Goal: Answer question/provide support: Share knowledge or assist other users

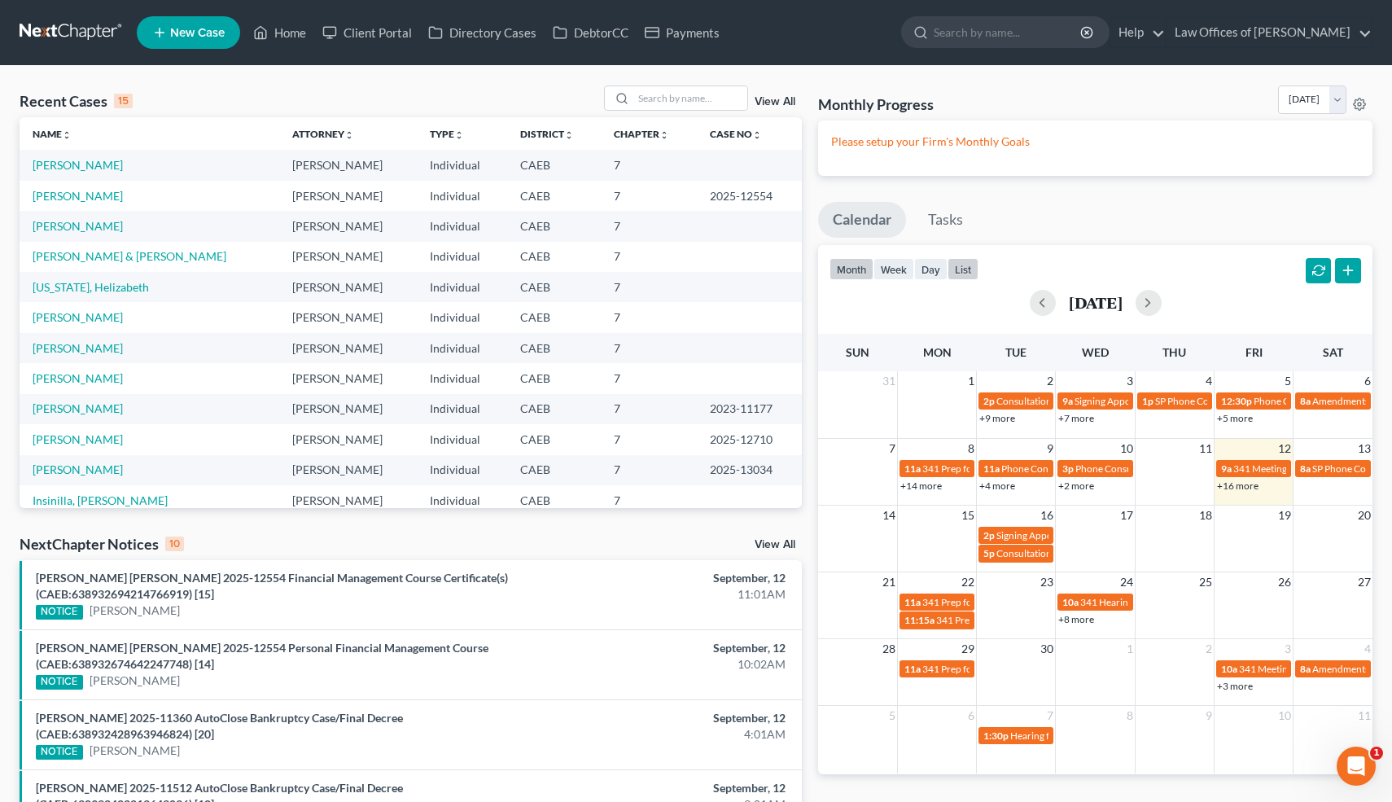
click at [969, 268] on button "list" at bounding box center [963, 269] width 31 height 22
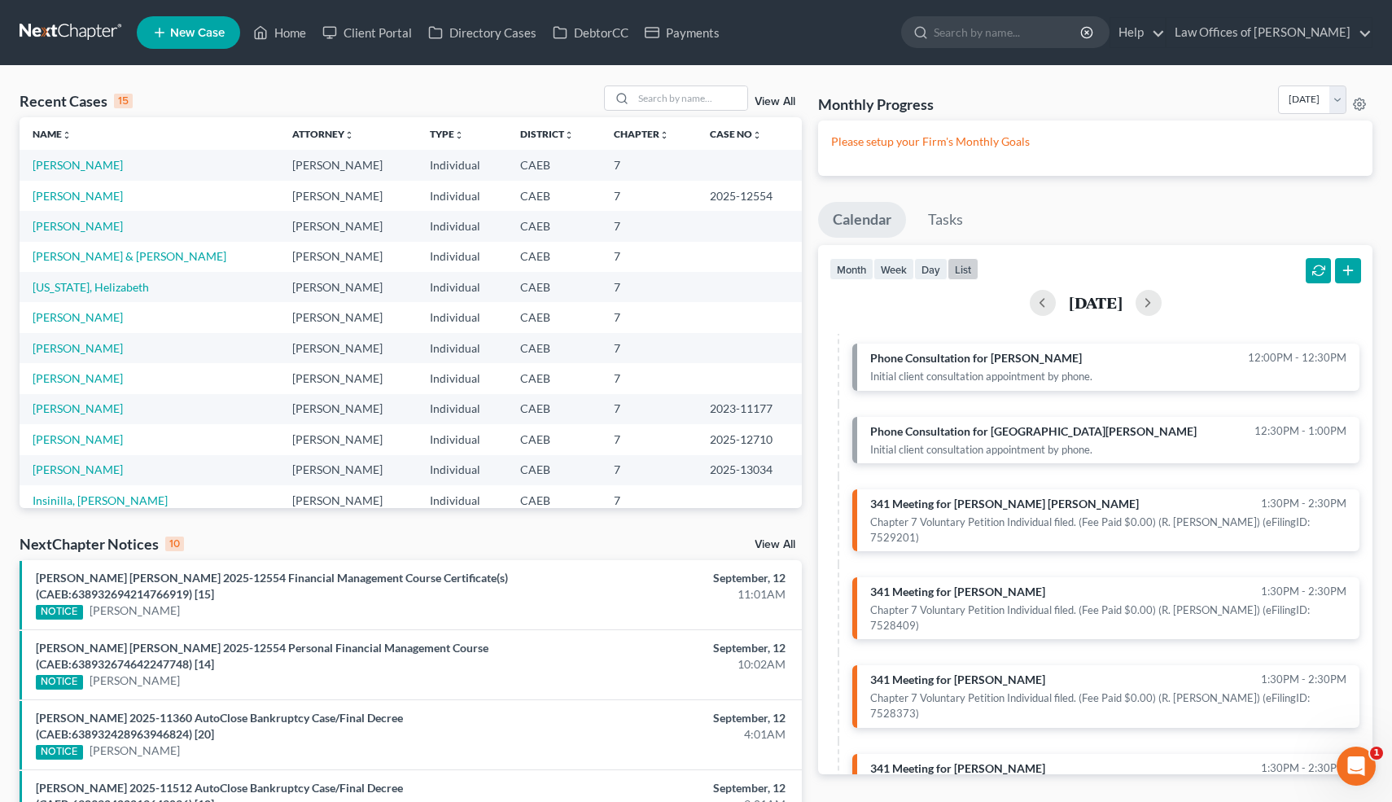
scroll to position [777, 0]
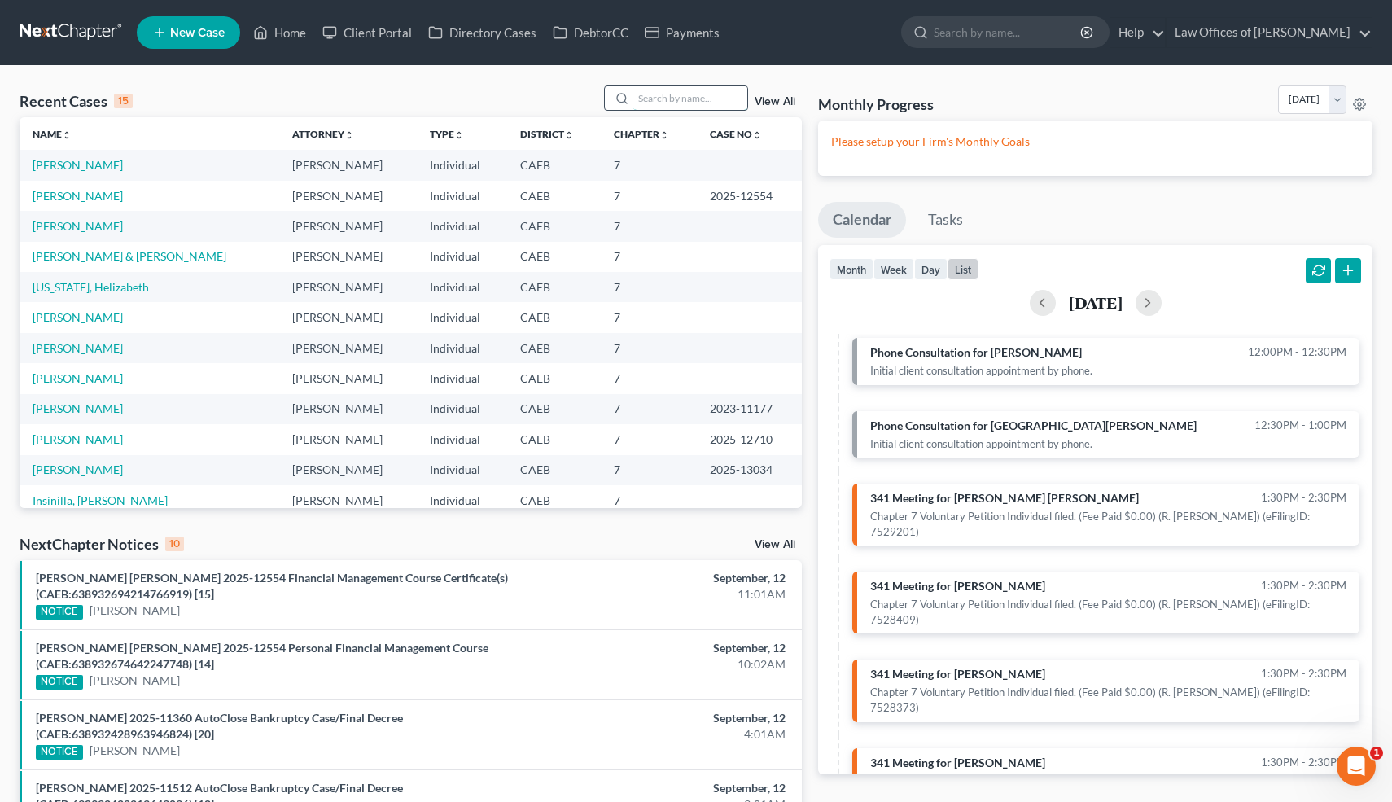
click at [704, 102] on input "search" at bounding box center [690, 98] width 114 height 24
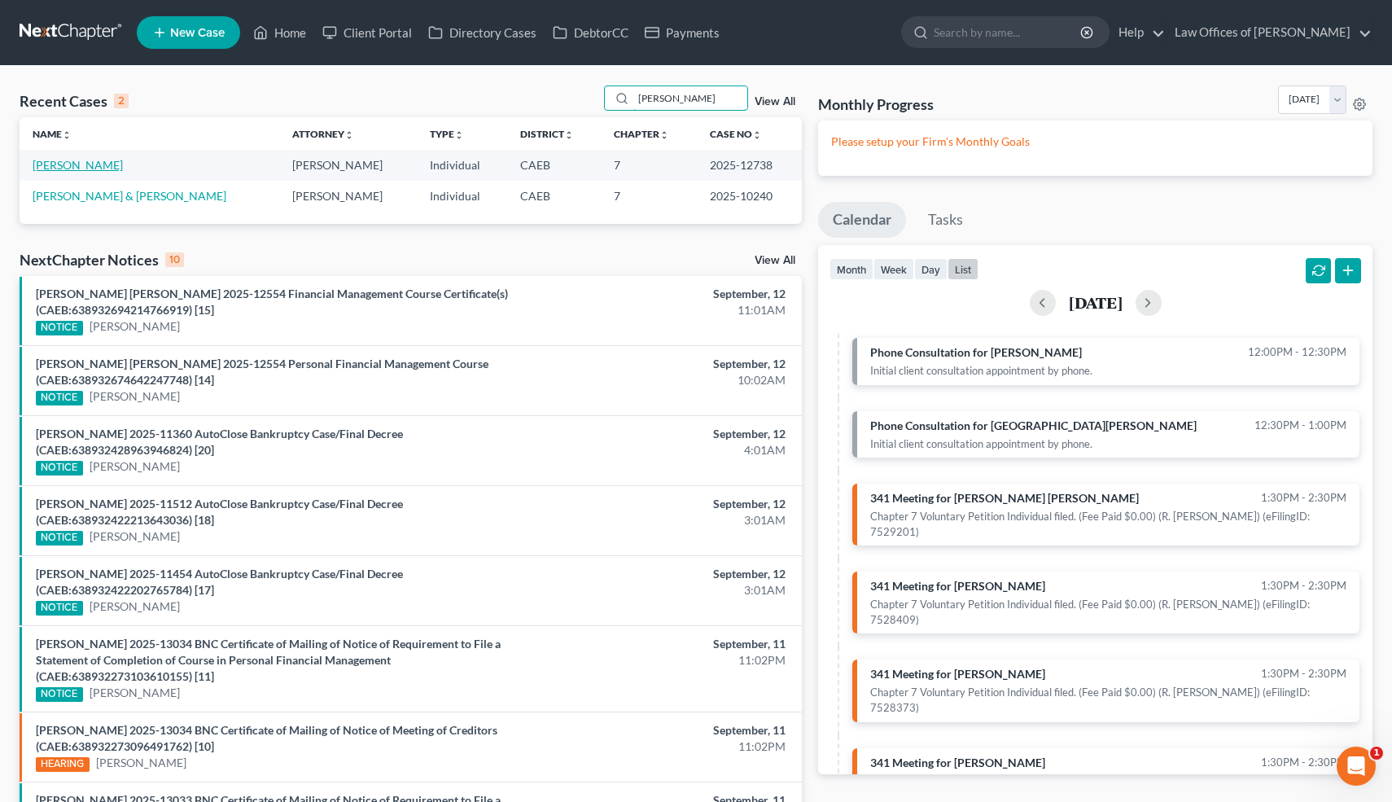
type input "[PERSON_NAME]"
click at [85, 164] on link "[PERSON_NAME]" at bounding box center [78, 165] width 90 height 14
select select "1"
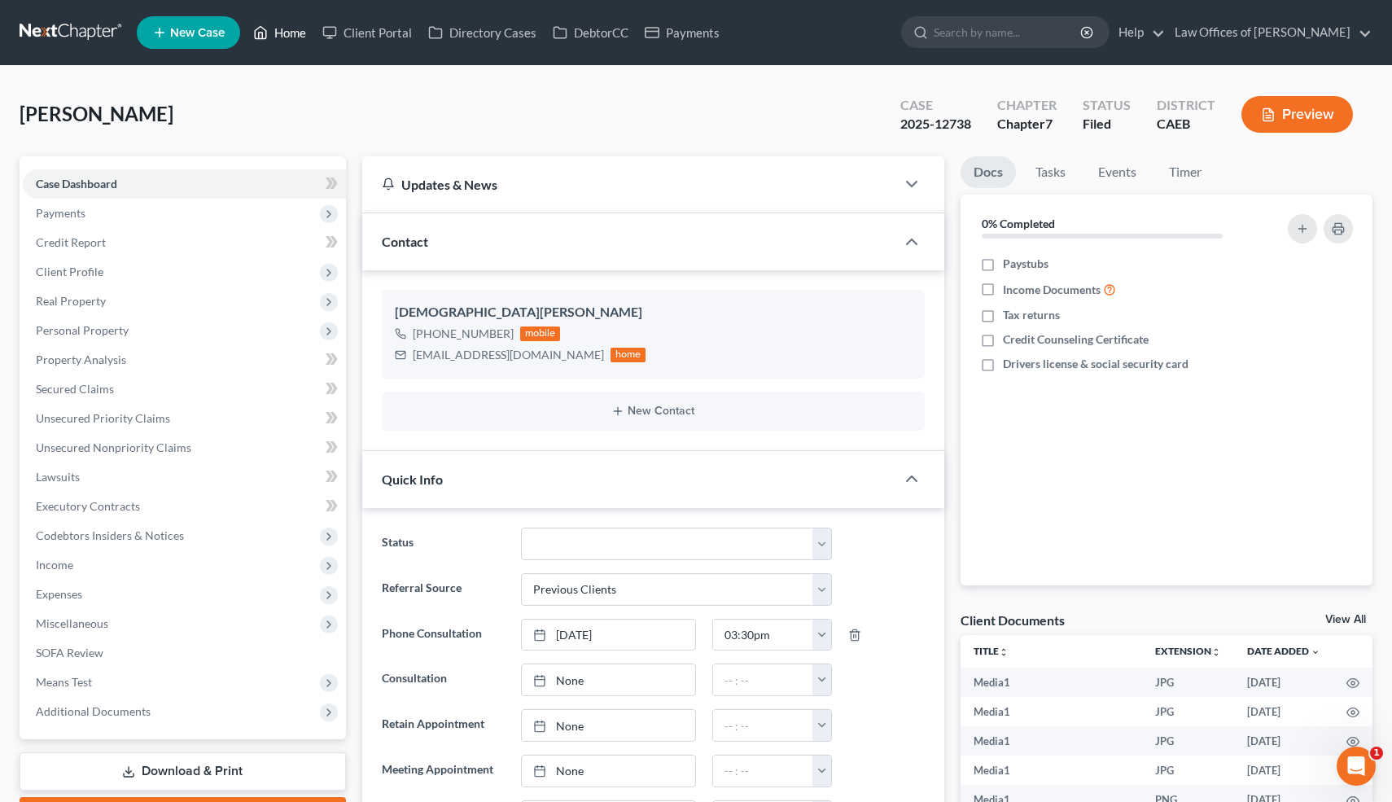
scroll to position [333, 0]
click at [291, 37] on link "Home" at bounding box center [279, 32] width 69 height 29
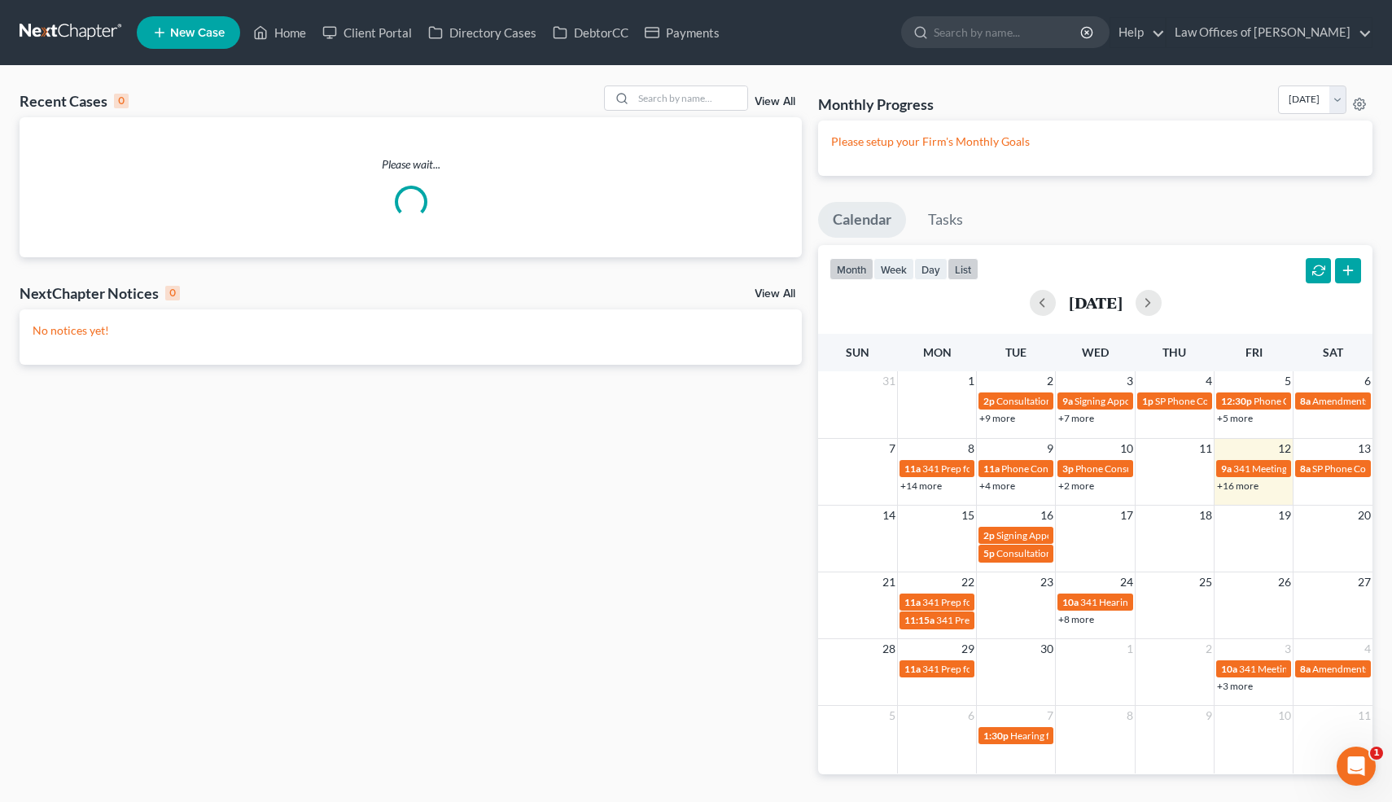
click at [959, 266] on button "list" at bounding box center [963, 269] width 31 height 22
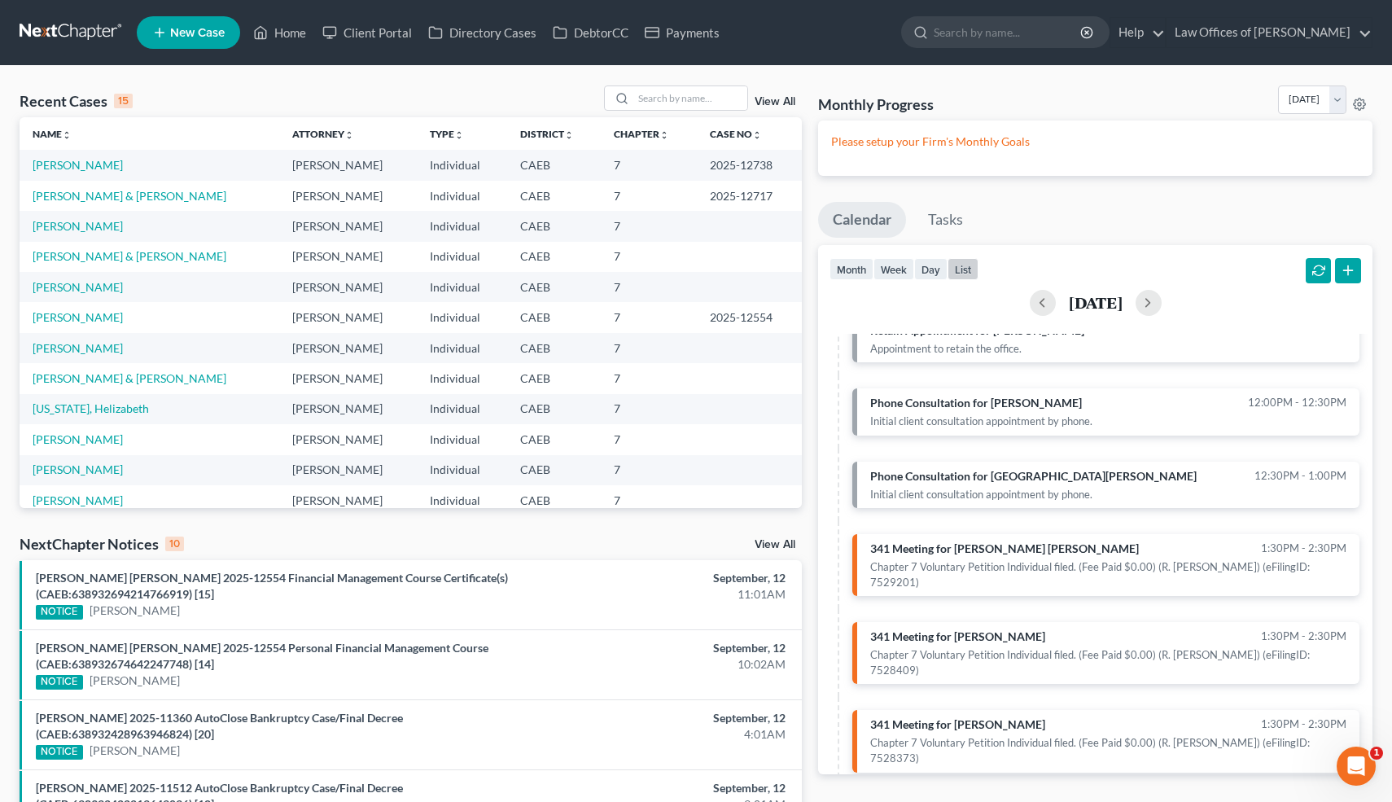
scroll to position [751, 0]
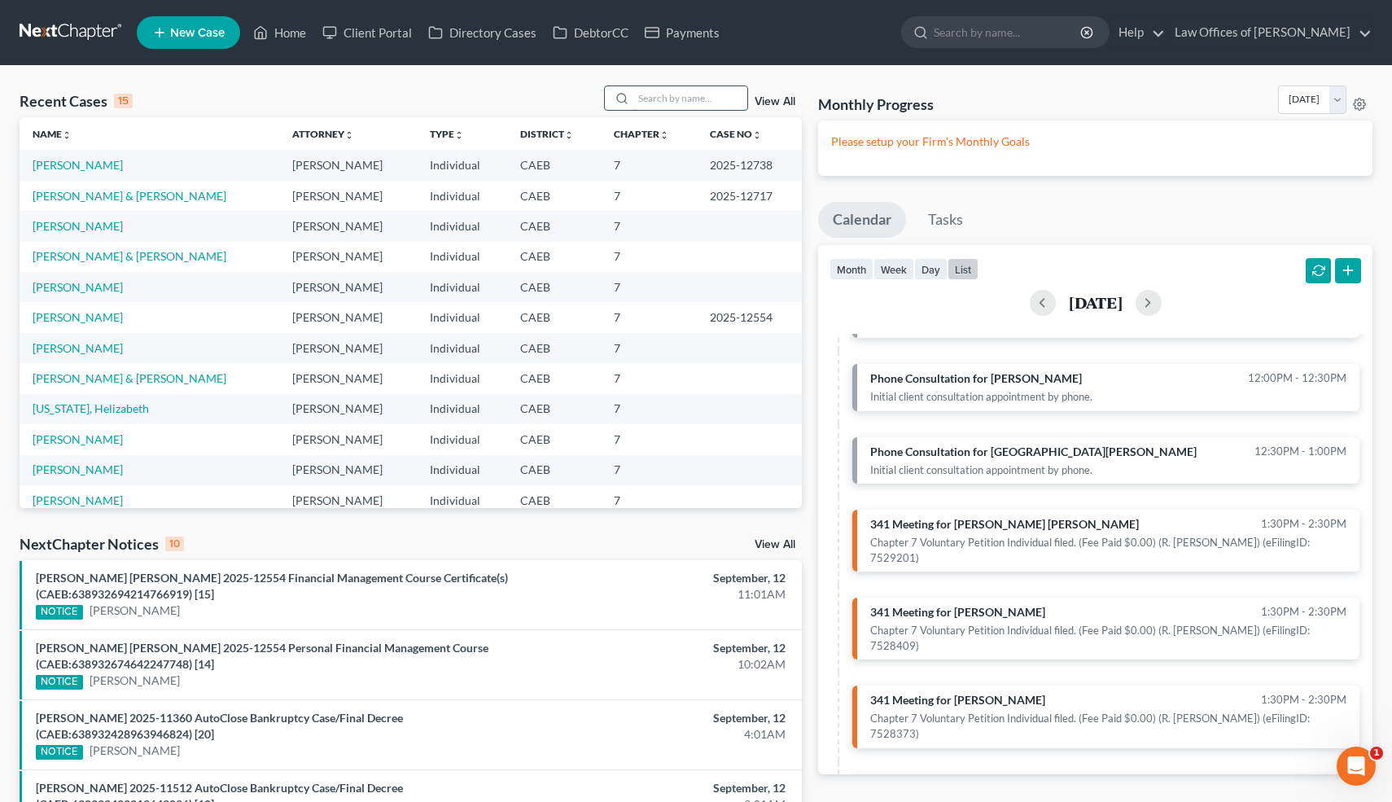
click at [709, 96] on input "search" at bounding box center [690, 98] width 114 height 24
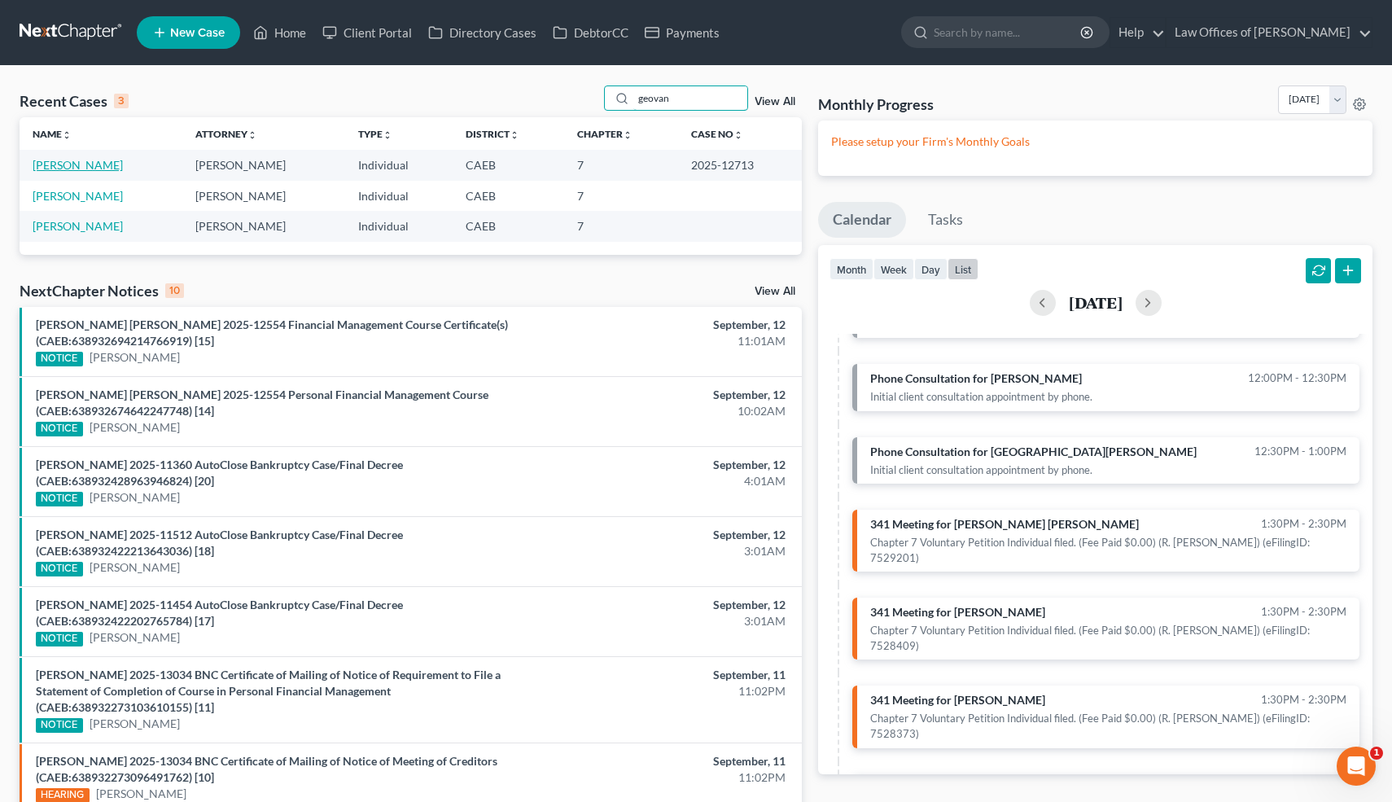
type input "geovan"
click at [123, 164] on link "[PERSON_NAME]" at bounding box center [78, 165] width 90 height 14
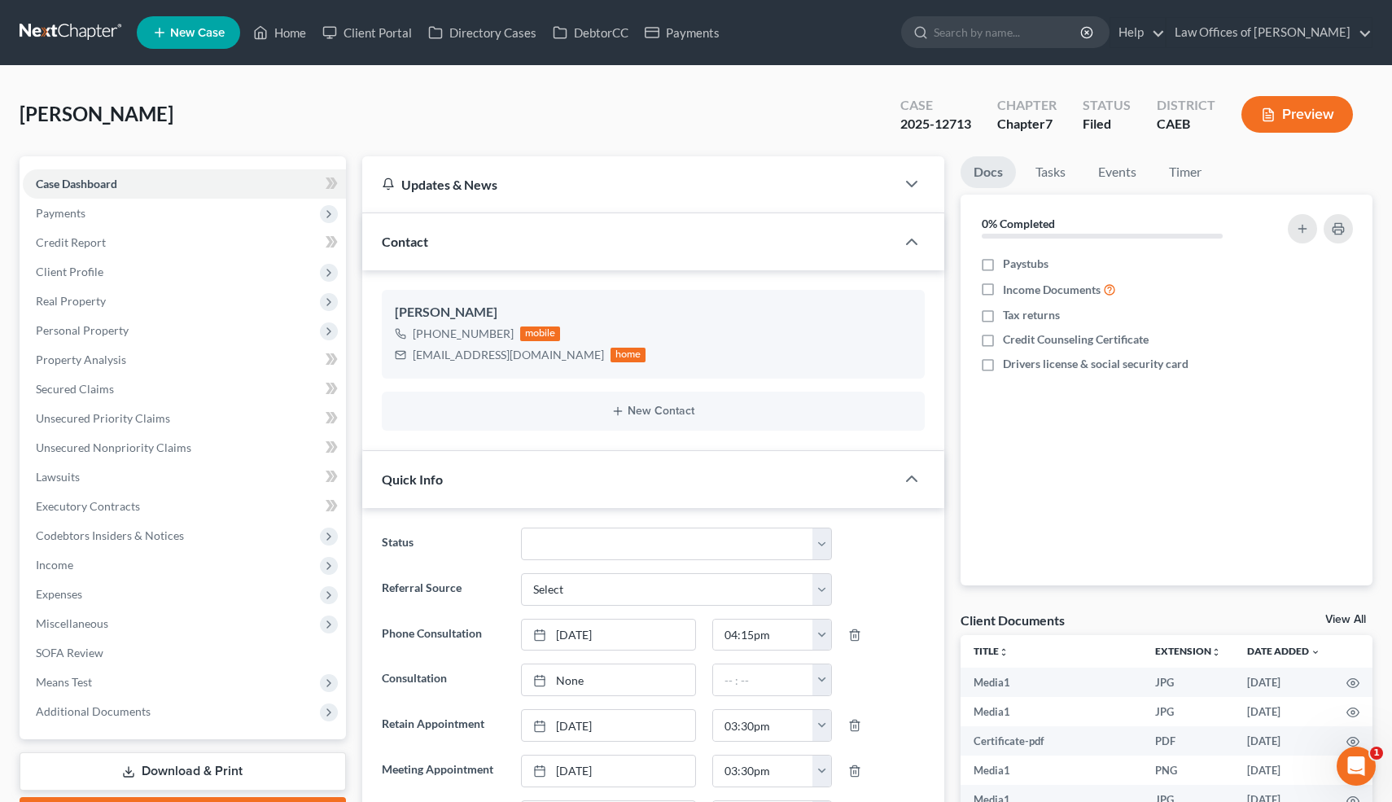
scroll to position [14270, 0]
click at [289, 37] on link "Home" at bounding box center [279, 32] width 69 height 29
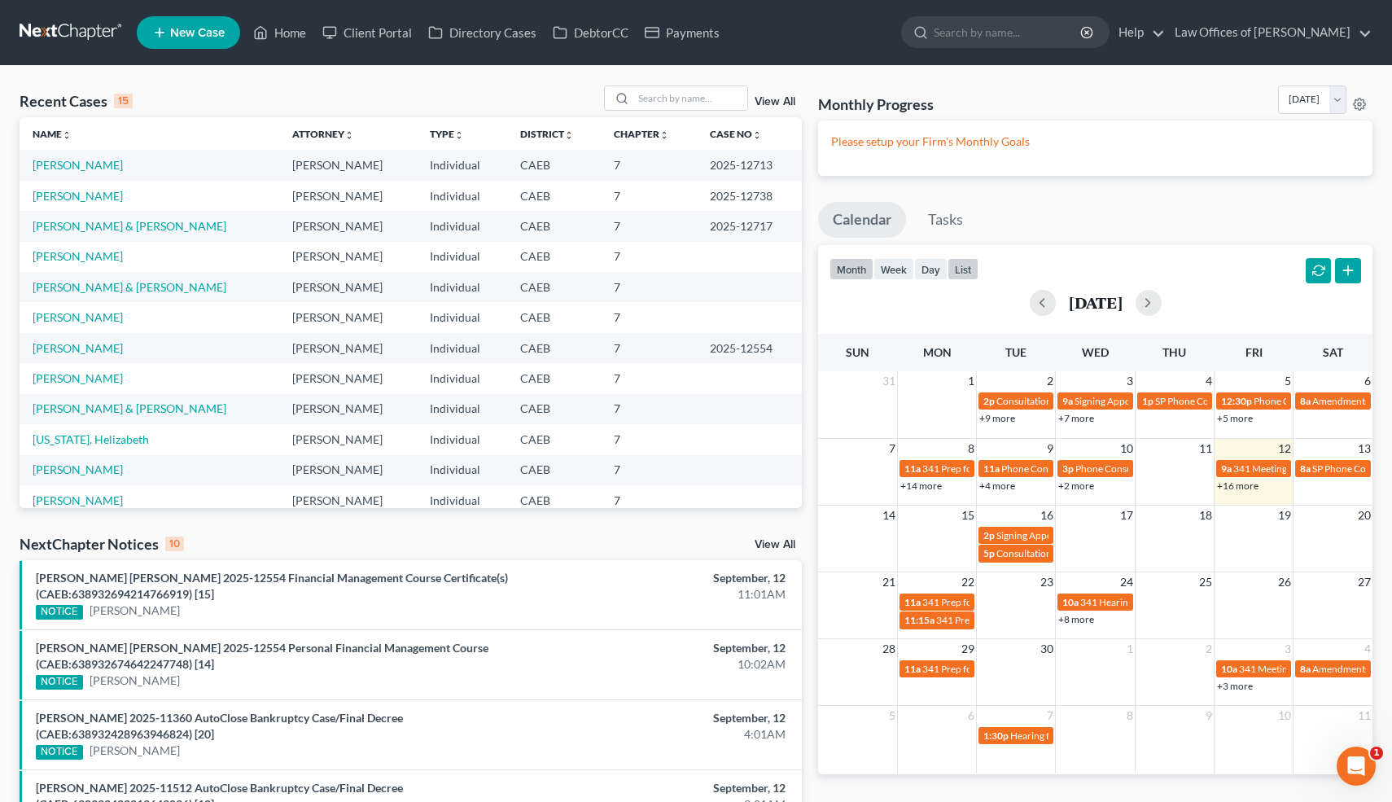
click at [961, 271] on button "list" at bounding box center [963, 269] width 31 height 22
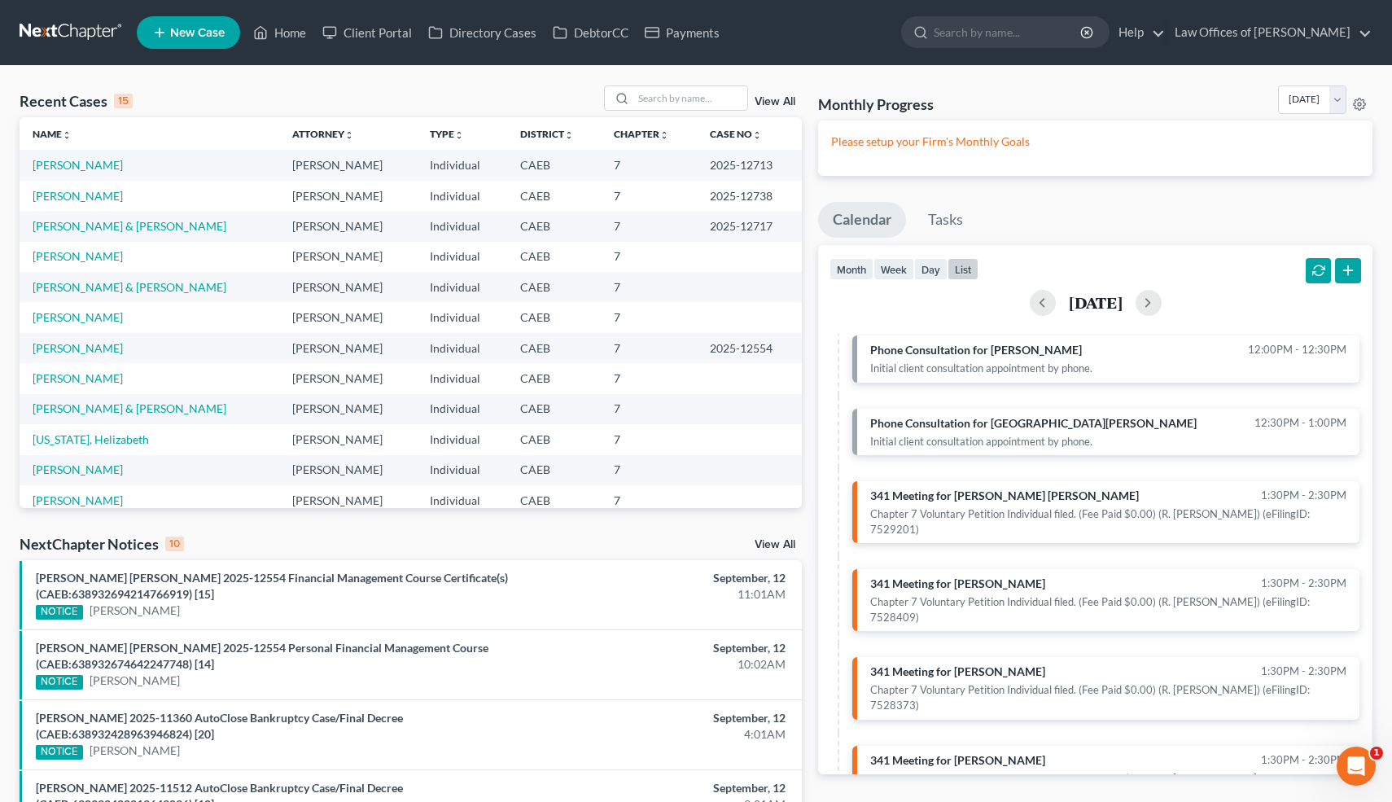
scroll to position [786, 0]
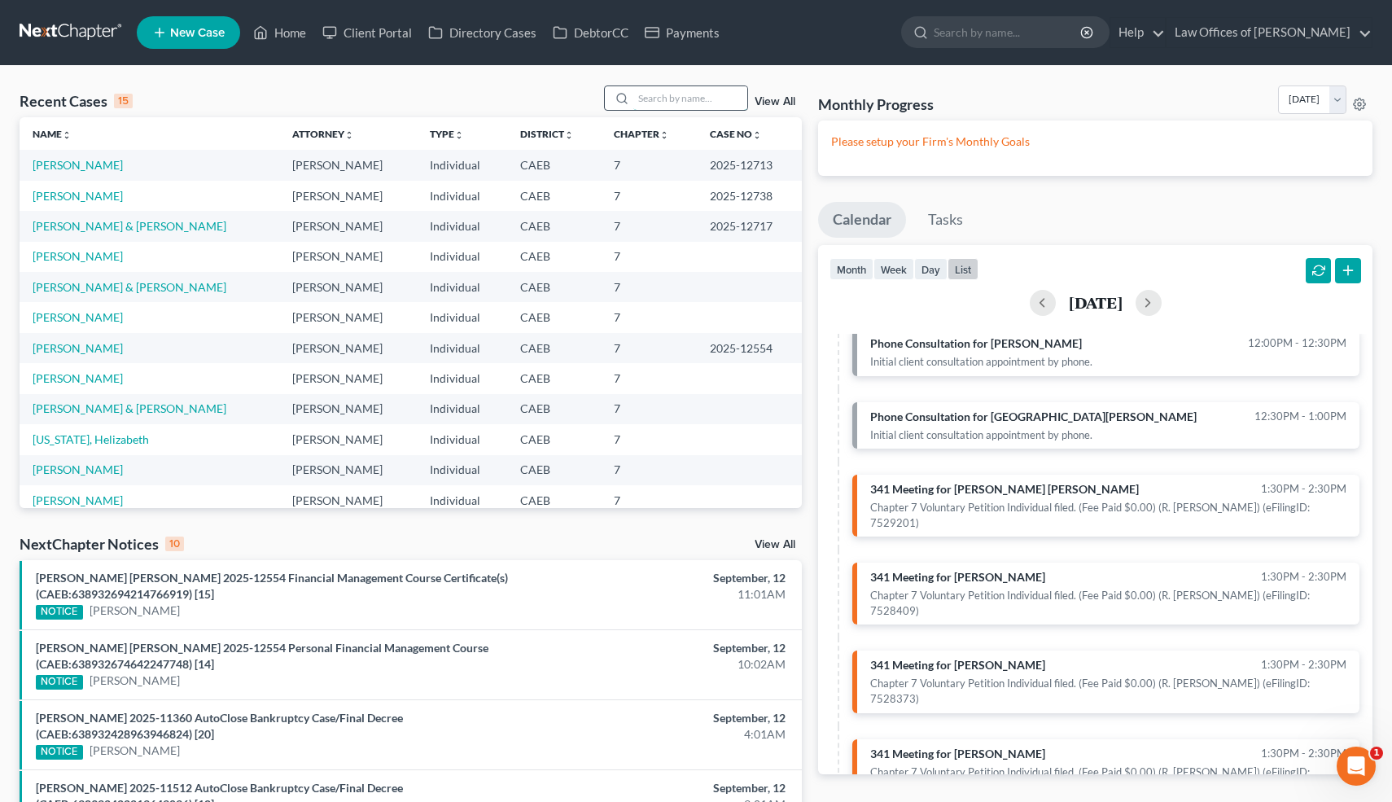
click at [713, 98] on input "search" at bounding box center [690, 98] width 114 height 24
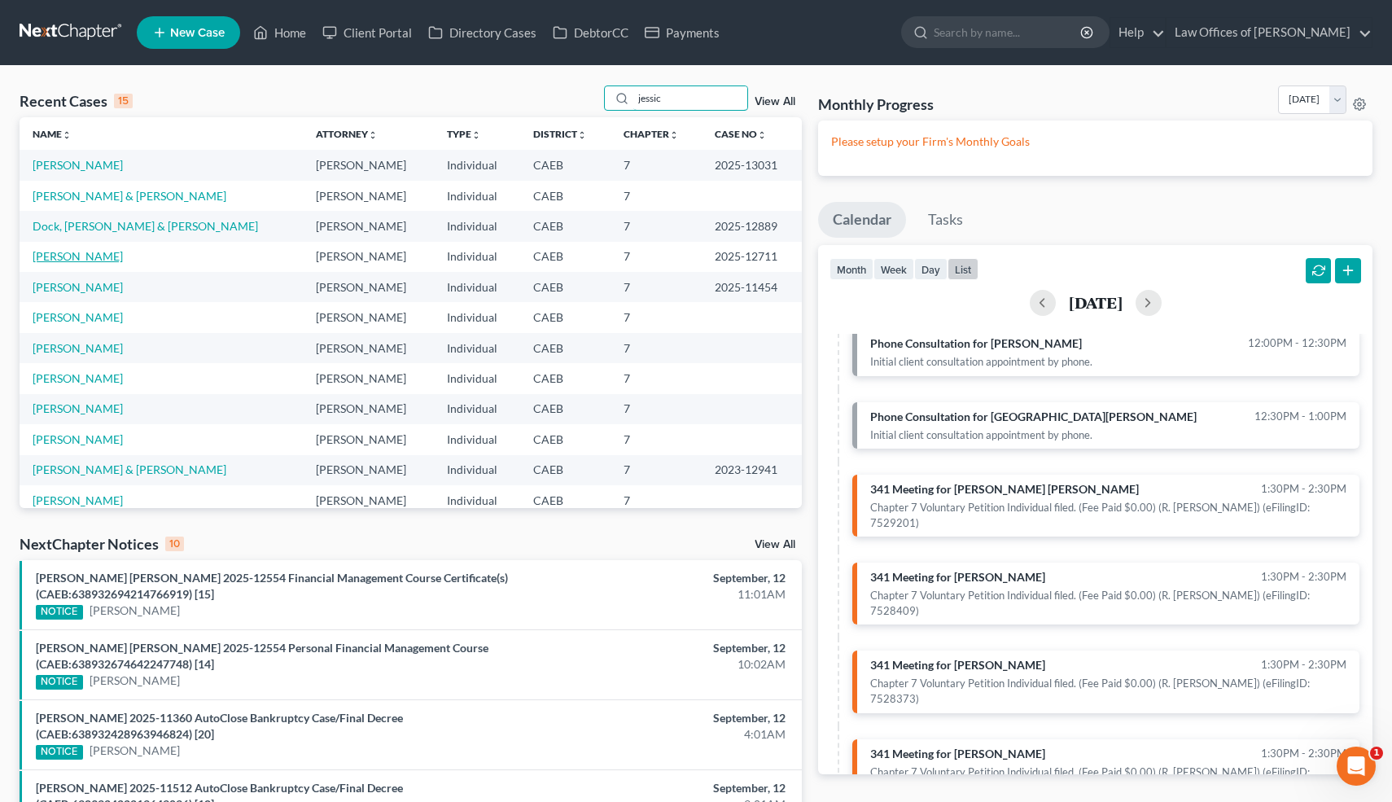
type input "jessic"
click at [102, 258] on link "[PERSON_NAME]" at bounding box center [78, 256] width 90 height 14
select select "0"
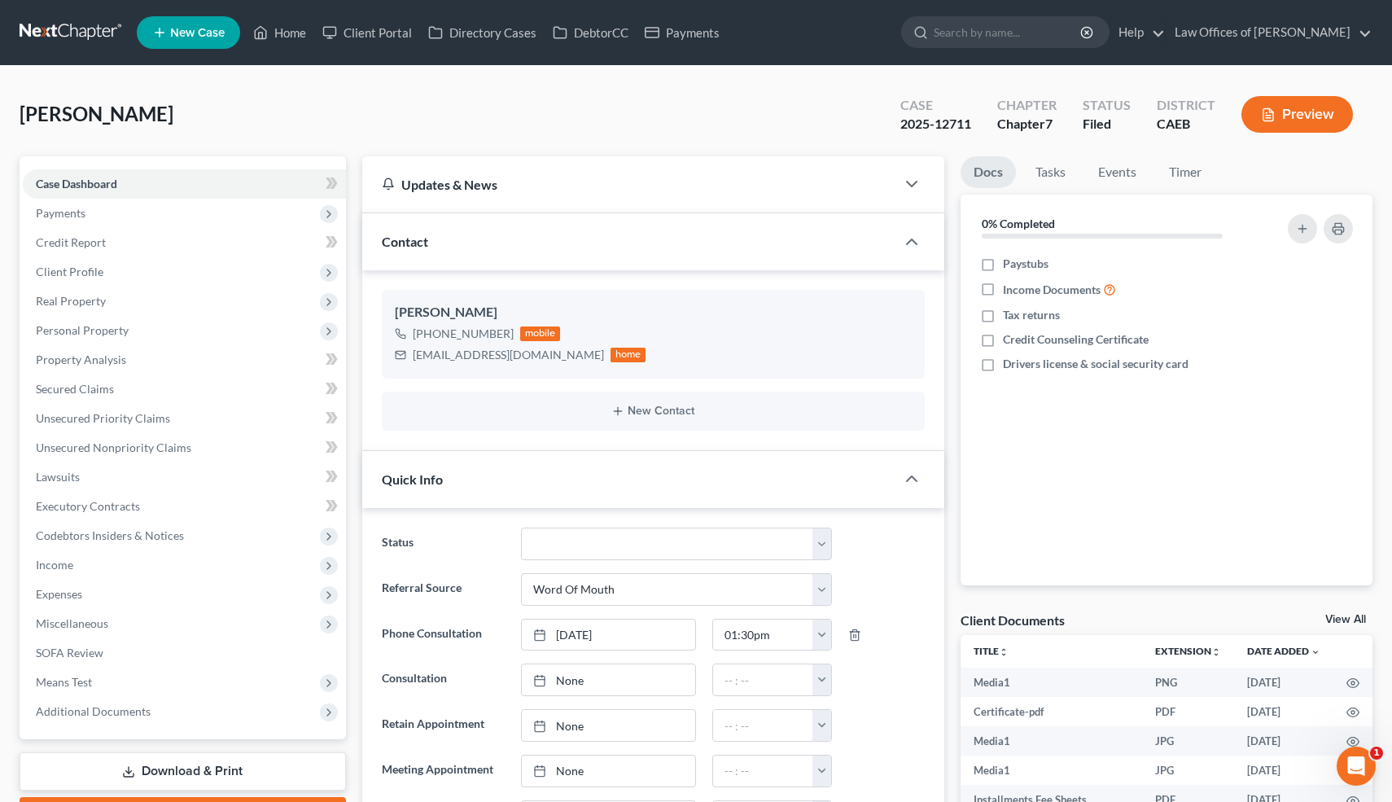
scroll to position [7136, 0]
click at [291, 38] on link "Home" at bounding box center [279, 32] width 69 height 29
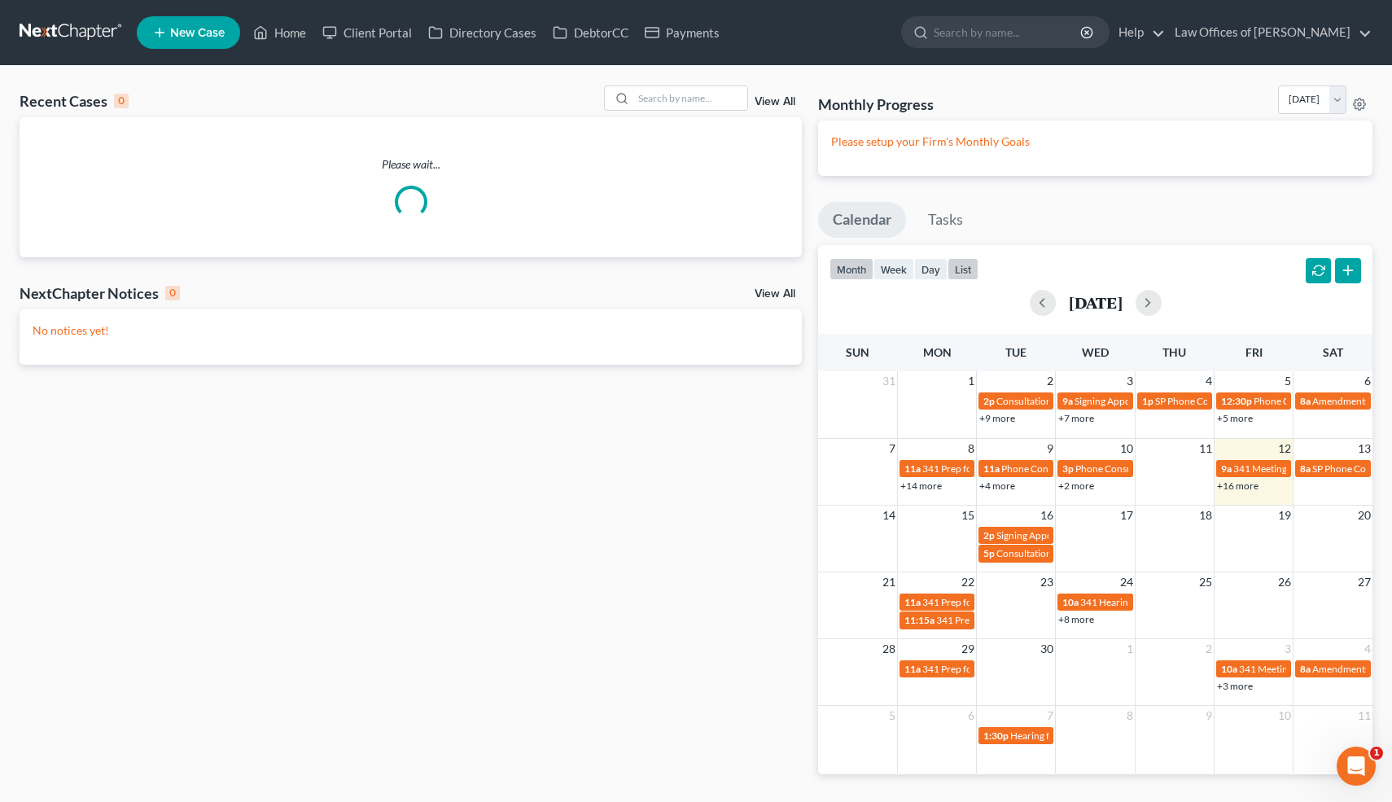
click at [963, 269] on button "list" at bounding box center [963, 269] width 31 height 22
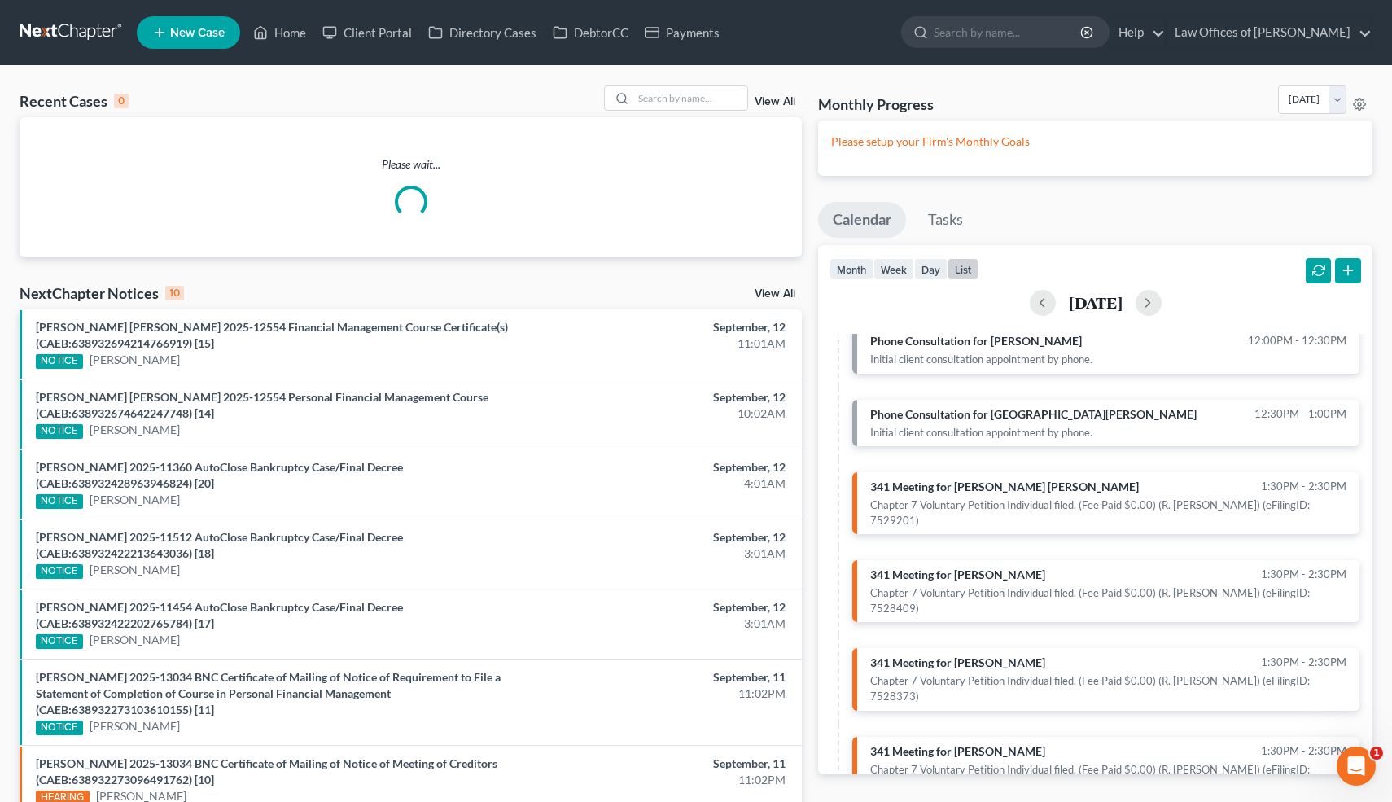
scroll to position [835, 0]
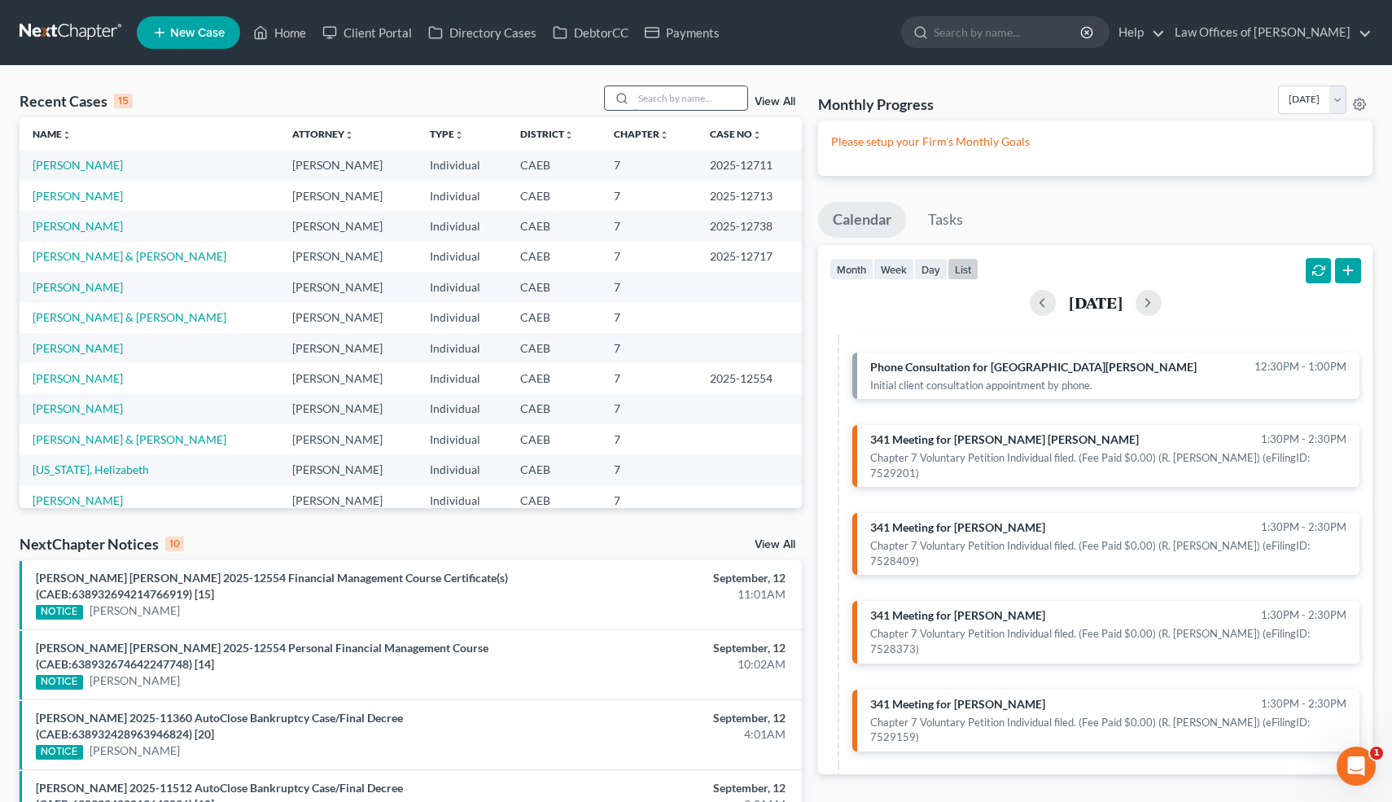
click at [673, 90] on input "search" at bounding box center [690, 98] width 114 height 24
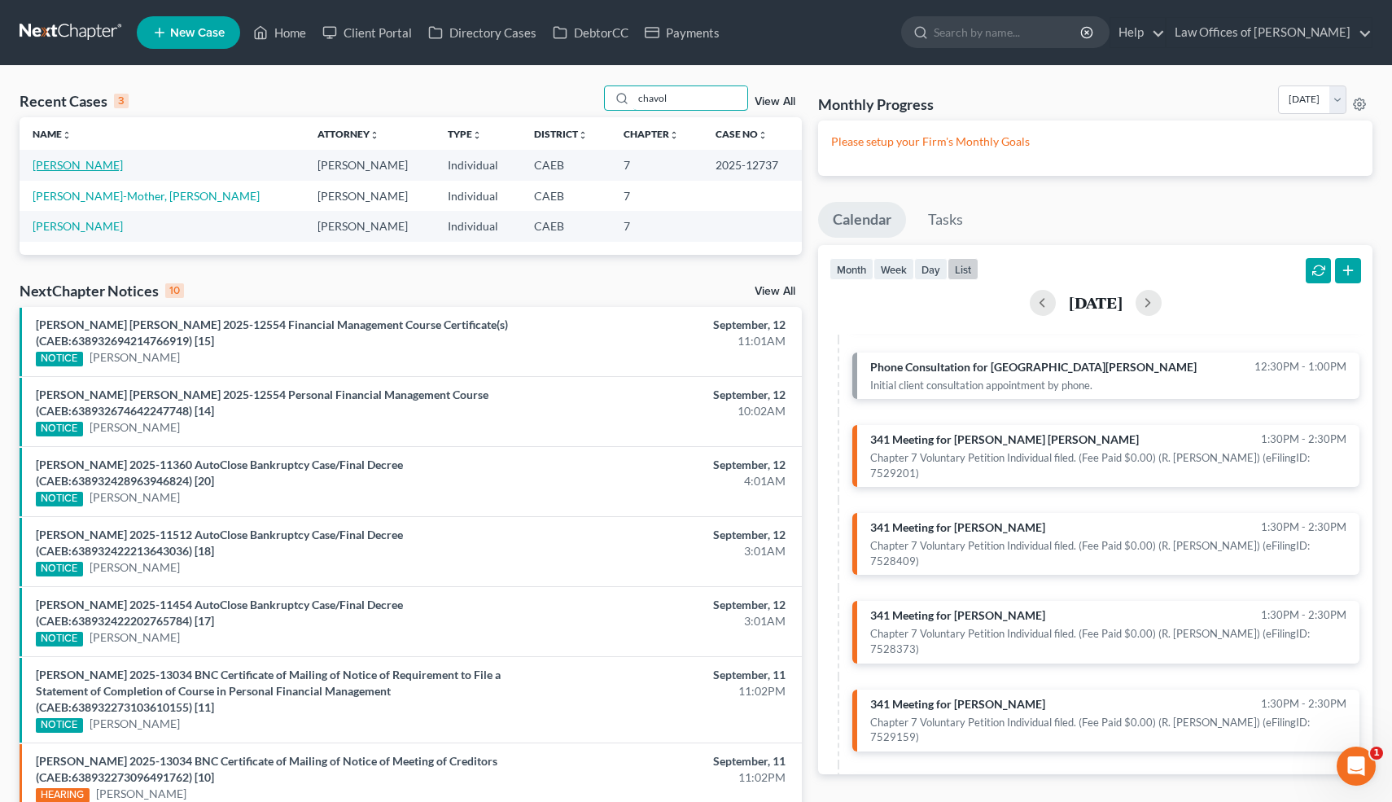
type input "chavol"
click at [98, 167] on link "[PERSON_NAME]" at bounding box center [78, 165] width 90 height 14
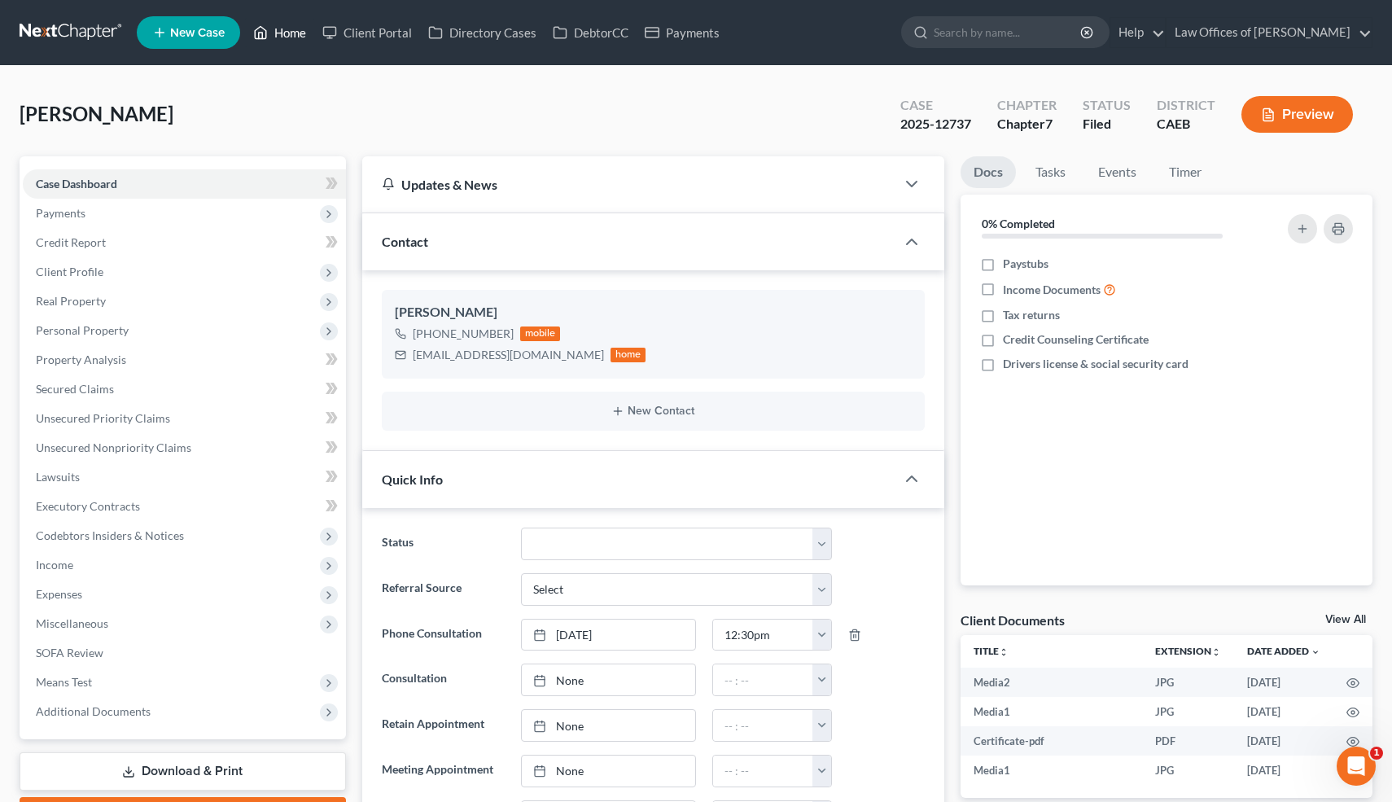
scroll to position [949, 0]
click at [290, 34] on link "Home" at bounding box center [279, 32] width 69 height 29
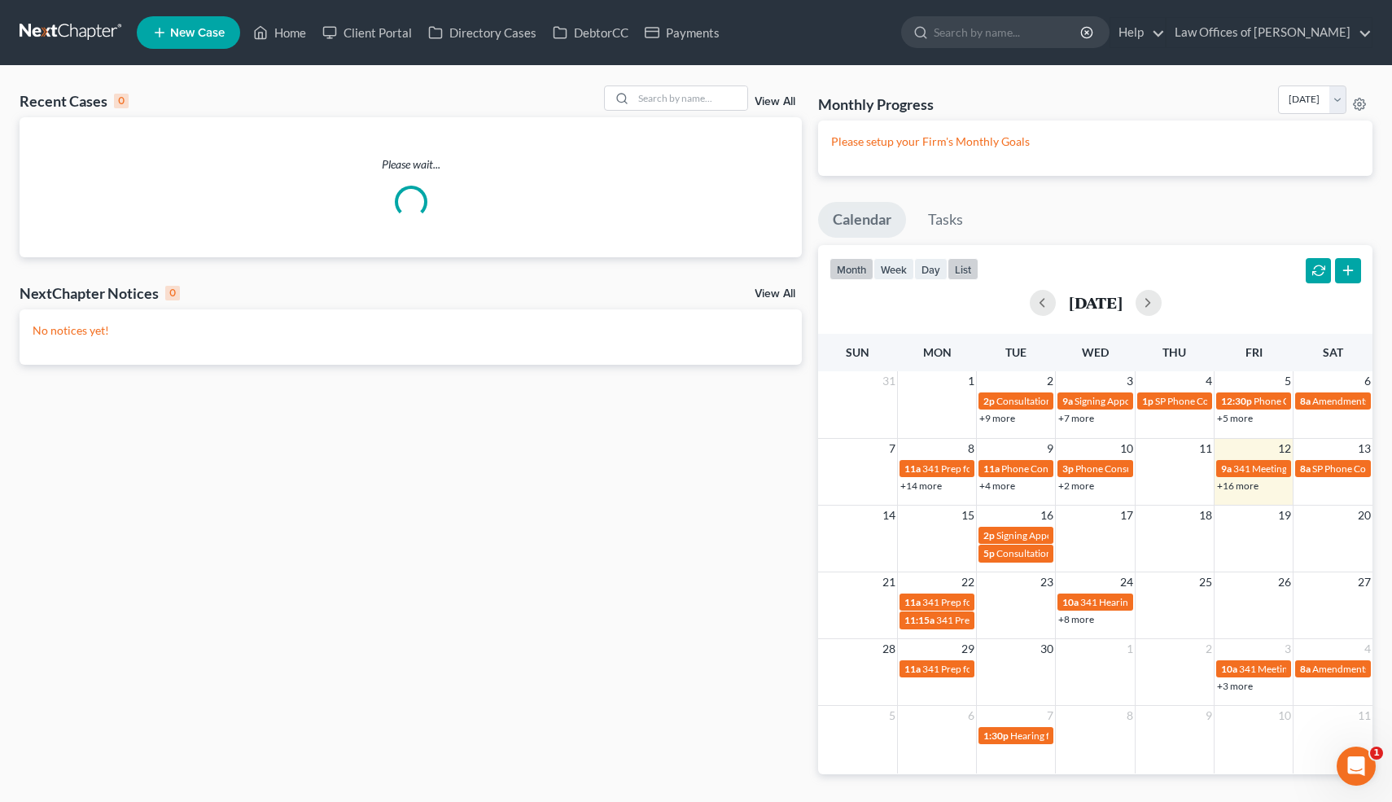
click at [961, 268] on button "list" at bounding box center [963, 269] width 31 height 22
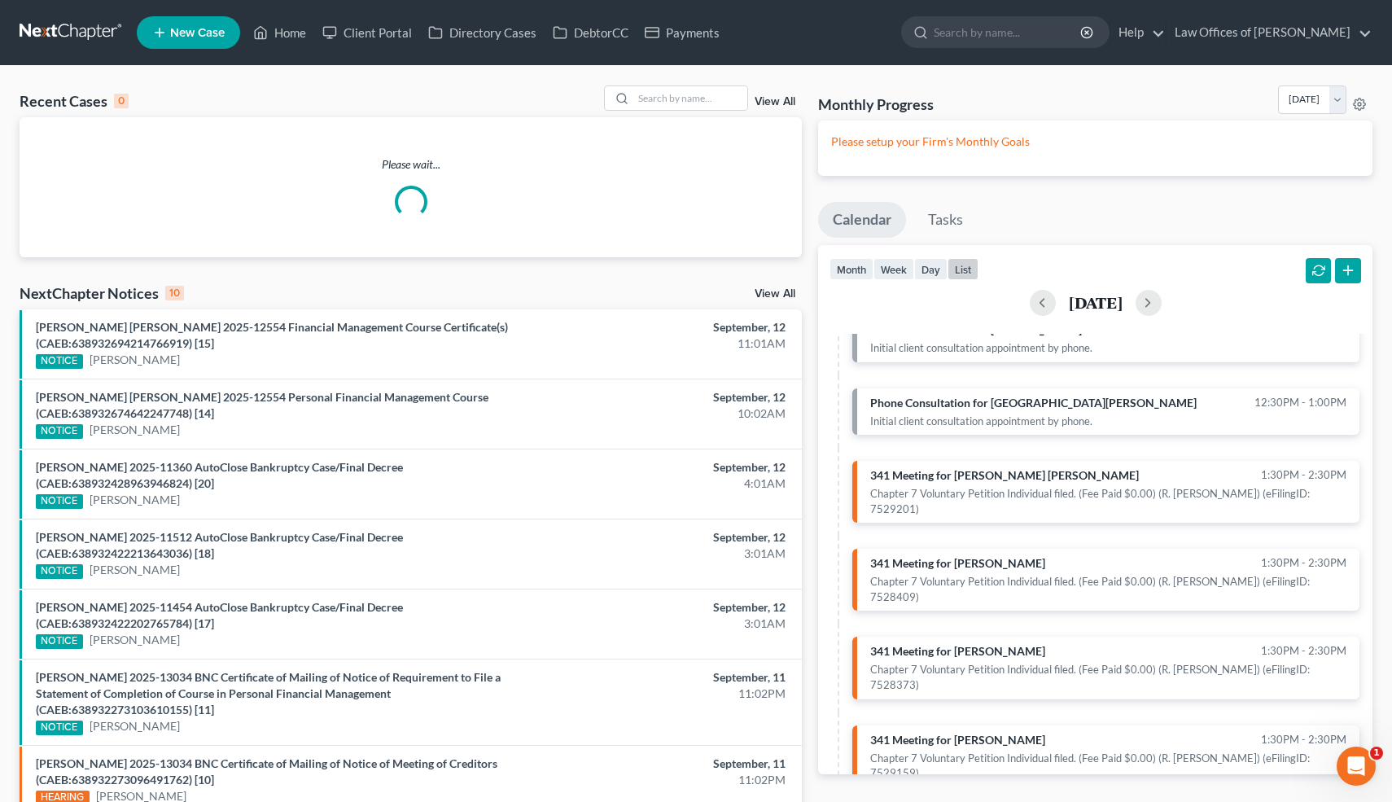
scroll to position [835, 0]
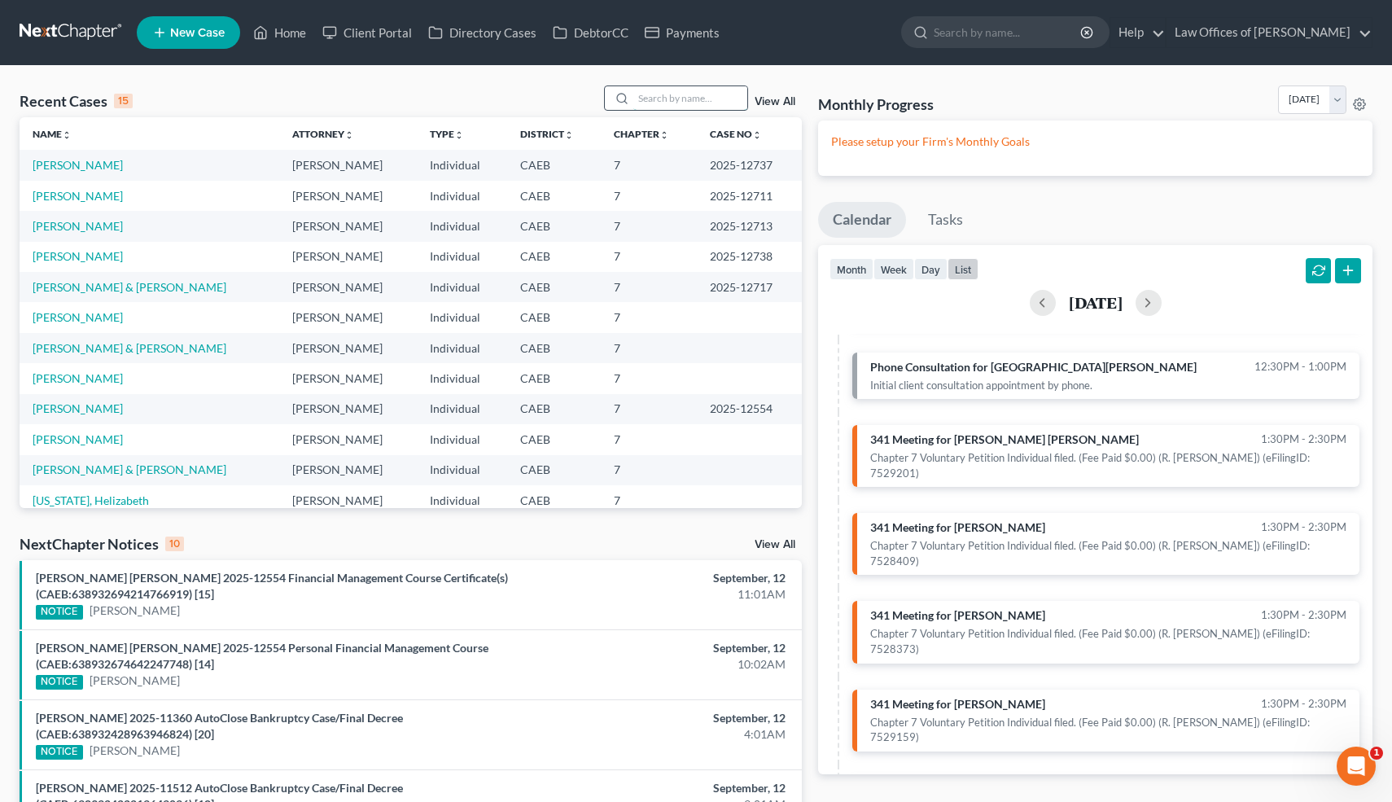
click at [676, 98] on input "search" at bounding box center [690, 98] width 114 height 24
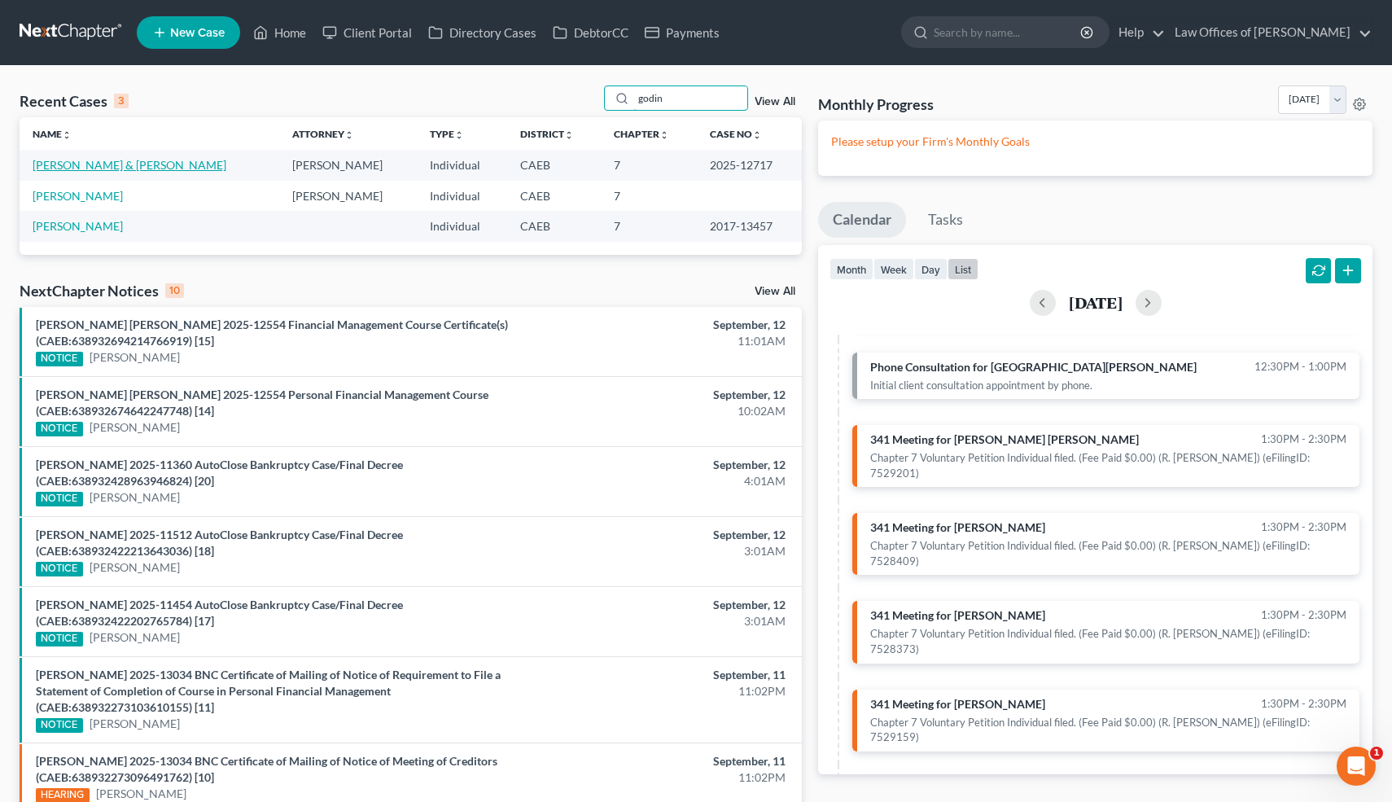
type input "godin"
click at [195, 164] on link "[PERSON_NAME] & [PERSON_NAME]" at bounding box center [130, 165] width 194 height 14
select select "6"
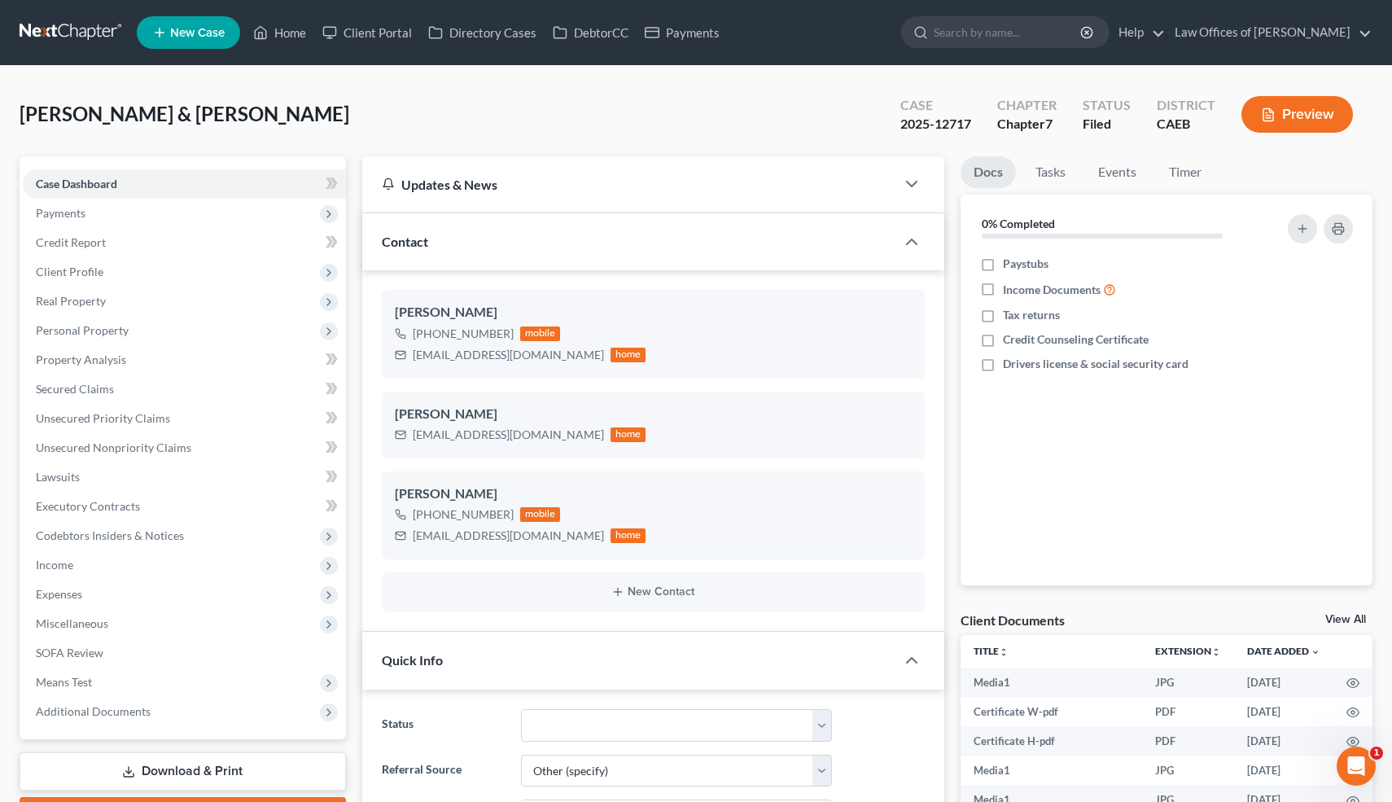
scroll to position [8974, 0]
click at [906, 443] on icon "button" at bounding box center [905, 445] width 13 height 13
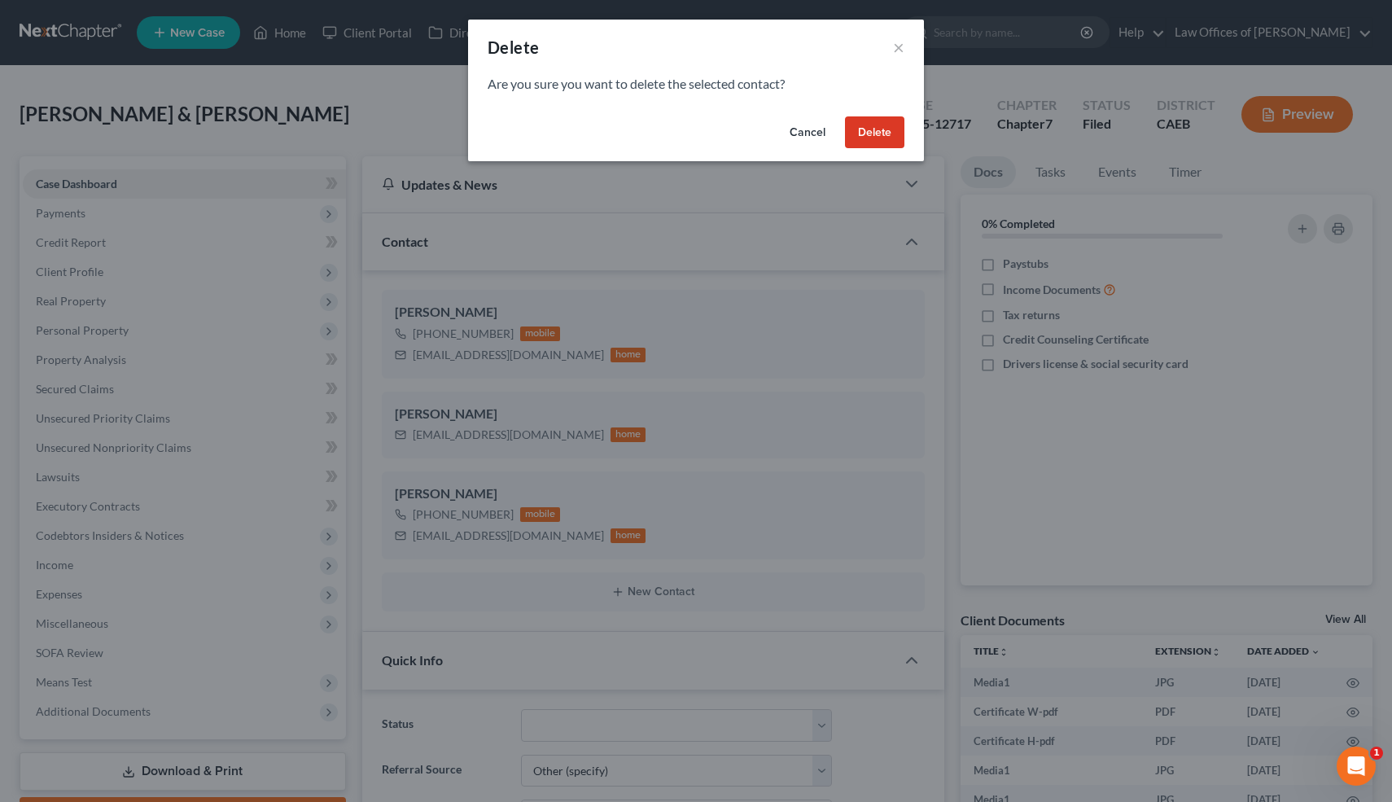
click at [873, 136] on button "Delete" at bounding box center [874, 132] width 59 height 33
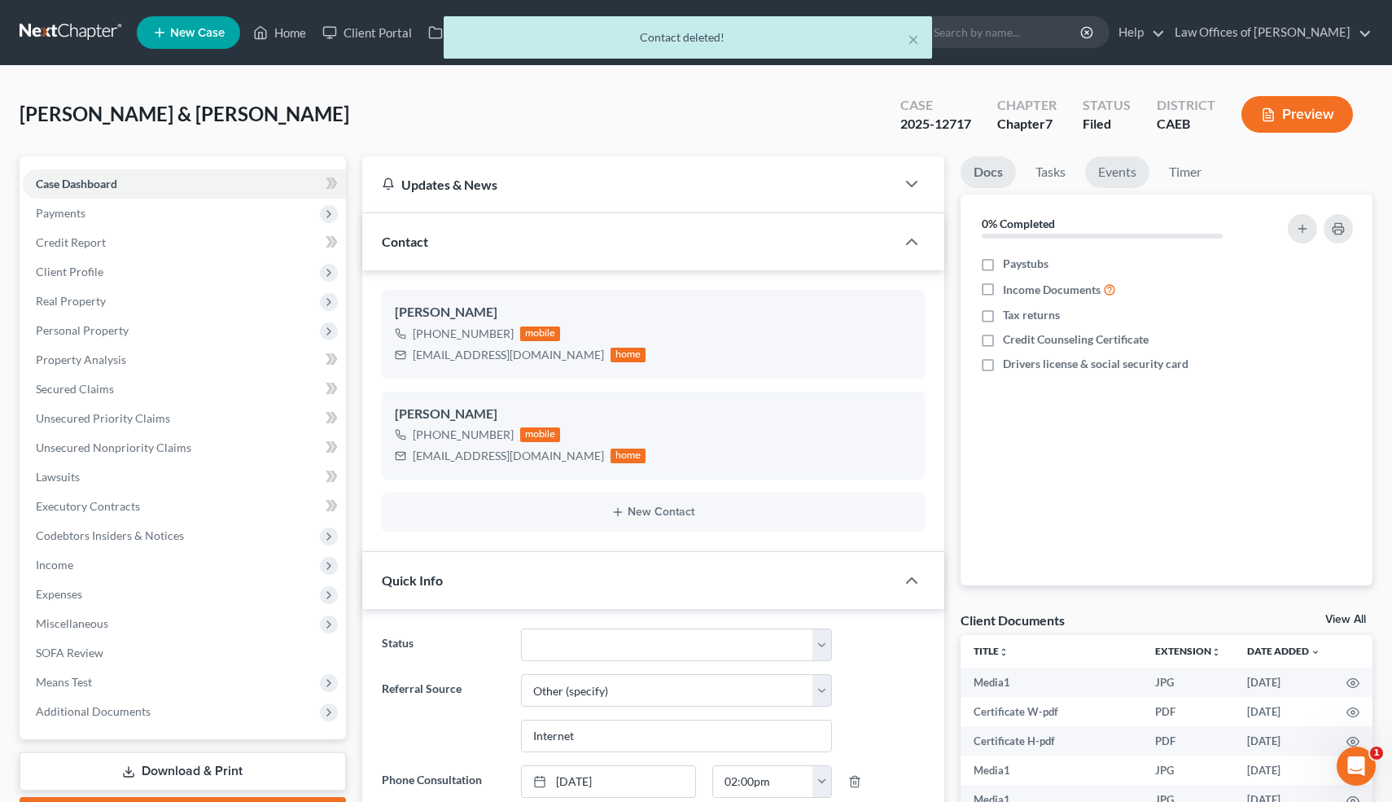
click at [1115, 174] on link "Events" at bounding box center [1117, 172] width 64 height 32
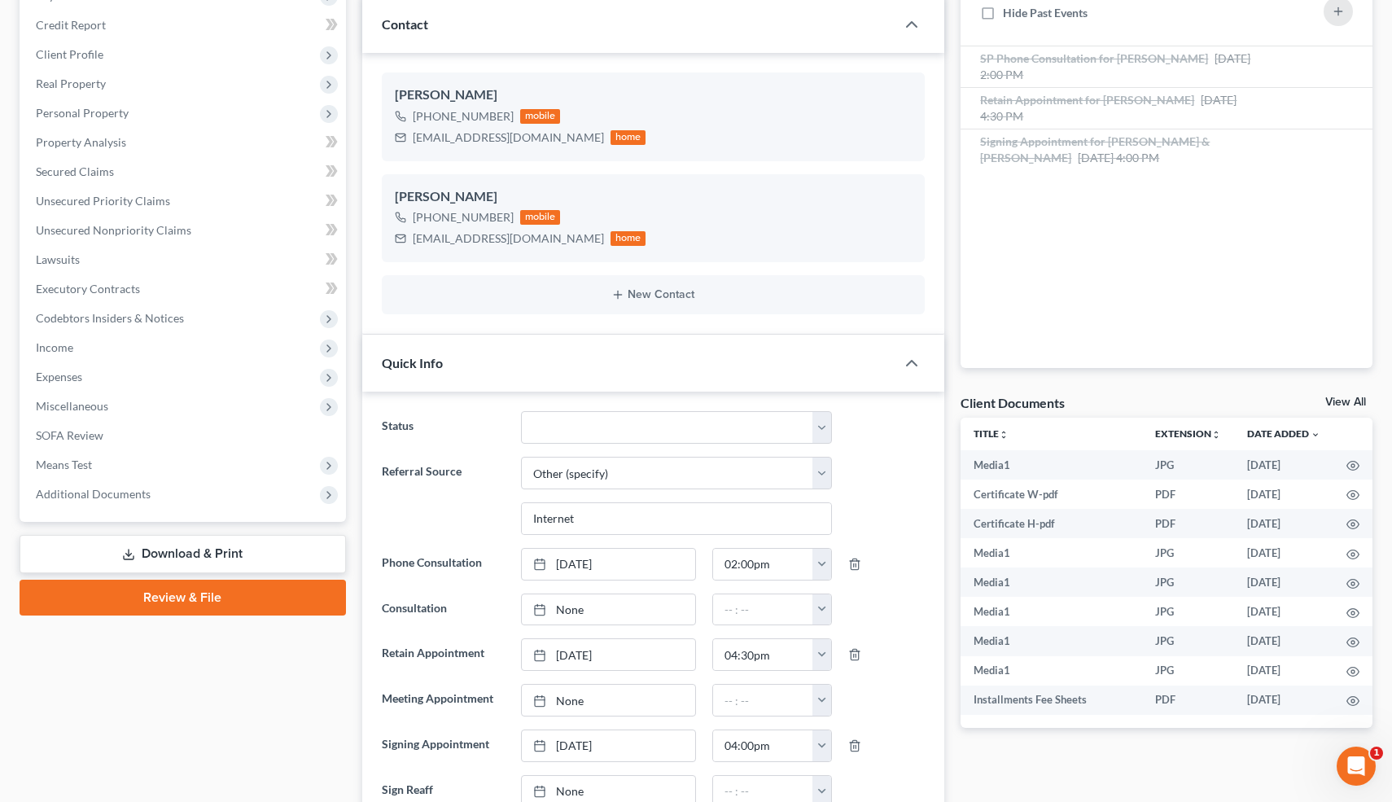
scroll to position [0, 0]
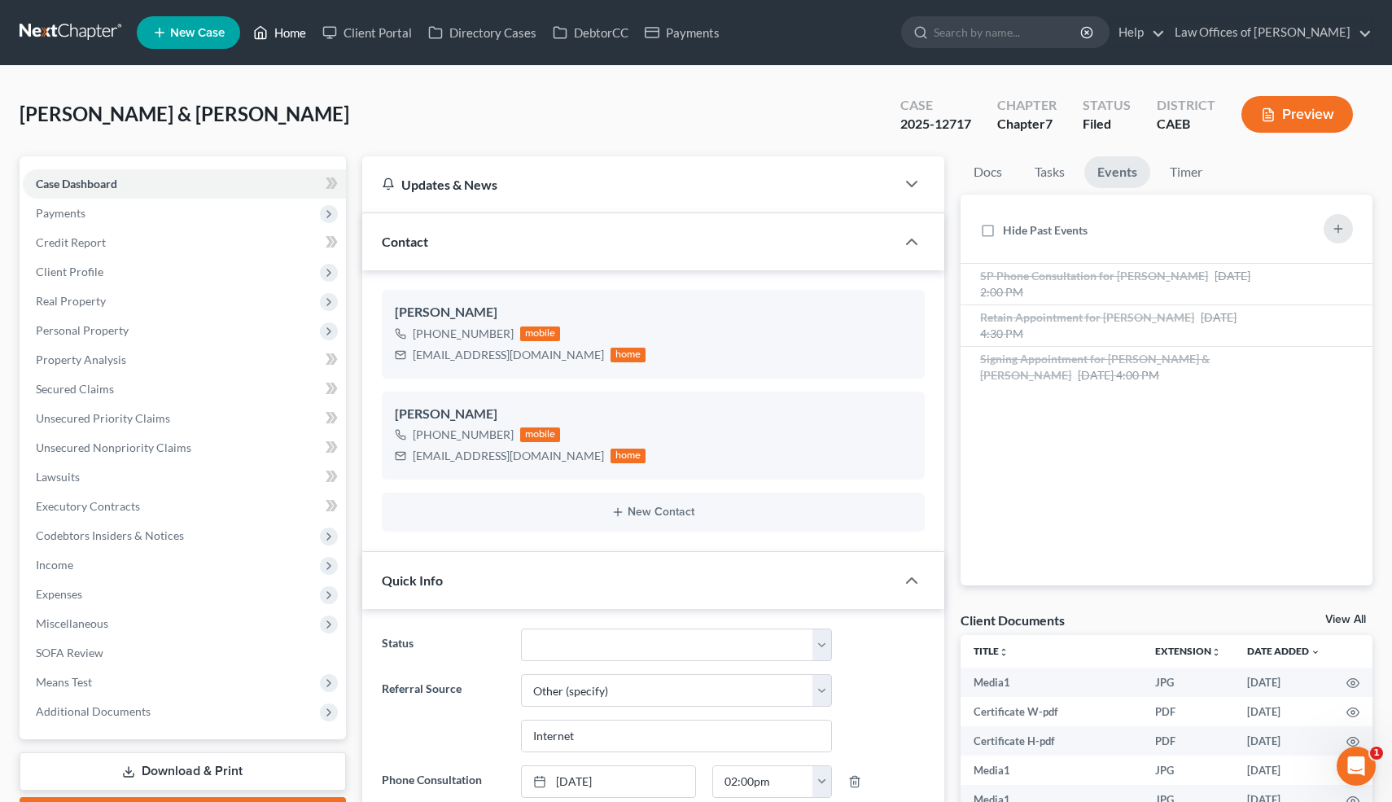
click at [290, 38] on link "Home" at bounding box center [279, 32] width 69 height 29
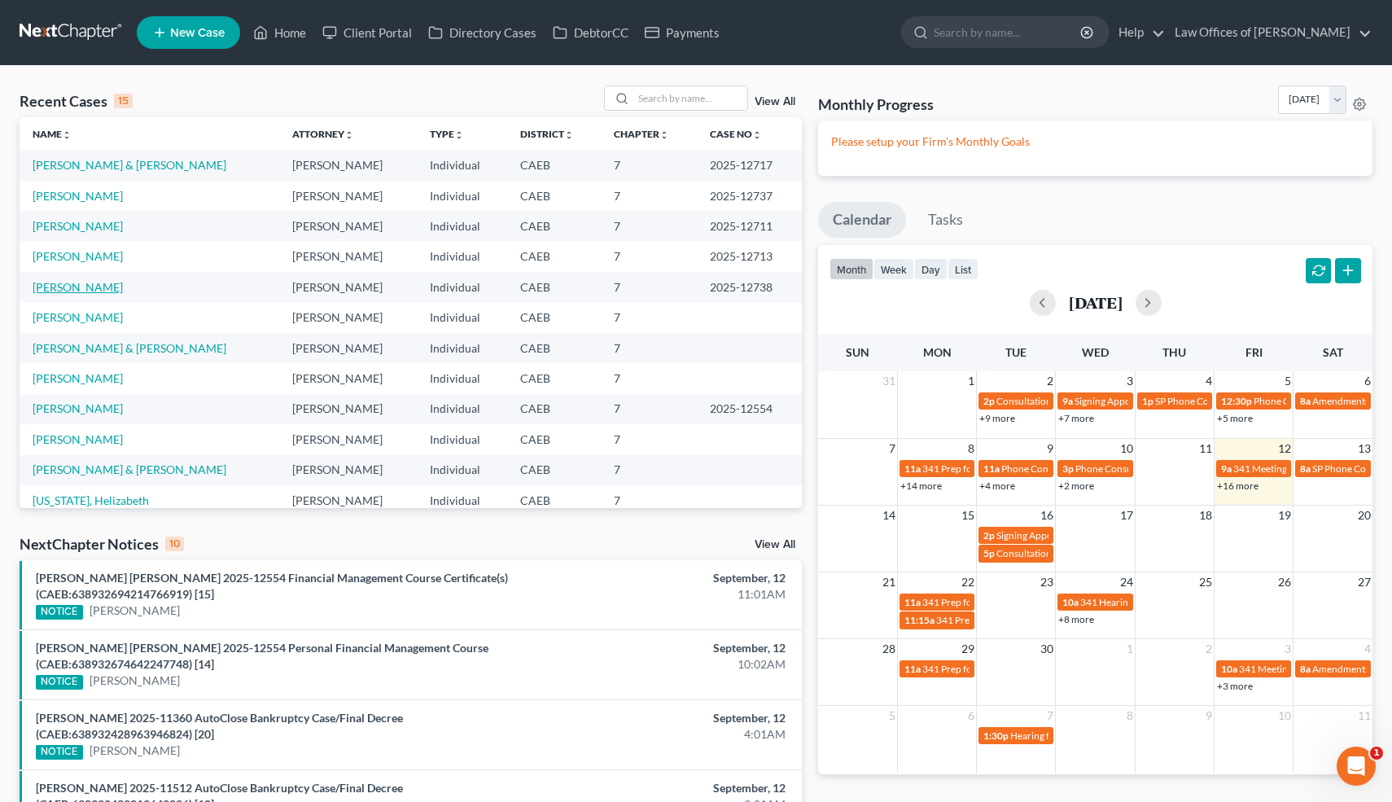
click at [94, 287] on link "[PERSON_NAME]" at bounding box center [78, 287] width 90 height 14
select select "1"
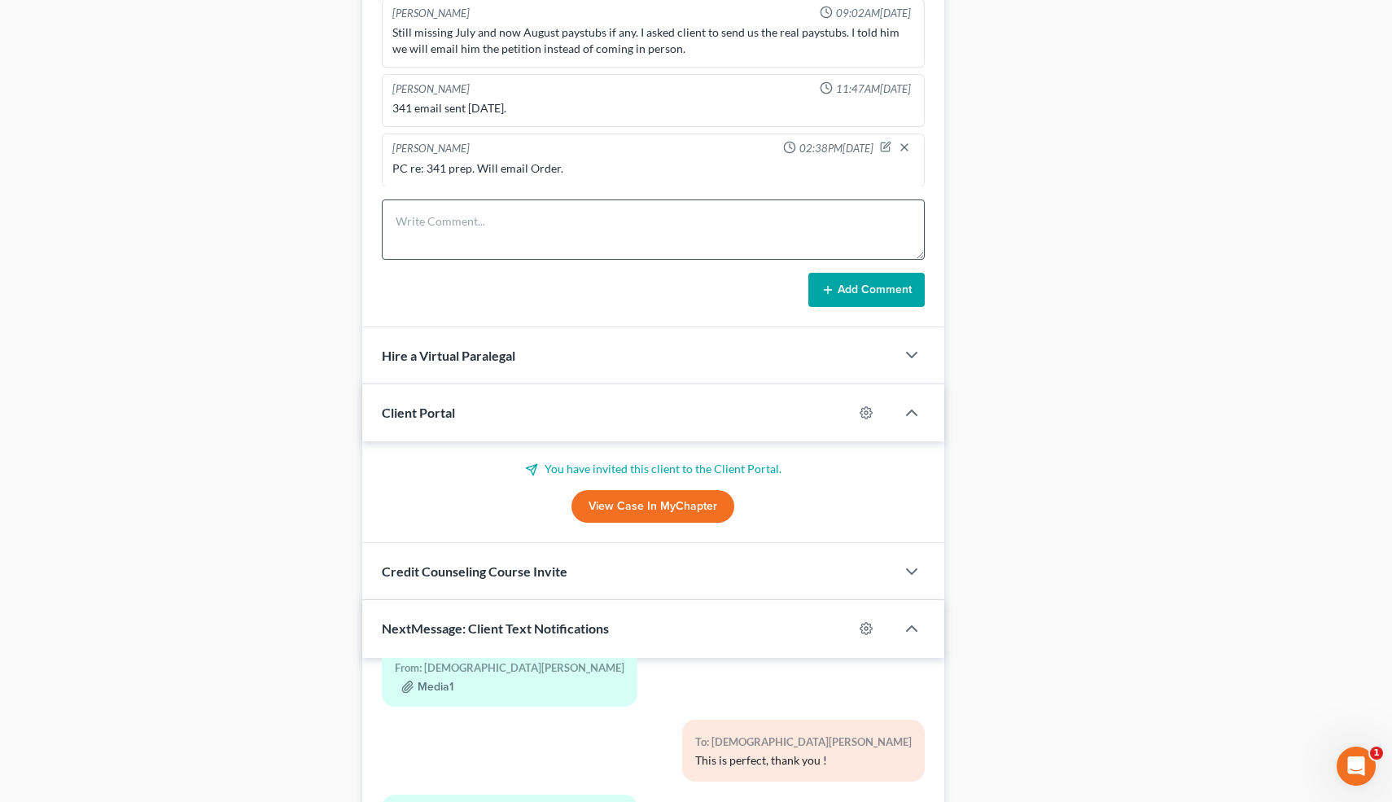
scroll to position [1140, 0]
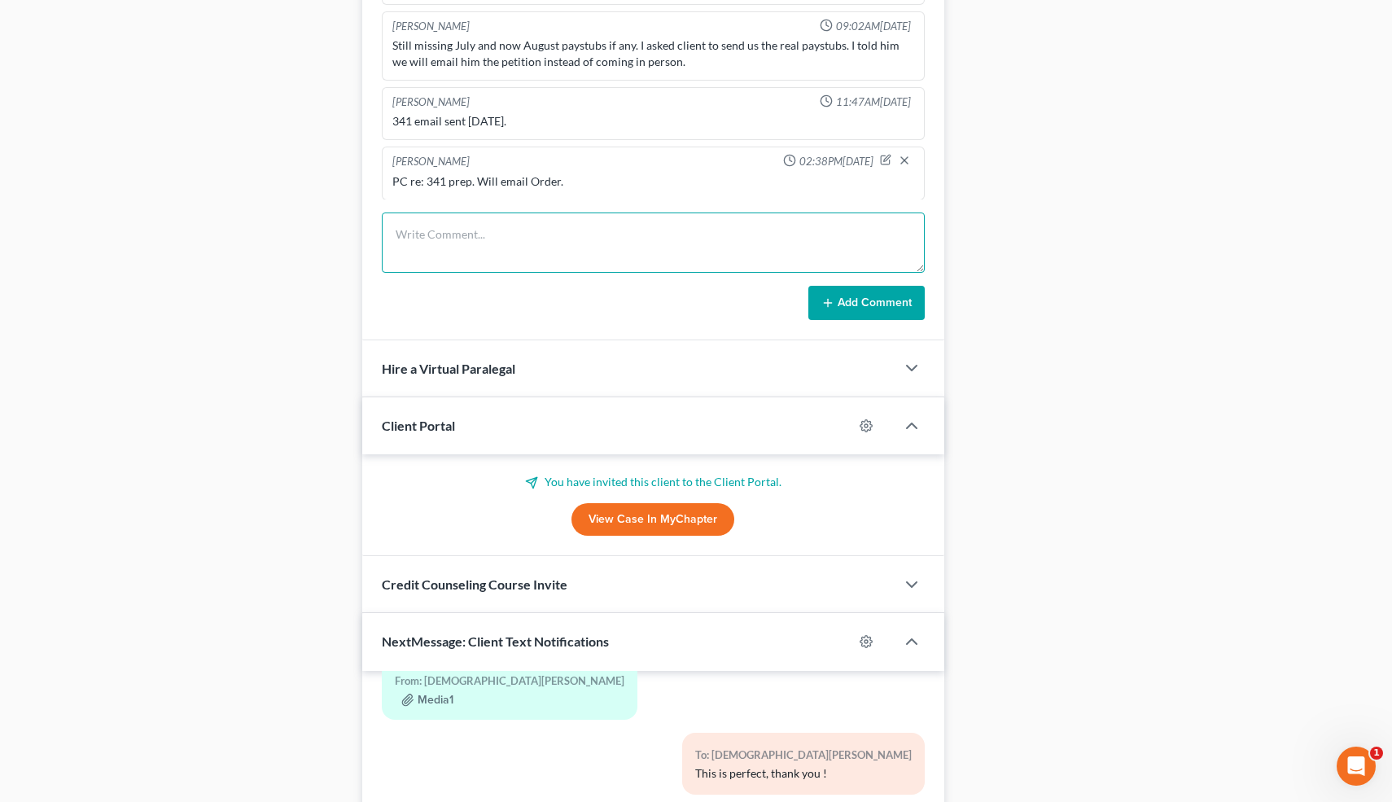
click at [461, 242] on textarea at bounding box center [654, 242] width 544 height 60
paste textarea "341 concluded."
type textarea "341 concluded."
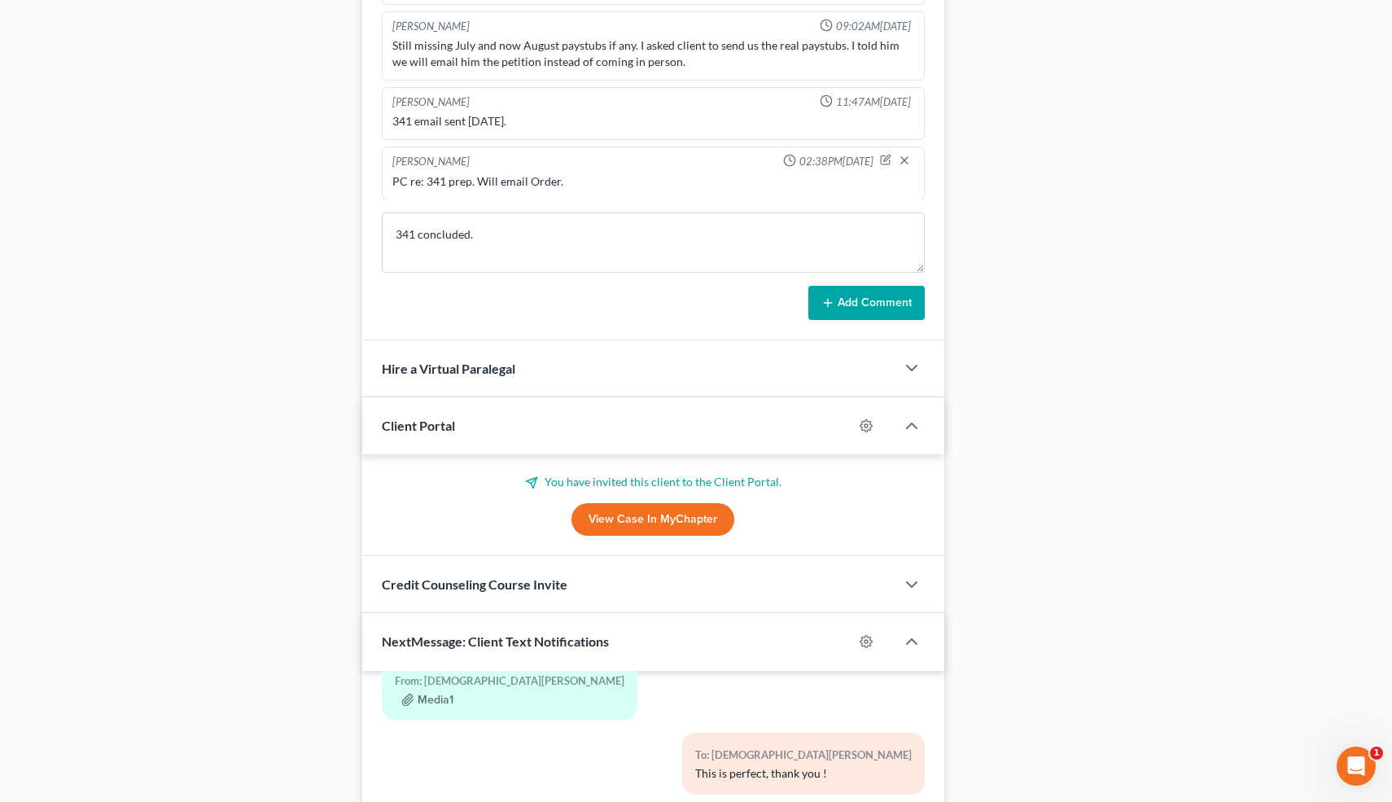
click at [847, 293] on button "Add Comment" at bounding box center [866, 303] width 116 height 34
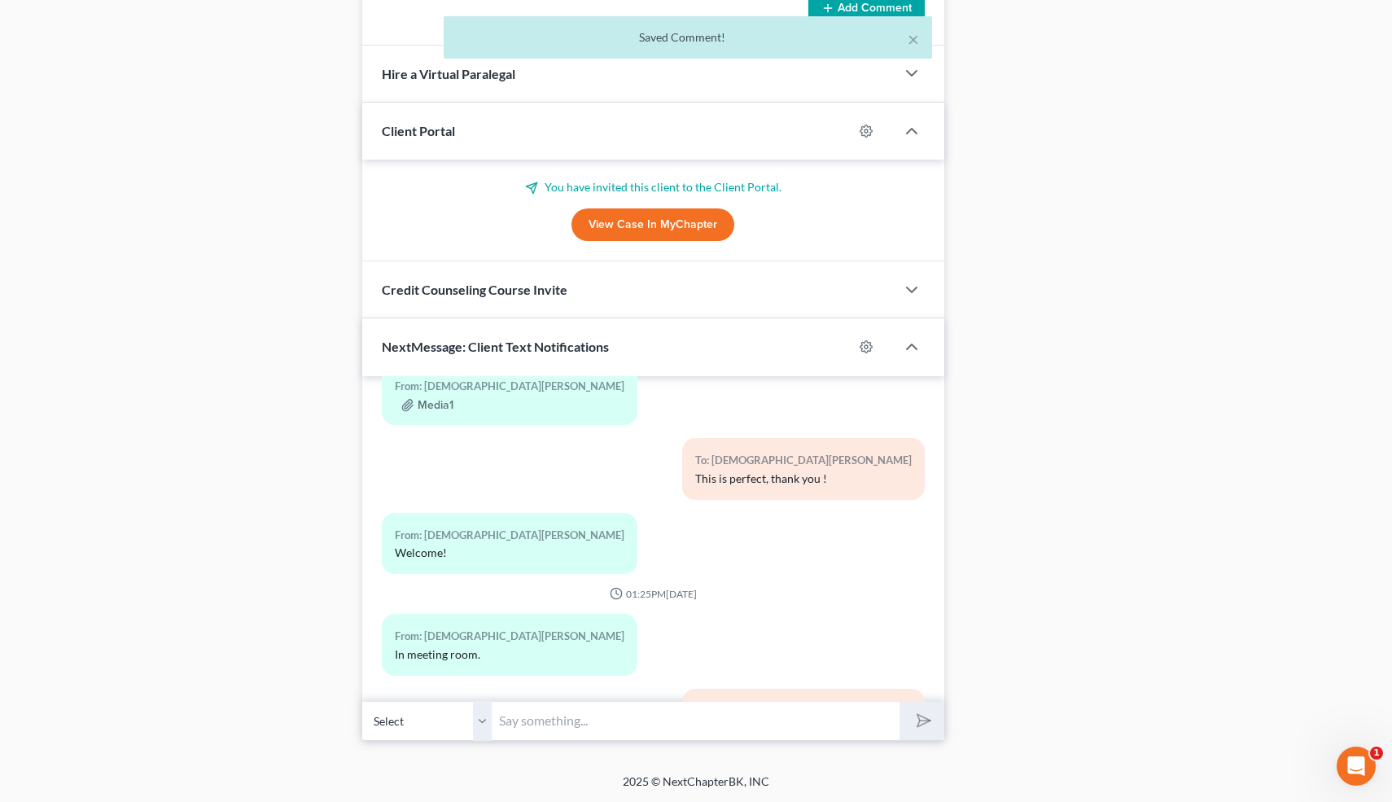
scroll to position [393, 0]
click at [554, 707] on input "text" at bounding box center [696, 721] width 408 height 40
type input "Perfect 👍"
click at [930, 707] on button "submit" at bounding box center [921, 721] width 45 height 38
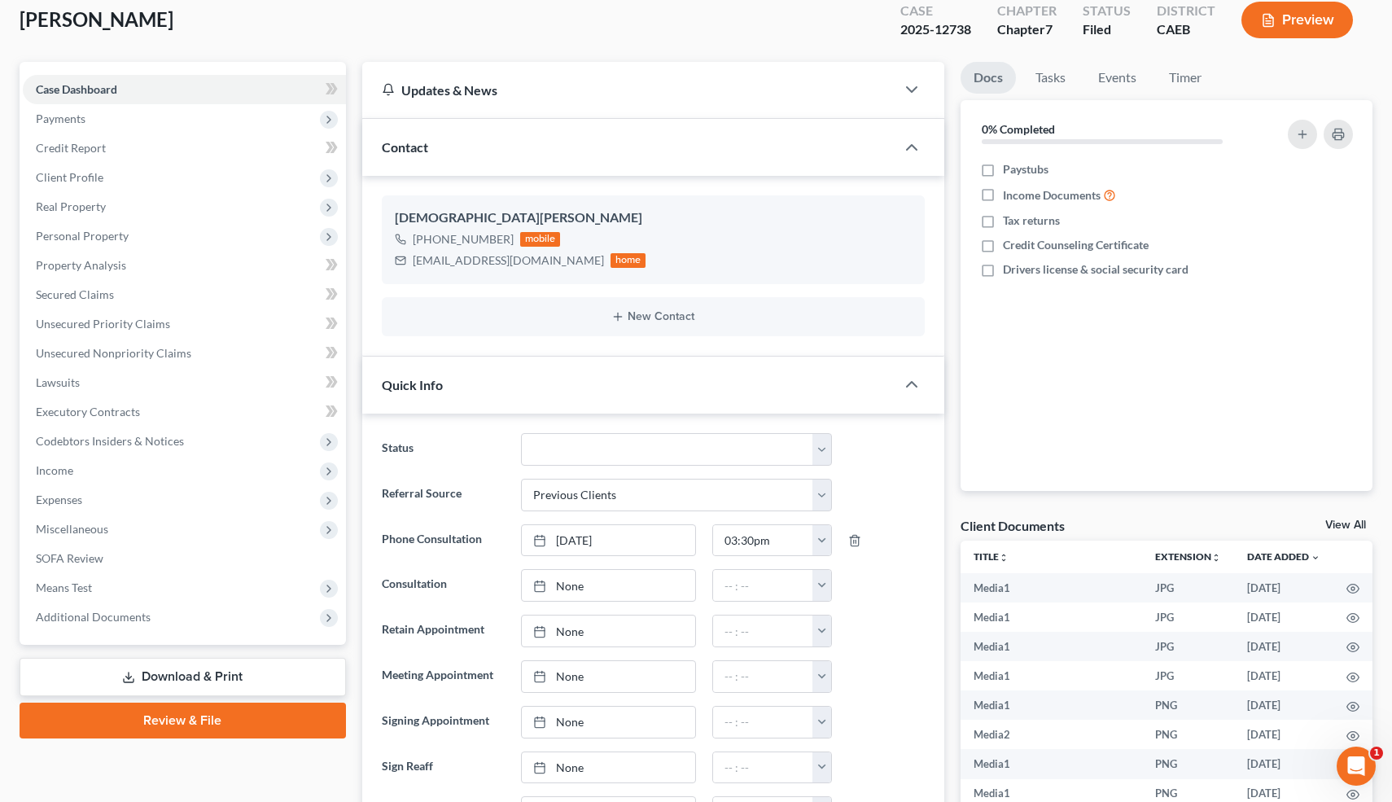
scroll to position [0, 0]
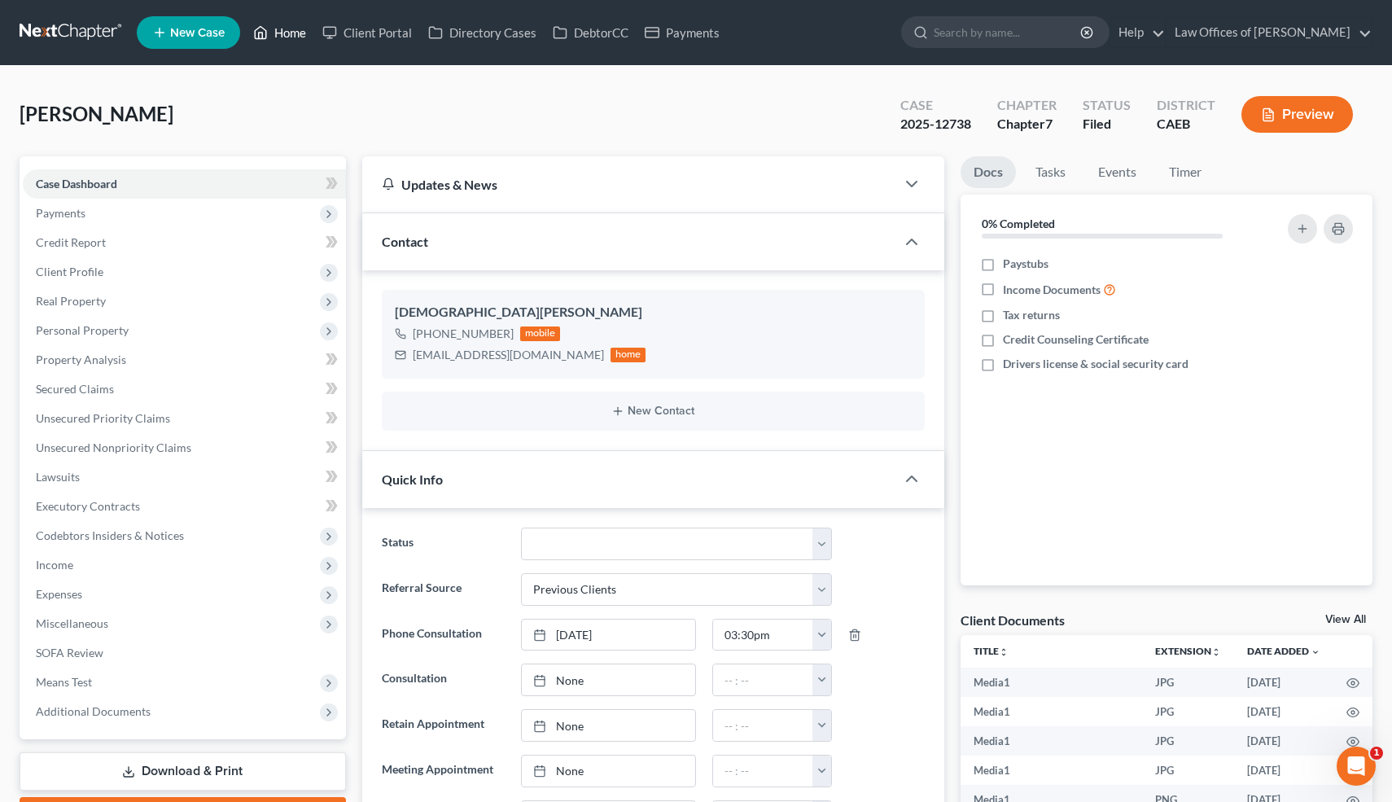
click at [292, 31] on link "Home" at bounding box center [279, 32] width 69 height 29
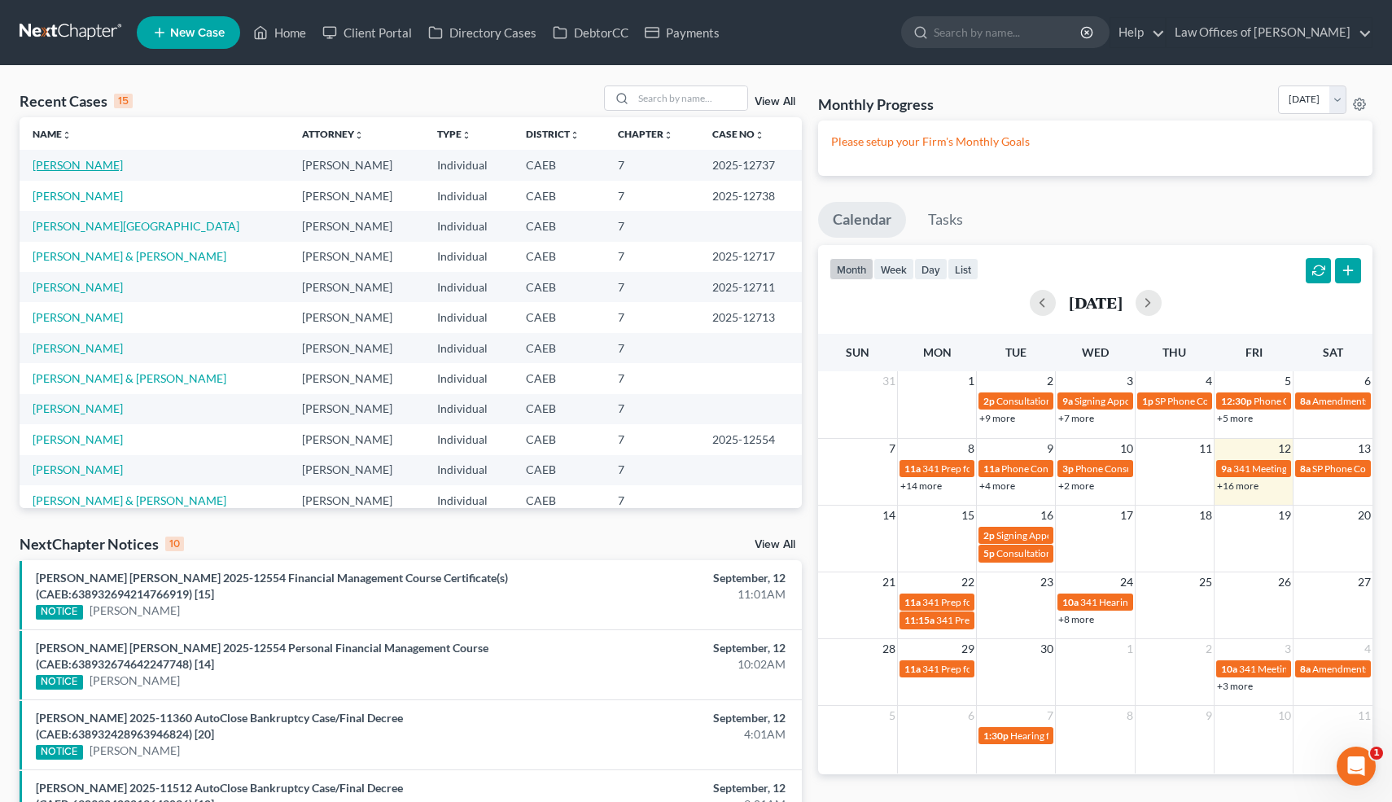
click at [93, 169] on link "[PERSON_NAME]" at bounding box center [78, 165] width 90 height 14
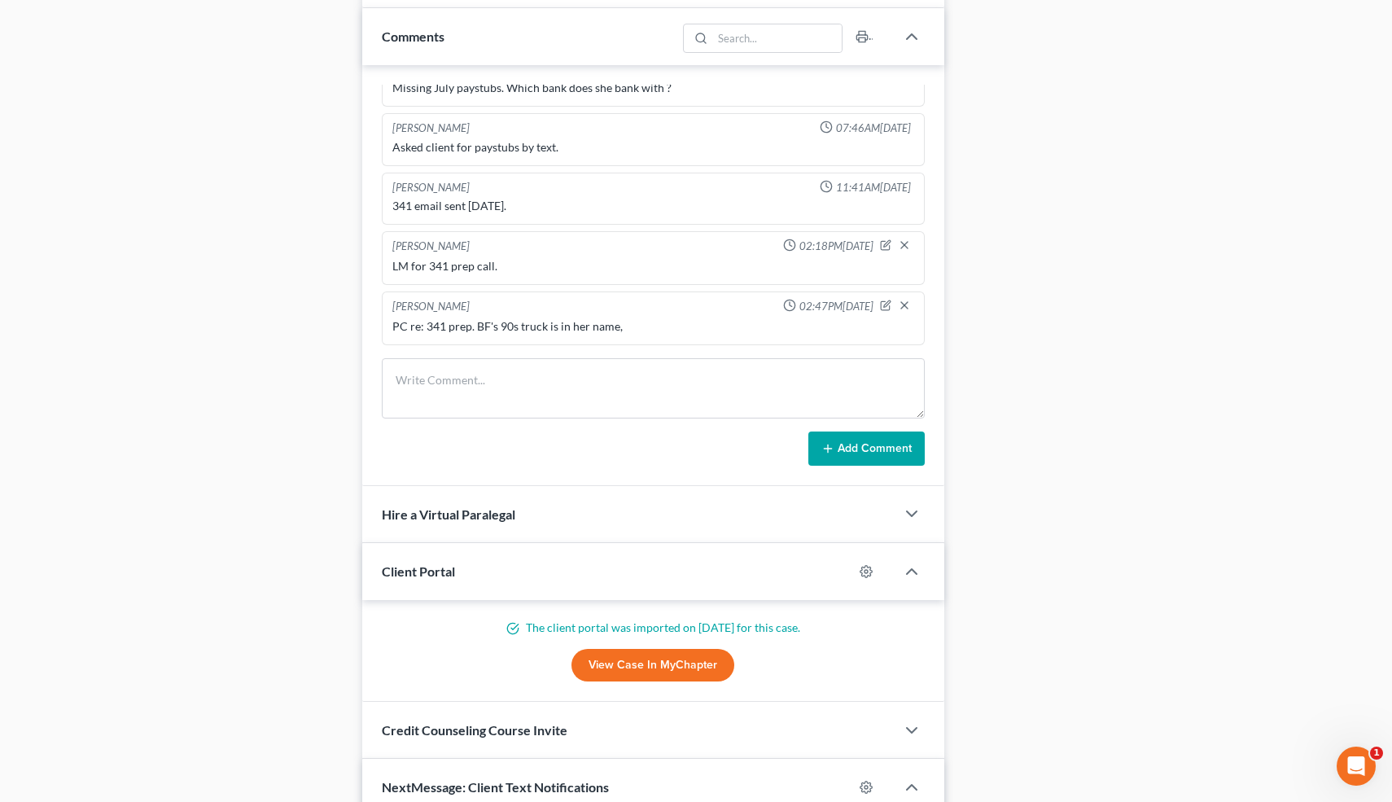
scroll to position [977, 0]
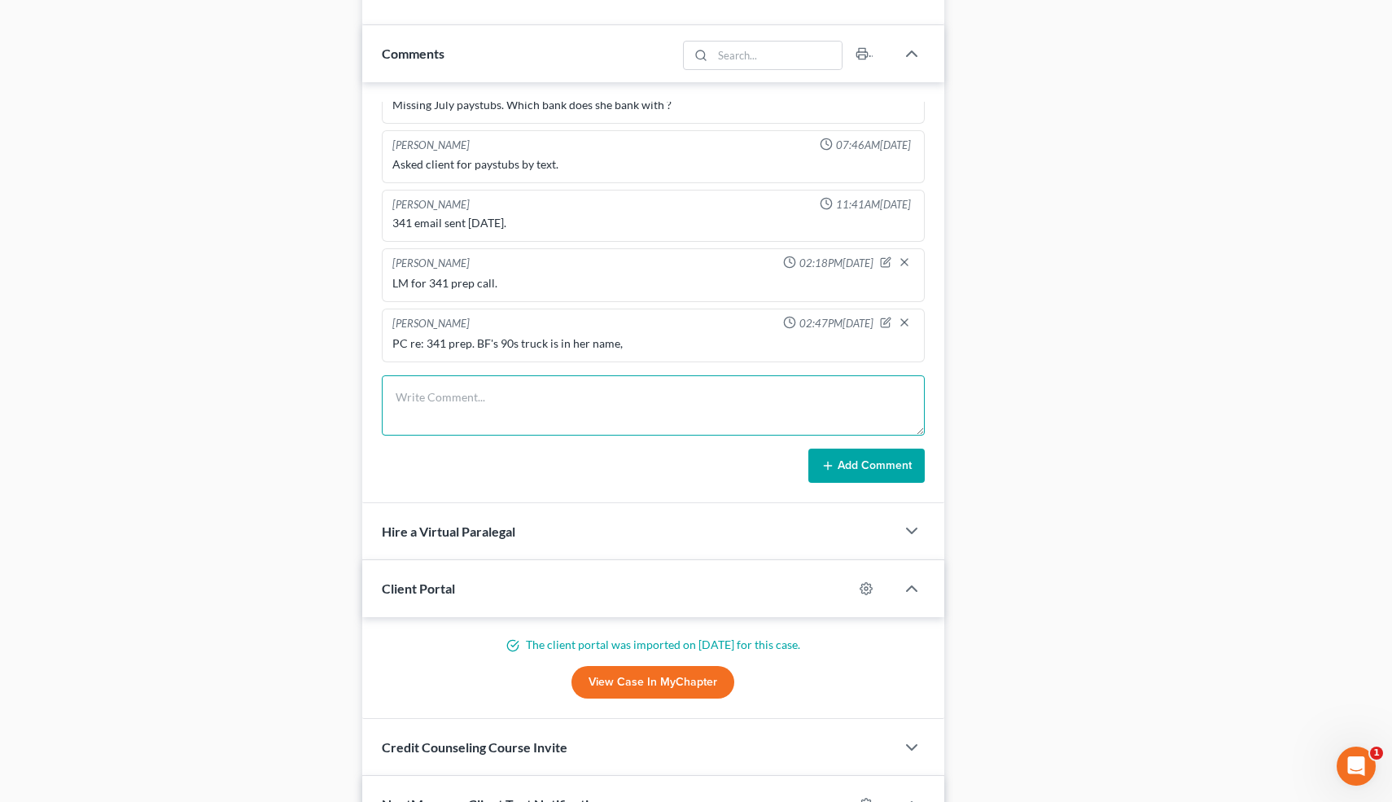
click at [481, 412] on textarea at bounding box center [654, 405] width 544 height 60
paste textarea "341 concluded."
type textarea "341 concluded."
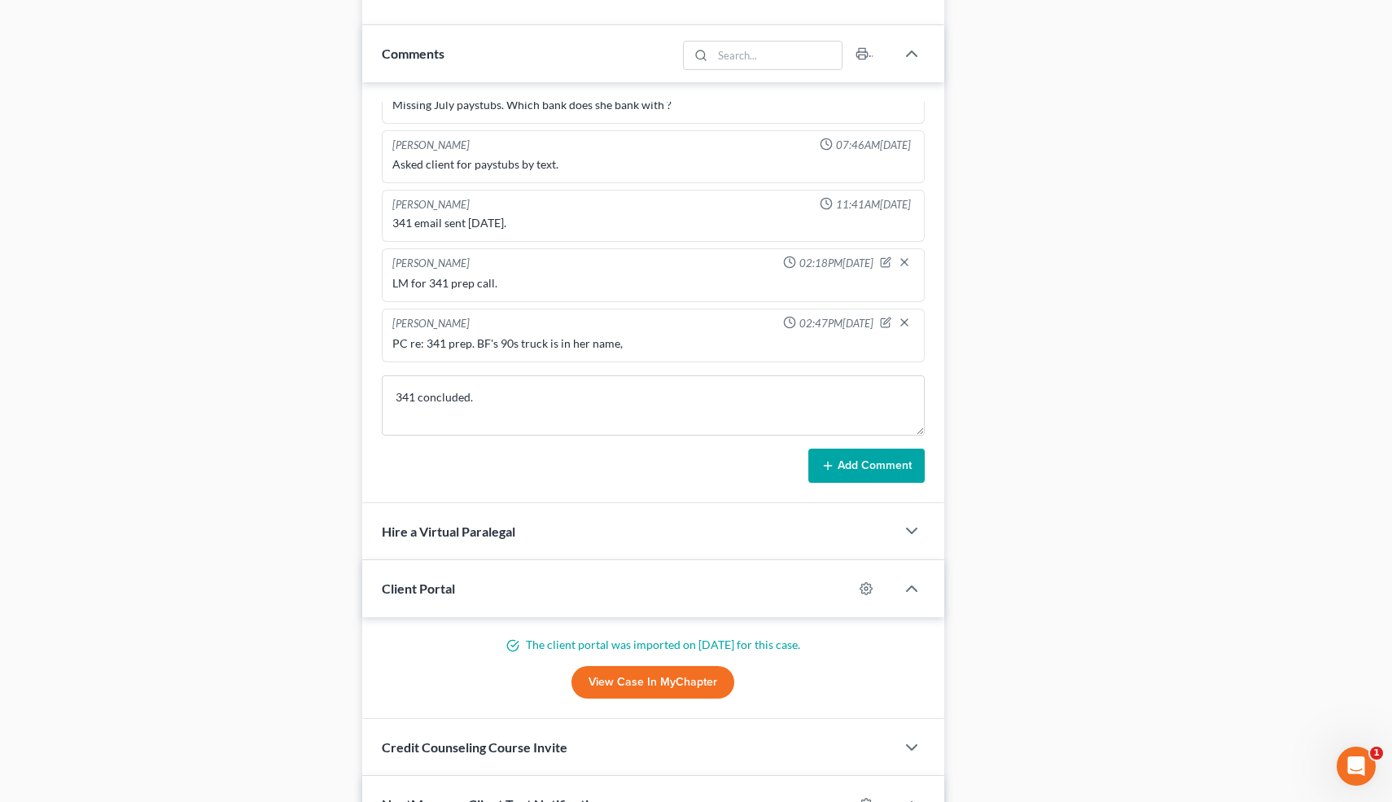
click at [848, 470] on button "Add Comment" at bounding box center [866, 466] width 116 height 34
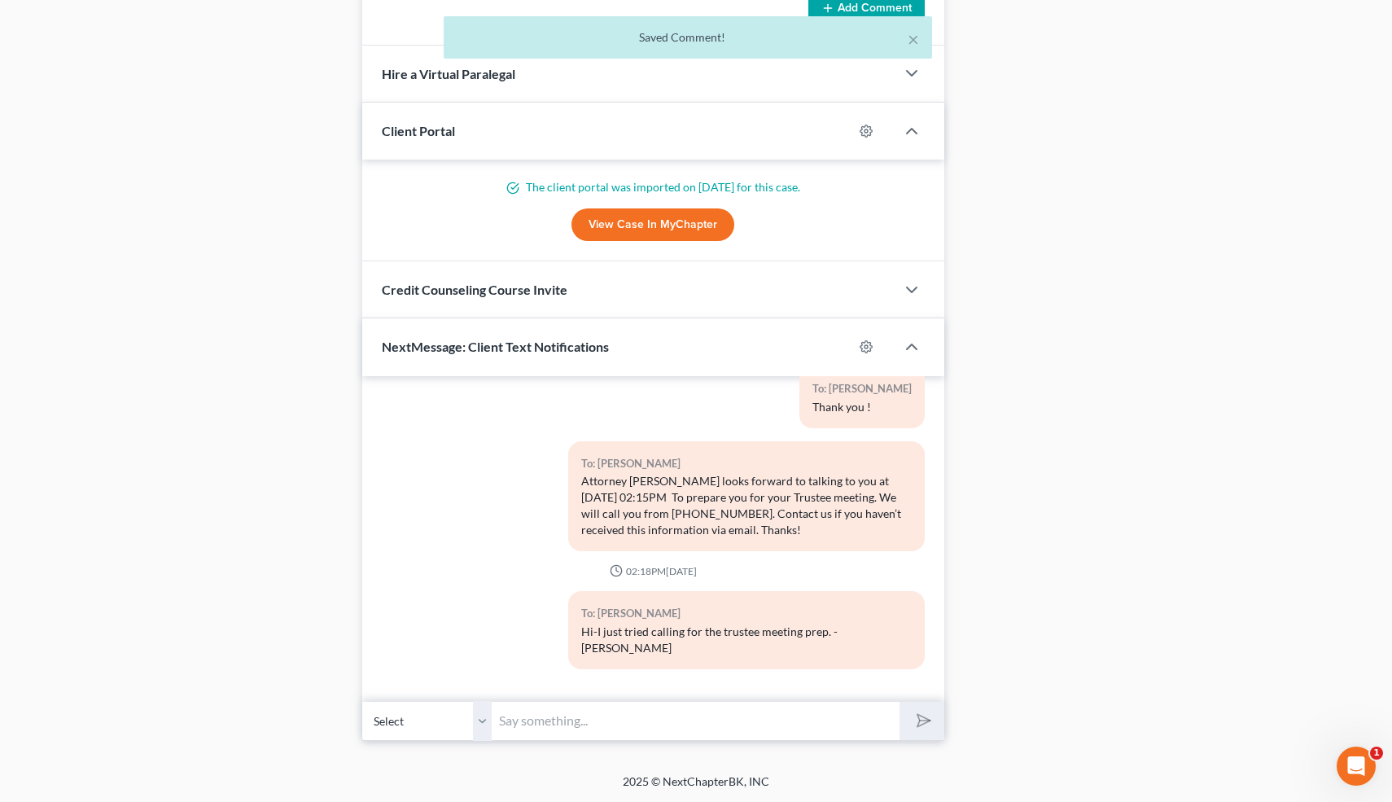
scroll to position [1009, 0]
click at [777, 723] on input "text" at bounding box center [696, 721] width 408 height 40
type input "Perfect 👍"
click at [899, 702] on button "submit" at bounding box center [921, 721] width 45 height 38
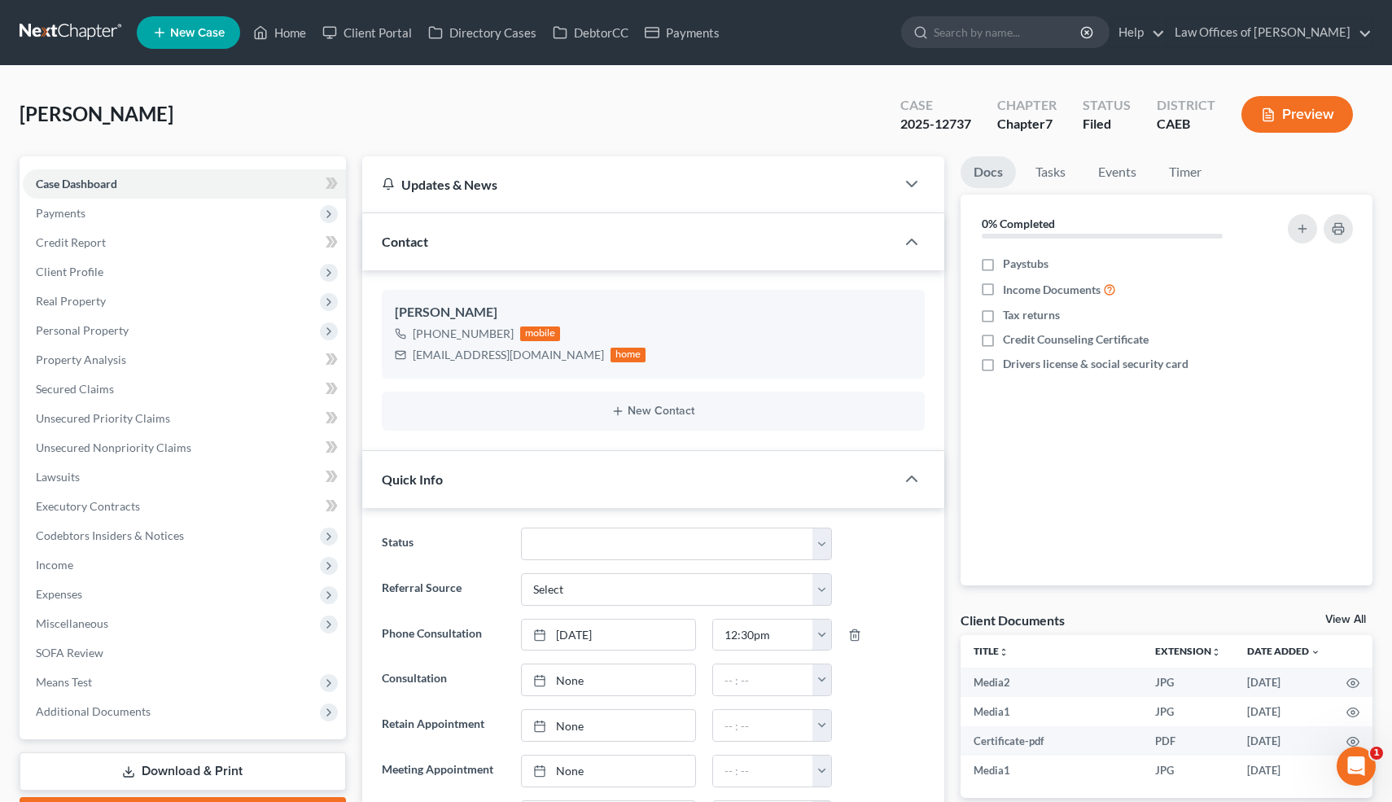
scroll to position [7243, 0]
click at [284, 33] on link "Home" at bounding box center [279, 32] width 69 height 29
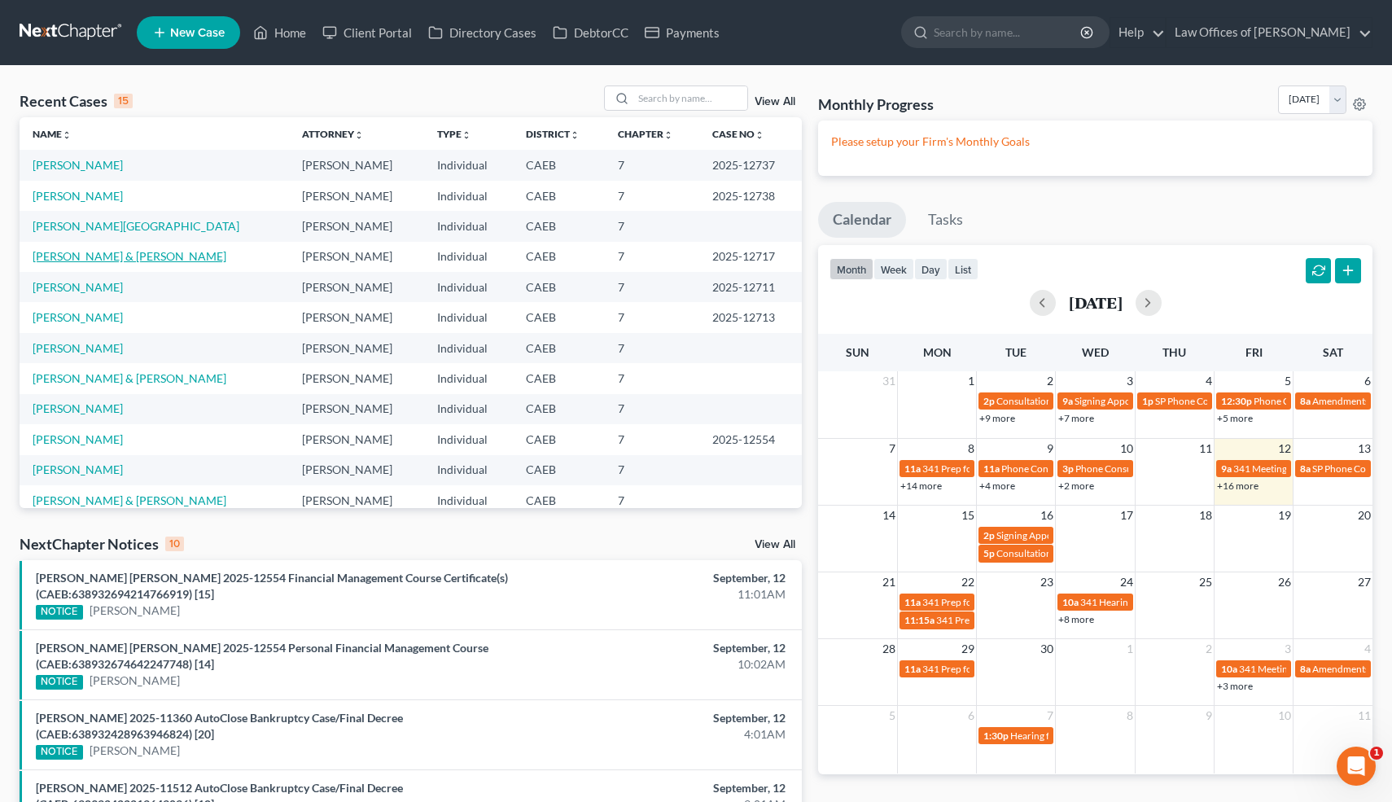
click at [171, 258] on link "[PERSON_NAME] & [PERSON_NAME]" at bounding box center [130, 256] width 194 height 14
select select "6"
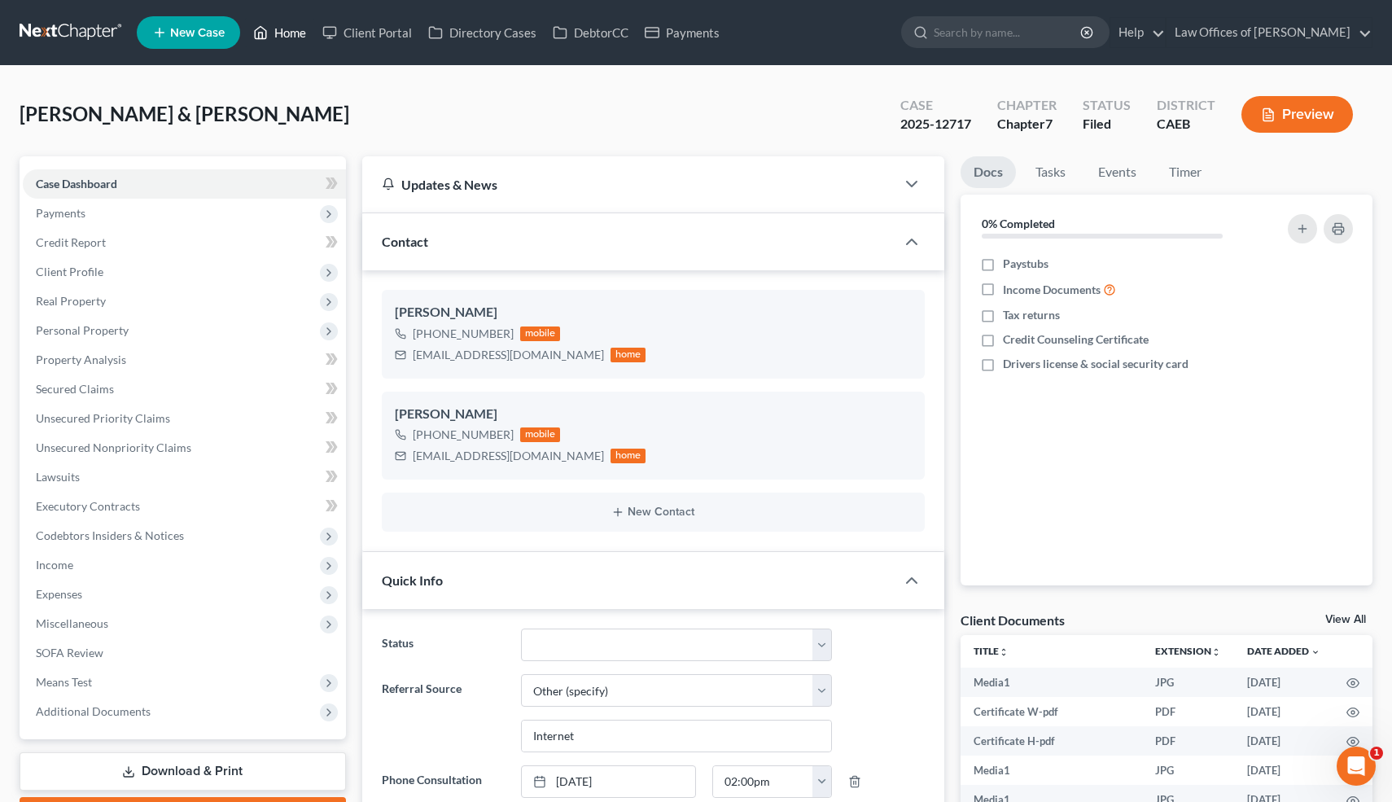
click at [293, 40] on link "Home" at bounding box center [279, 32] width 69 height 29
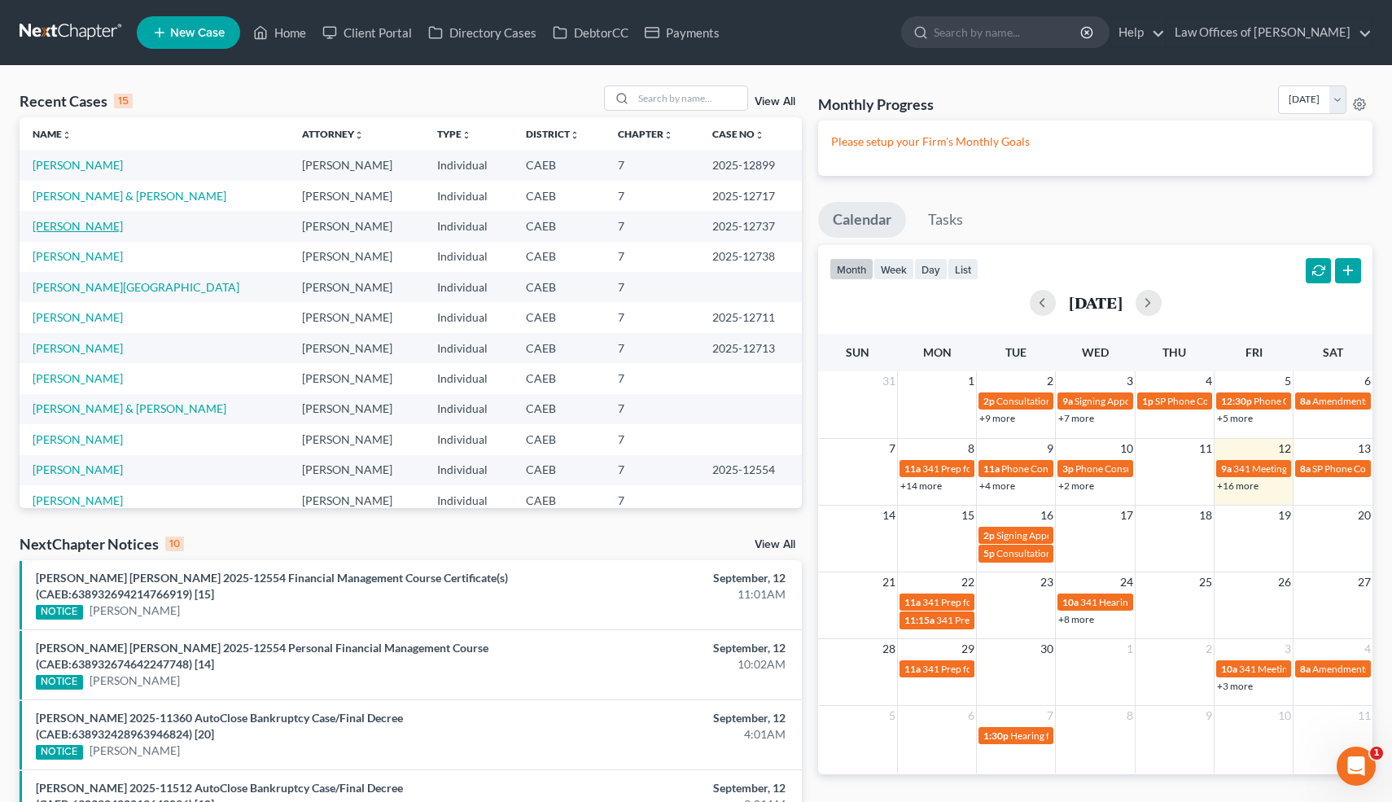
click at [101, 229] on link "[PERSON_NAME]" at bounding box center [78, 226] width 90 height 14
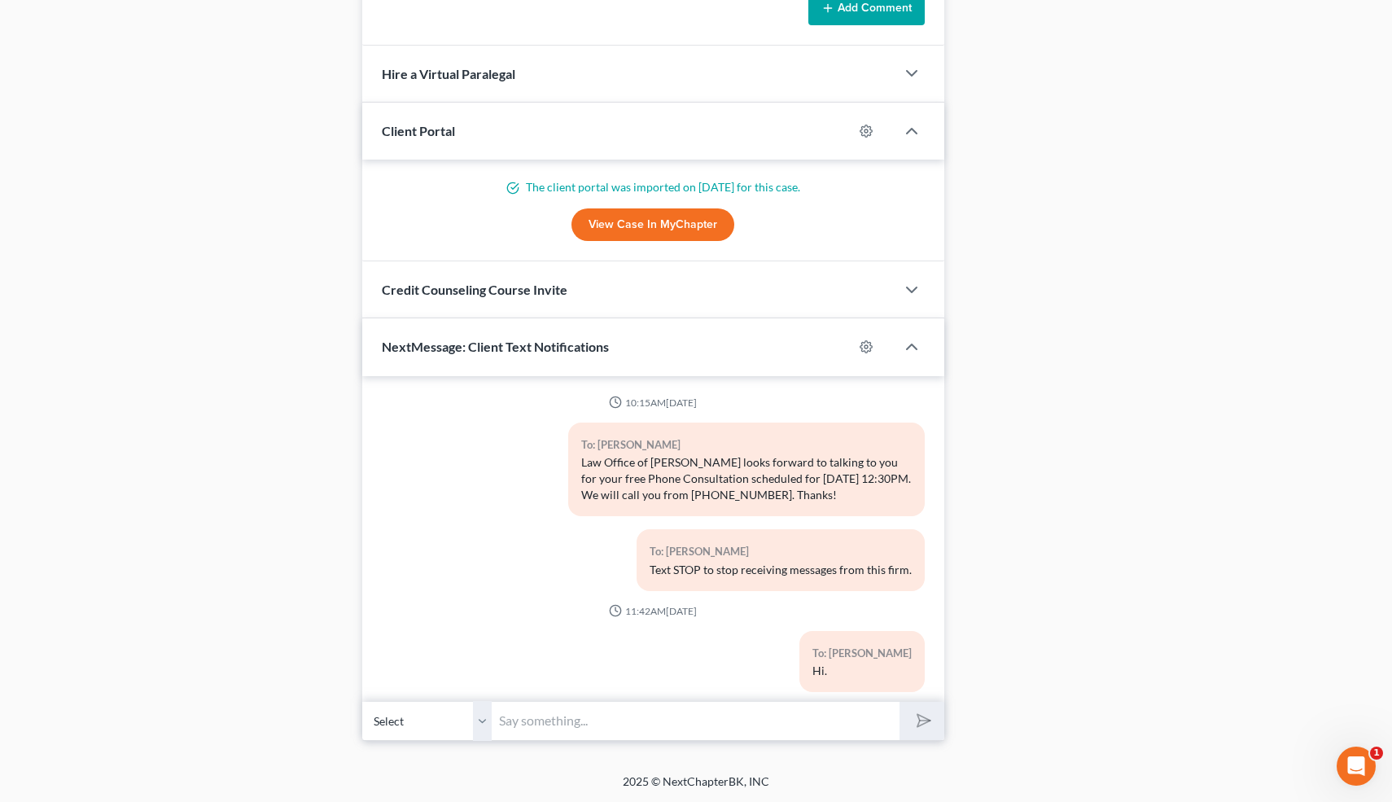
scroll to position [7317, 0]
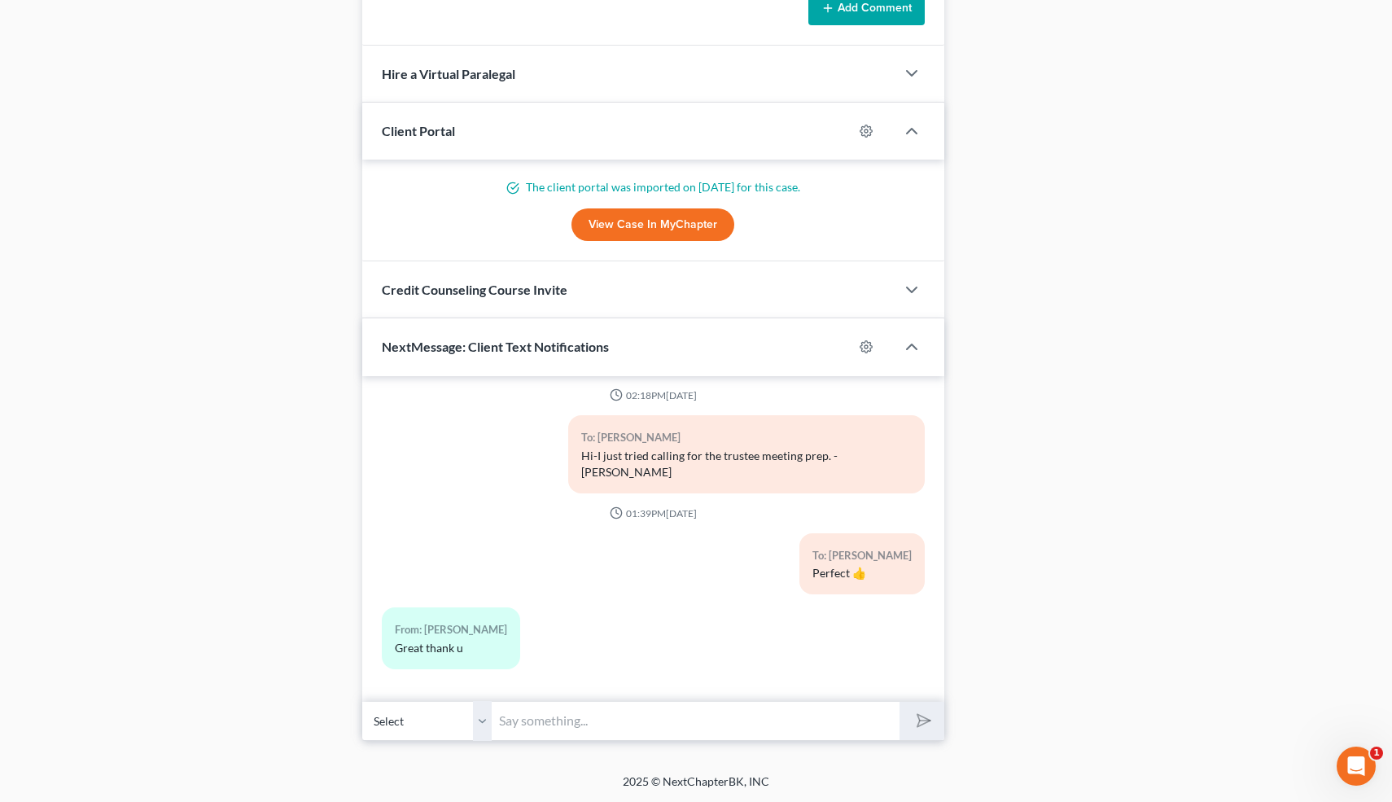
click at [634, 723] on input "text" at bounding box center [696, 721] width 408 height 40
type input "You're welcome!"
click at [899, 702] on button "submit" at bounding box center [921, 721] width 45 height 38
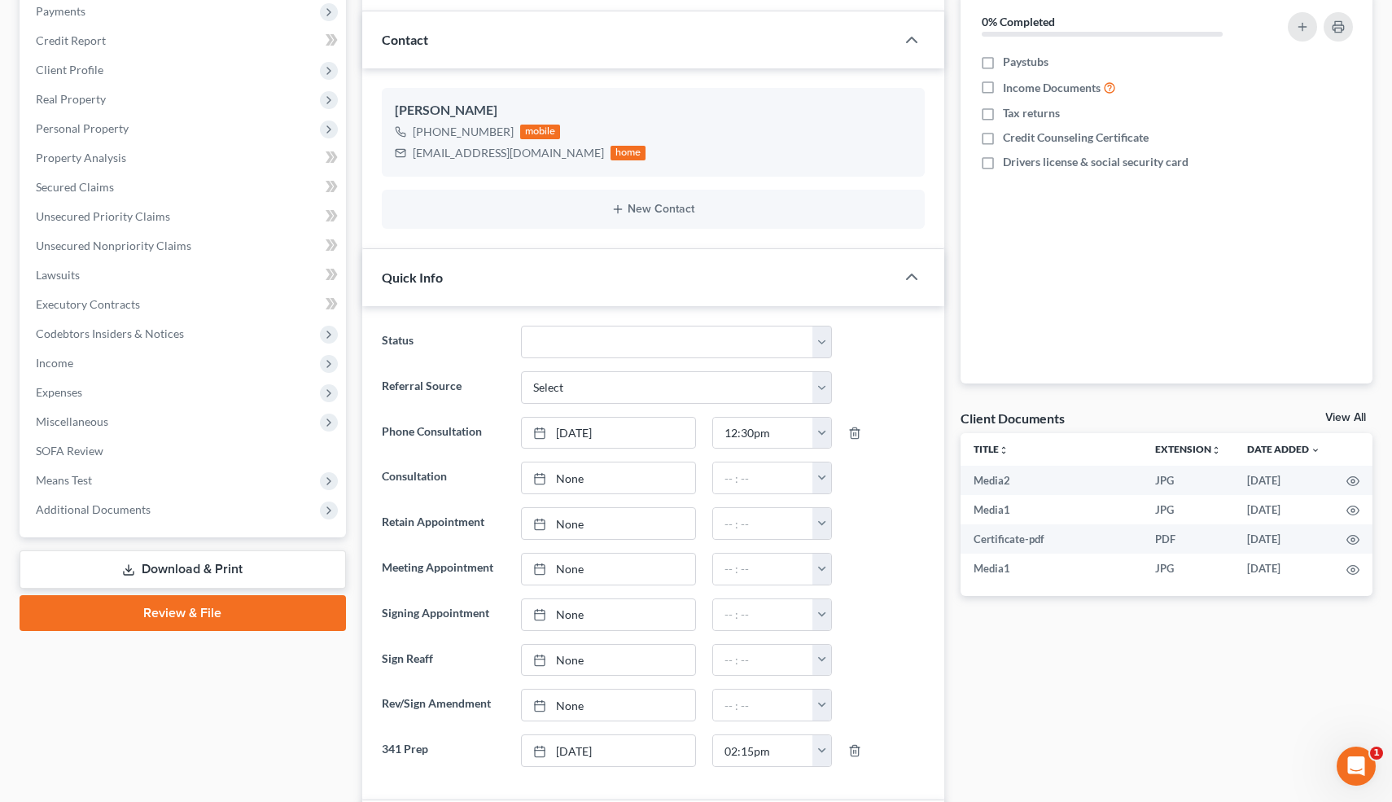
scroll to position [0, 0]
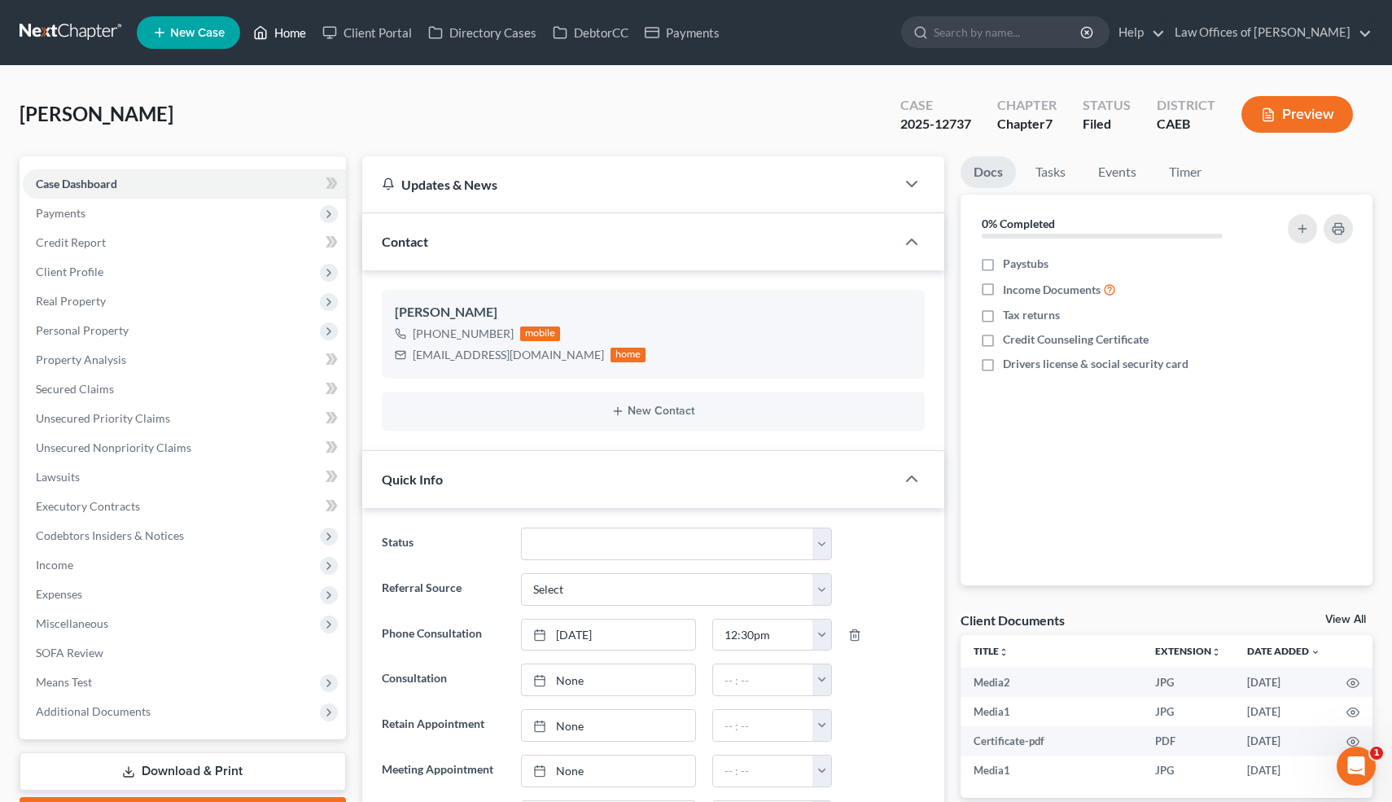
click at [295, 39] on link "Home" at bounding box center [279, 32] width 69 height 29
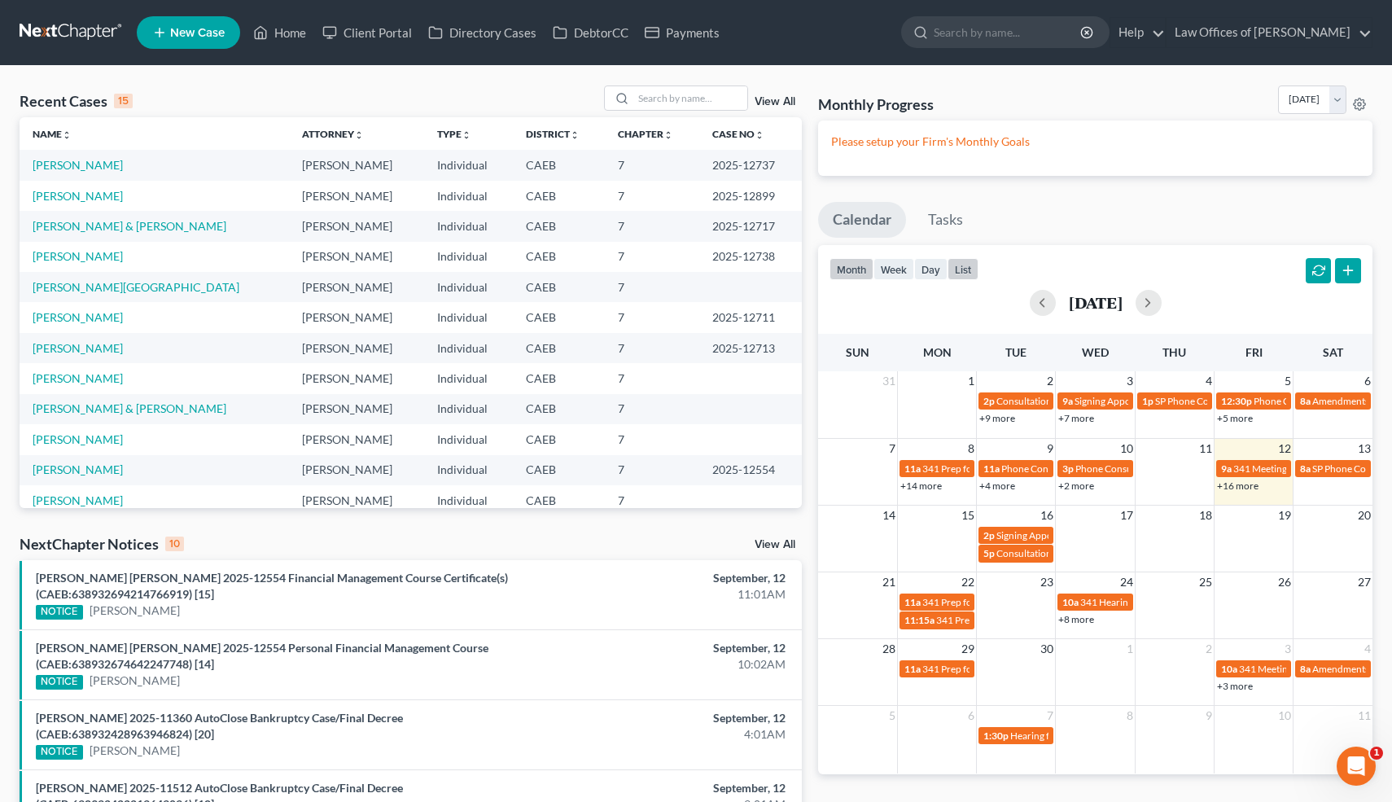
click at [968, 267] on button "list" at bounding box center [963, 269] width 31 height 22
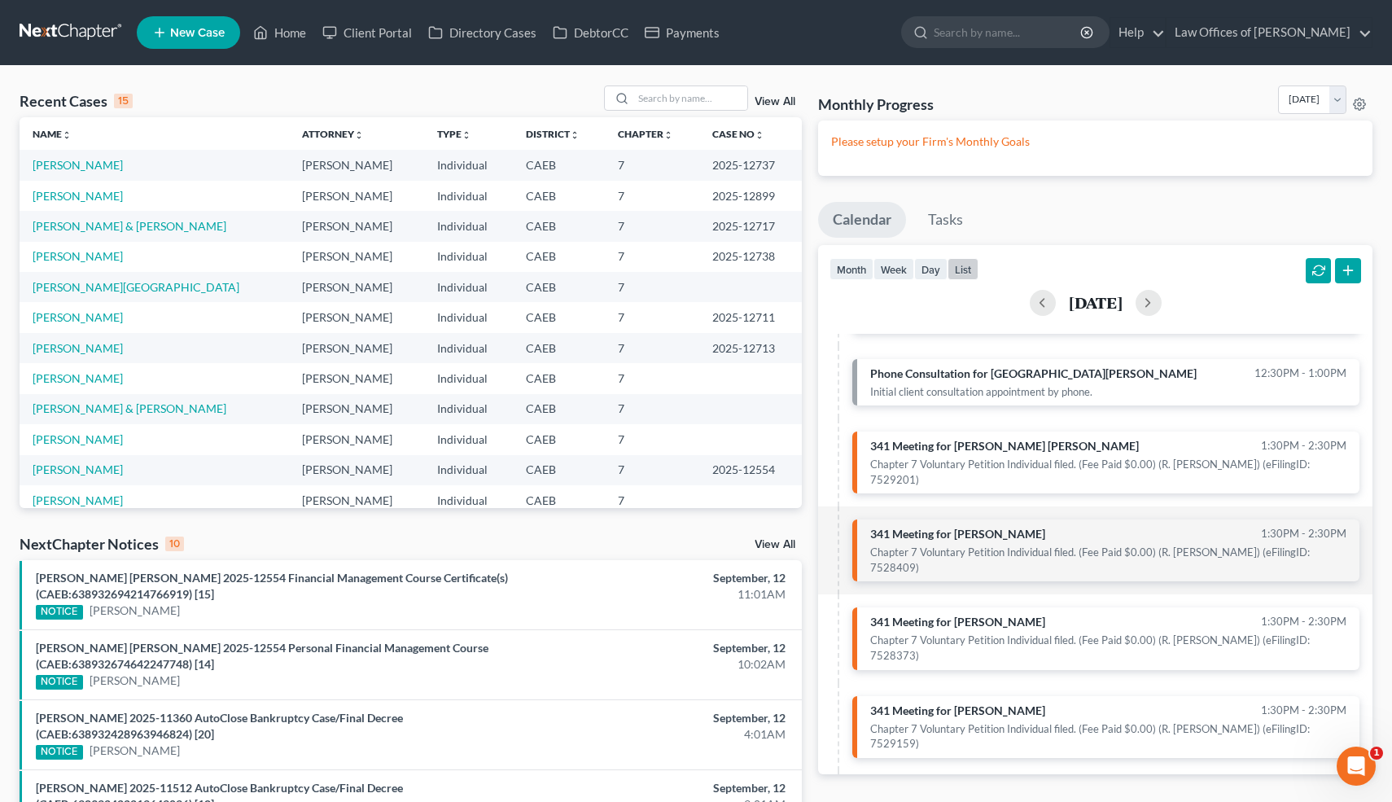
scroll to position [835, 0]
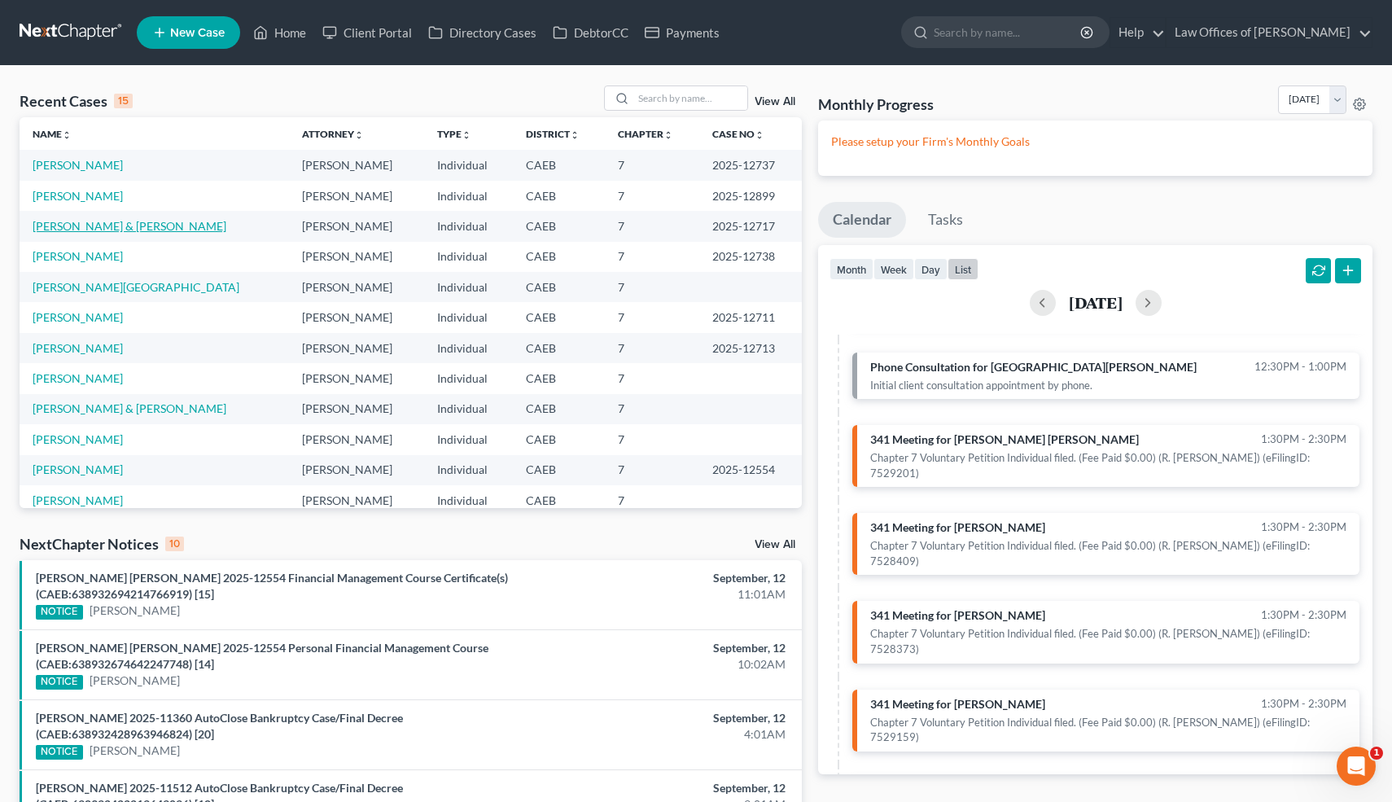
click at [118, 225] on link "[PERSON_NAME] & [PERSON_NAME]" at bounding box center [130, 226] width 194 height 14
select select "6"
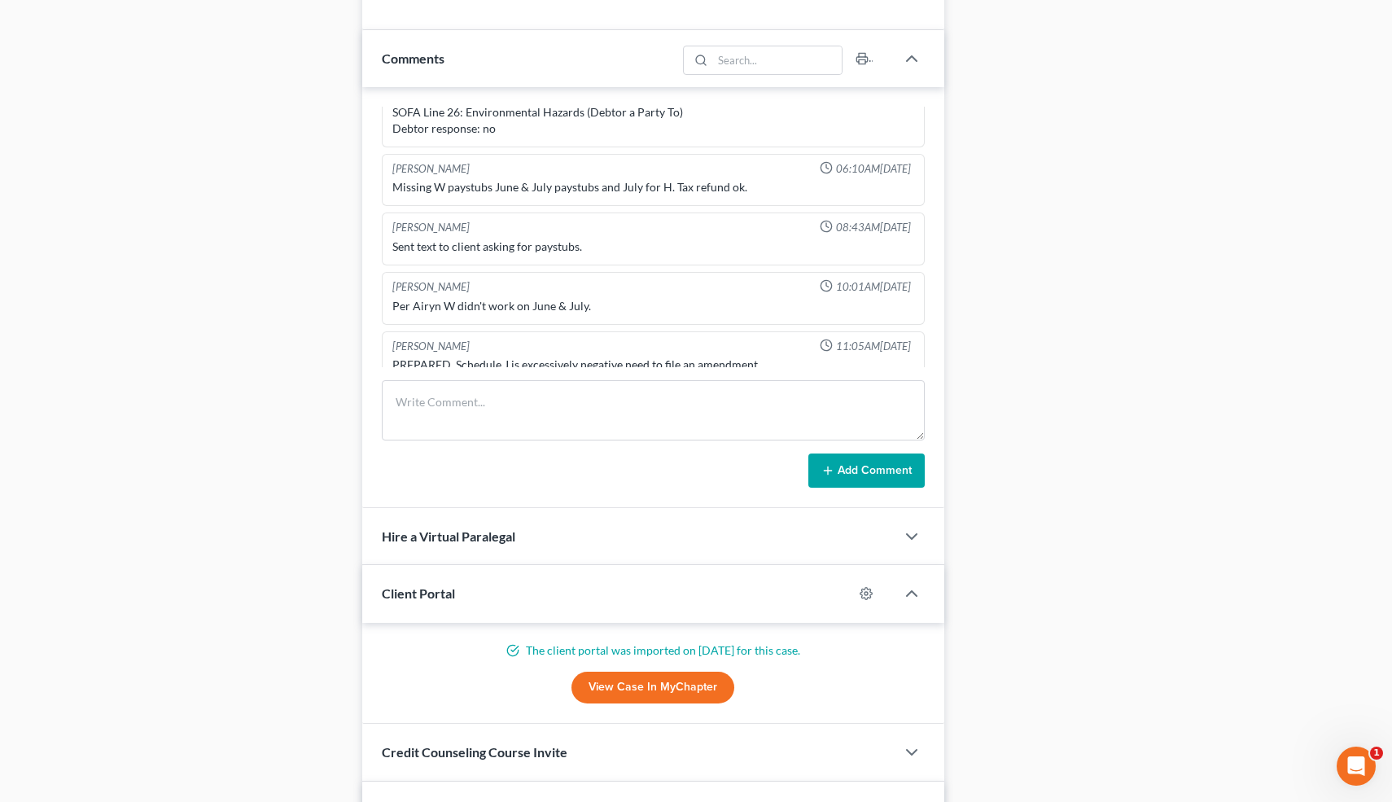
scroll to position [1123, 0]
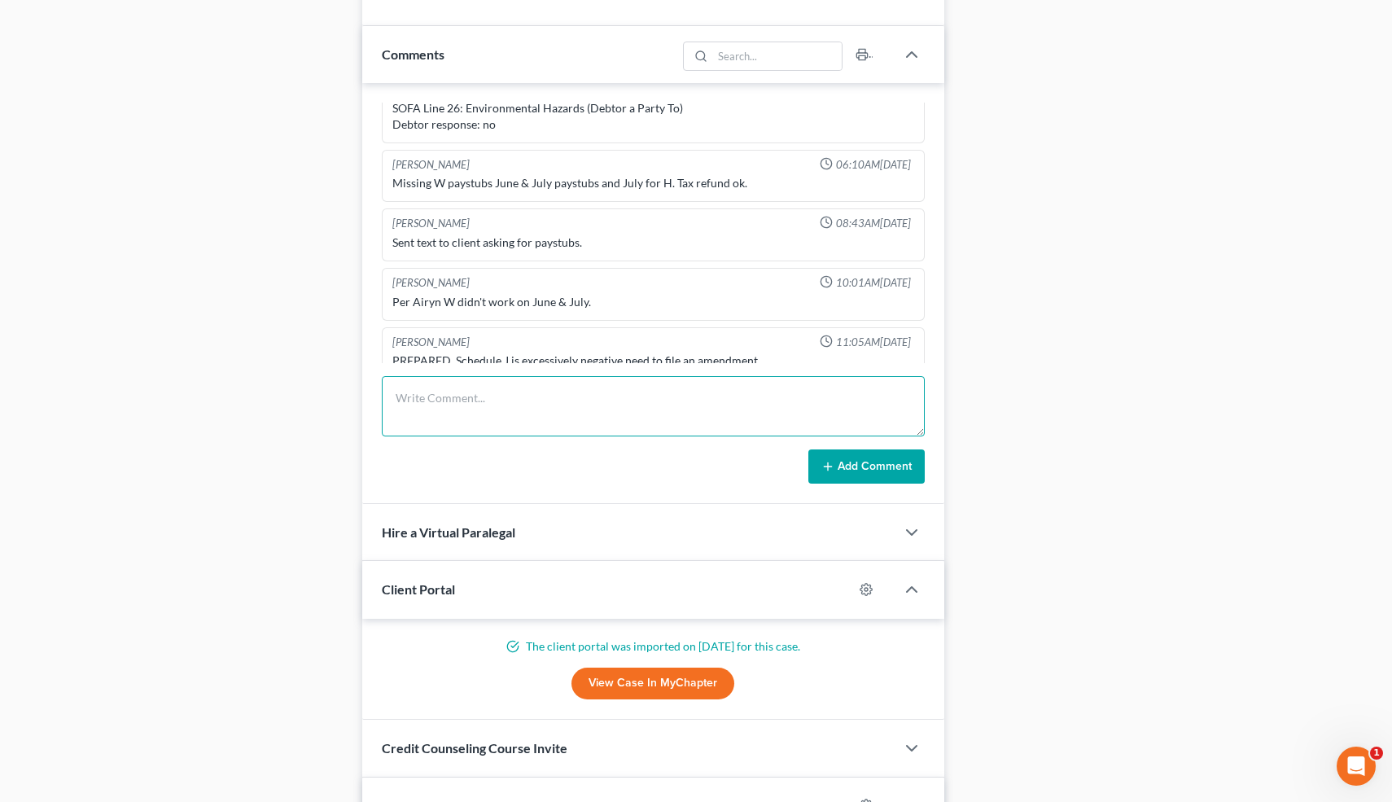
click at [540, 407] on textarea at bounding box center [654, 406] width 544 height 60
paste textarea "341 concluded."
type textarea "341 concluded."
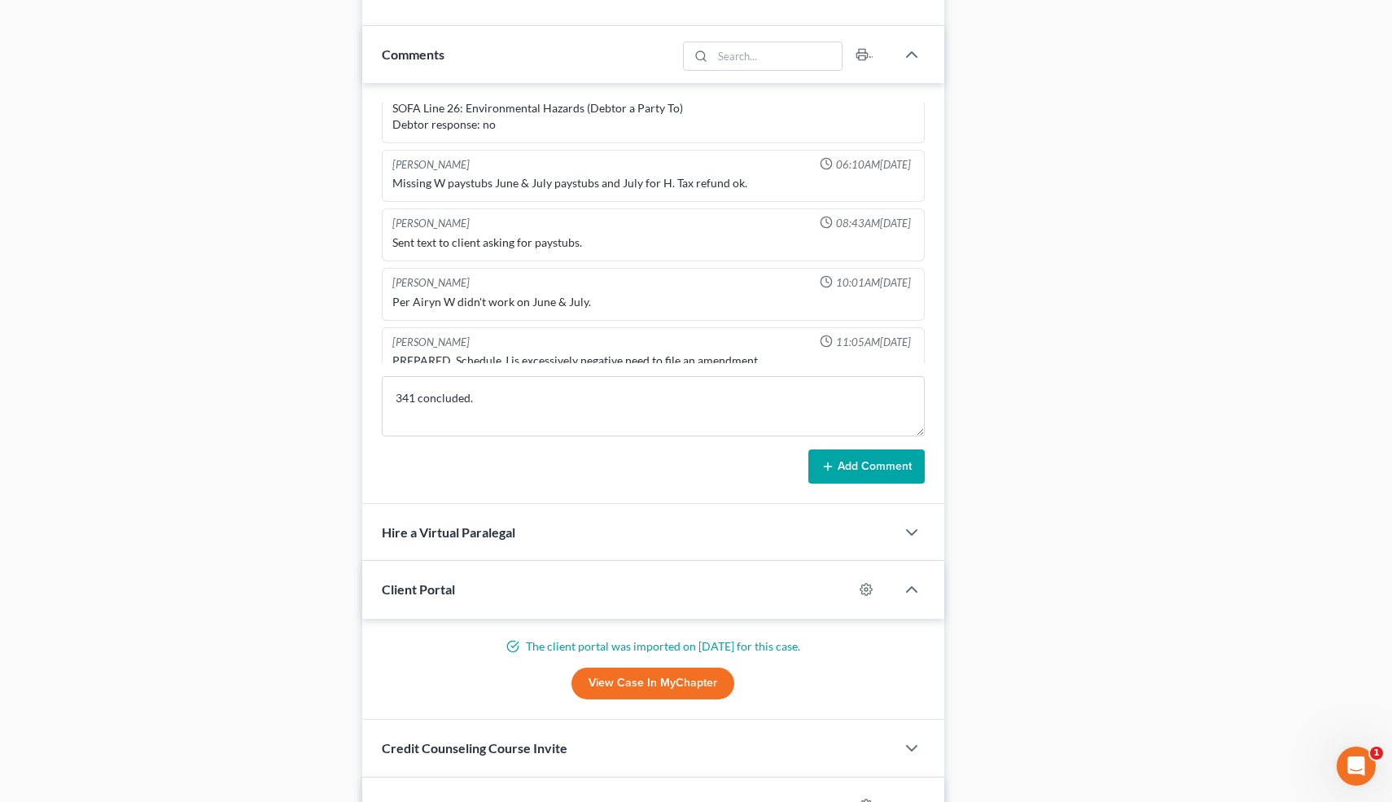
click at [871, 453] on button "Add Comment" at bounding box center [866, 466] width 116 height 34
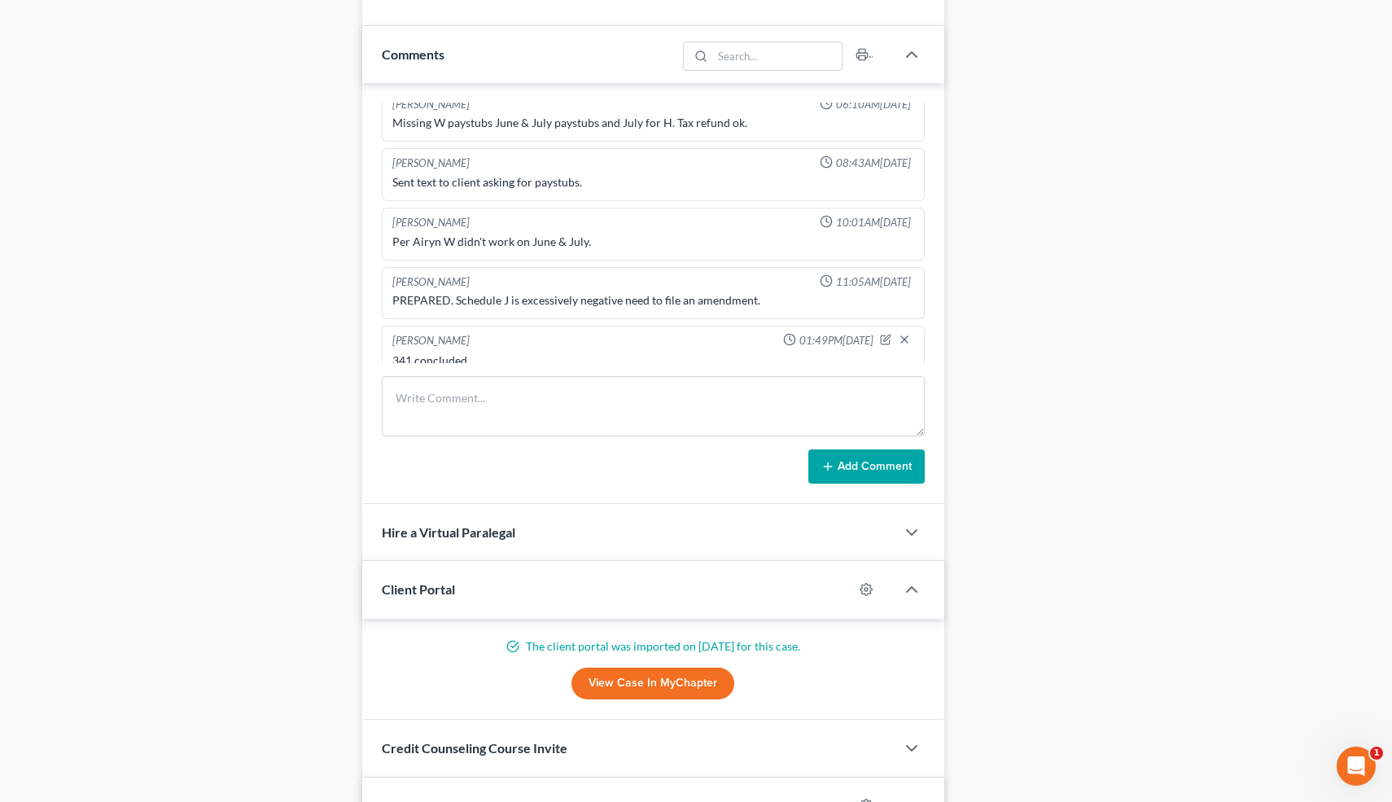
scroll to position [0, 0]
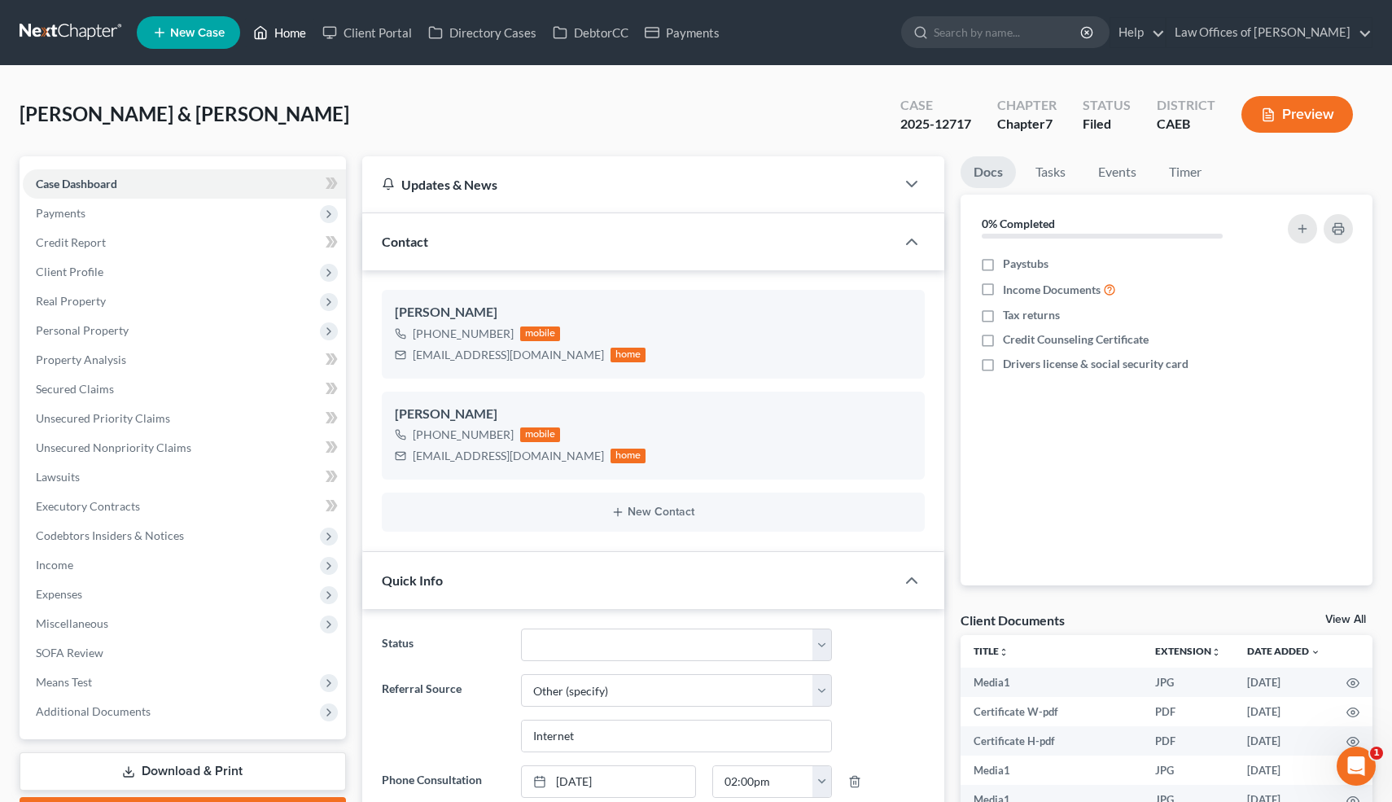
click at [290, 30] on link "Home" at bounding box center [279, 32] width 69 height 29
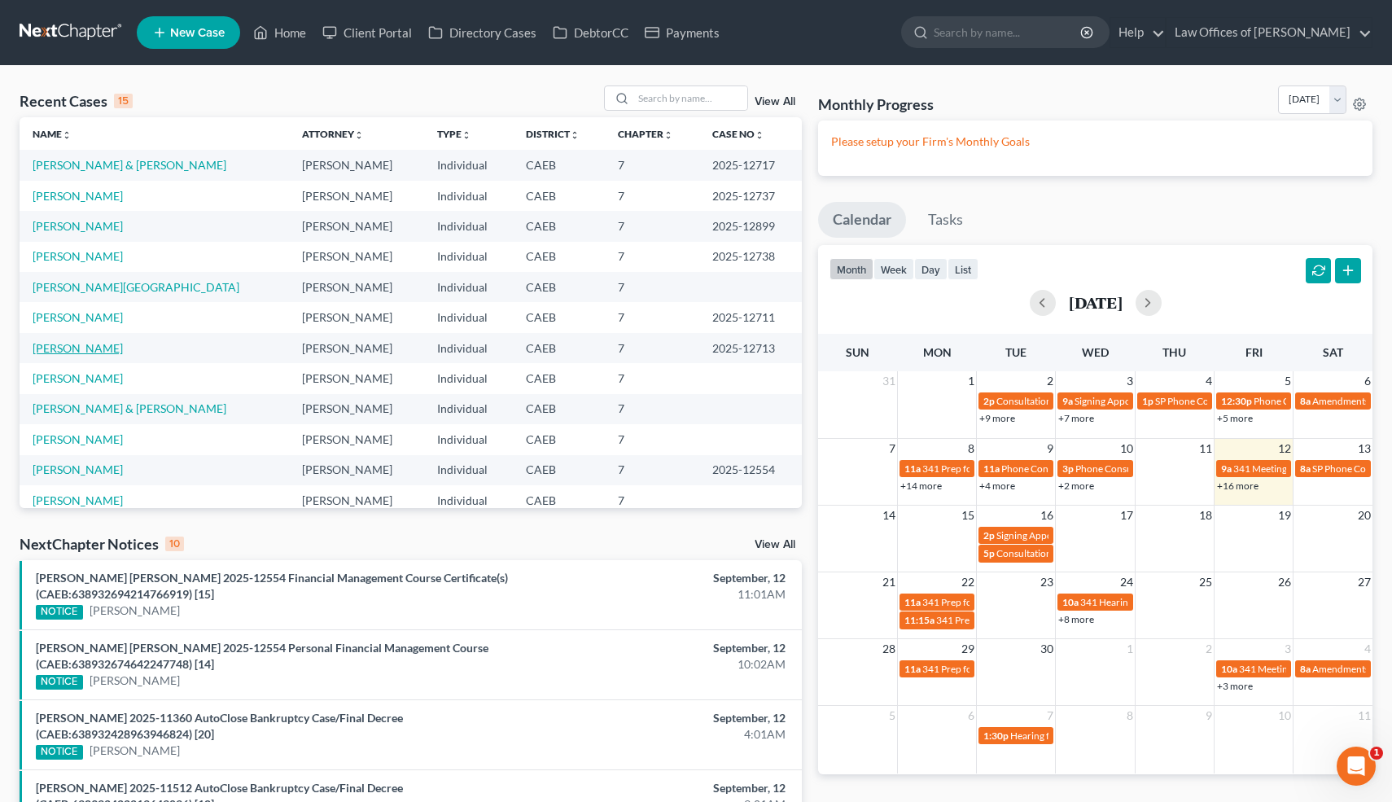
click at [108, 348] on link "[PERSON_NAME]" at bounding box center [78, 348] width 90 height 14
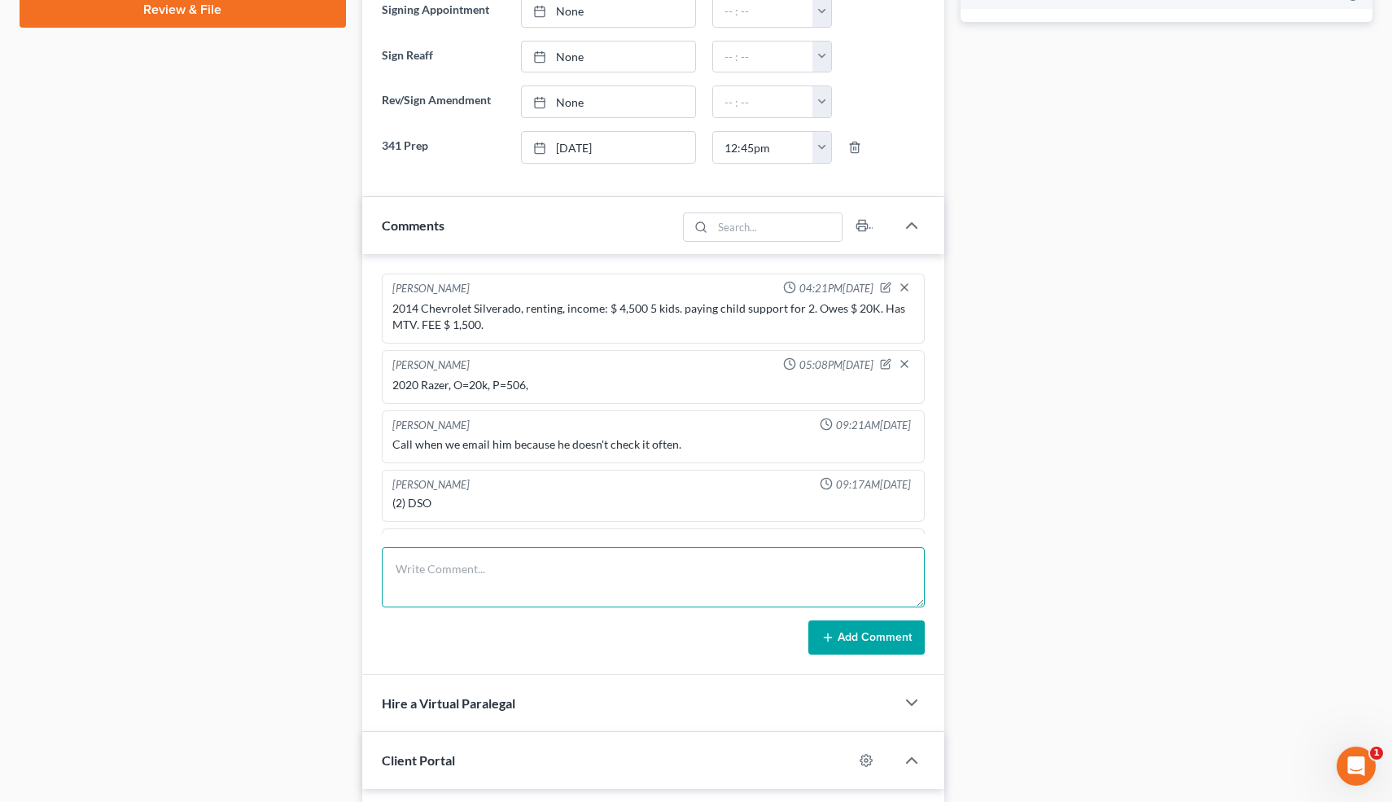
click at [440, 558] on textarea at bounding box center [654, 577] width 544 height 60
paste textarea "341 concluded."
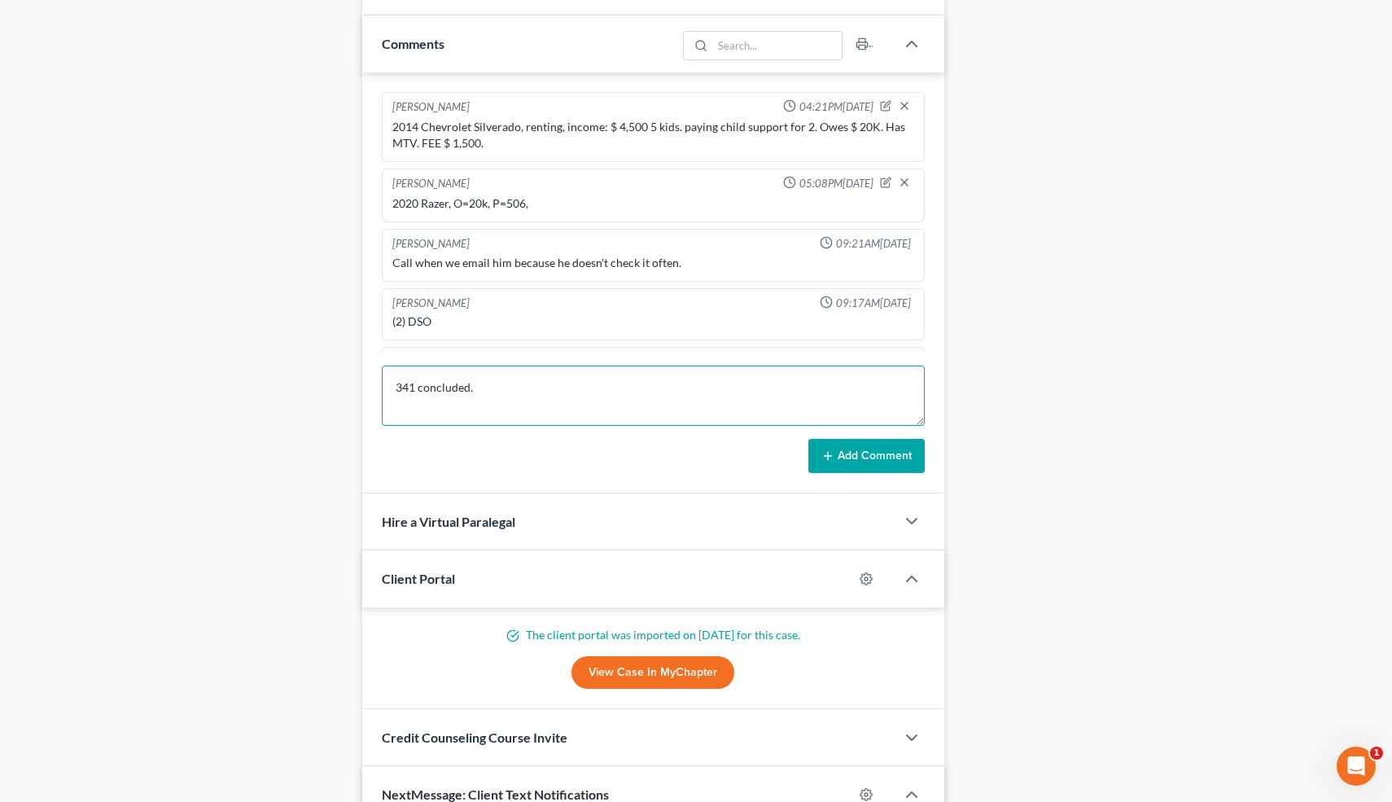
scroll to position [983, 0]
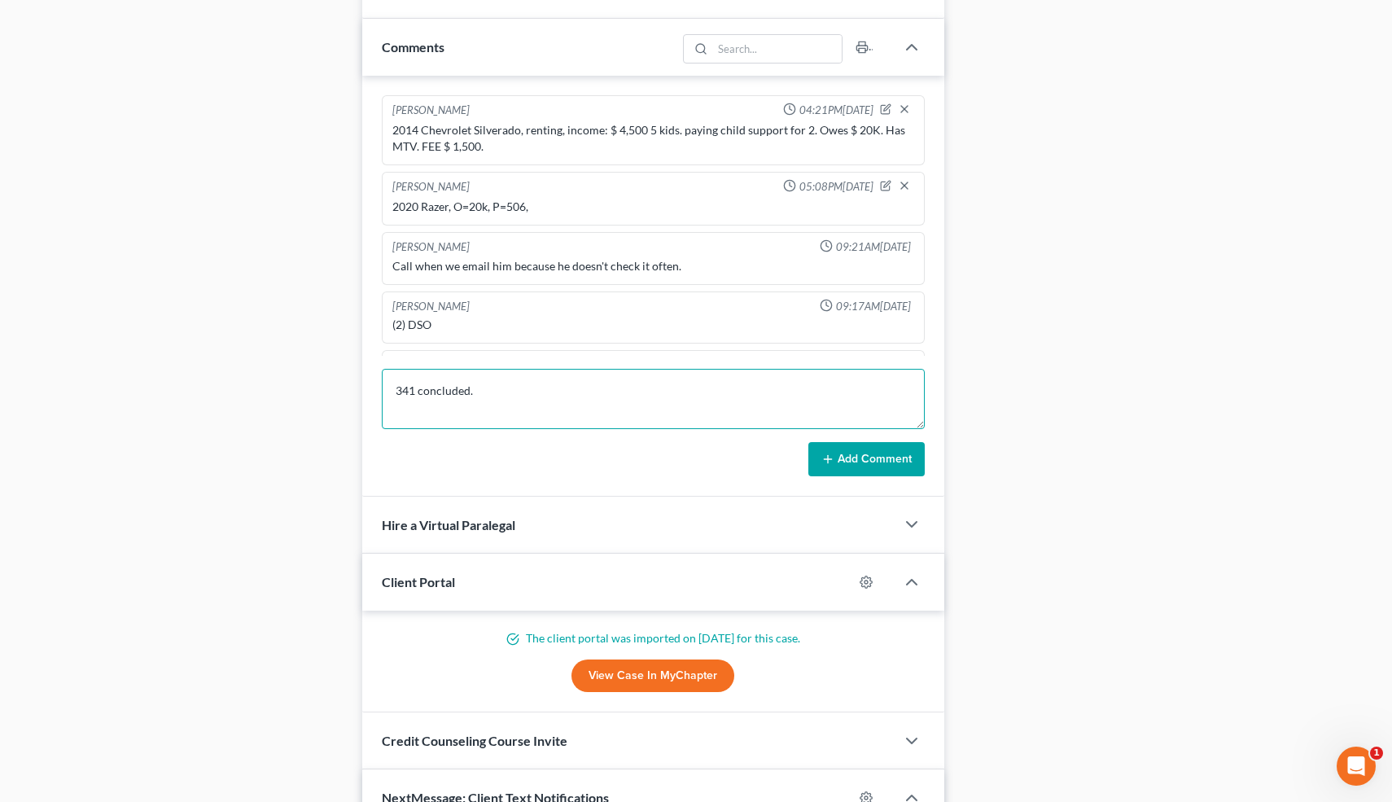
type textarea "341 concluded."
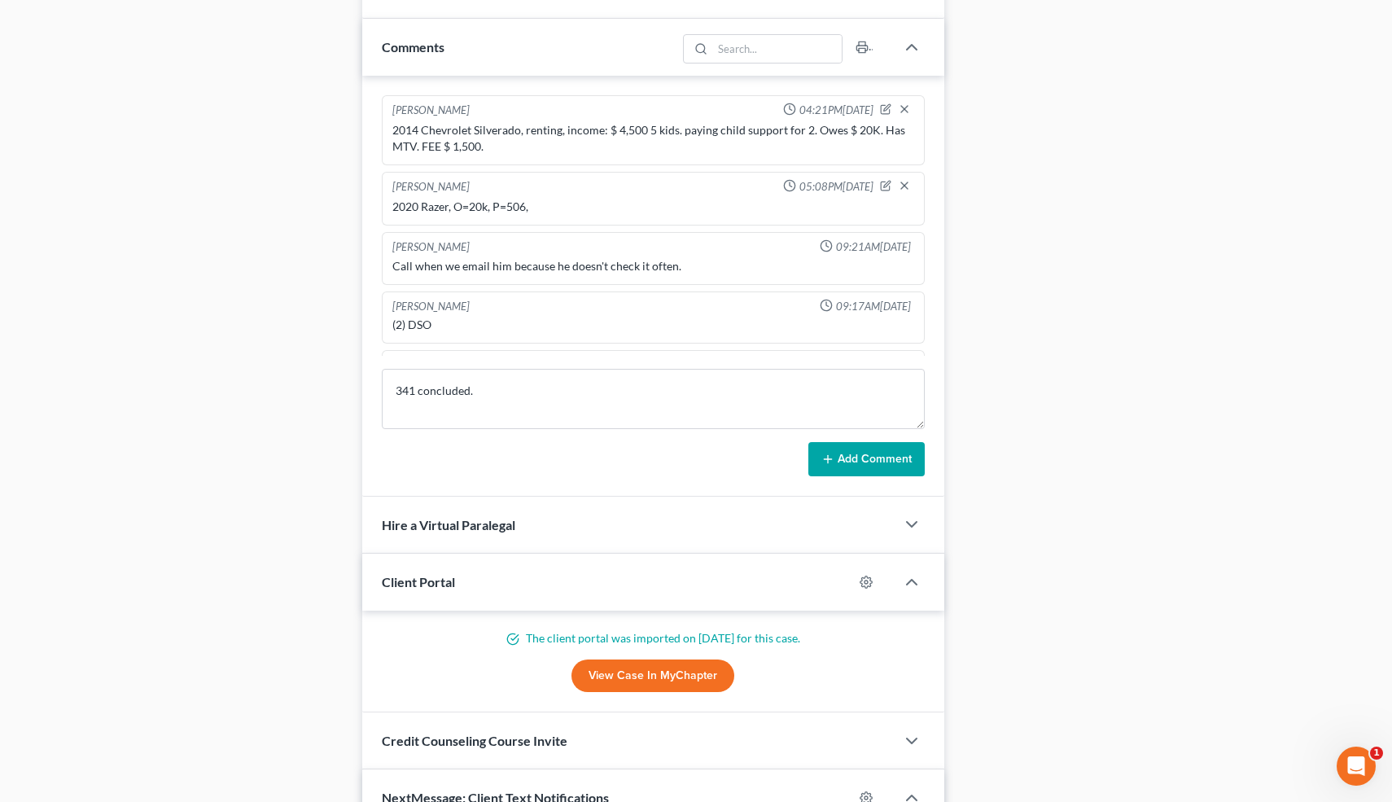
click at [854, 457] on button "Add Comment" at bounding box center [866, 459] width 116 height 34
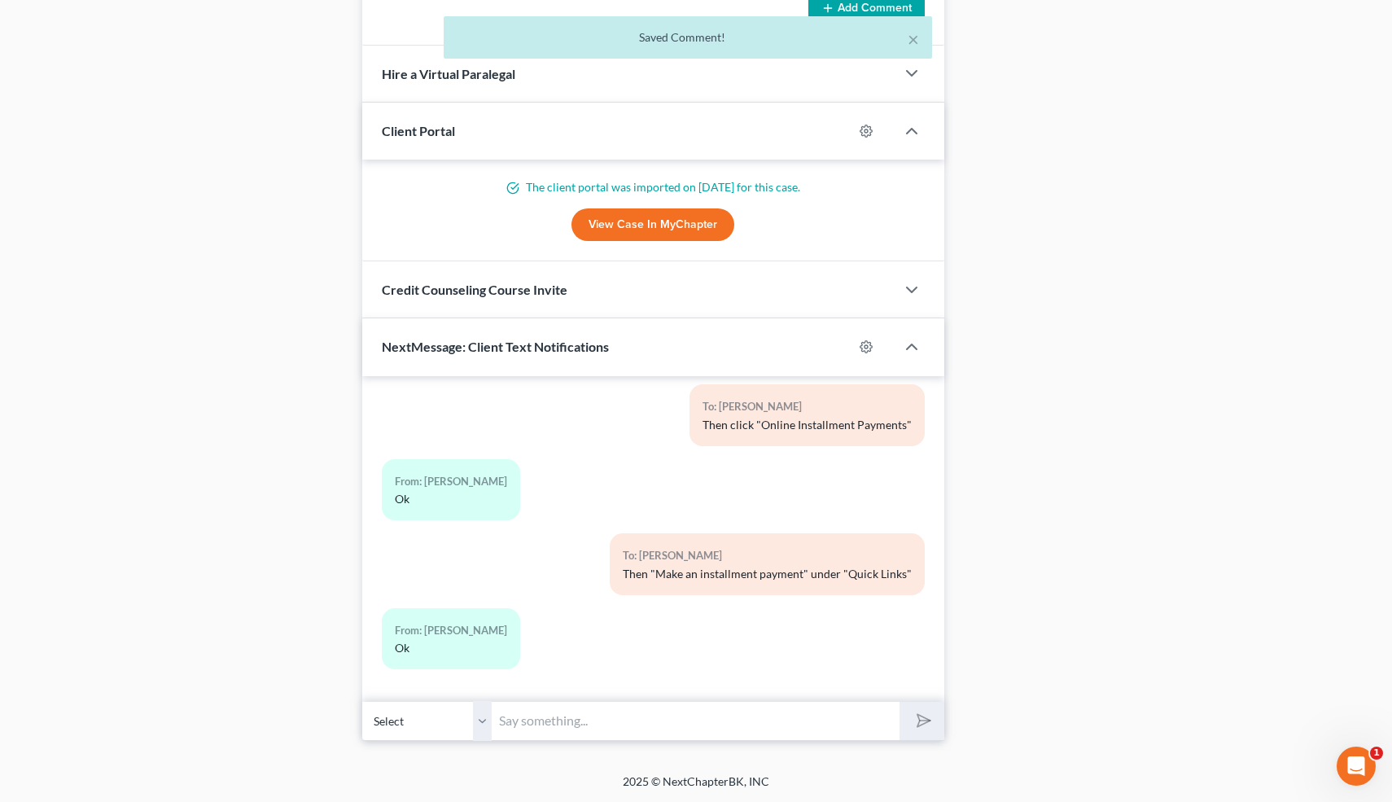
scroll to position [949, 0]
click at [519, 711] on input "text" at bounding box center [696, 721] width 408 height 40
type input "Perfect 👍"
click at [899, 702] on button "submit" at bounding box center [921, 721] width 45 height 38
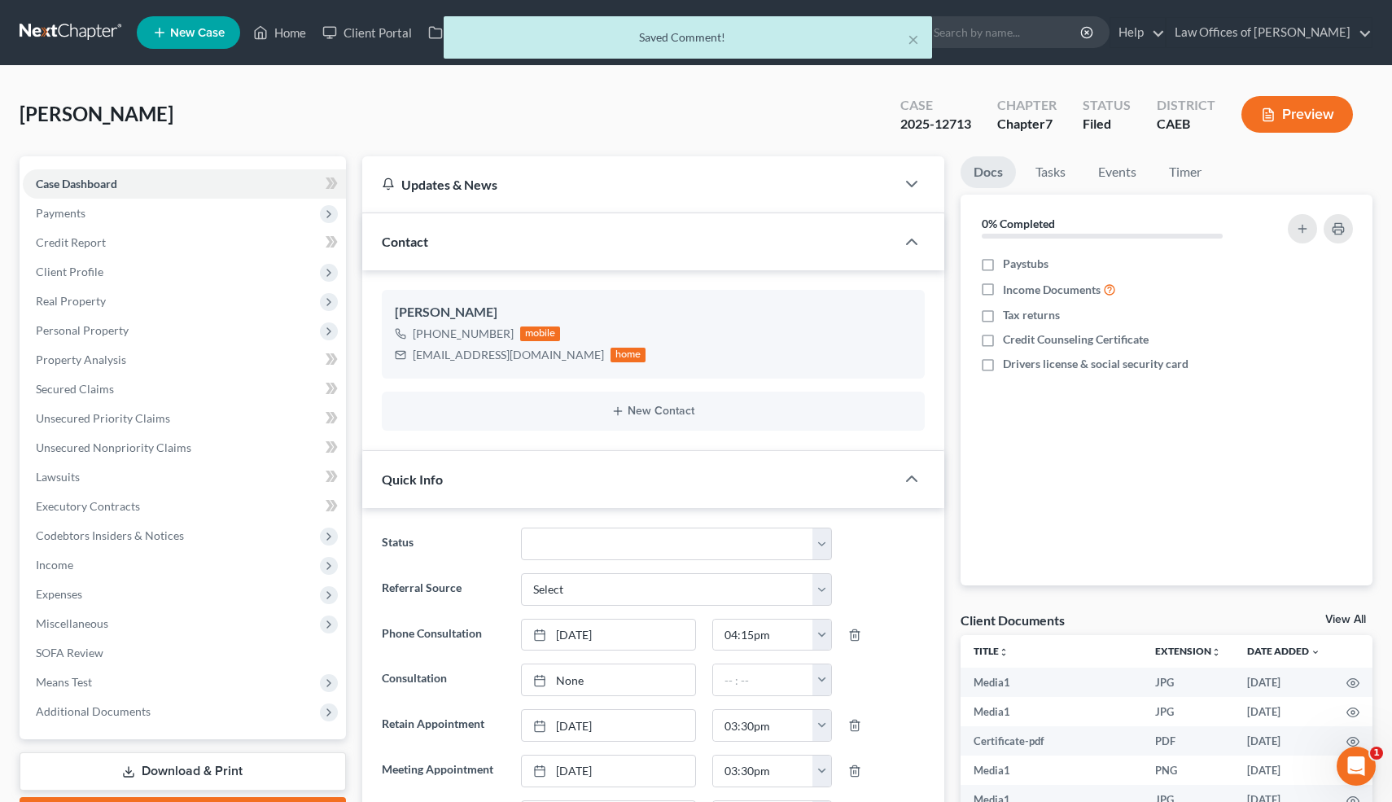
scroll to position [14371, 0]
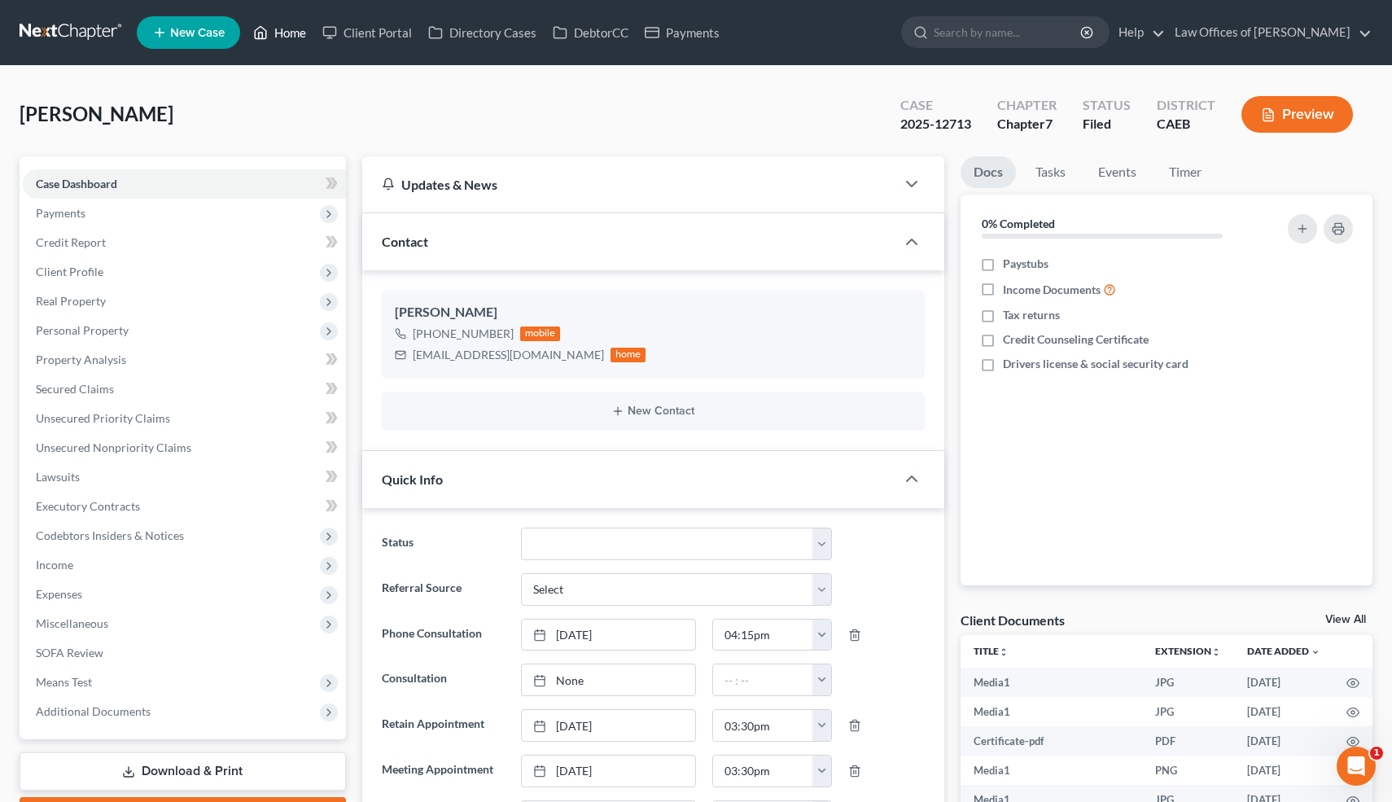
click at [292, 26] on link "Home" at bounding box center [279, 32] width 69 height 29
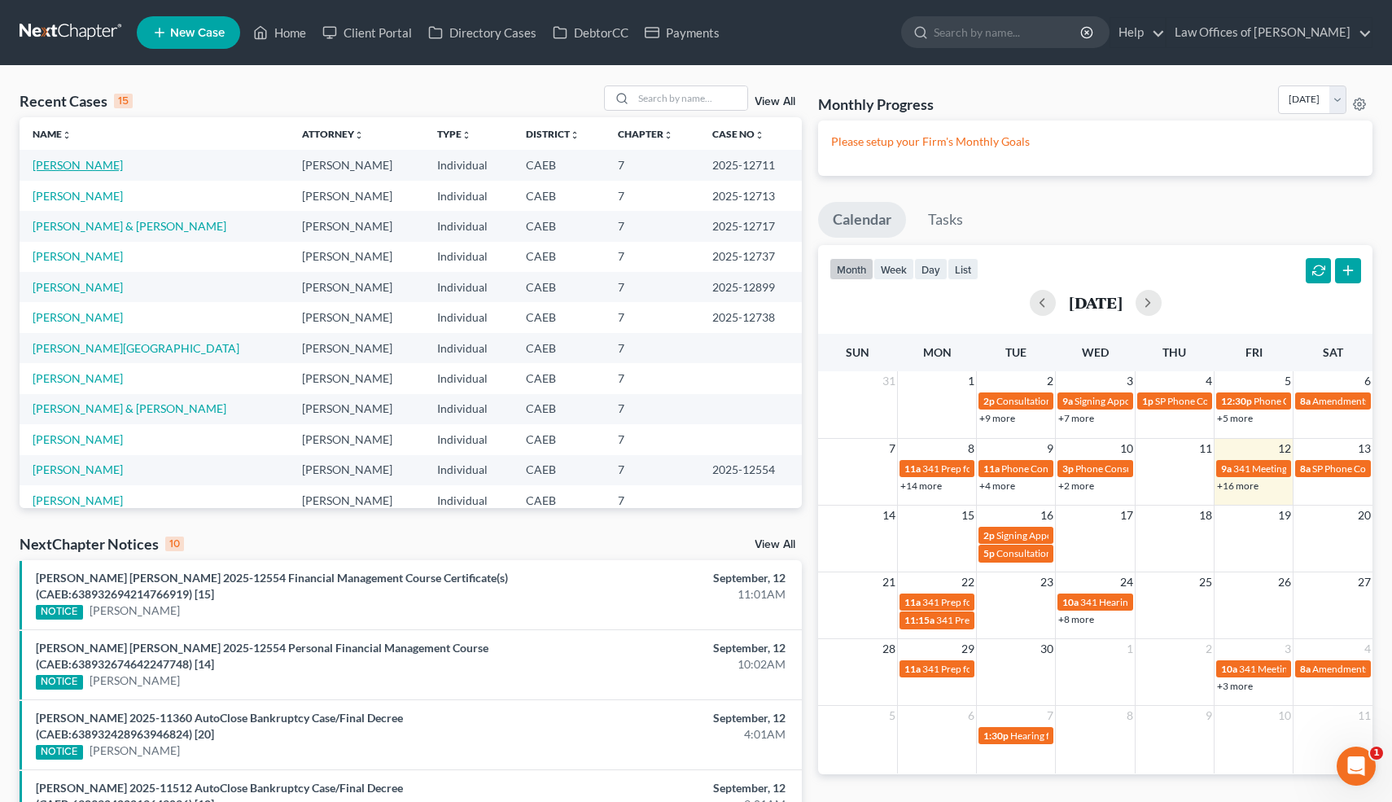
click at [83, 168] on link "[PERSON_NAME]" at bounding box center [78, 165] width 90 height 14
select select "0"
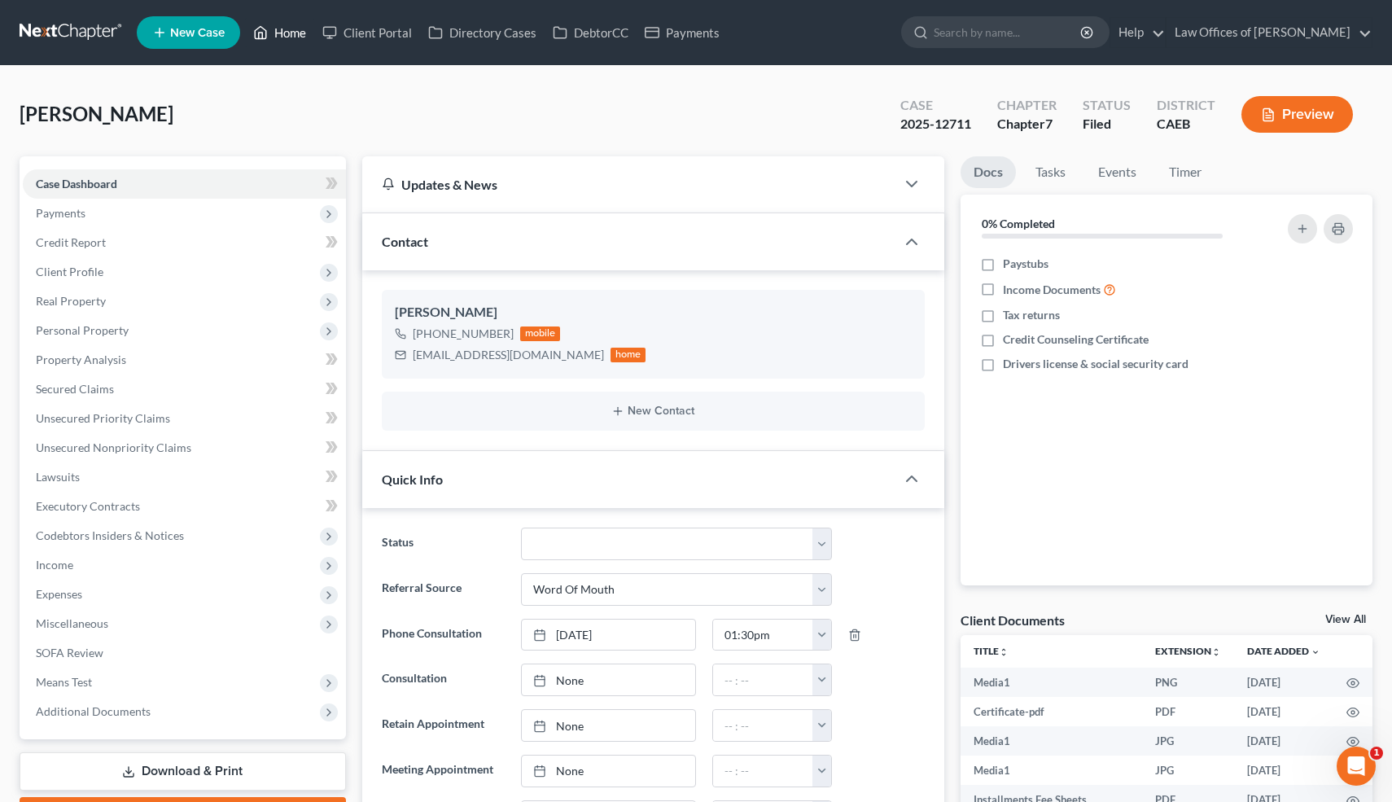
click at [295, 40] on link "Home" at bounding box center [279, 32] width 69 height 29
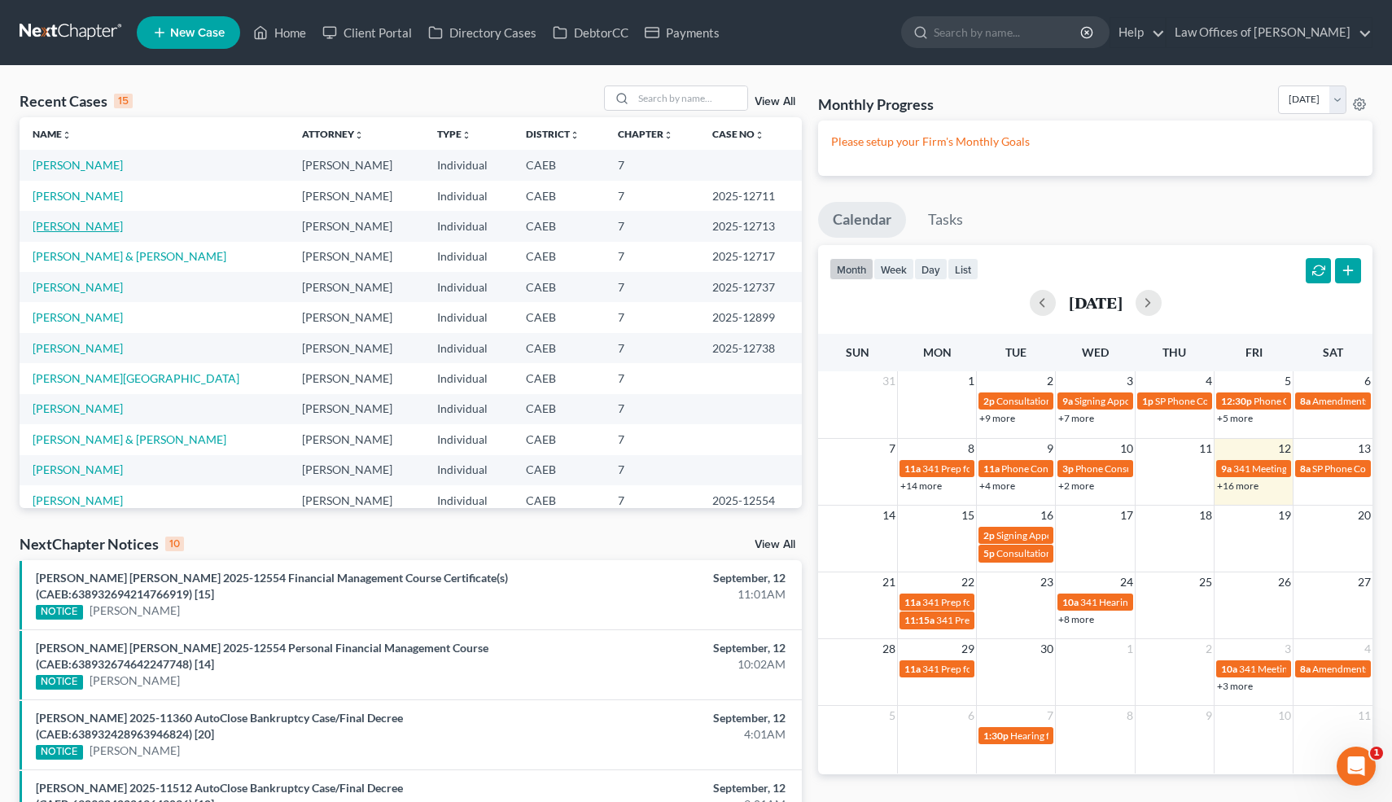
click at [89, 225] on link "[PERSON_NAME]" at bounding box center [78, 226] width 90 height 14
select select "5"
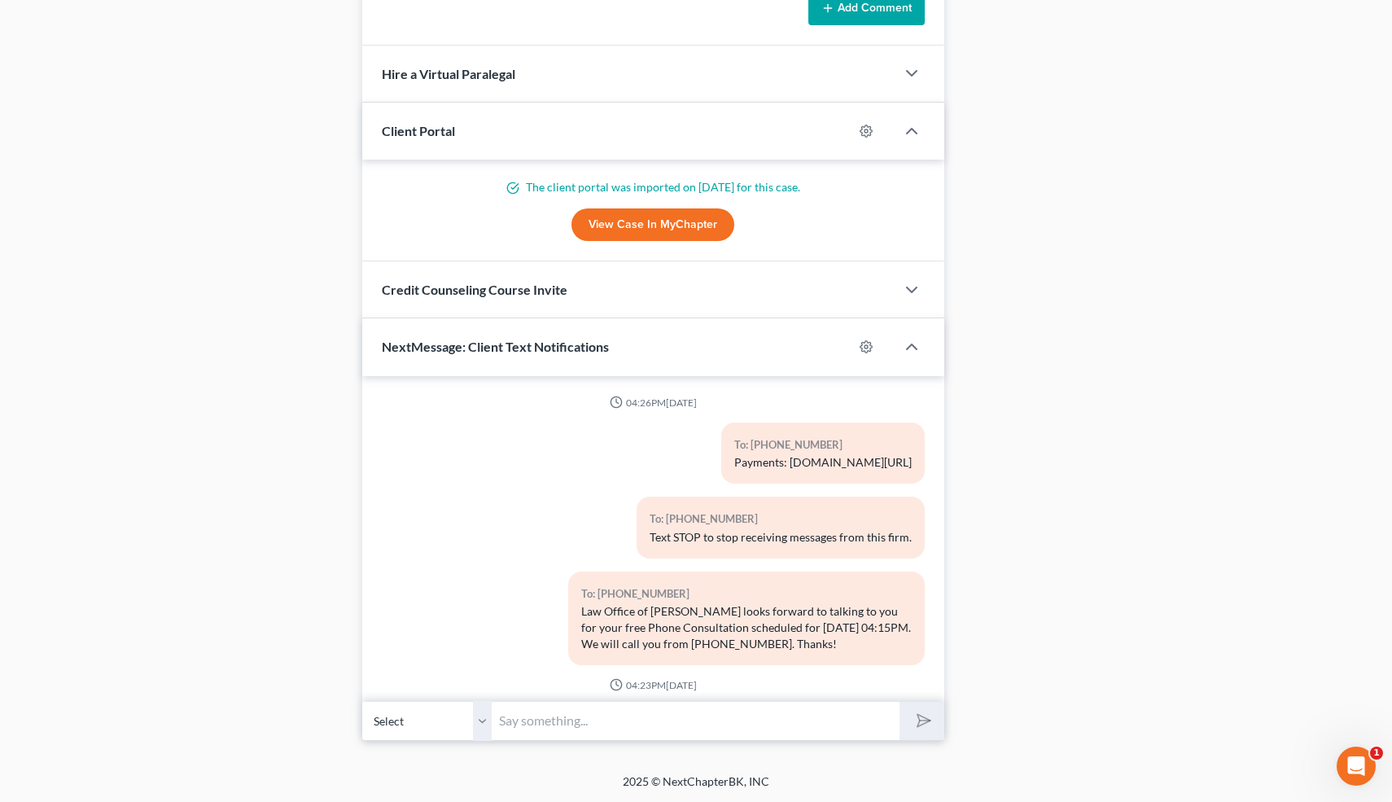
scroll to position [14520, 0]
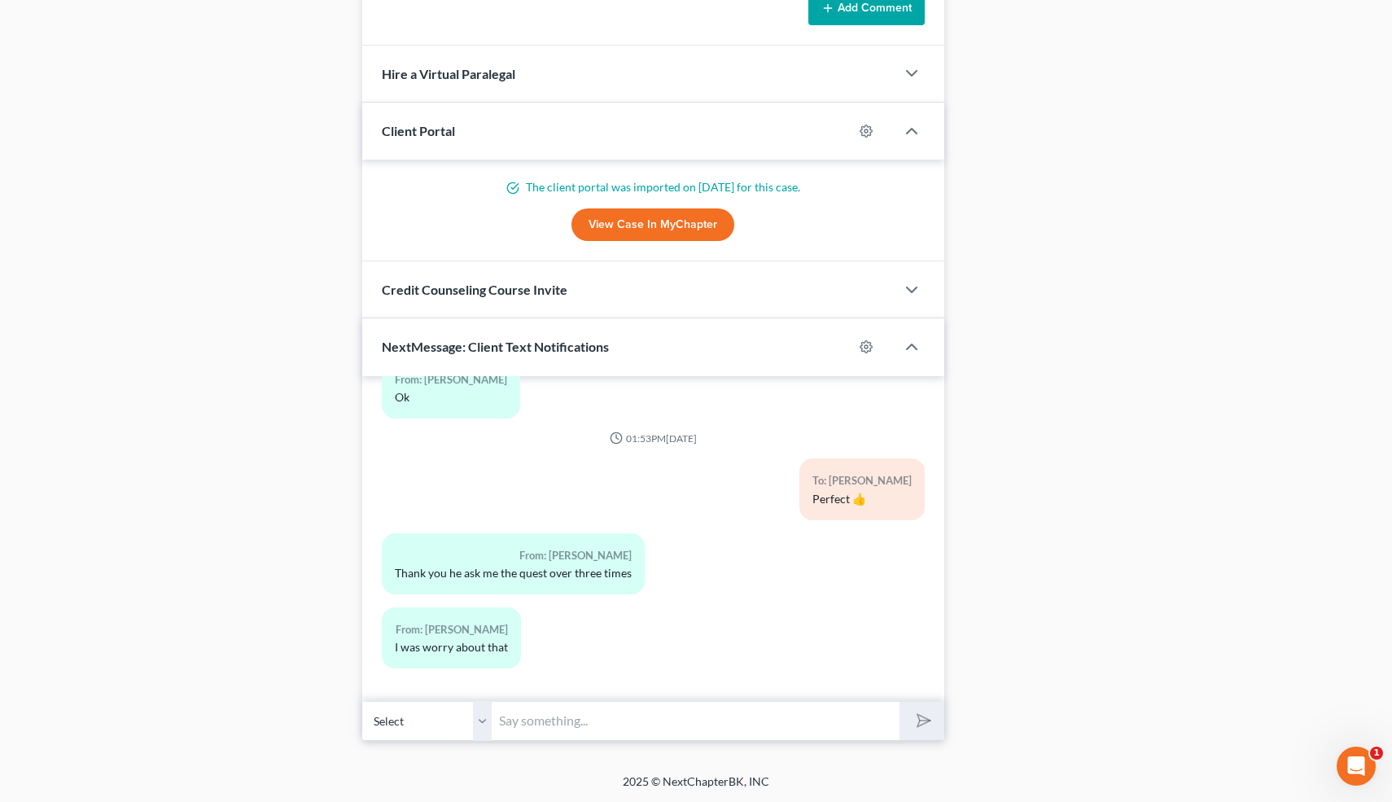
click at [601, 724] on input "text" at bounding box center [696, 721] width 408 height 40
click at [534, 717] on input "text" at bounding box center [696, 721] width 408 height 40
type input "He's just paying very close attention"
click at [899, 702] on button "submit" at bounding box center [921, 721] width 45 height 38
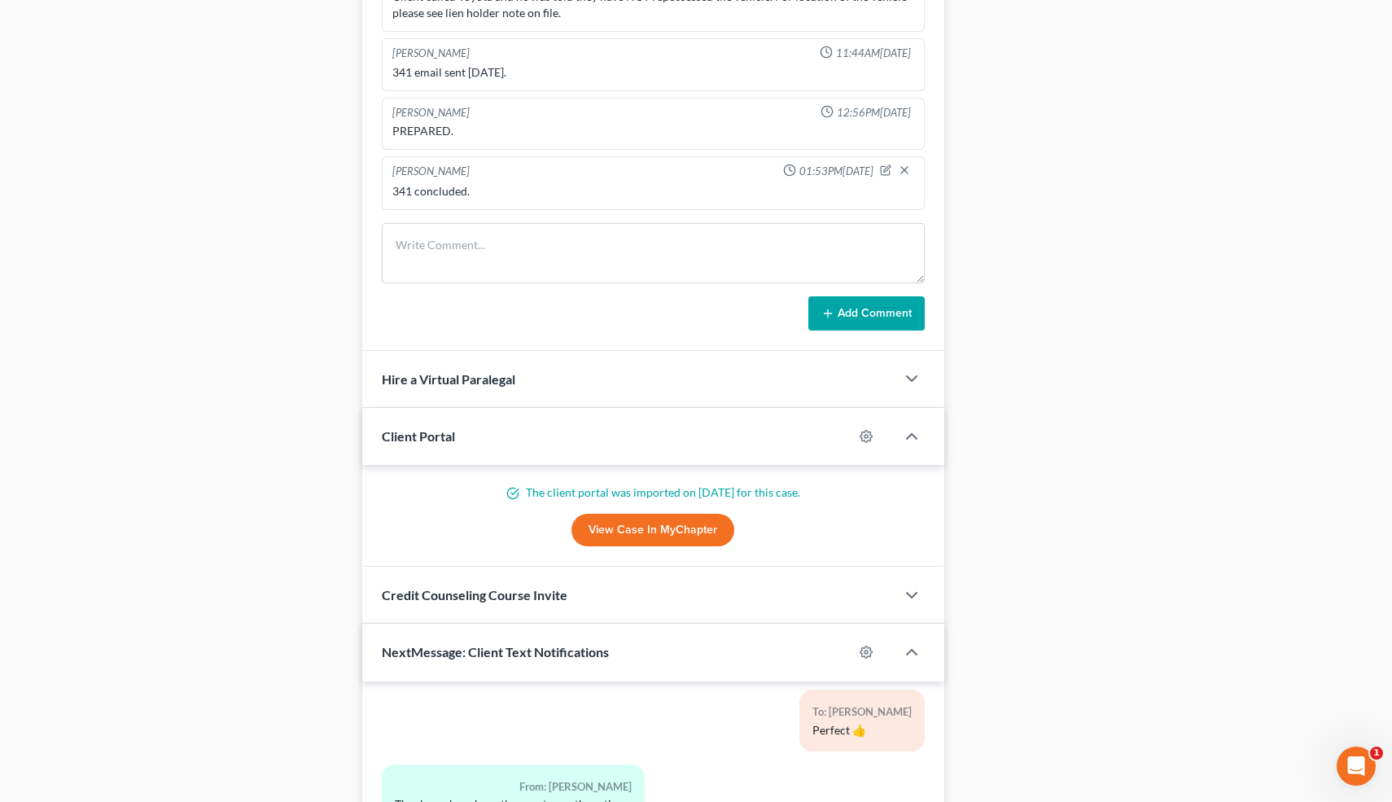
scroll to position [0, 0]
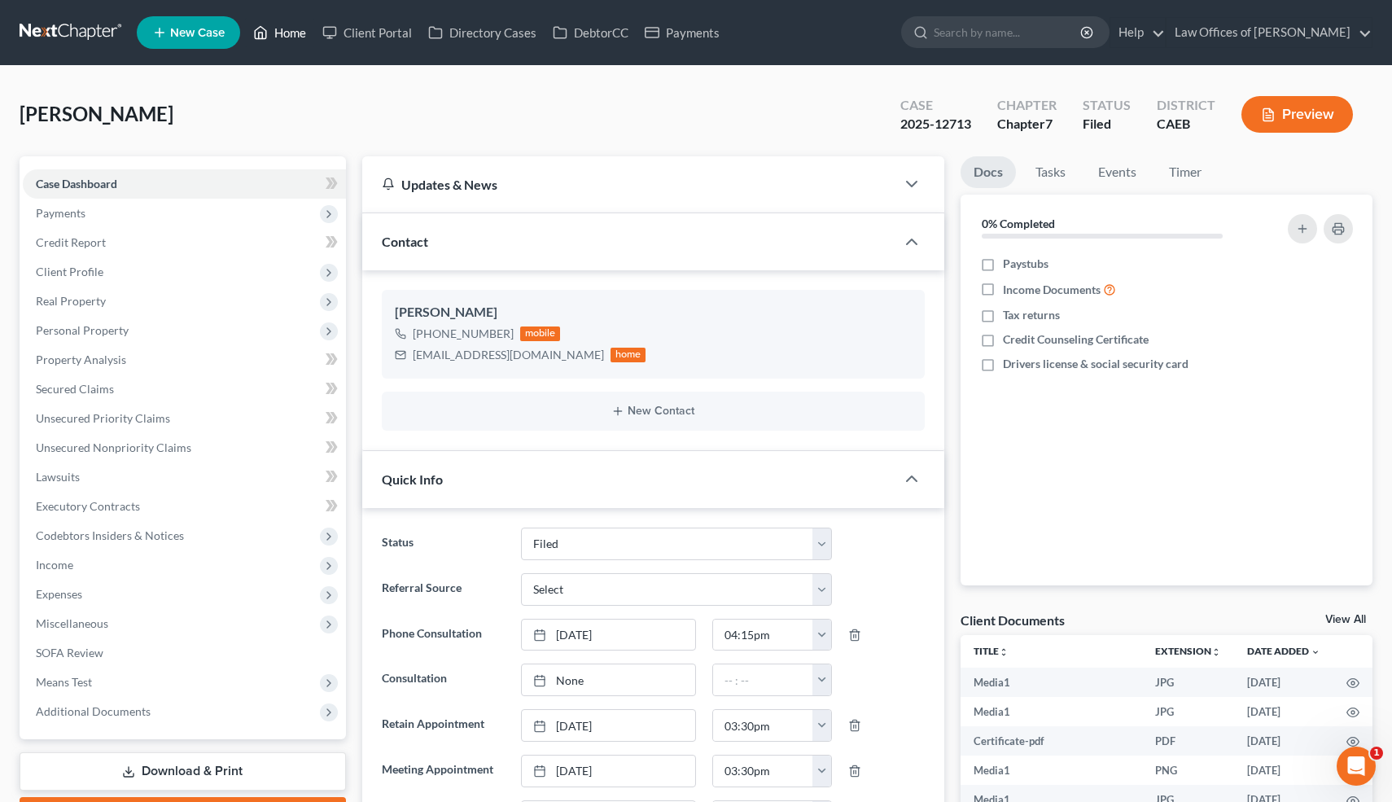
click at [291, 37] on link "Home" at bounding box center [279, 32] width 69 height 29
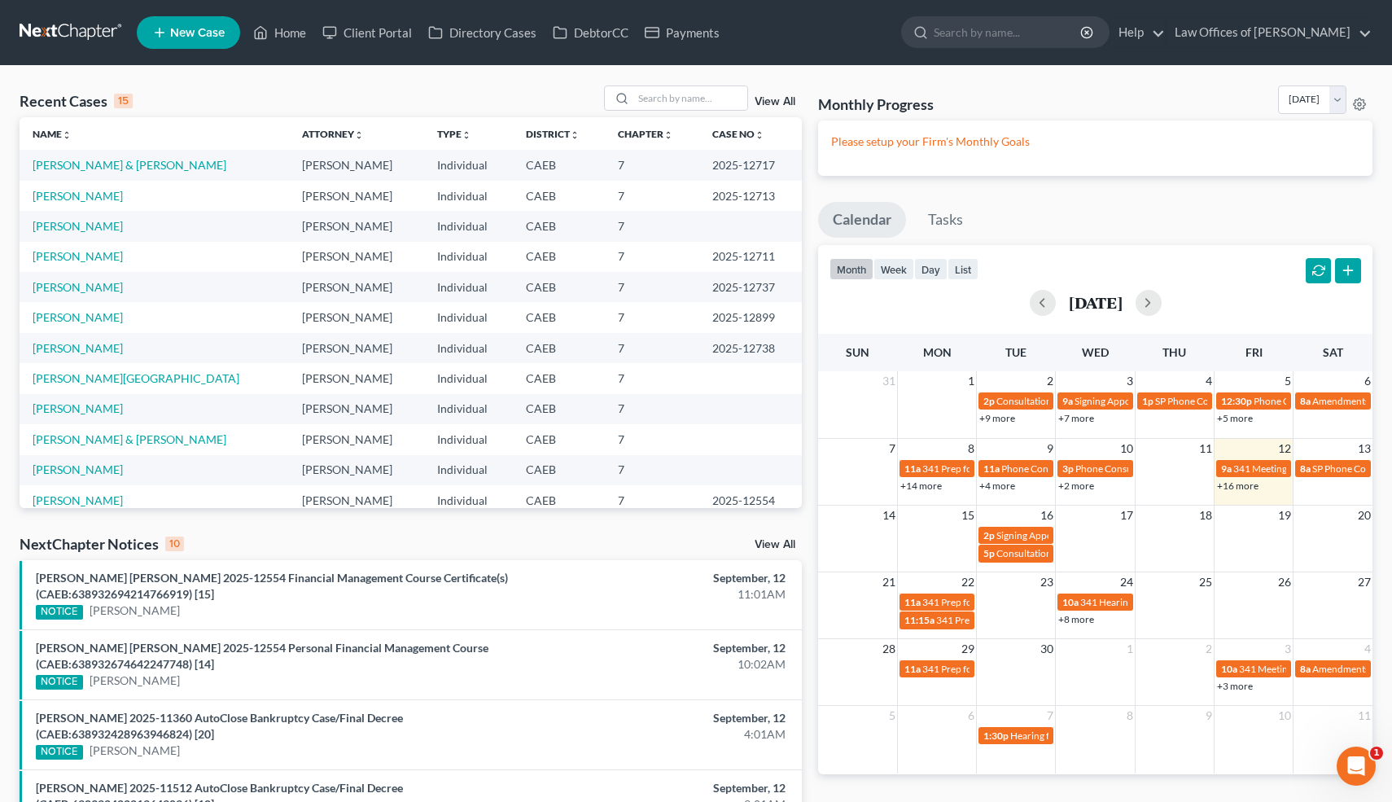
click at [108, 264] on td "[PERSON_NAME]" at bounding box center [154, 257] width 269 height 30
click at [109, 260] on link "[PERSON_NAME]" at bounding box center [78, 256] width 90 height 14
select select "0"
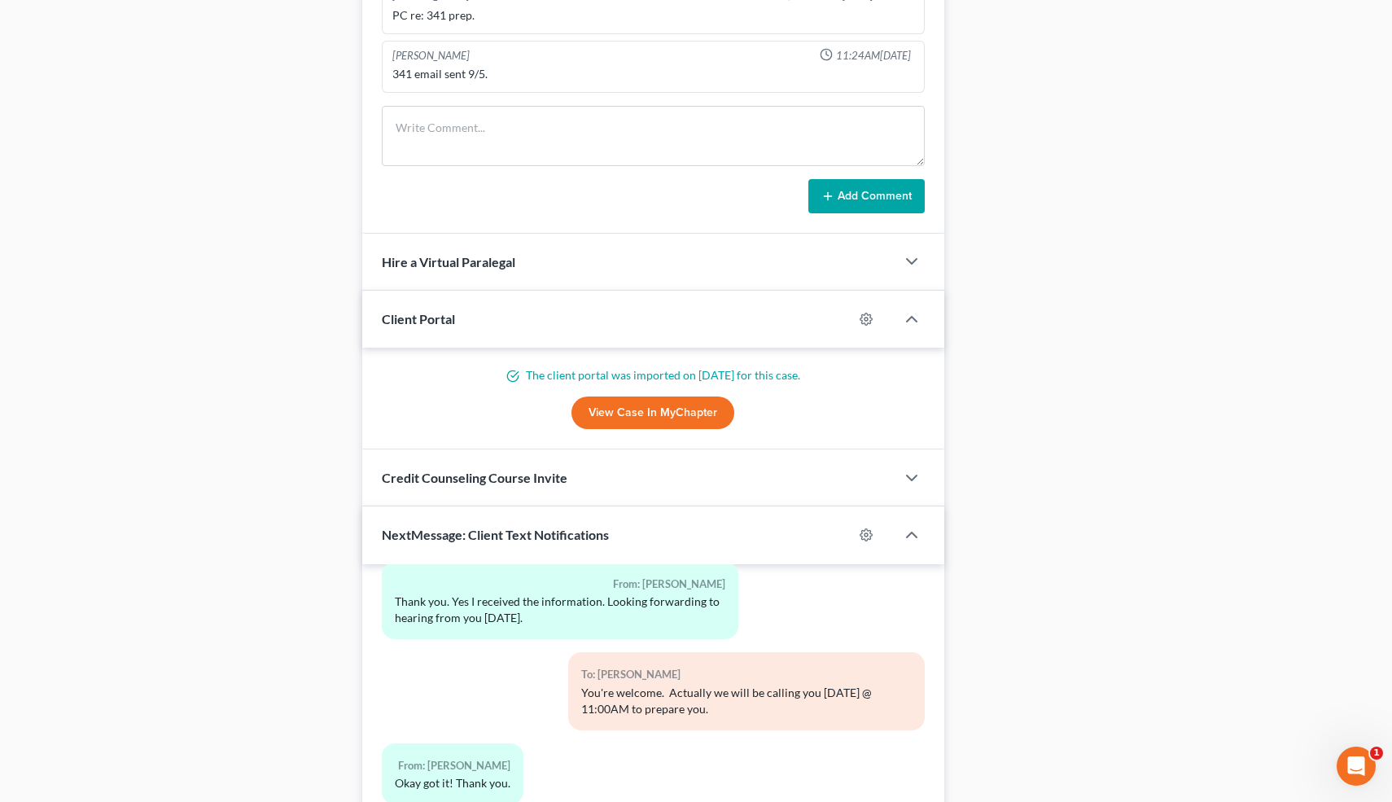
scroll to position [1240, 0]
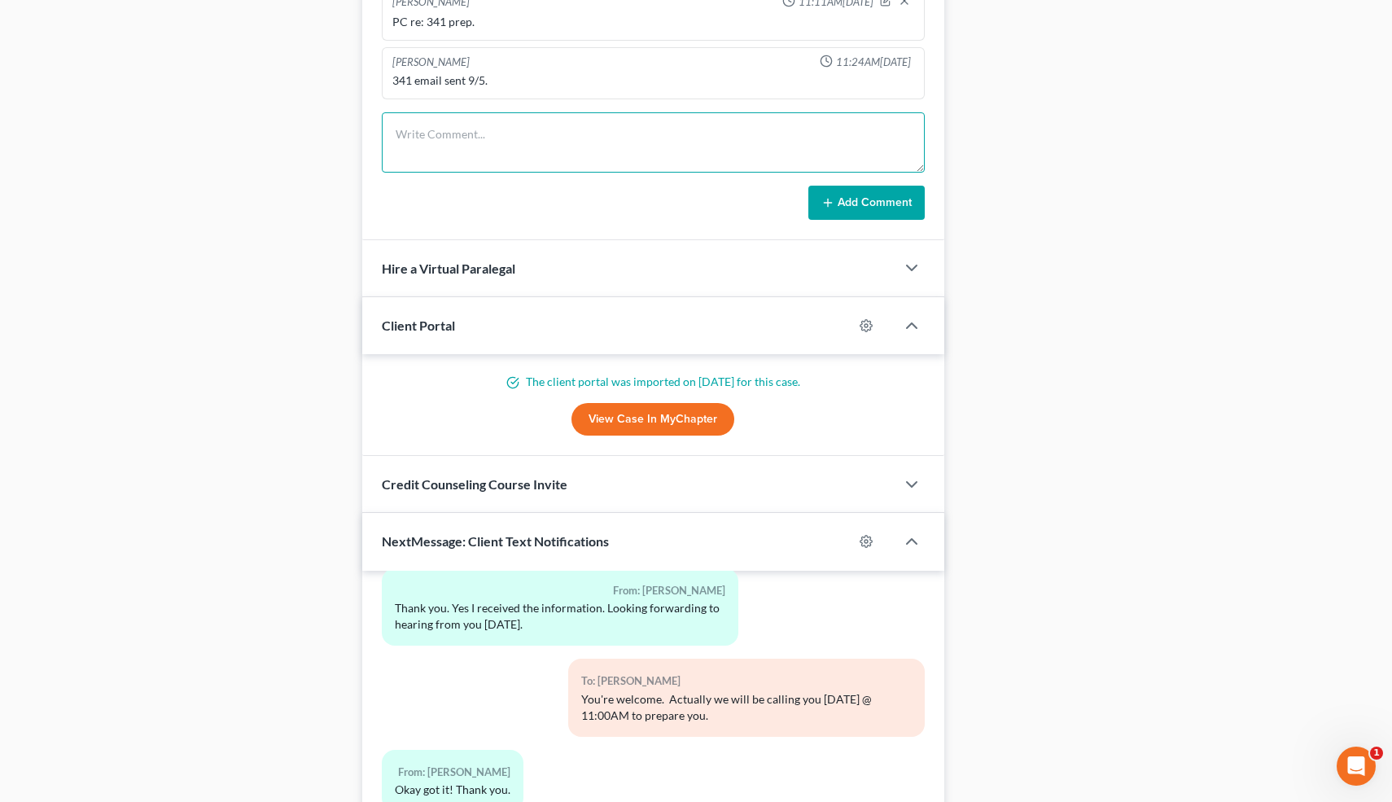
click at [435, 160] on textarea at bounding box center [654, 142] width 544 height 60
paste textarea "341 concluded."
type textarea "341 concluded."
click at [836, 193] on button "Add Comment" at bounding box center [866, 203] width 116 height 34
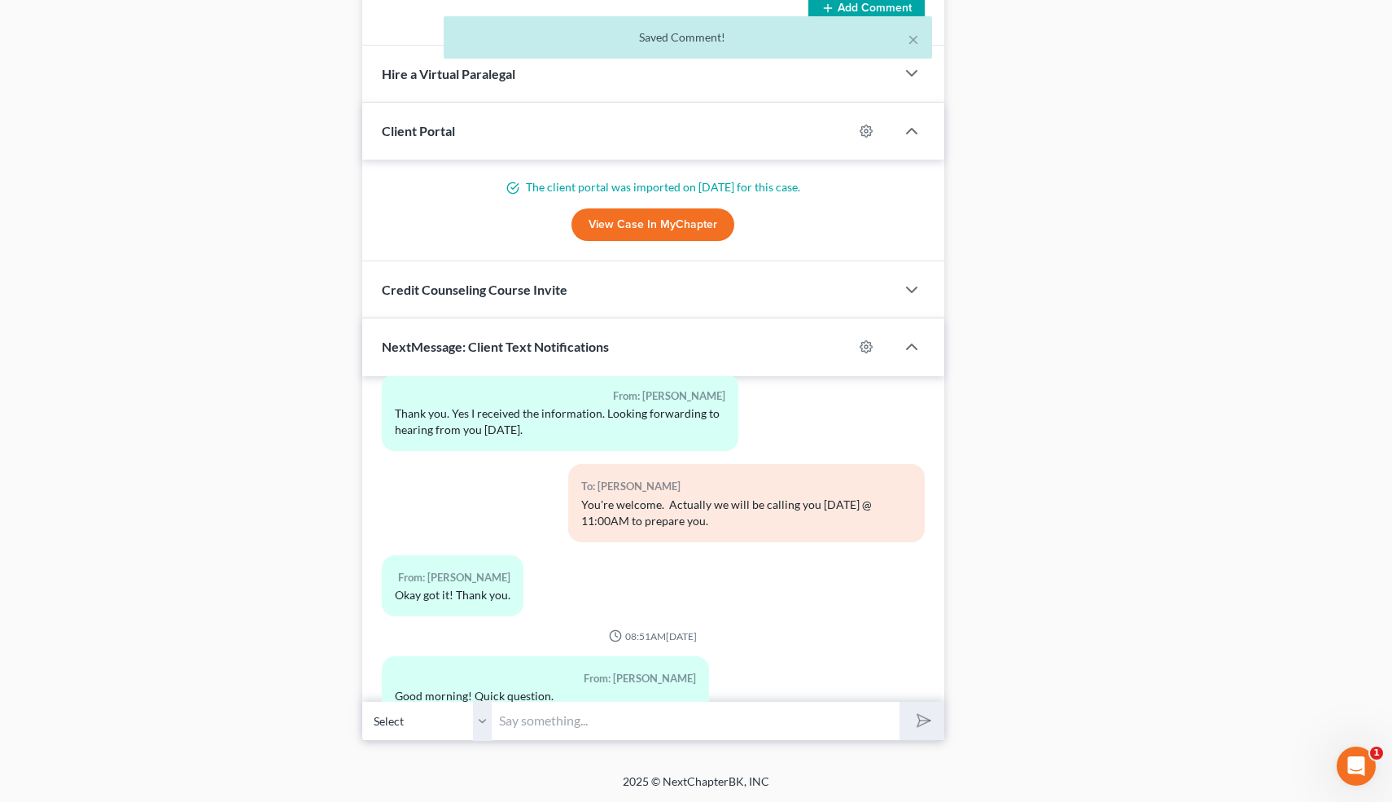
scroll to position [1229, 0]
click at [616, 713] on input "text" at bounding box center [696, 721] width 408 height 40
type input "Perfect 👍"
click at [899, 702] on button "submit" at bounding box center [921, 721] width 45 height 38
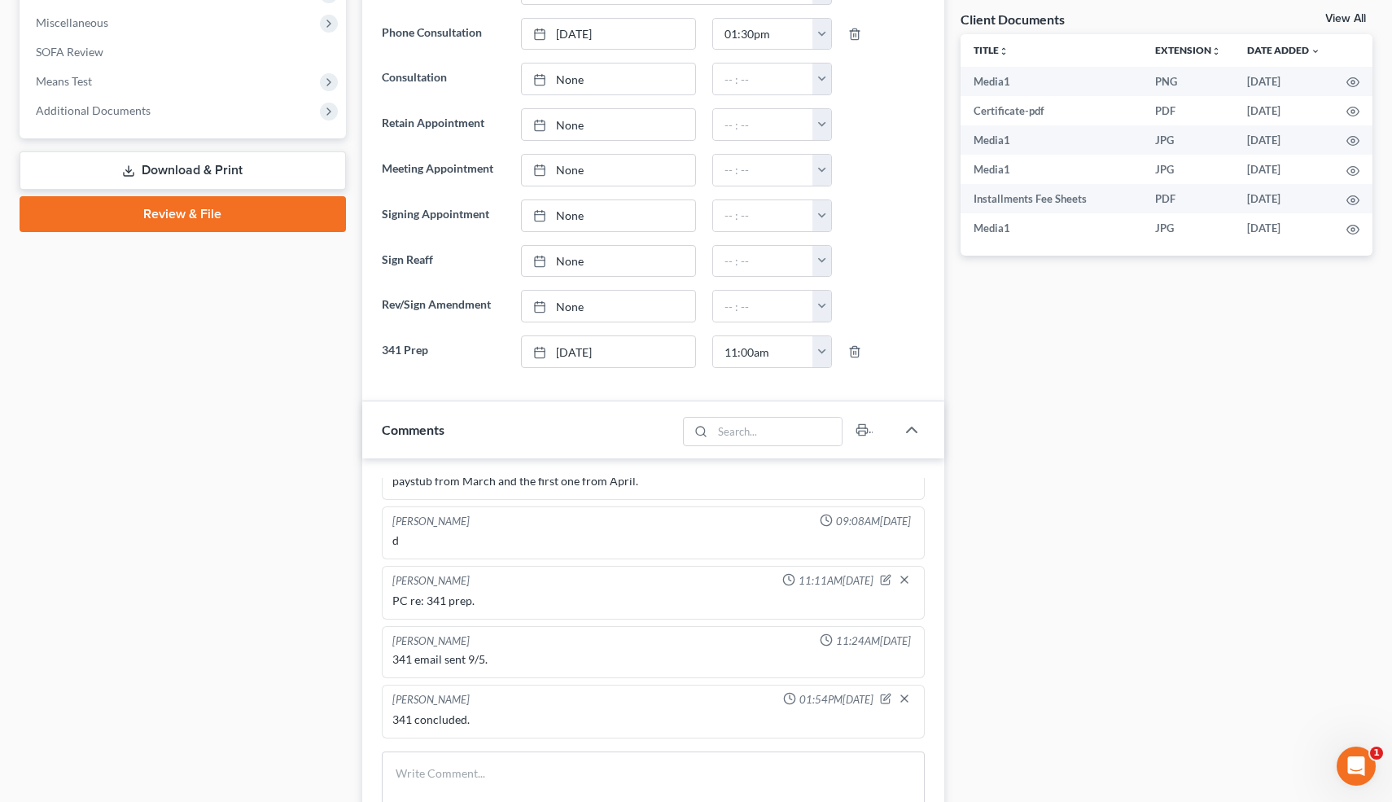
scroll to position [0, 0]
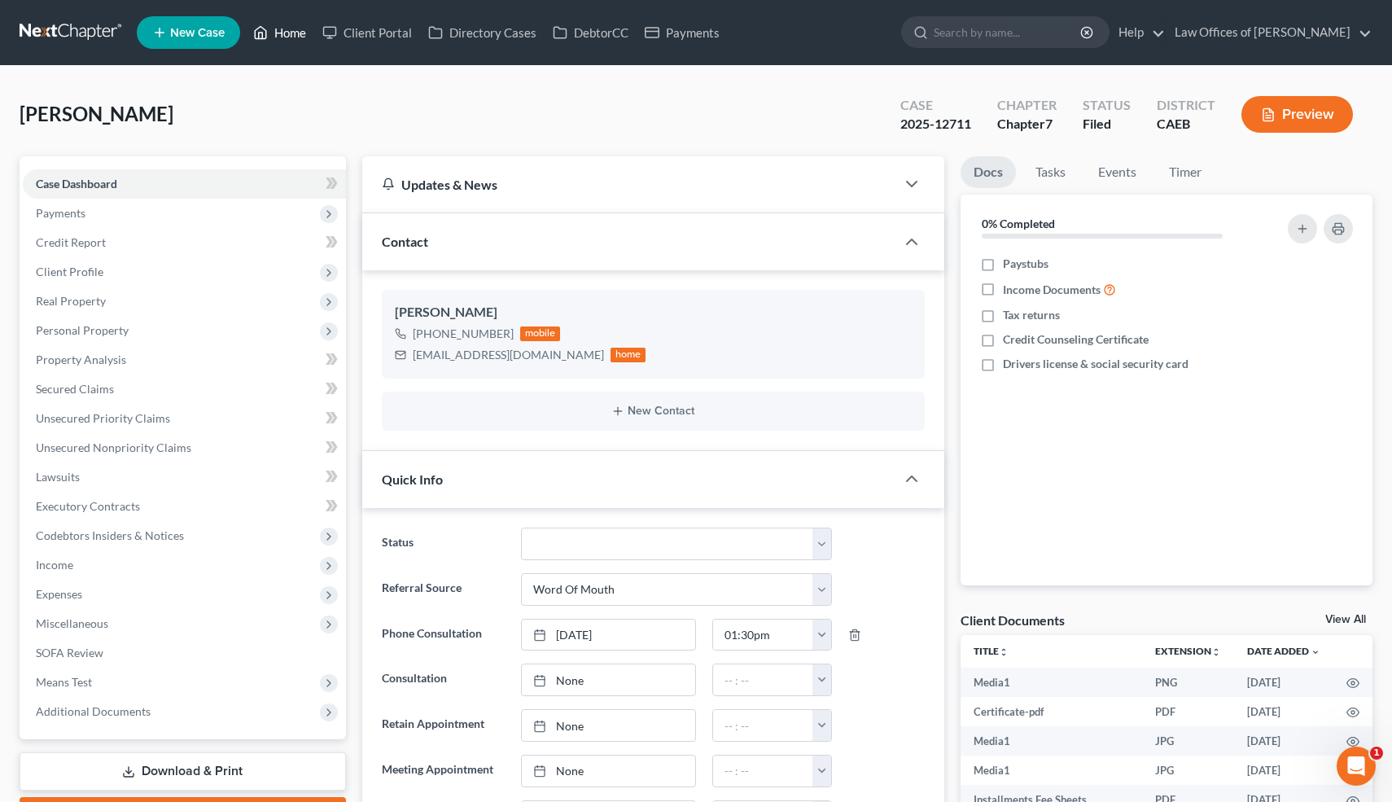
click at [292, 32] on link "Home" at bounding box center [279, 32] width 69 height 29
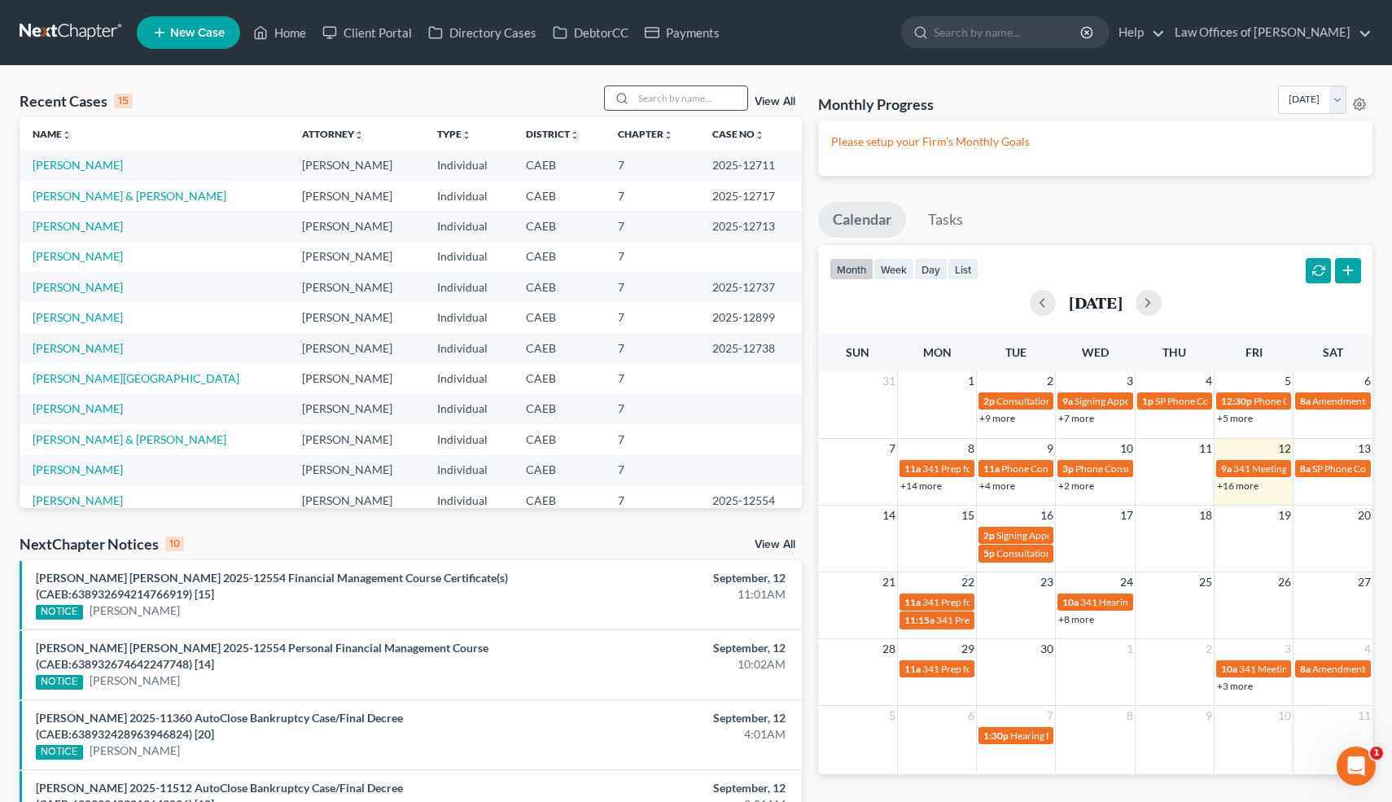
click at [712, 94] on input "search" at bounding box center [690, 98] width 114 height 24
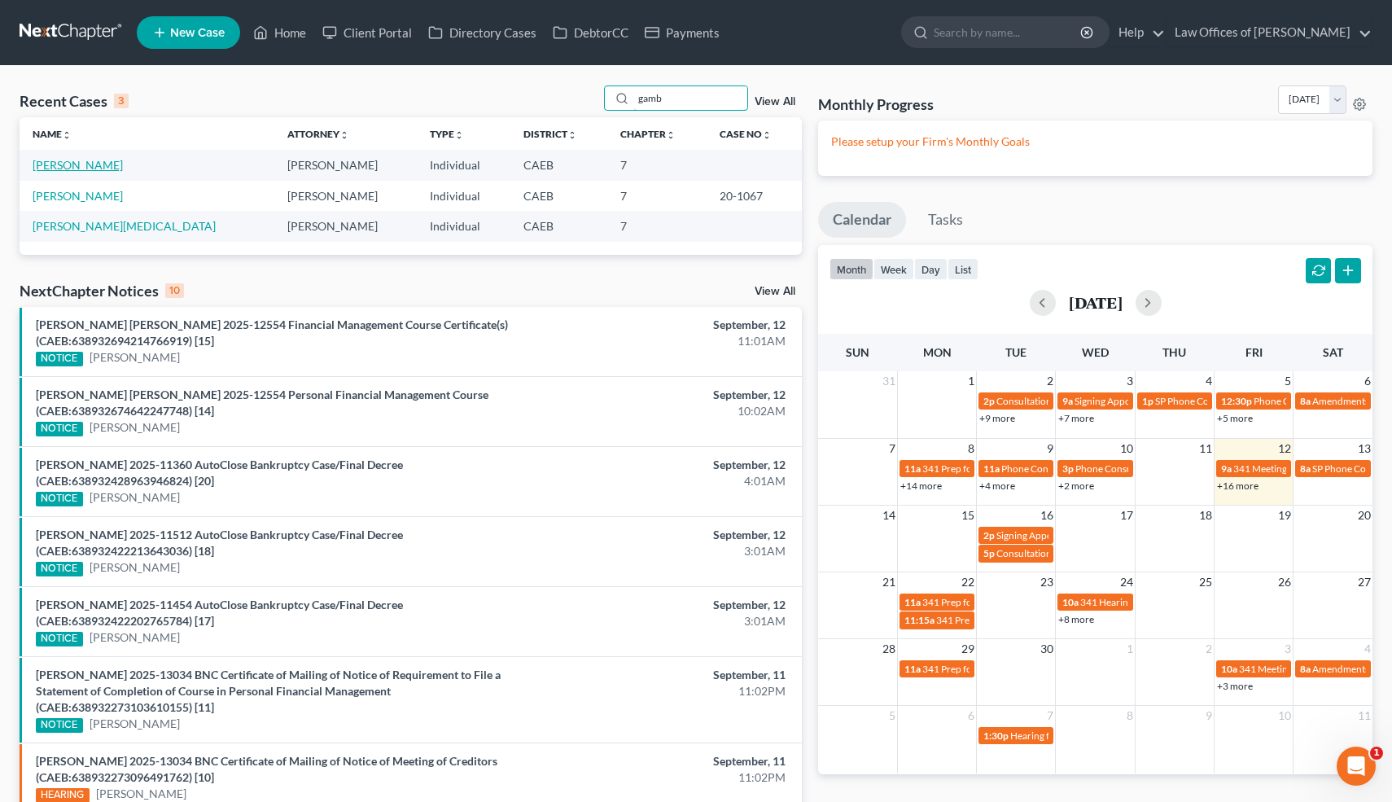
type input "gamb"
click at [99, 162] on link "[PERSON_NAME]" at bounding box center [78, 165] width 90 height 14
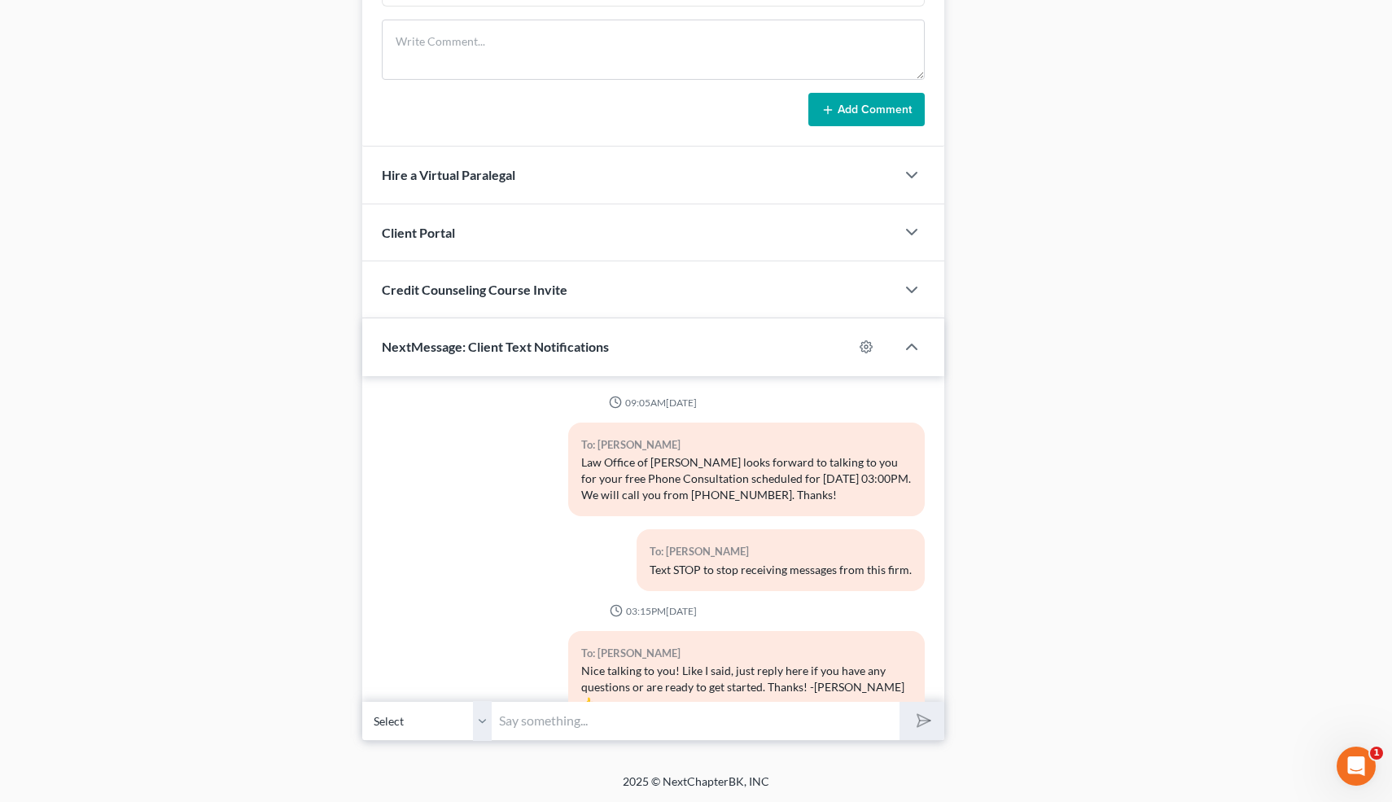
scroll to position [893, 0]
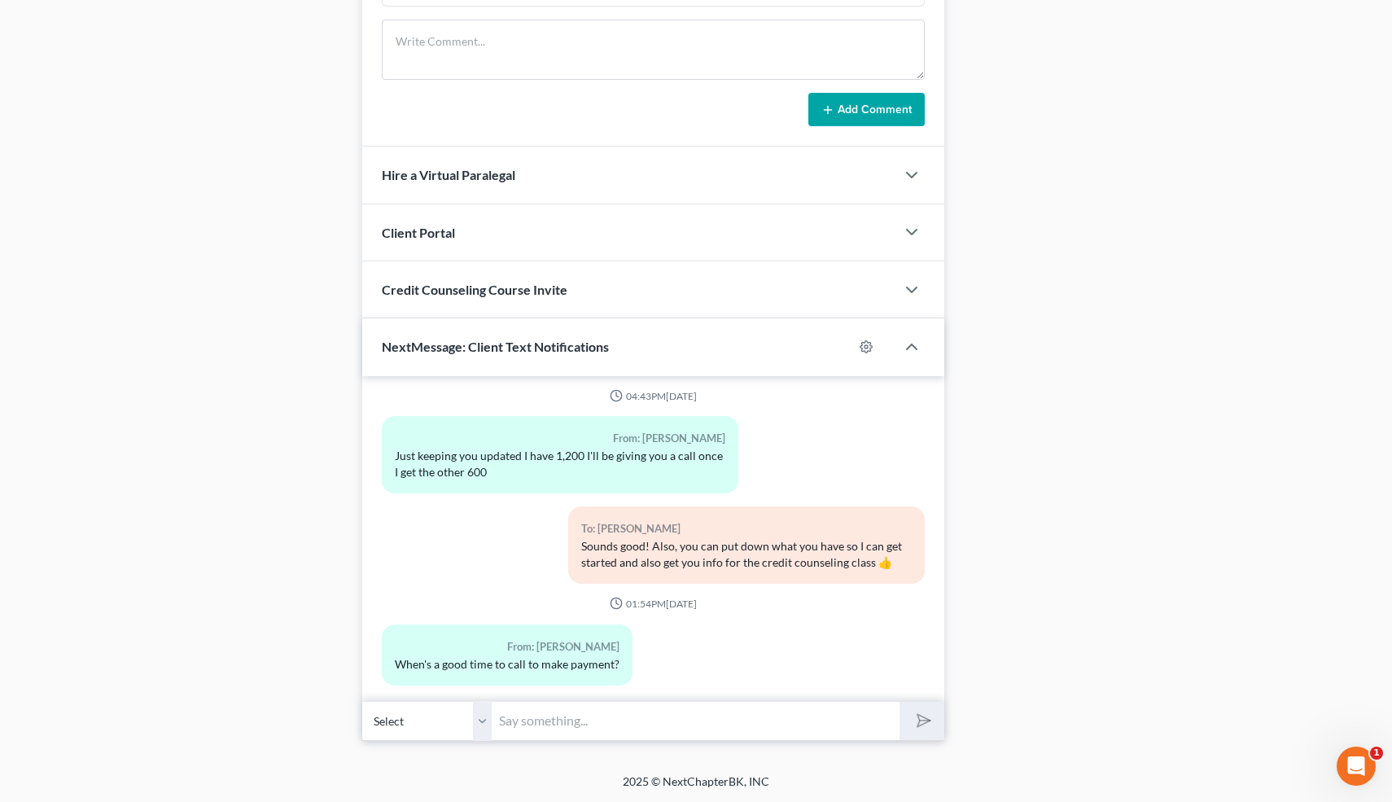
click at [584, 719] on input "text" at bounding box center [696, 721] width 408 height 40
type input "Now is perfect 👍"
click at [899, 702] on button "submit" at bounding box center [921, 721] width 45 height 38
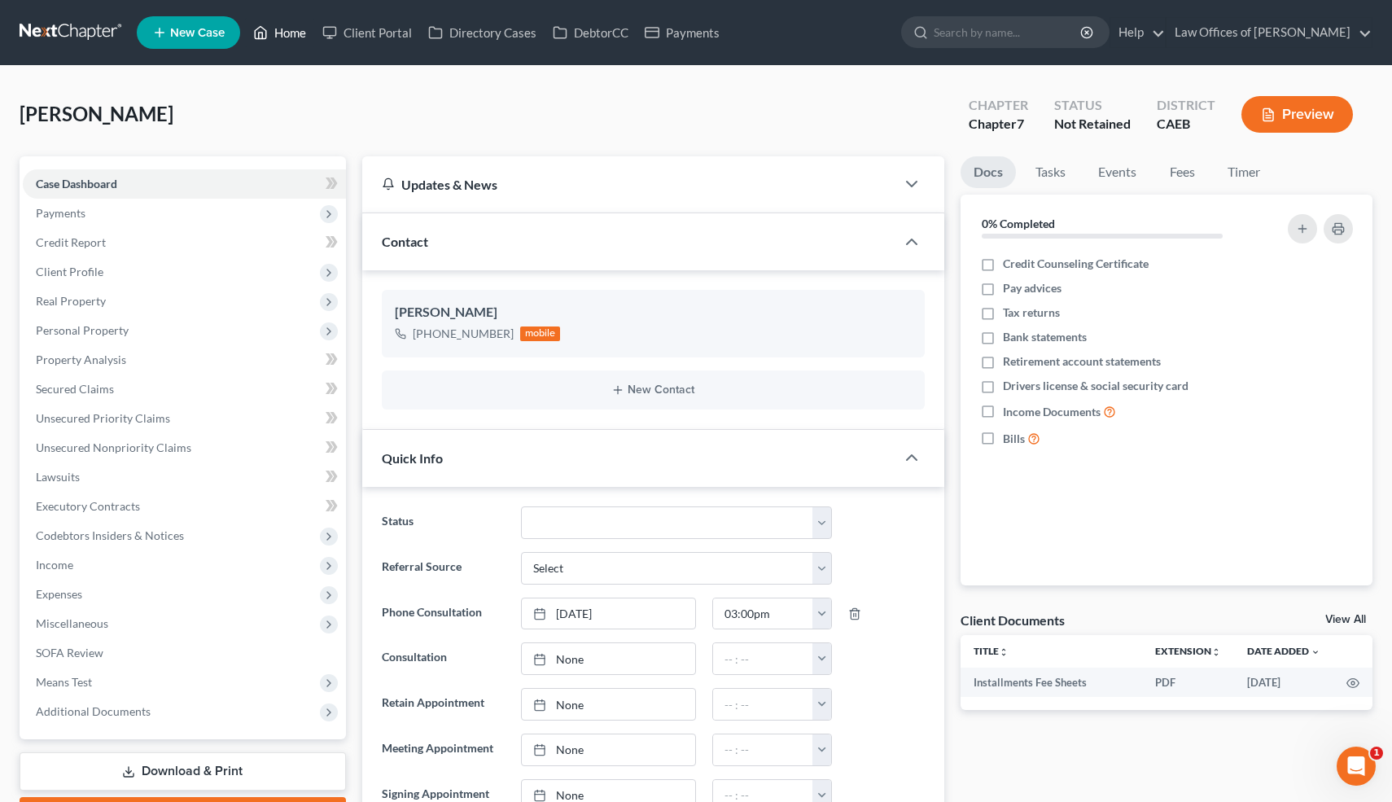
click at [294, 28] on link "Home" at bounding box center [279, 32] width 69 height 29
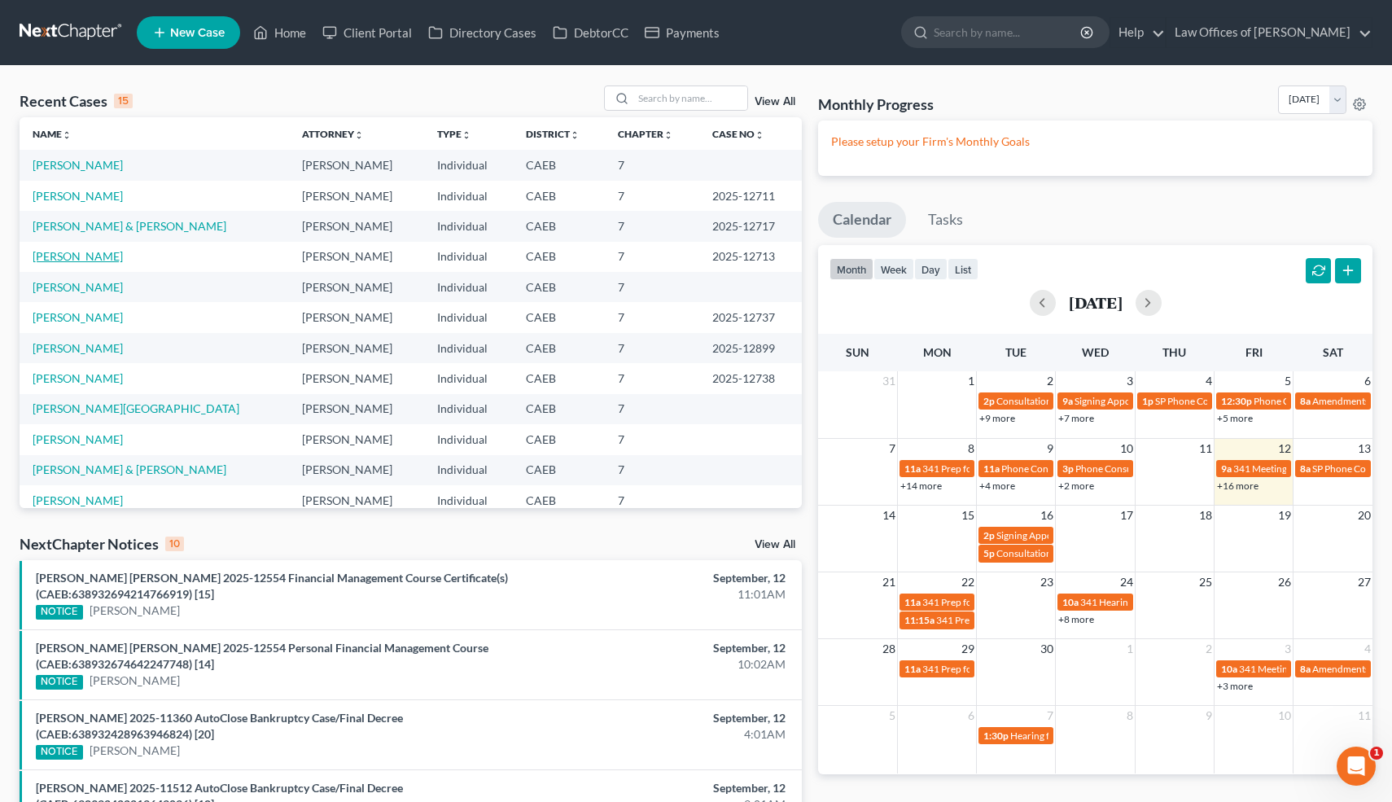
click at [94, 255] on link "[PERSON_NAME]" at bounding box center [78, 256] width 90 height 14
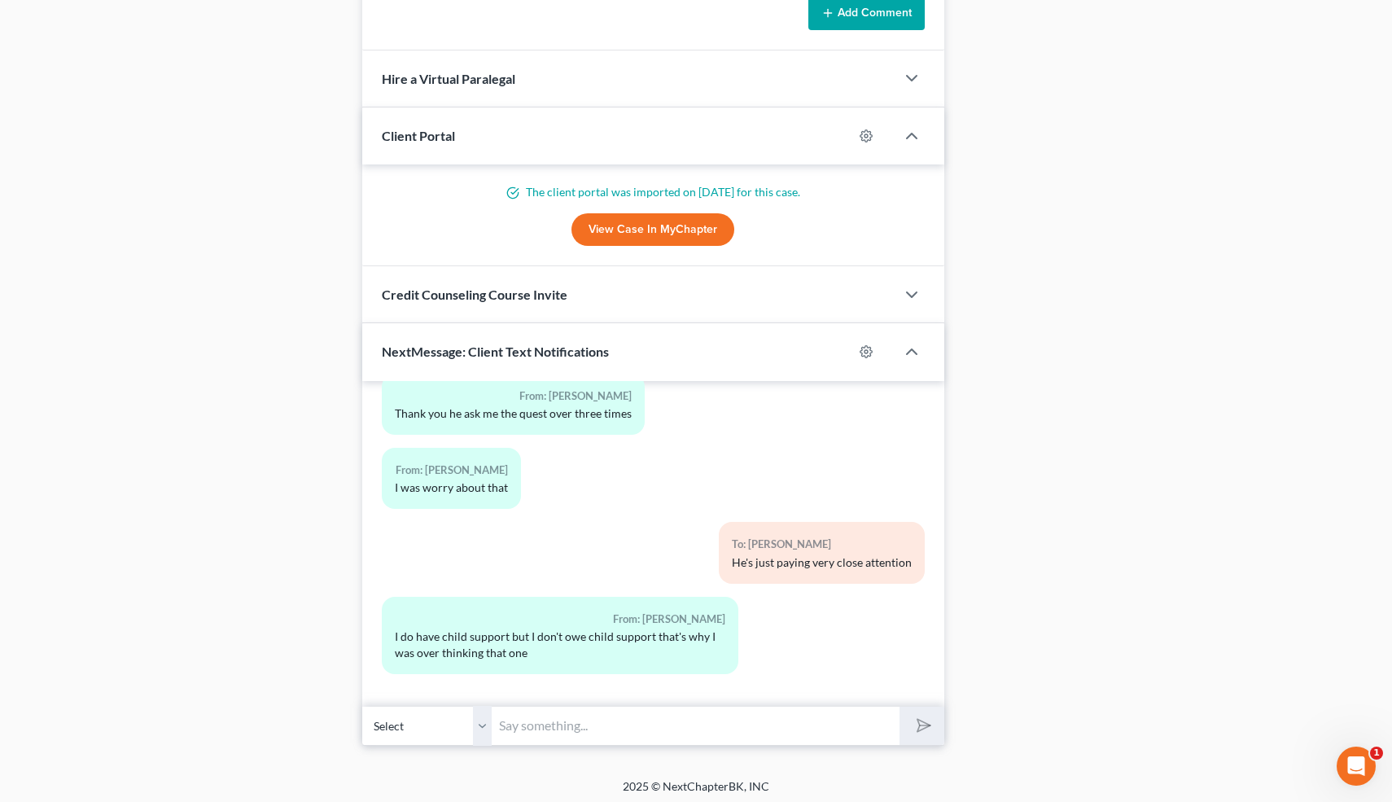
scroll to position [1434, 0]
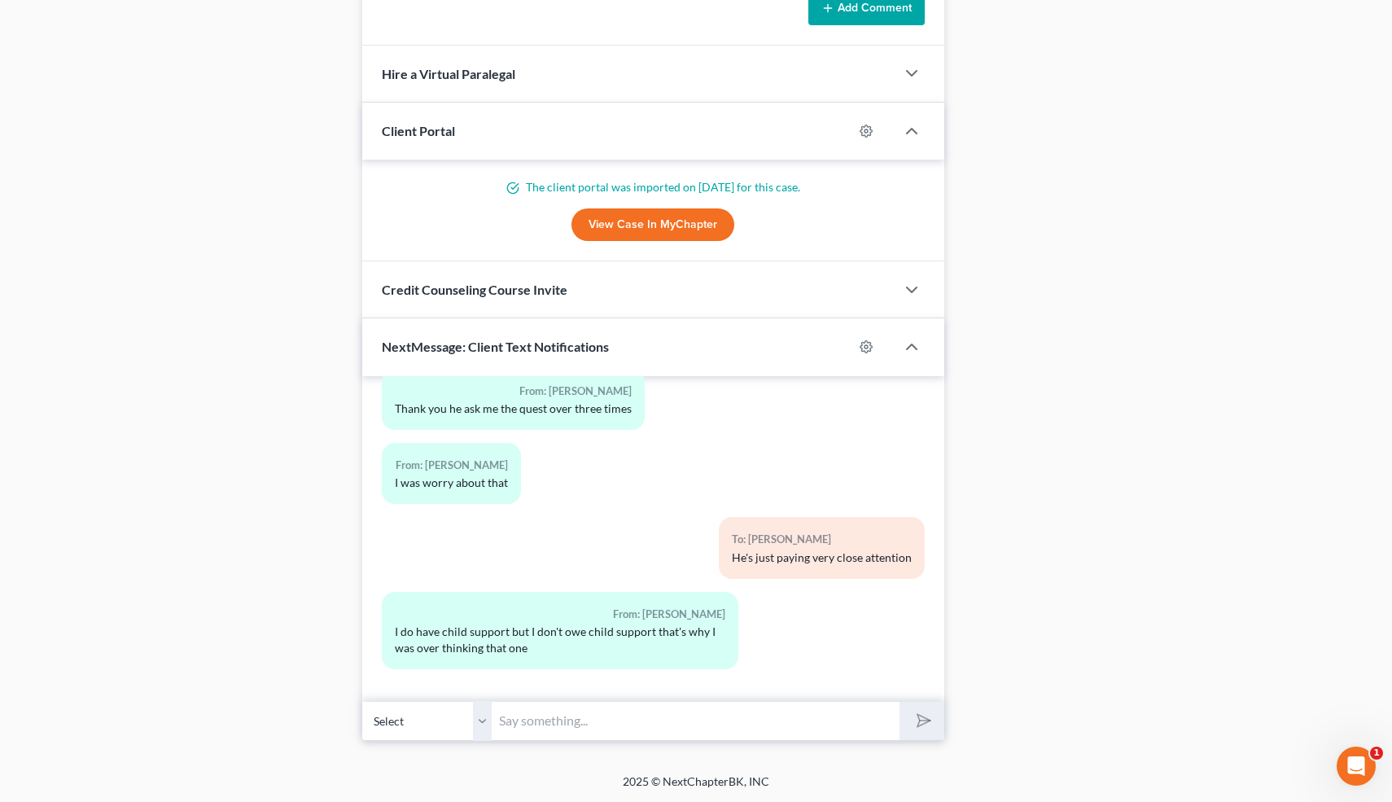
click at [594, 727] on input "text" at bounding box center [696, 721] width 408 height 40
type input "What he means is do you have a current court order for support. He didn't catch…"
click at [899, 702] on button "submit" at bounding box center [921, 721] width 45 height 38
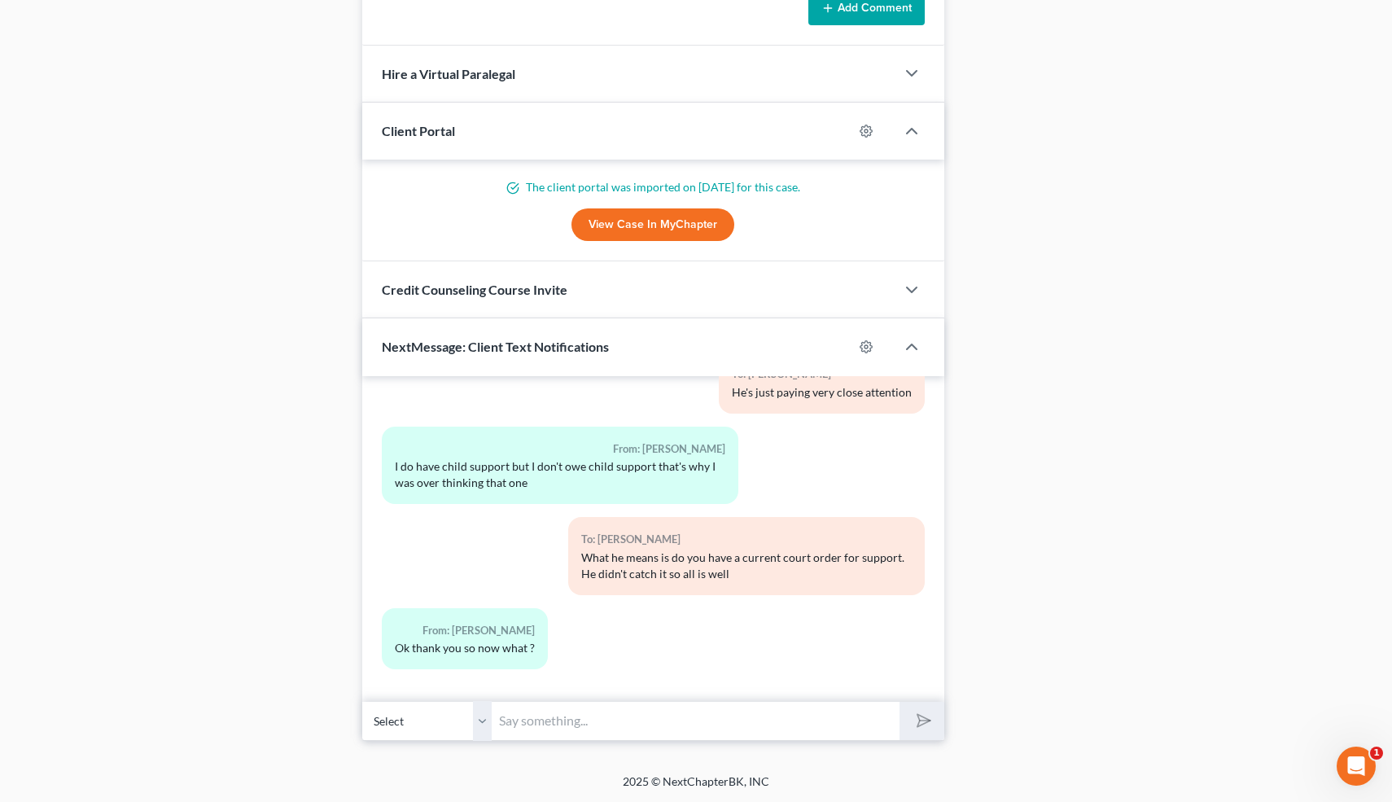
click at [533, 717] on input "text" at bounding box center [696, 721] width 408 height 40
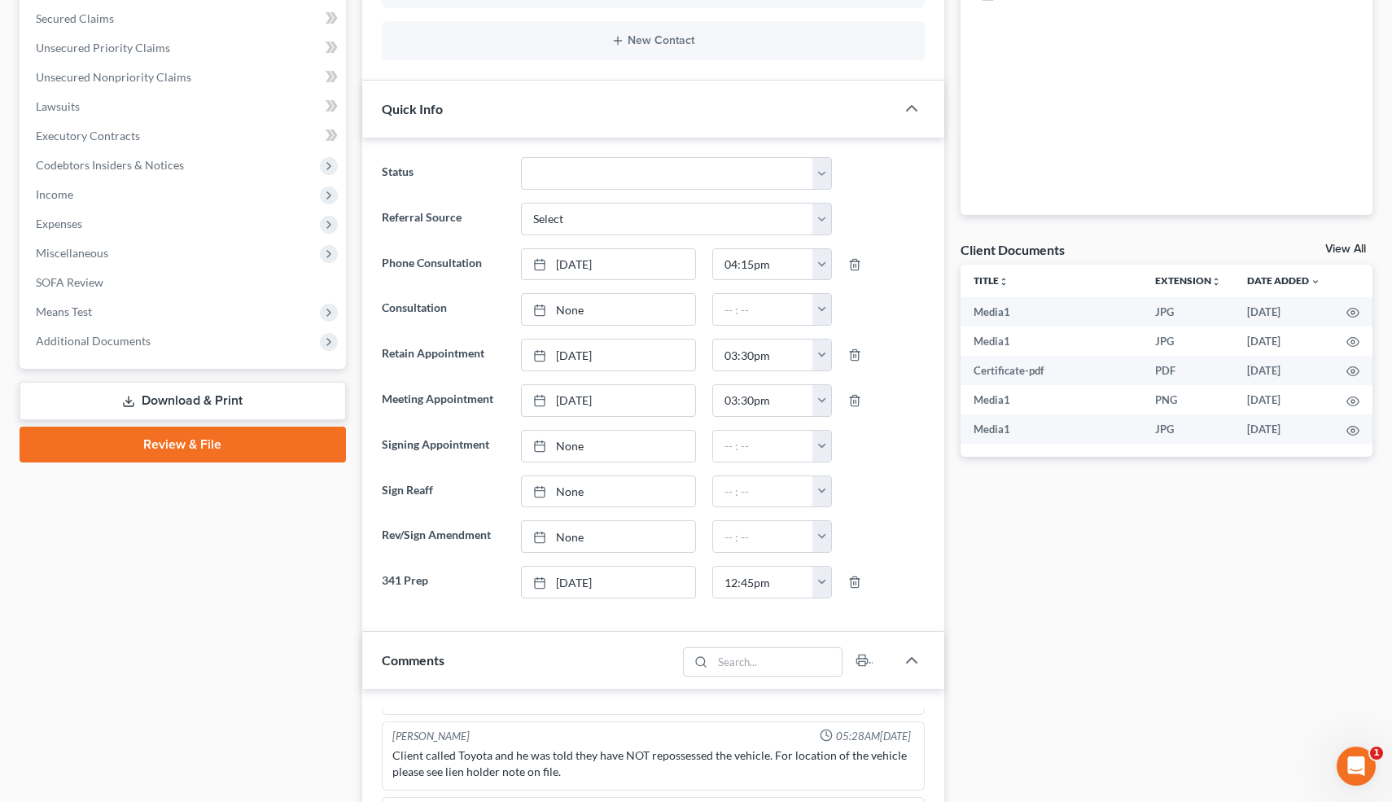
scroll to position [357, 0]
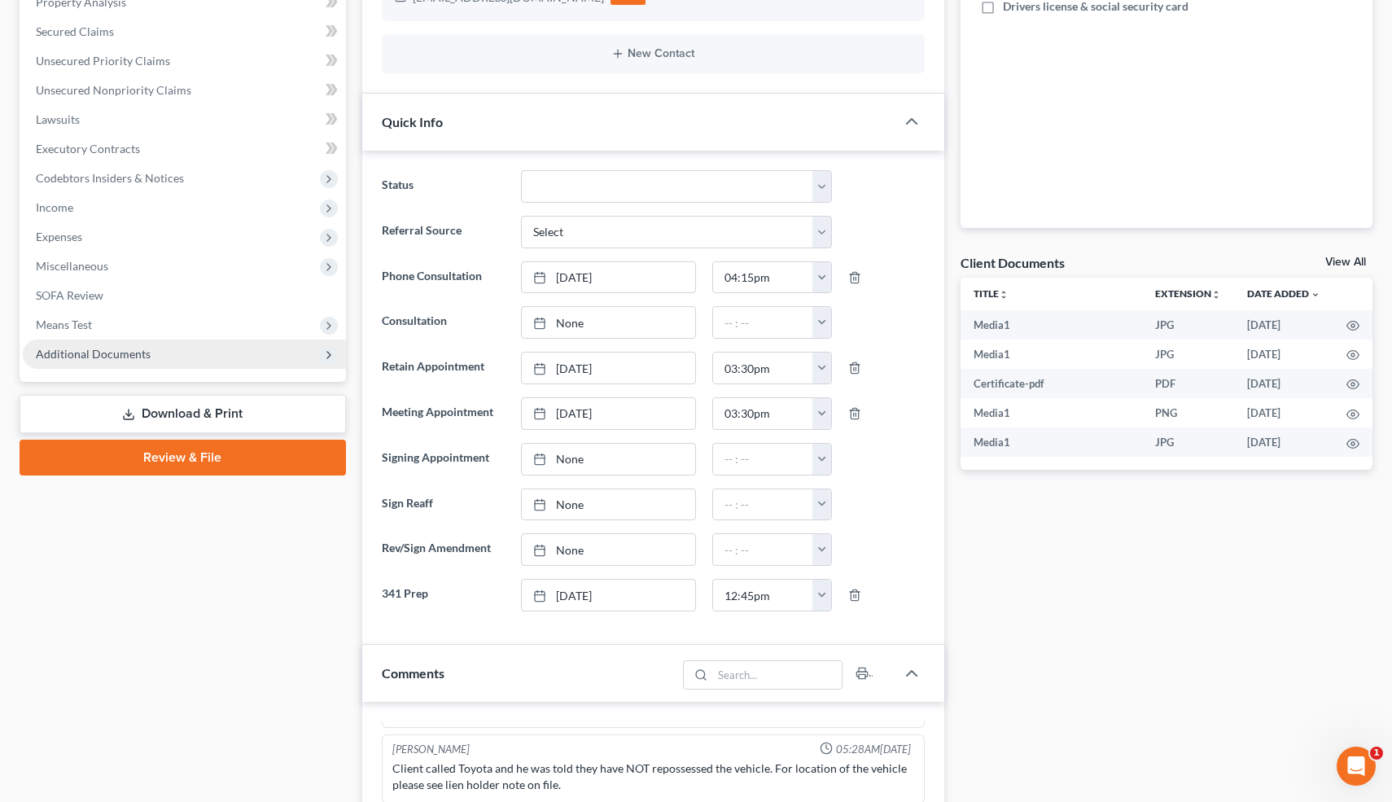
click at [114, 351] on span "Additional Documents" at bounding box center [93, 354] width 115 height 14
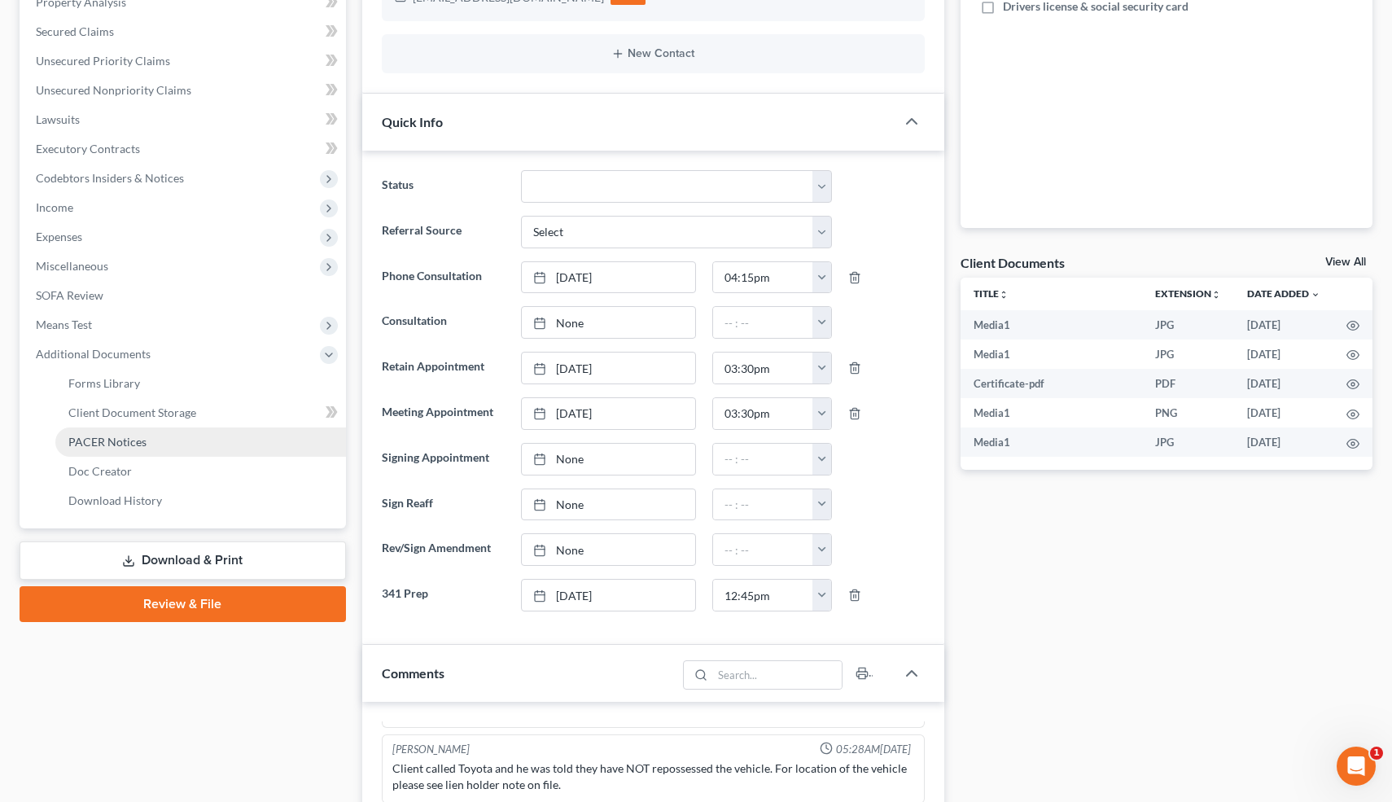
click at [101, 443] on span "PACER Notices" at bounding box center [107, 442] width 78 height 14
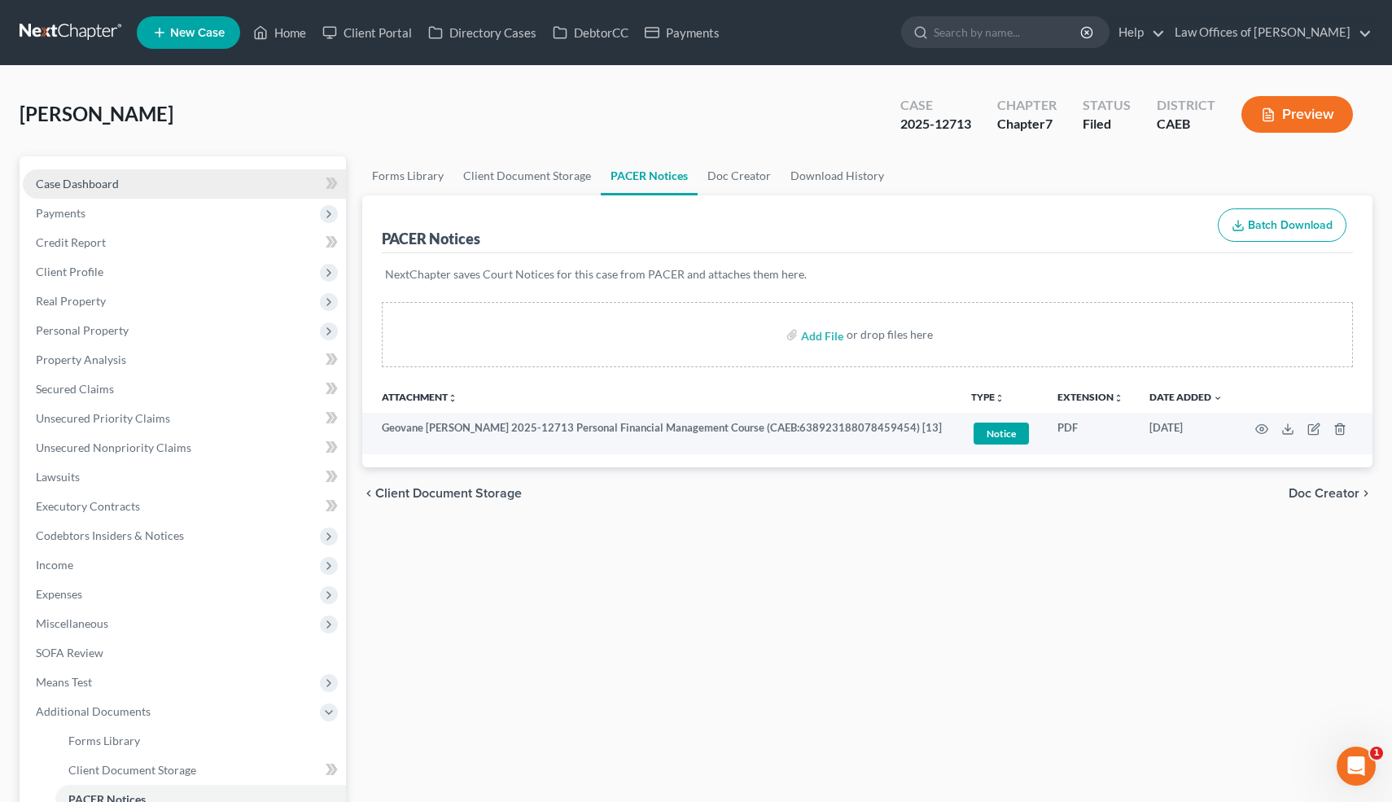
click at [75, 190] on link "Case Dashboard" at bounding box center [184, 183] width 323 height 29
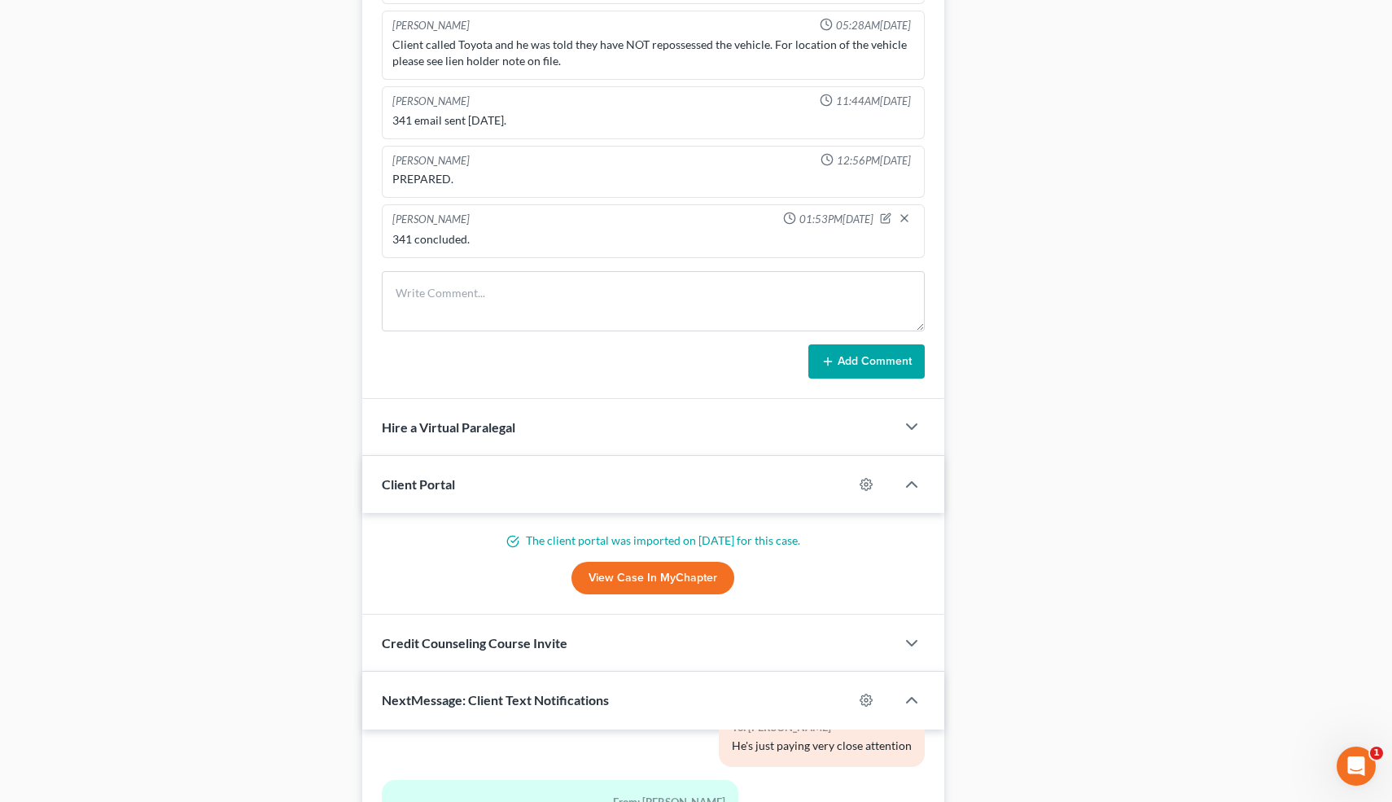
scroll to position [1434, 0]
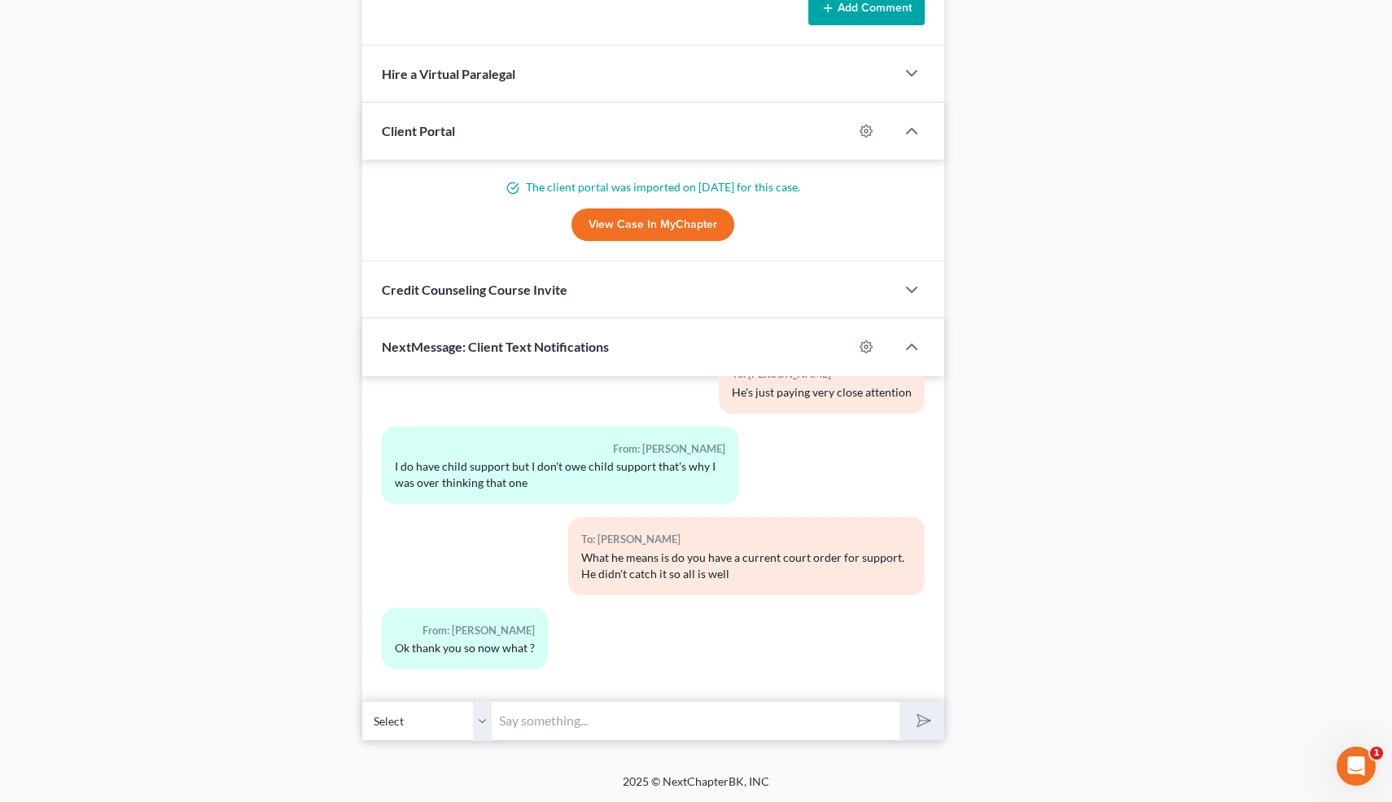
click at [536, 715] on input "text" at bounding box center [696, 721] width 408 height 40
type input "Just the filing fee, and wait until December for the case to close 👍"
click at [899, 702] on button "submit" at bounding box center [921, 721] width 45 height 38
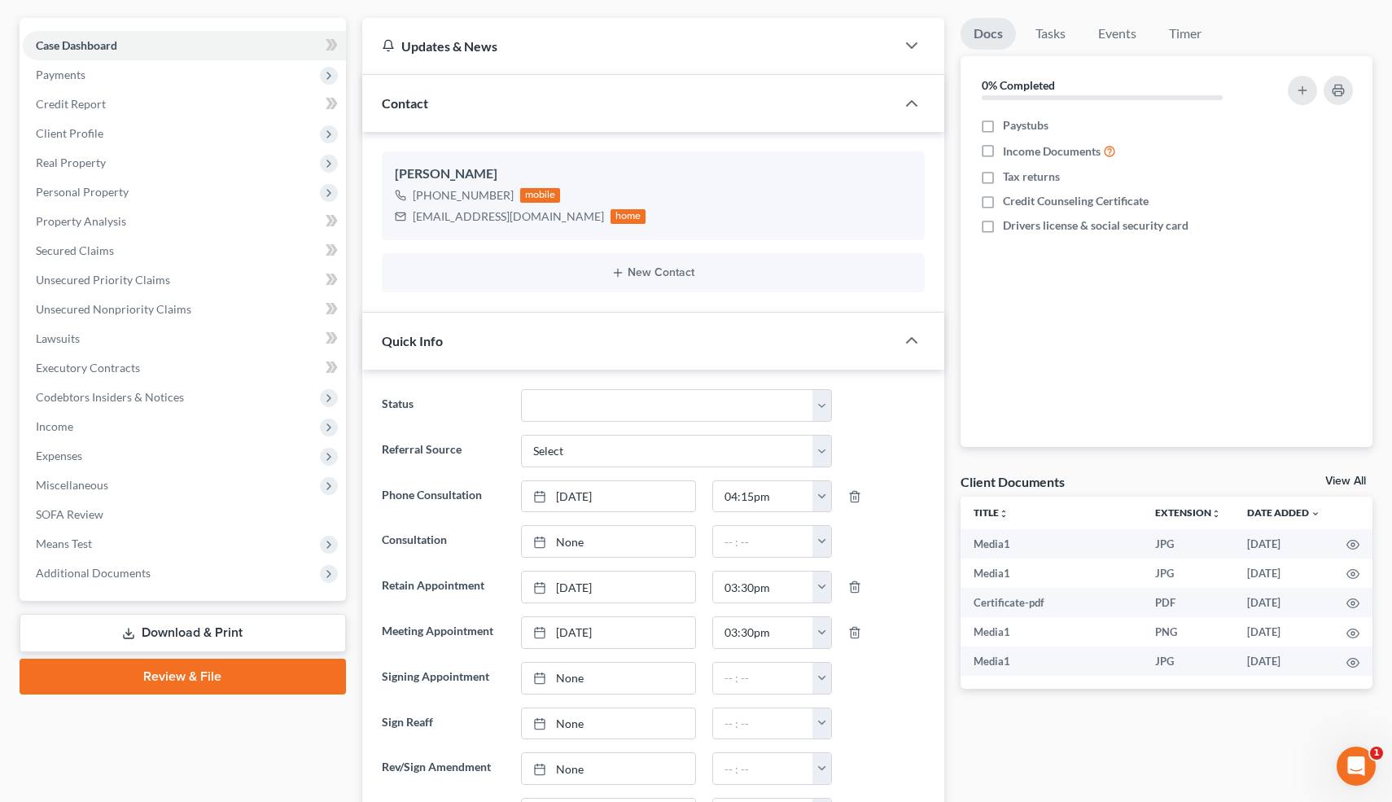
scroll to position [0, 0]
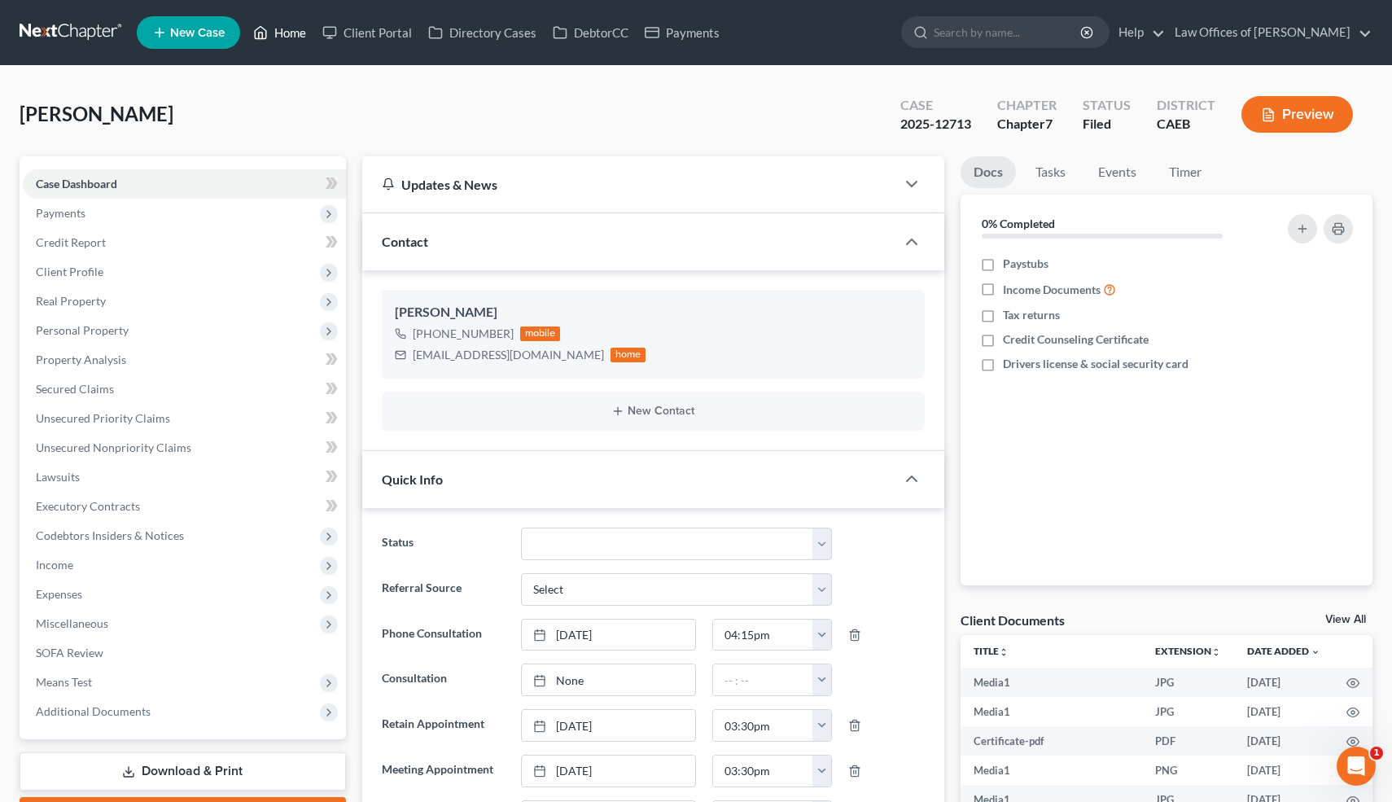
click at [295, 37] on link "Home" at bounding box center [279, 32] width 69 height 29
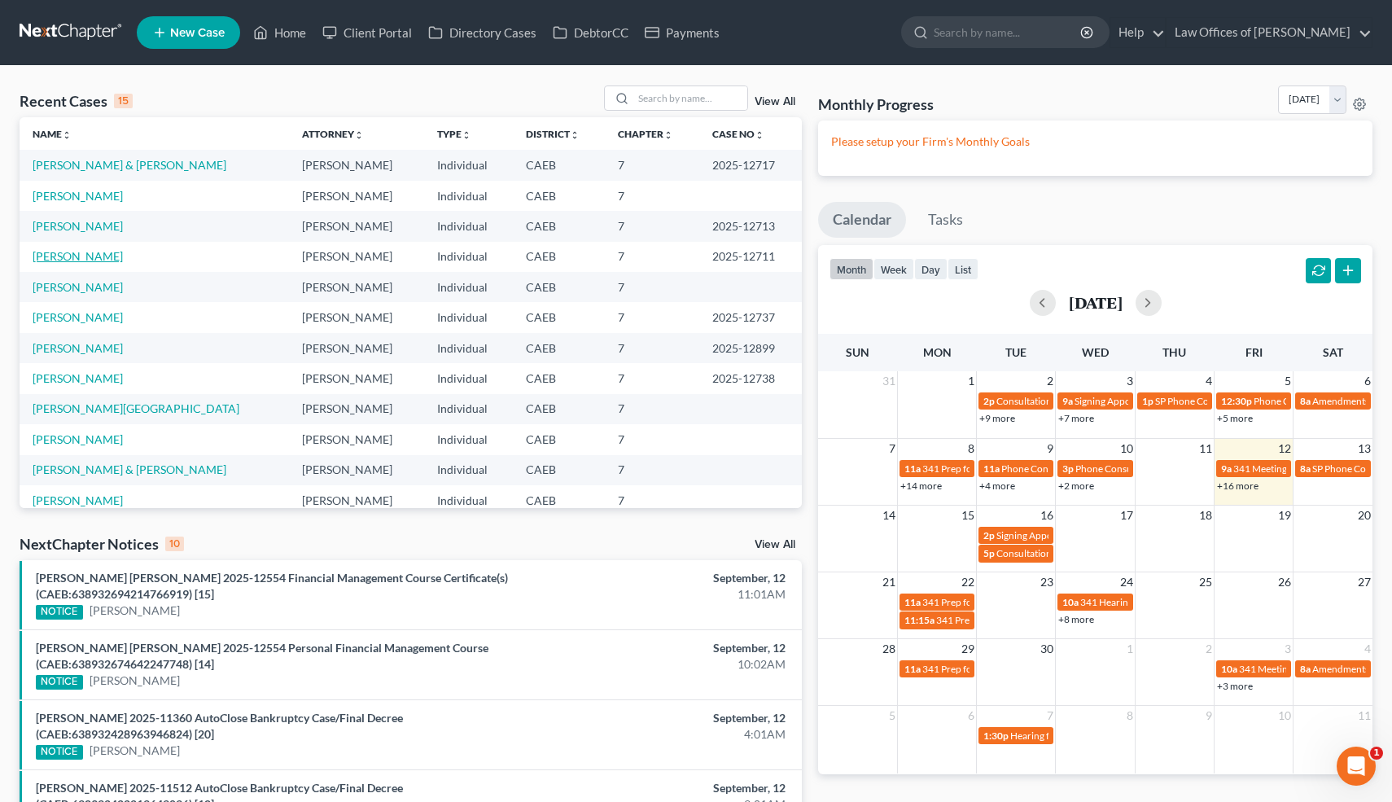
click at [95, 256] on link "[PERSON_NAME]" at bounding box center [78, 256] width 90 height 14
select select "0"
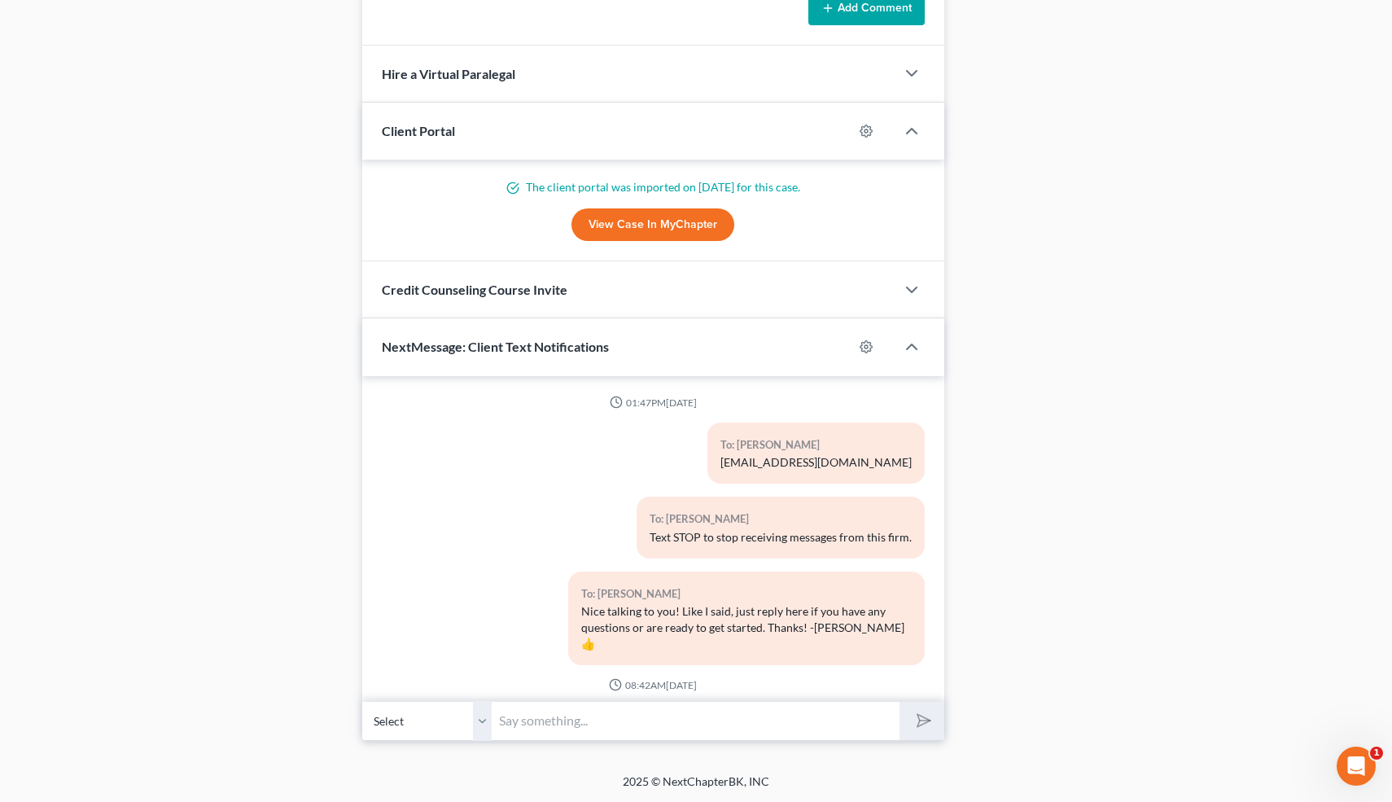
scroll to position [7312, 0]
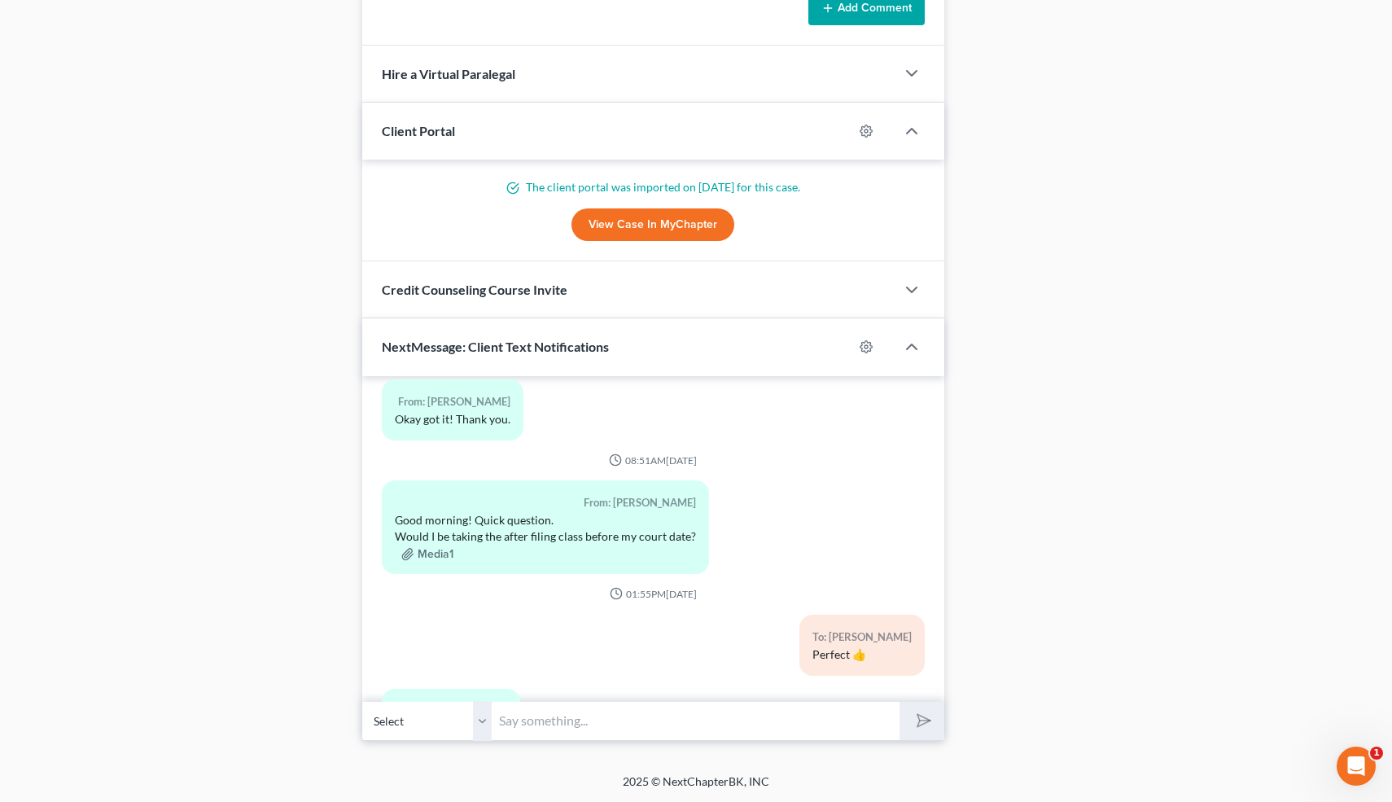
click at [611, 726] on input "text" at bounding box center [696, 721] width 408 height 40
type input "You're welcome!"
click at [899, 702] on button "submit" at bounding box center [921, 721] width 45 height 38
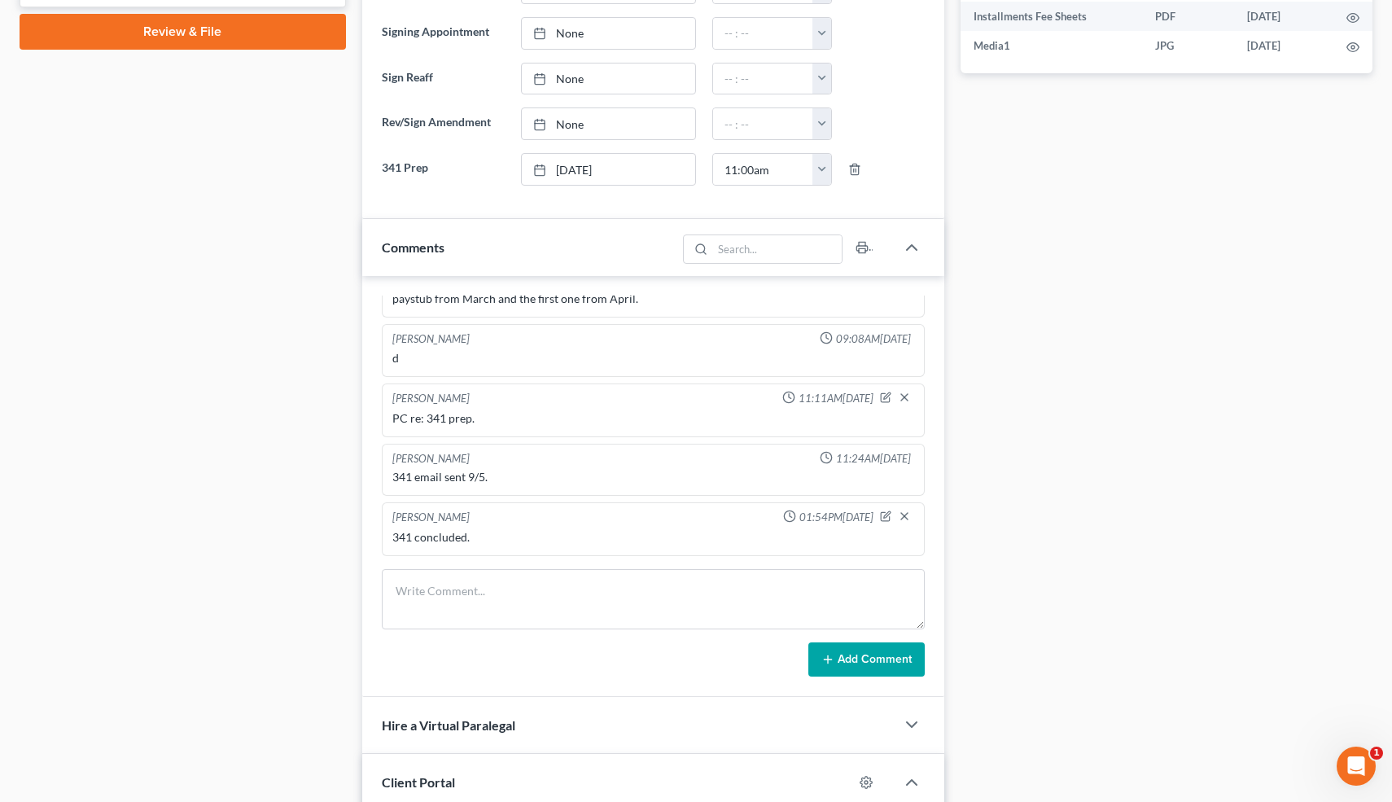
scroll to position [0, 0]
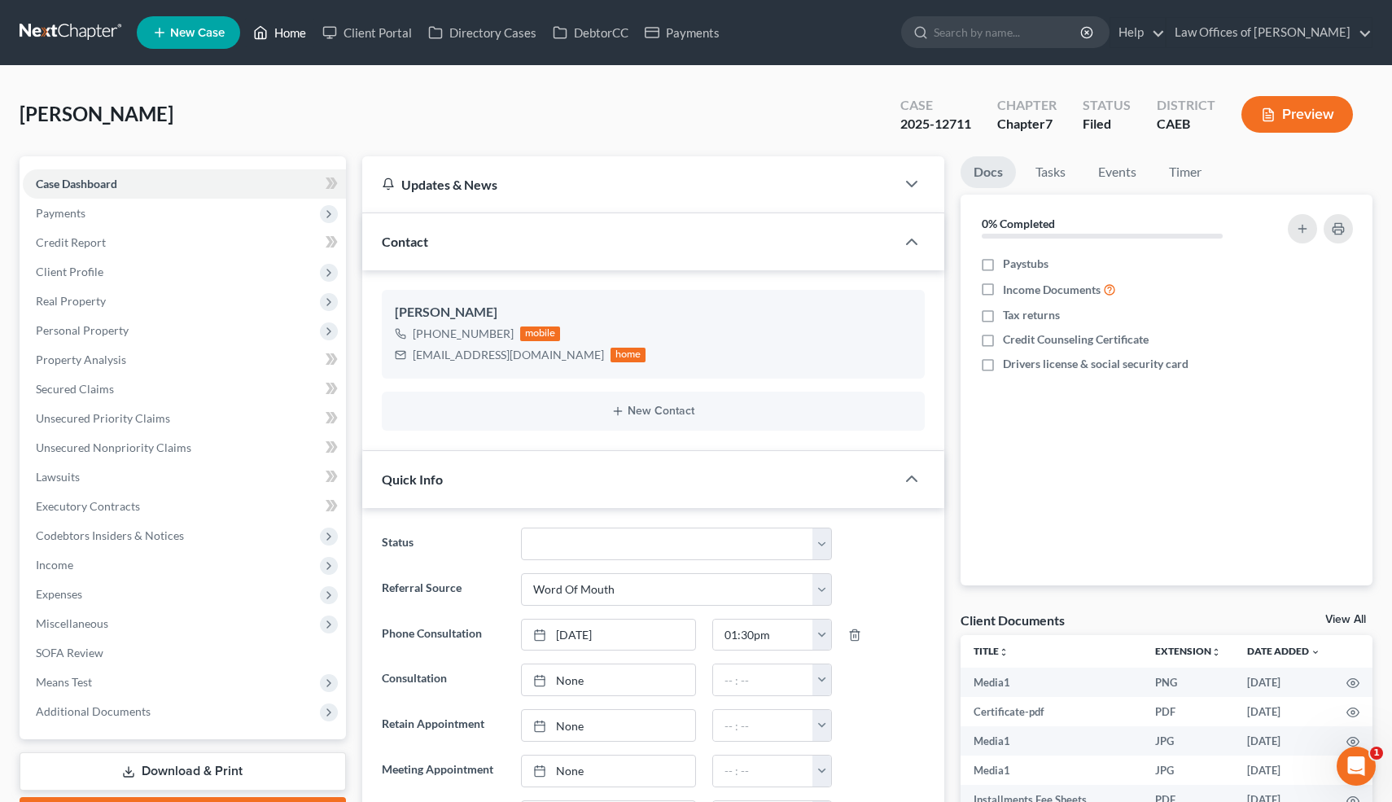
click at [291, 28] on link "Home" at bounding box center [279, 32] width 69 height 29
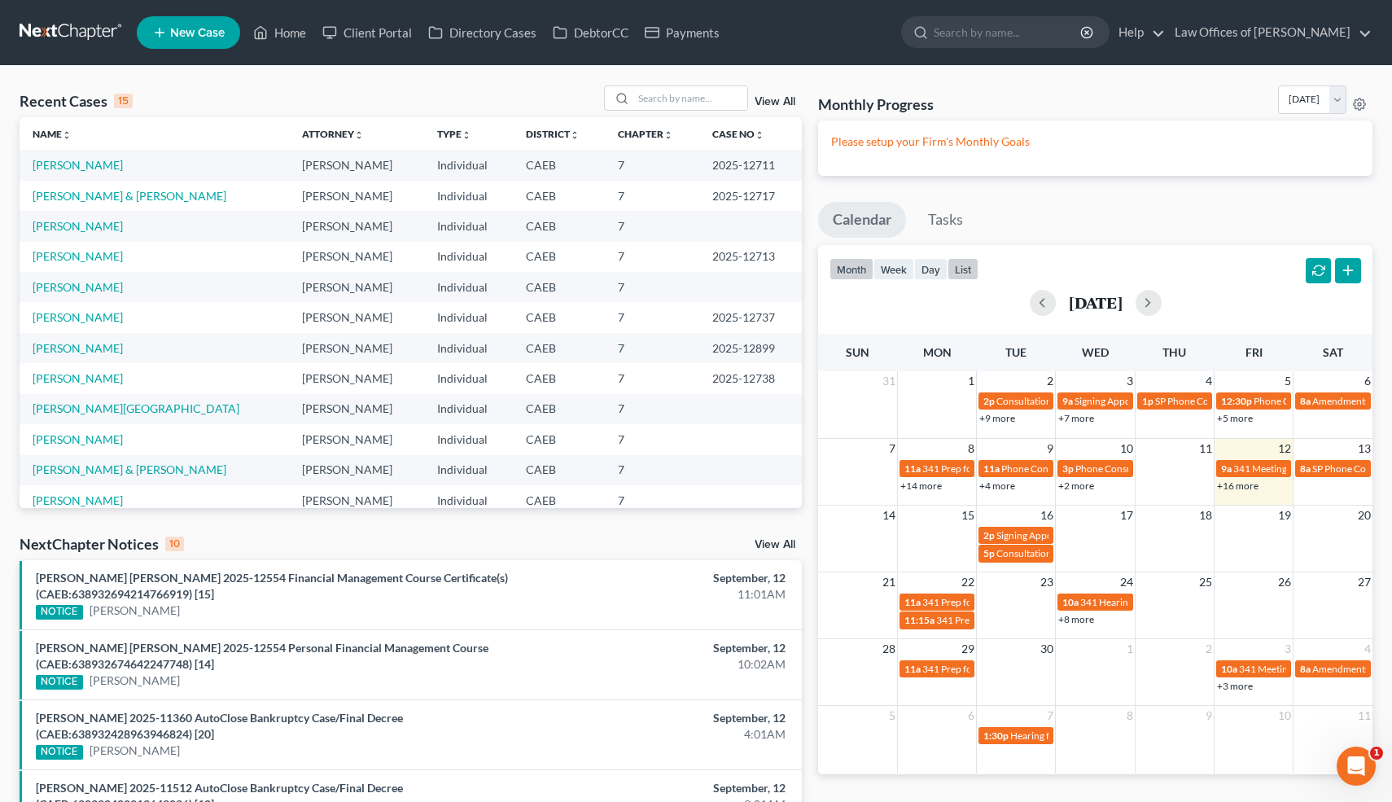
click at [964, 270] on button "list" at bounding box center [963, 269] width 31 height 22
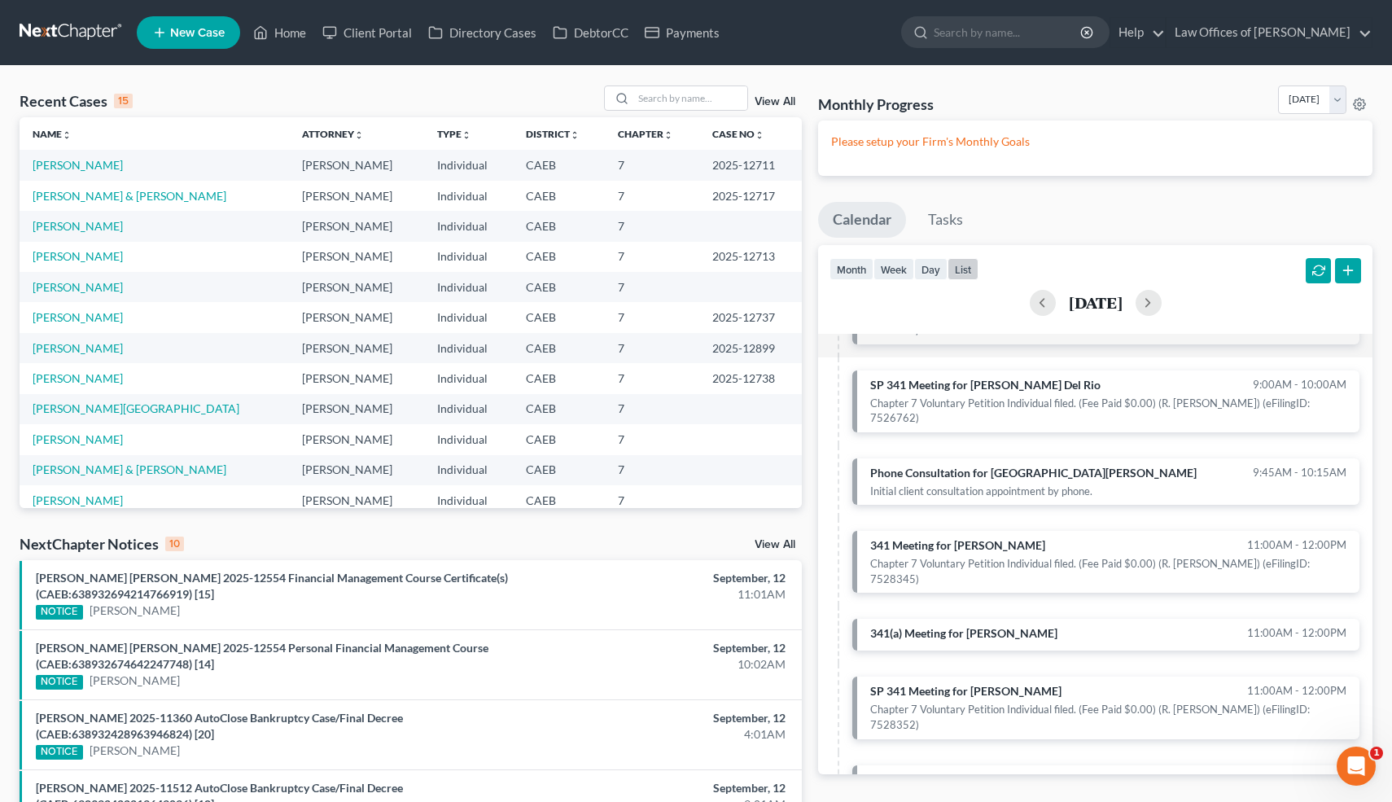
scroll to position [835, 0]
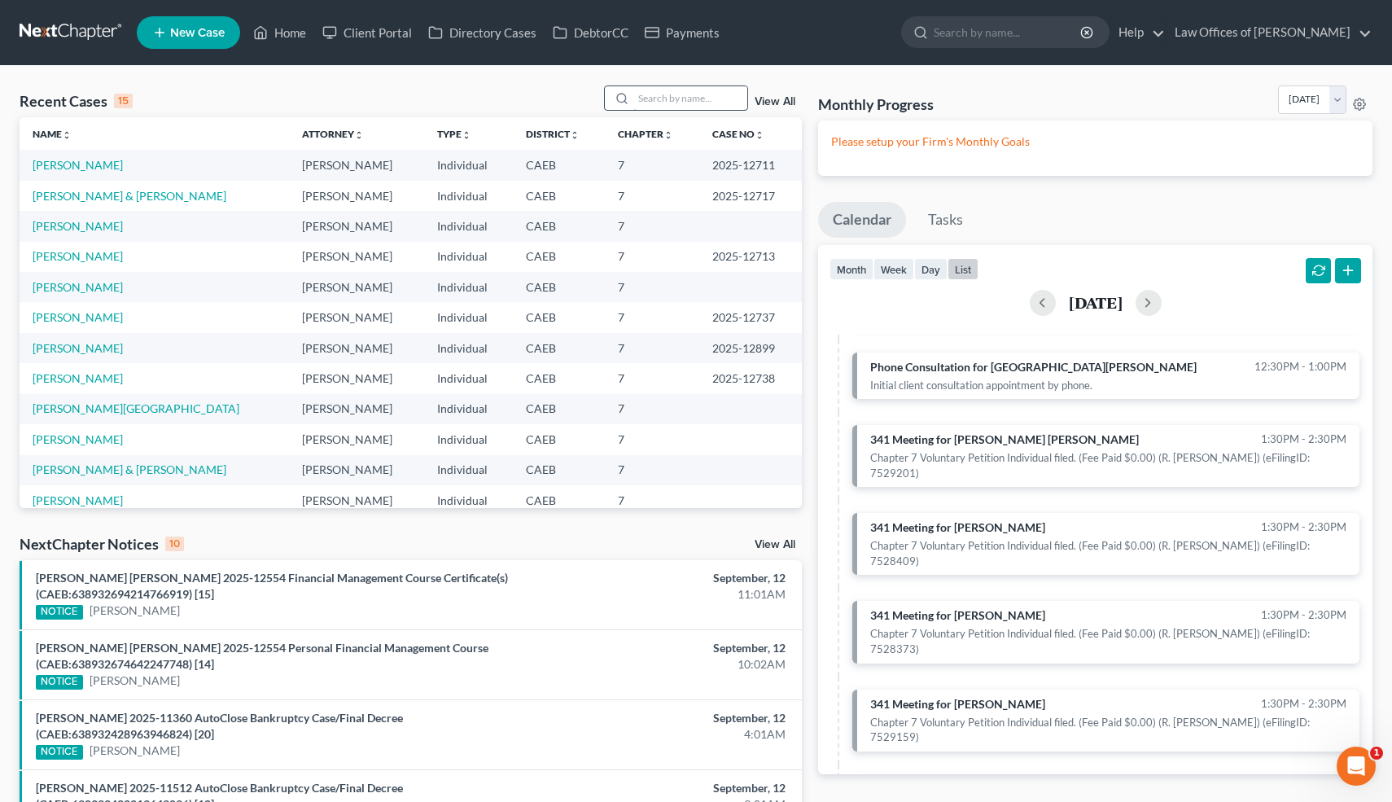
click at [673, 97] on input "search" at bounding box center [690, 98] width 114 height 24
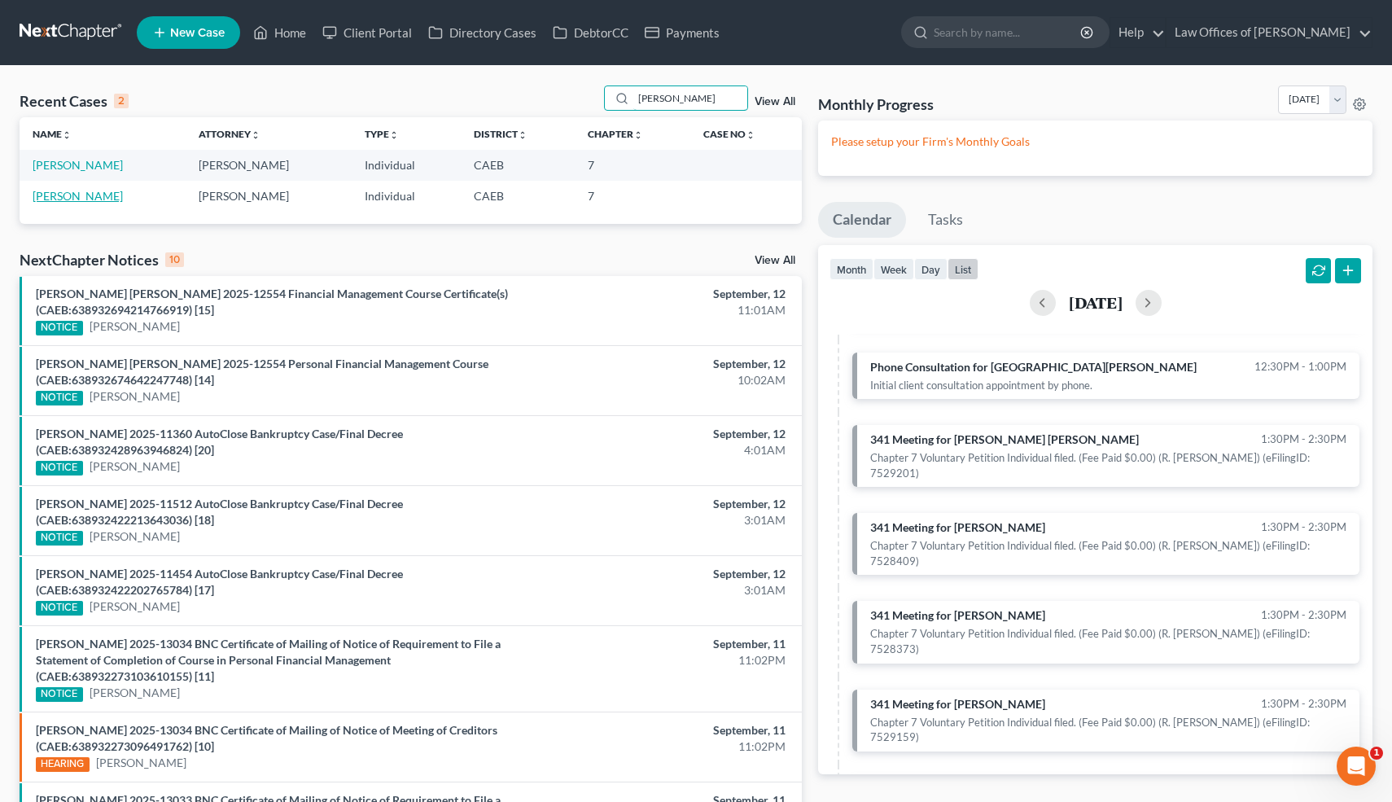
type input "[PERSON_NAME]"
click at [90, 198] on link "[PERSON_NAME]" at bounding box center [78, 196] width 90 height 14
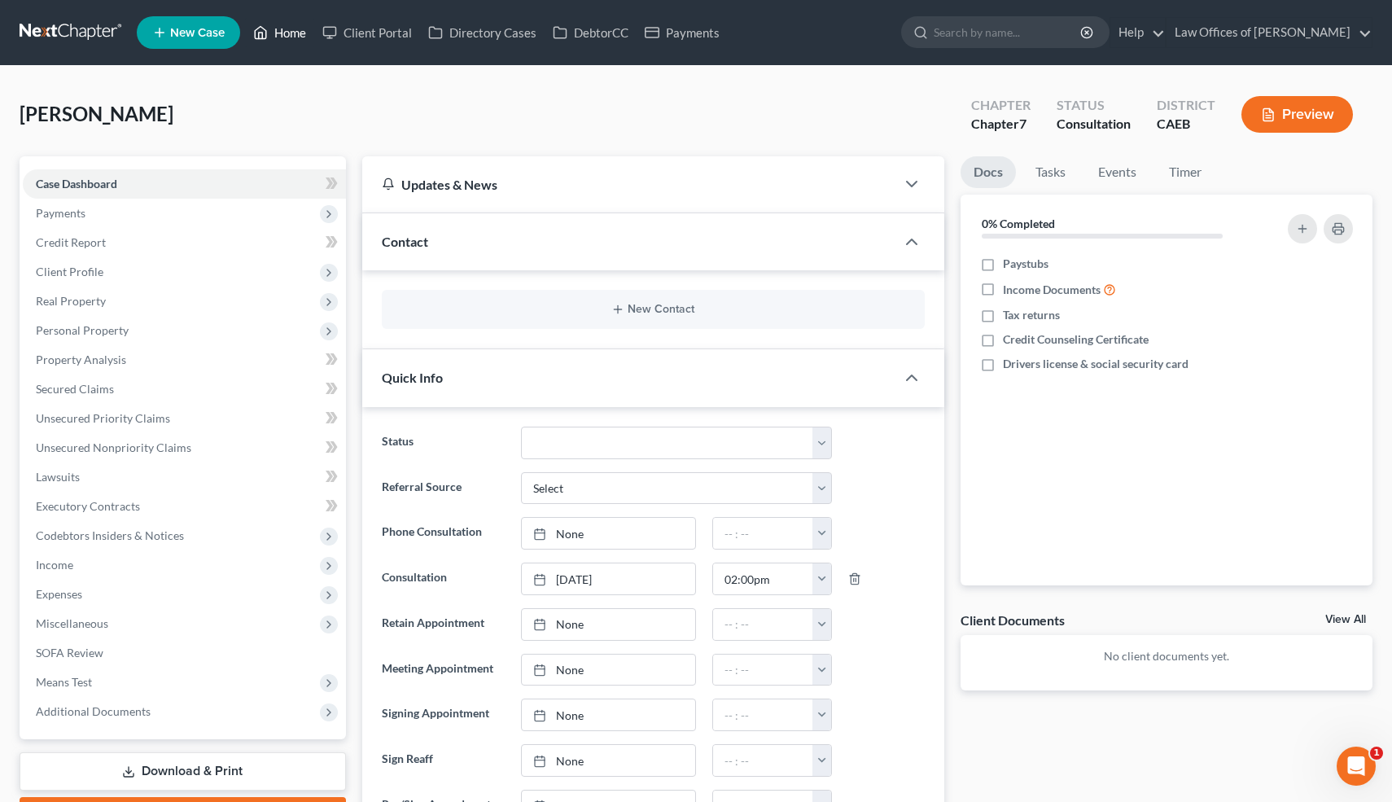
click at [291, 33] on link "Home" at bounding box center [279, 32] width 69 height 29
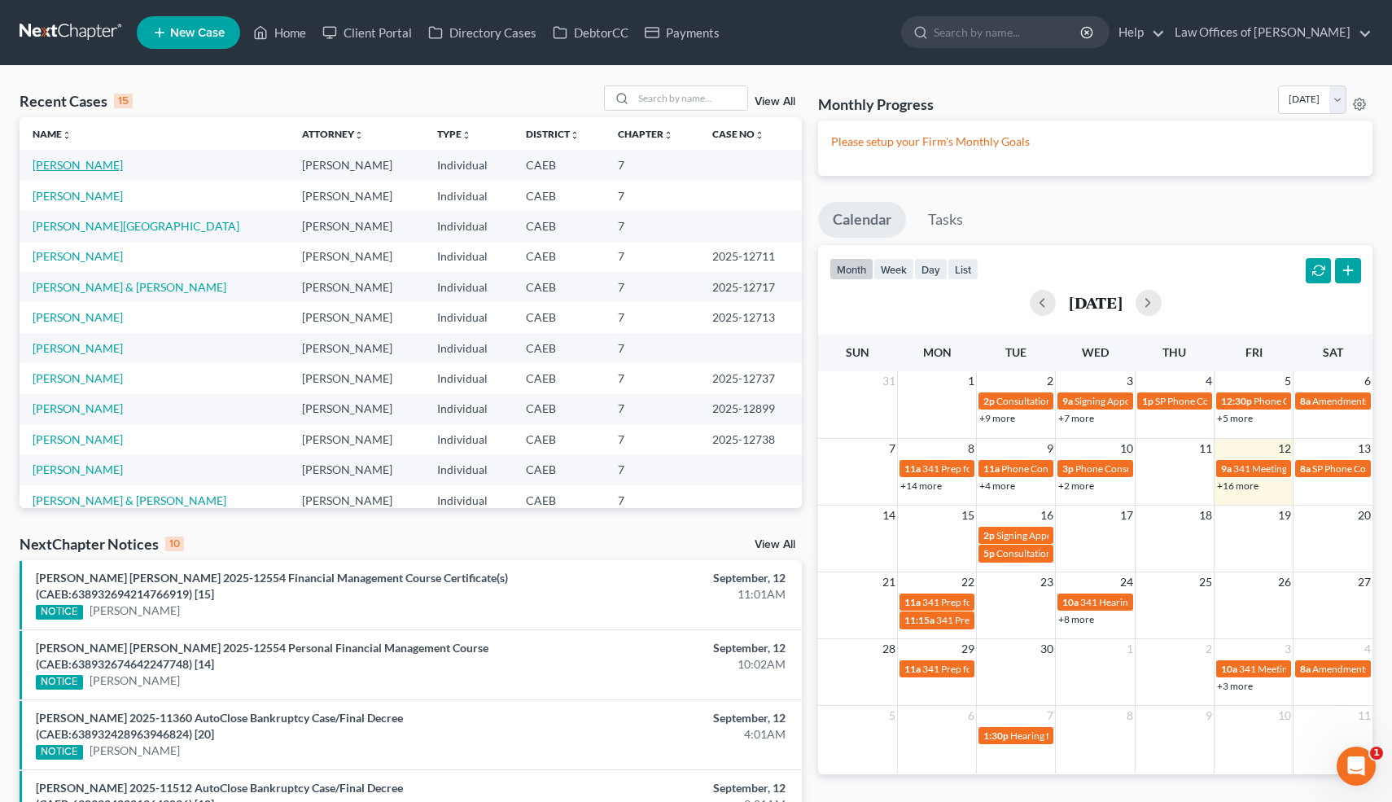
click at [83, 163] on link "[PERSON_NAME]" at bounding box center [78, 165] width 90 height 14
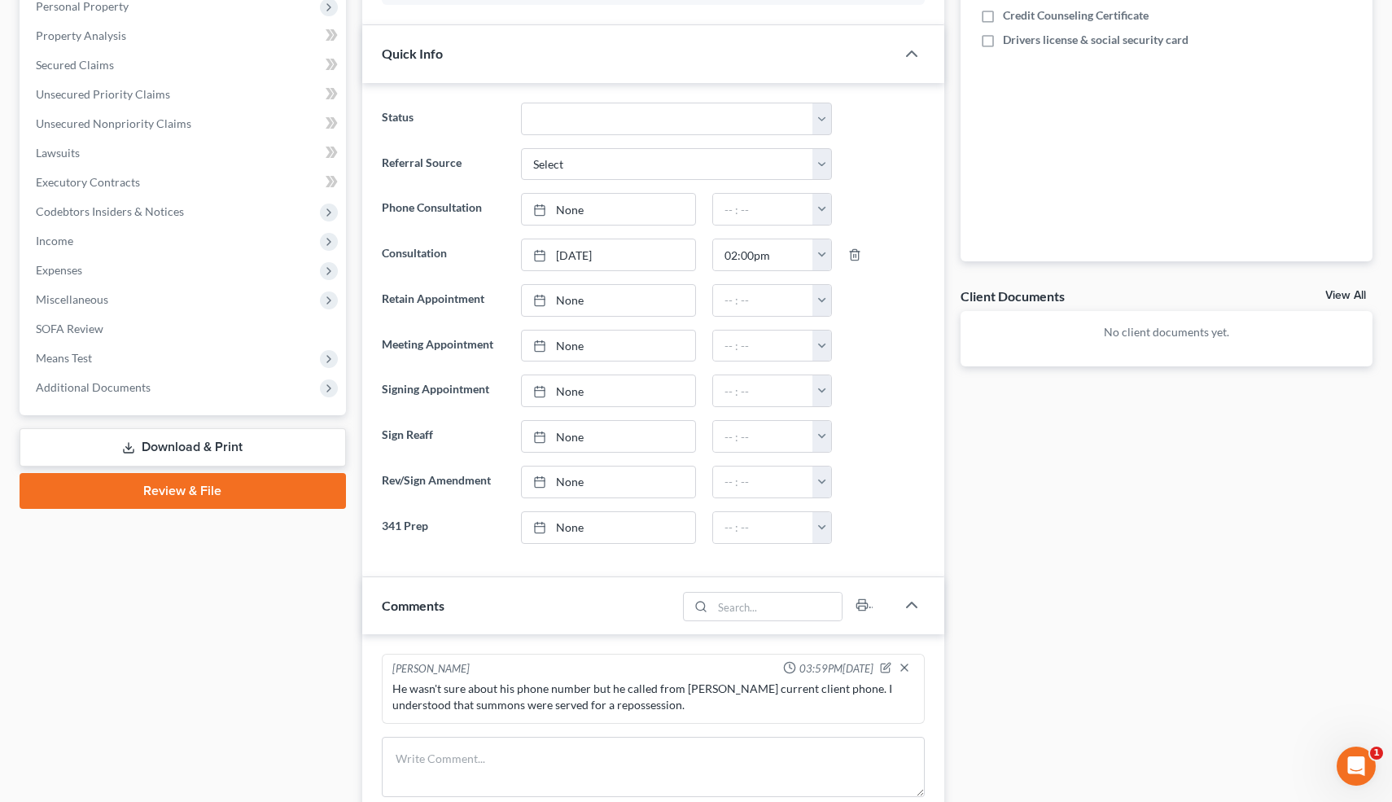
scroll to position [676, 0]
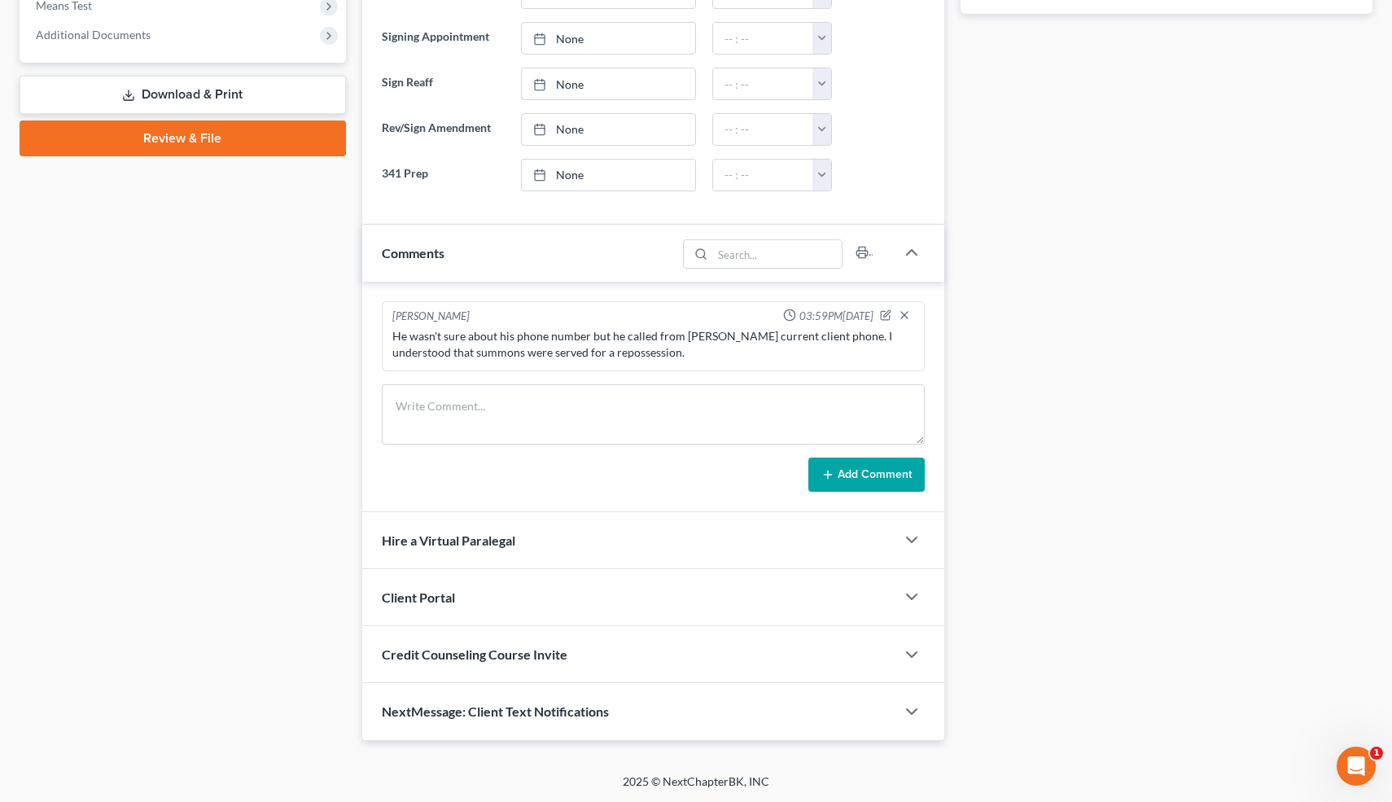
click at [620, 342] on div "He wasn't sure about his phone number but he called from [PERSON_NAME] current …" at bounding box center [653, 344] width 523 height 33
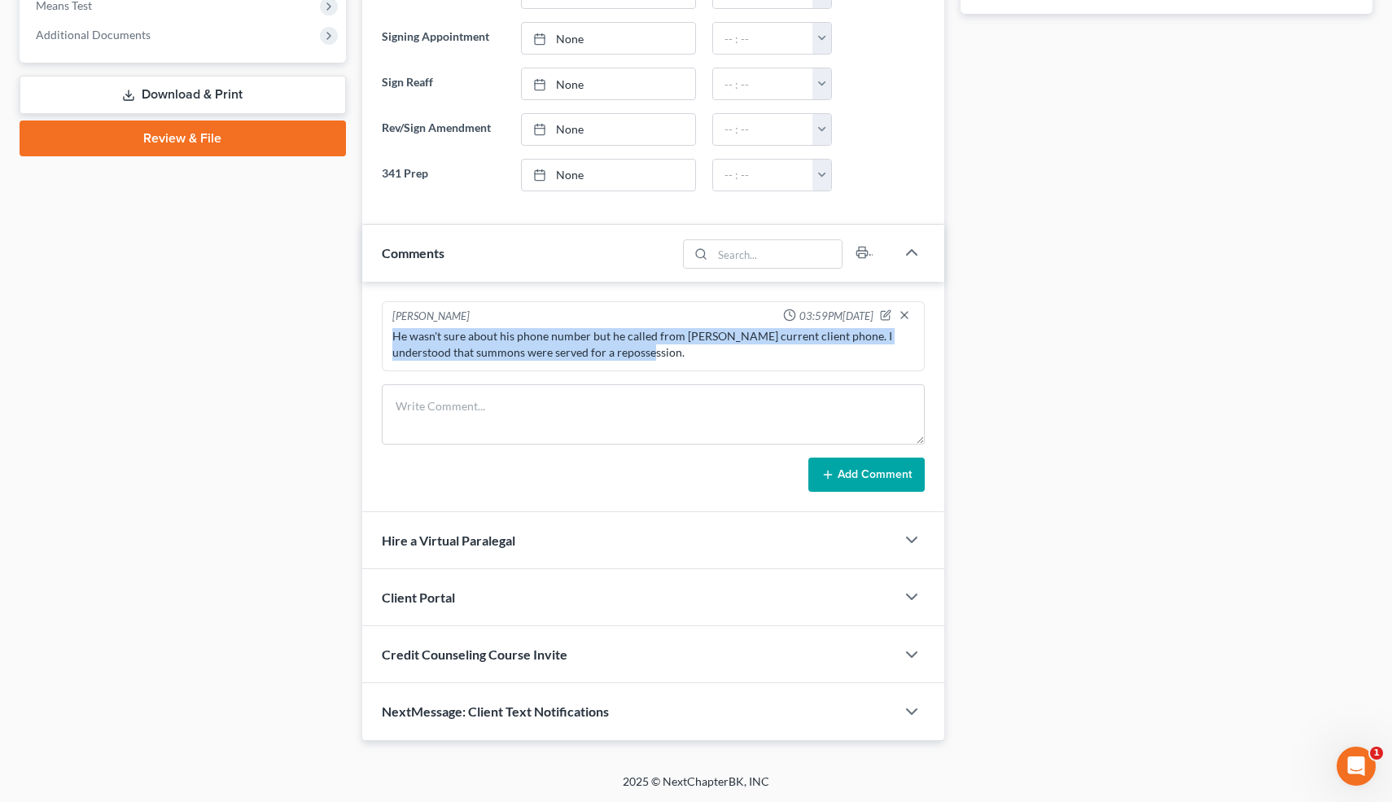
drag, startPoint x: 611, startPoint y: 352, endPoint x: 384, endPoint y: 335, distance: 226.9
click at [384, 335] on div "[PERSON_NAME] 03:59PM[DATE] He wasn't sure about his phone number but he called…" at bounding box center [654, 336] width 544 height 70
copy div "He wasn't sure about his phone number but he called from [PERSON_NAME] current …"
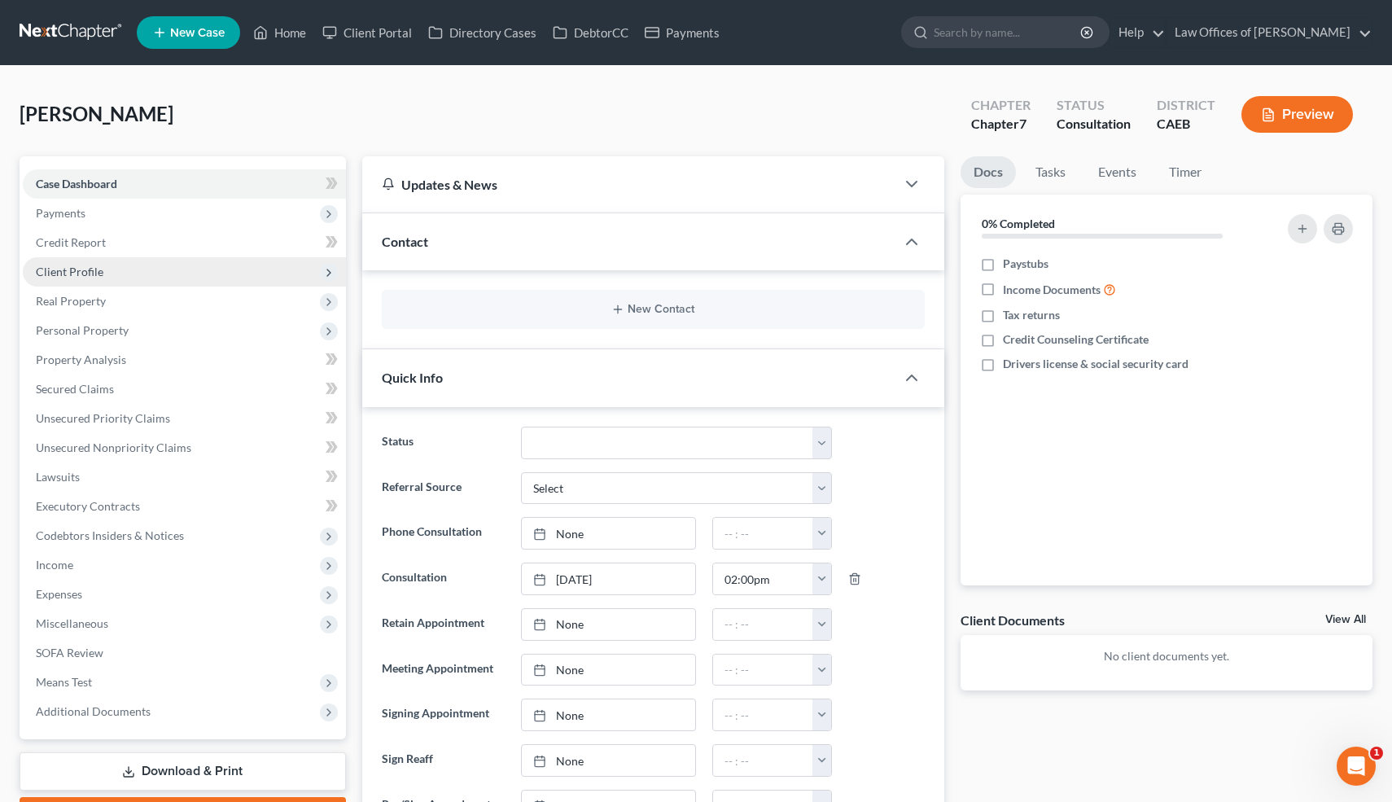
click at [91, 267] on span "Client Profile" at bounding box center [70, 272] width 68 height 14
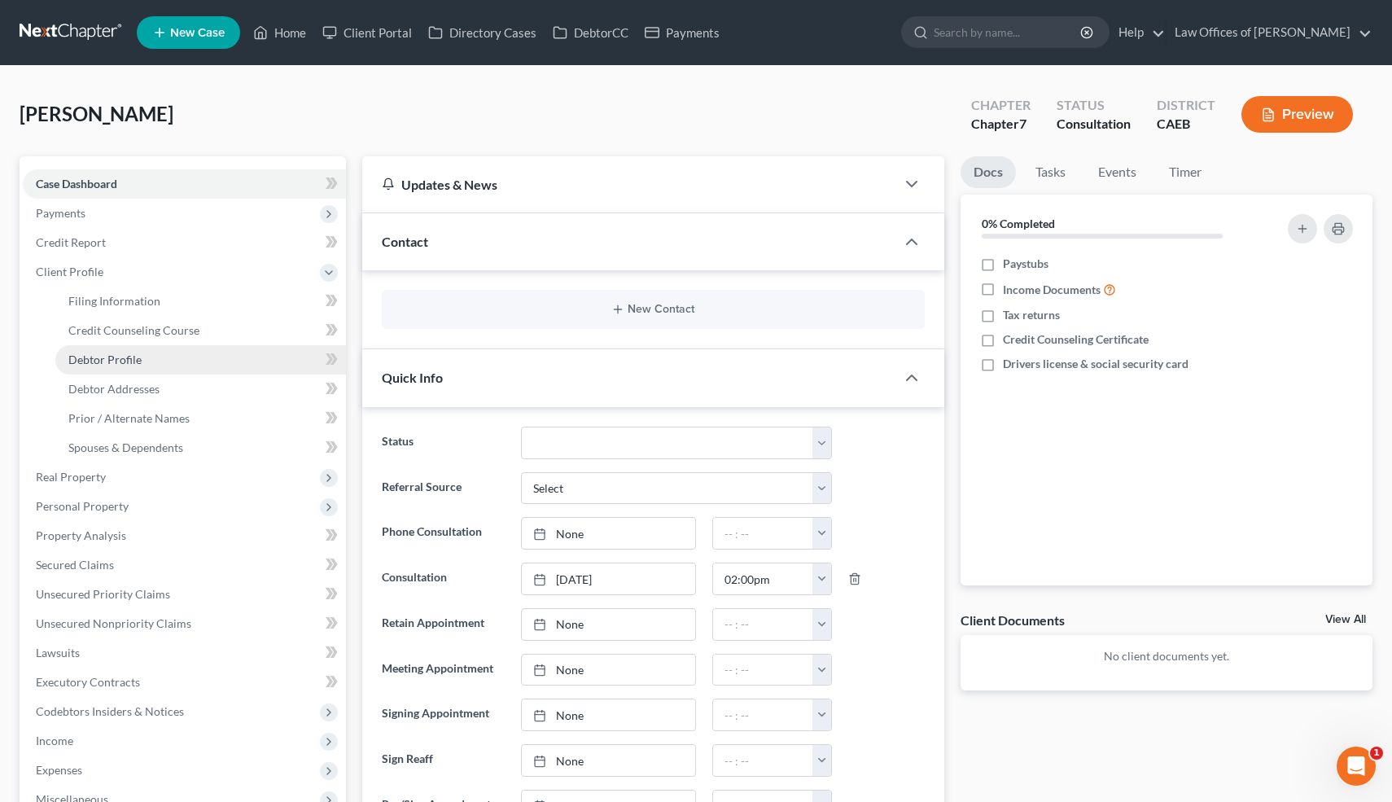
click at [114, 358] on span "Debtor Profile" at bounding box center [104, 359] width 73 height 14
select select "0"
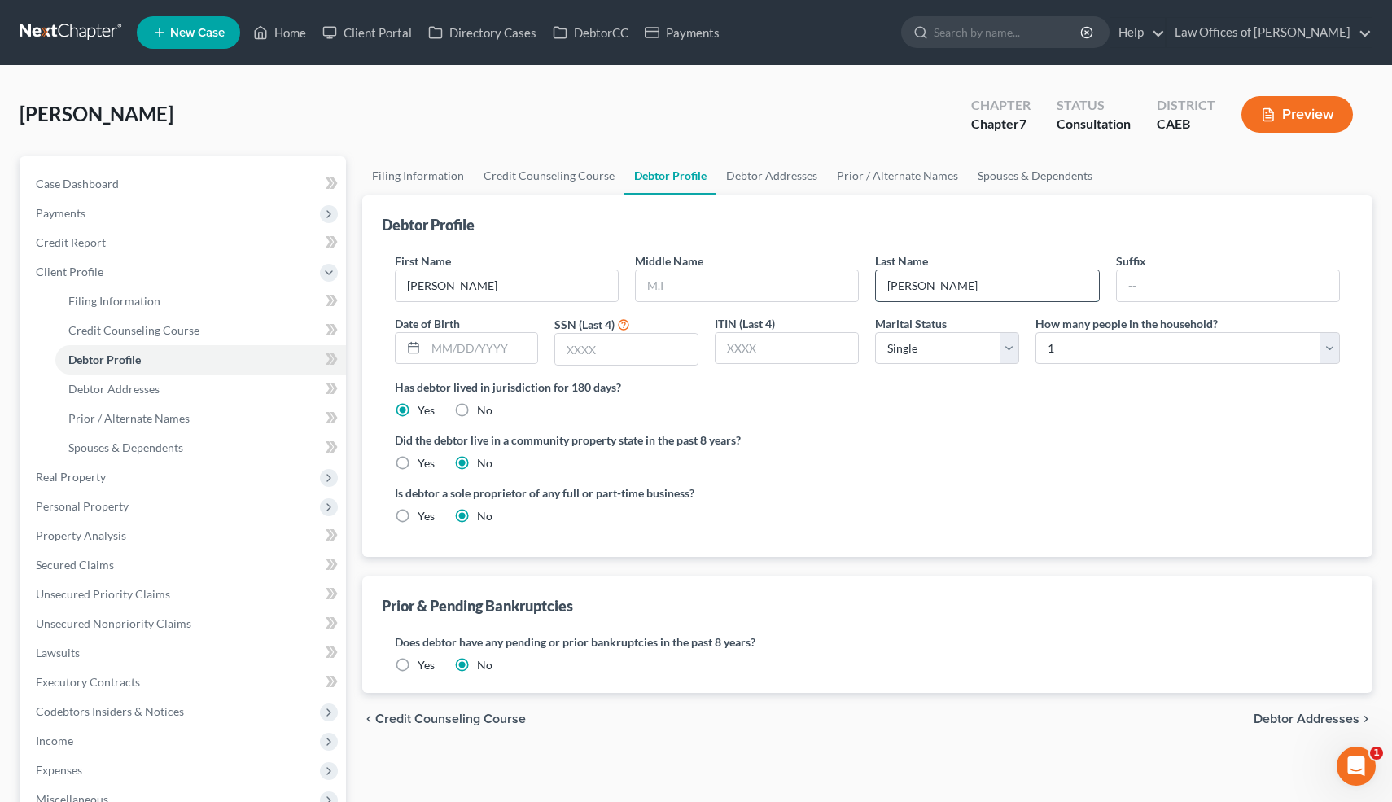
click at [940, 278] on input "[PERSON_NAME]" at bounding box center [987, 285] width 222 height 31
type input "Singh-Old"
click at [111, 178] on span "Case Dashboard" at bounding box center [77, 184] width 83 height 14
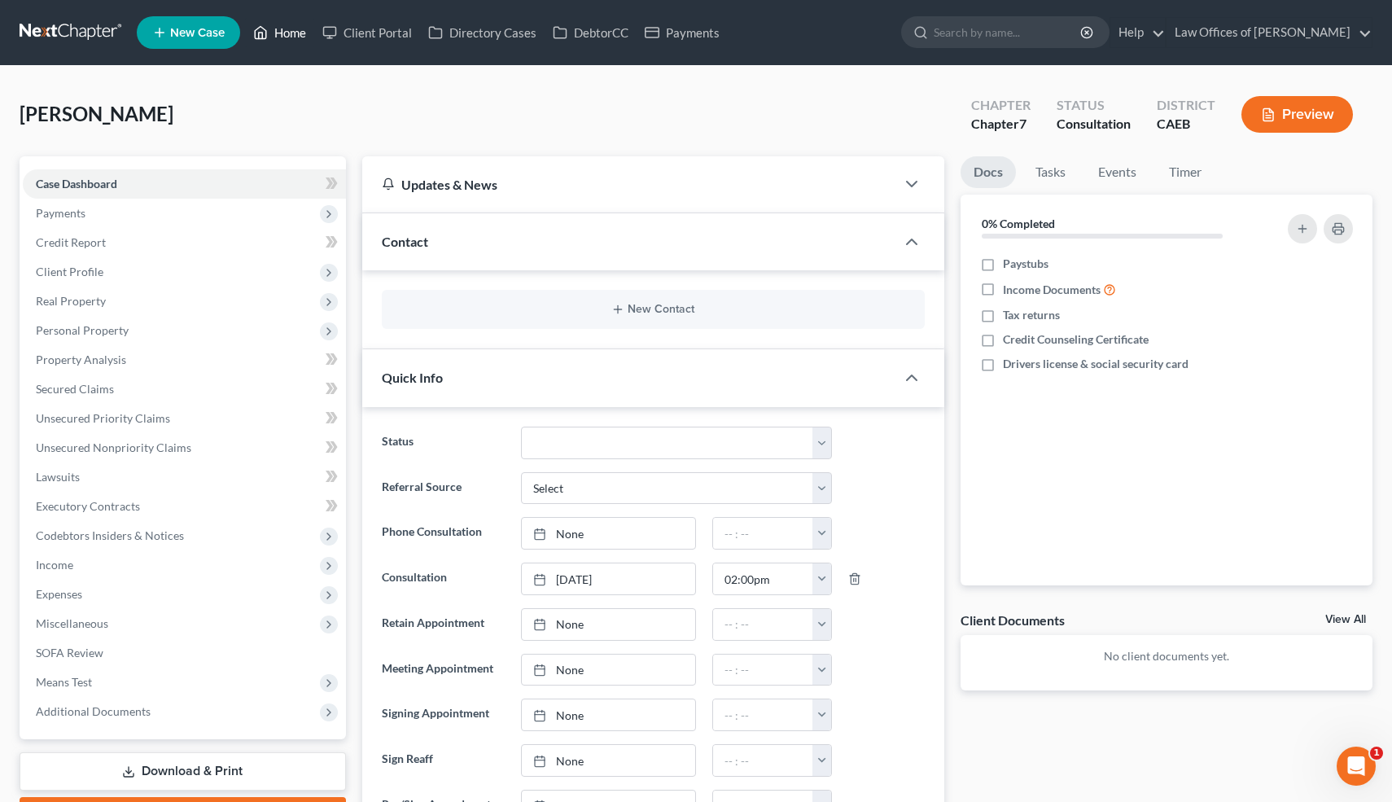
click at [293, 37] on link "Home" at bounding box center [279, 32] width 69 height 29
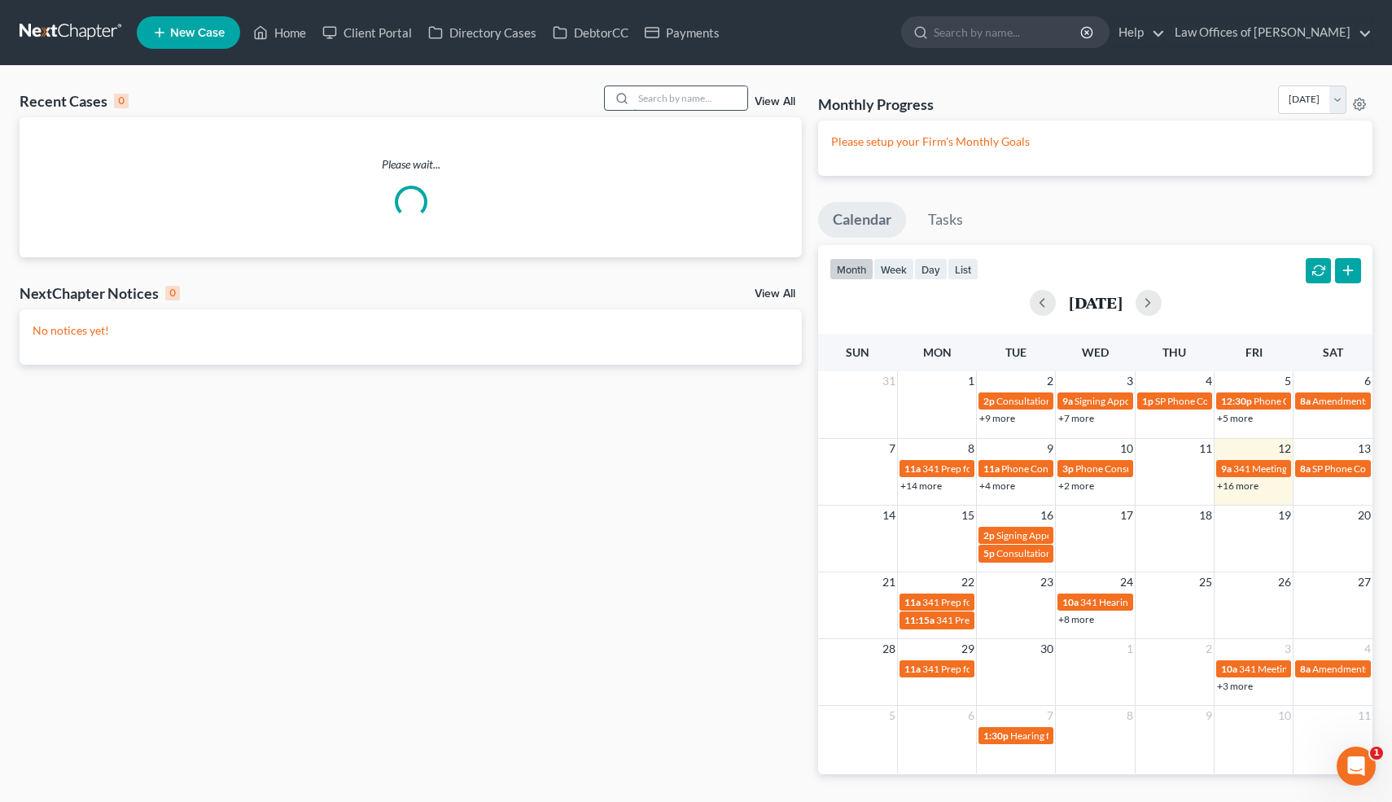
click at [698, 95] on input "search" at bounding box center [690, 98] width 114 height 24
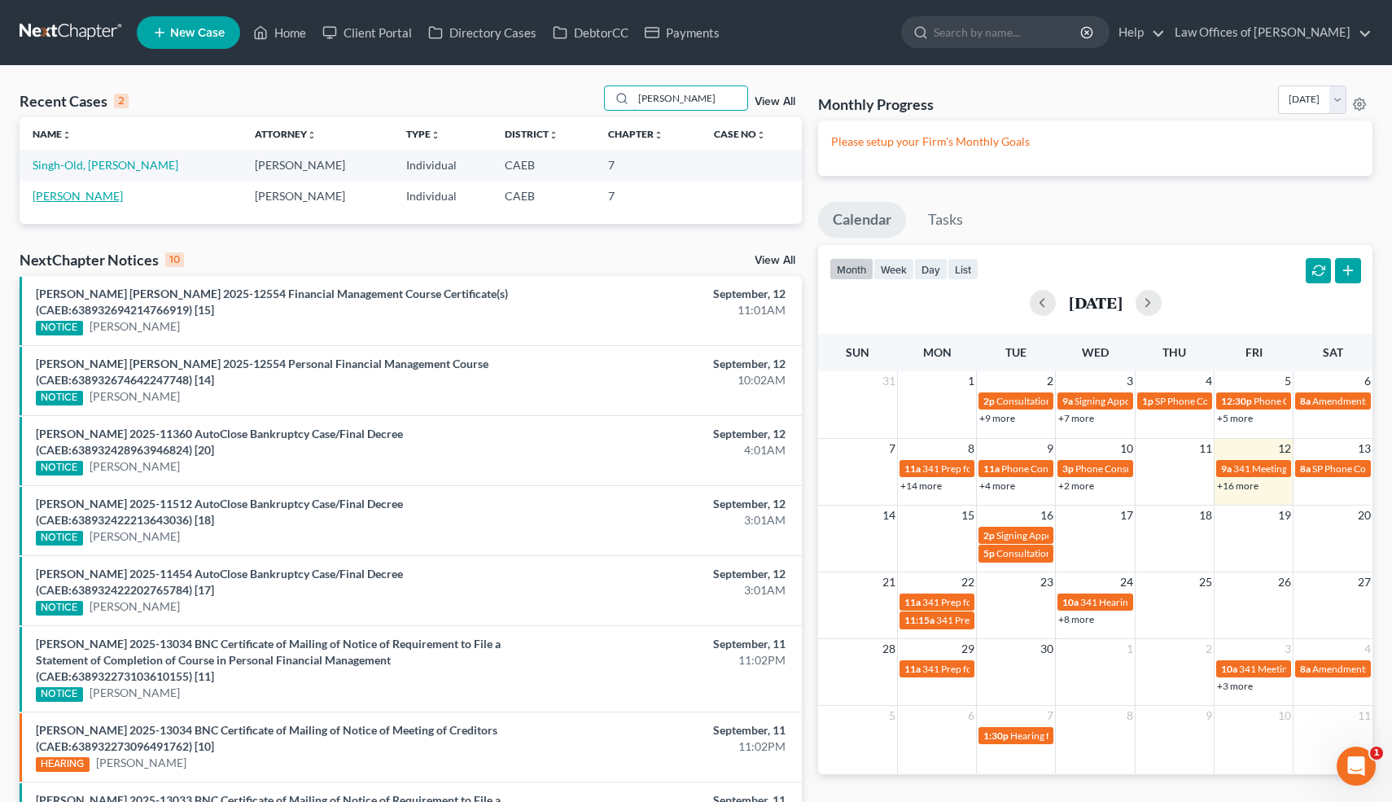
type input "[PERSON_NAME]"
click at [74, 198] on link "[PERSON_NAME]" at bounding box center [78, 196] width 90 height 14
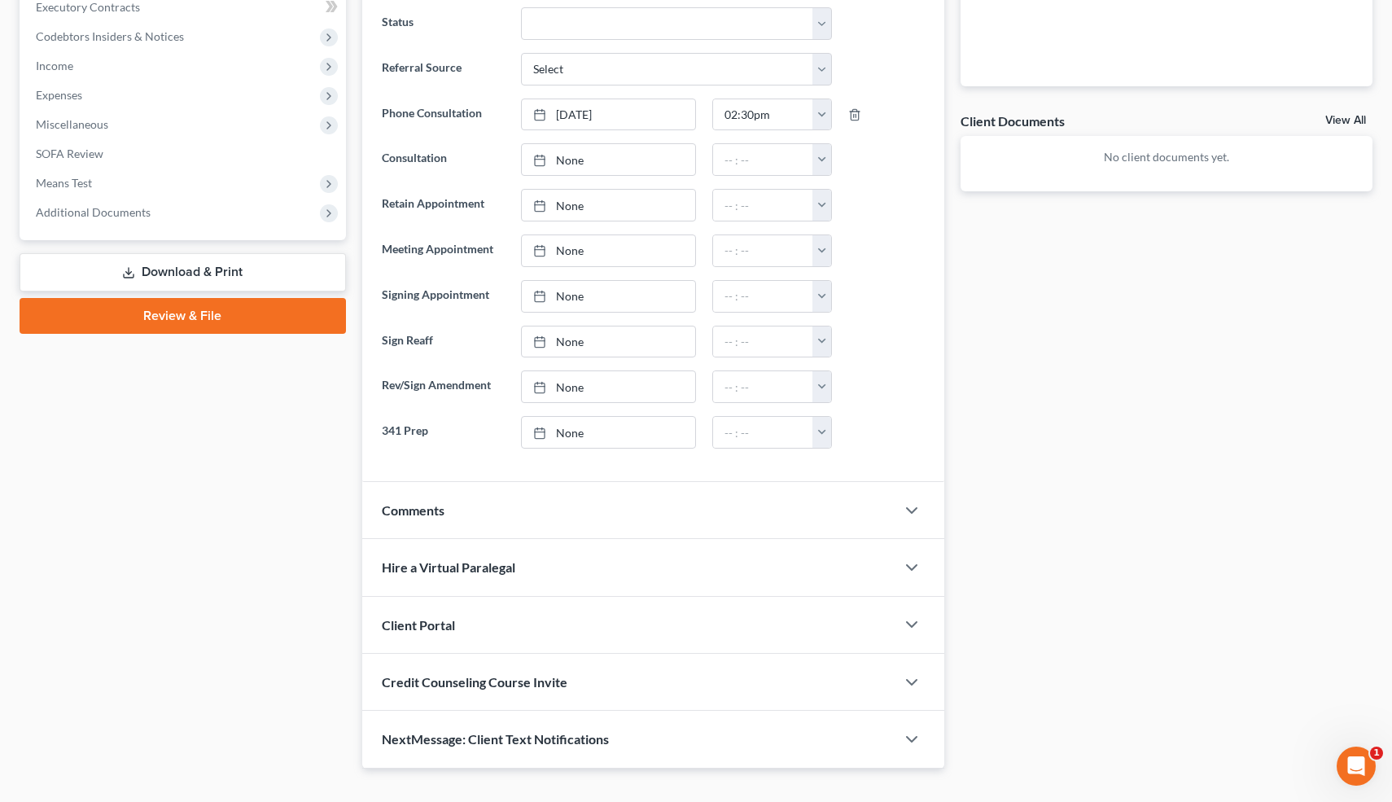
scroll to position [519, 0]
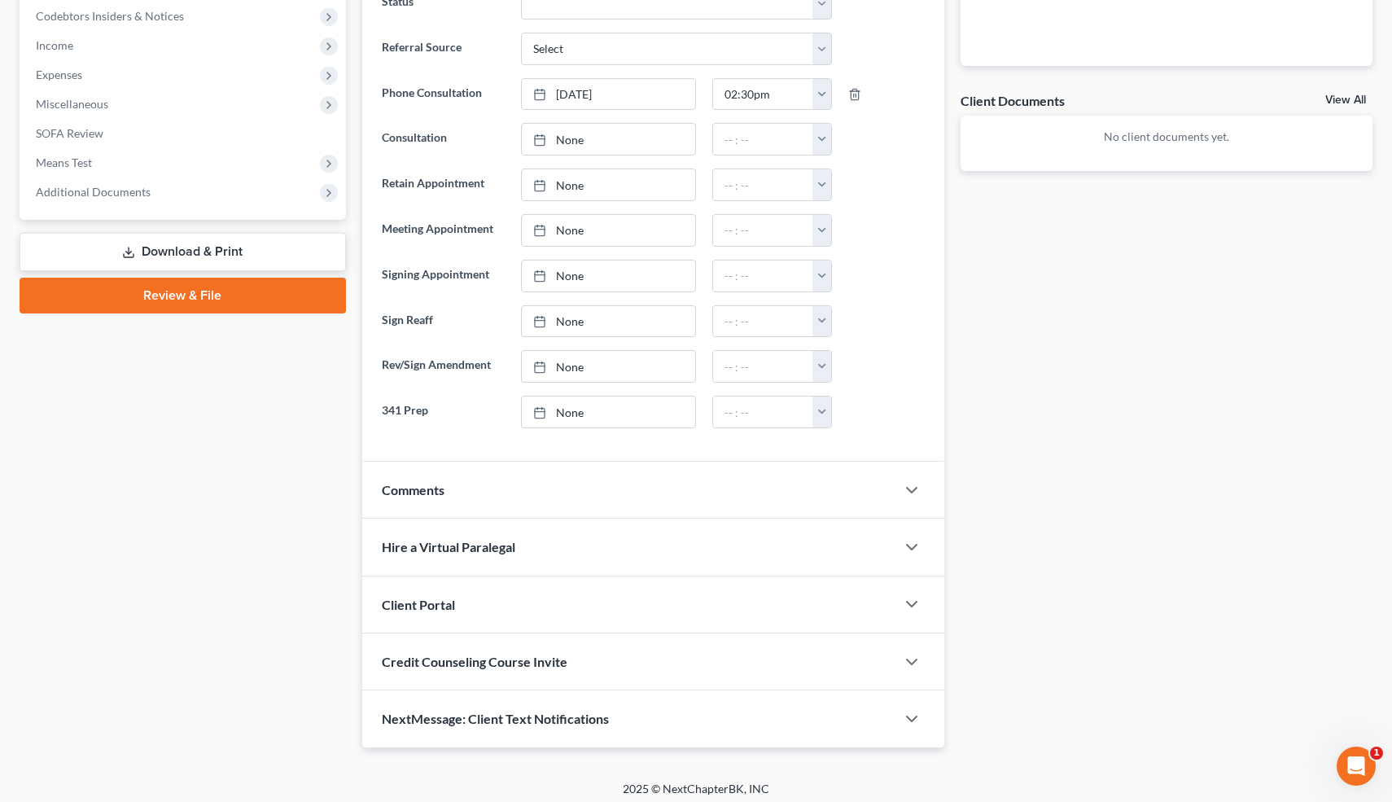
click at [913, 479] on div at bounding box center [919, 490] width 49 height 33
click at [908, 489] on icon "button" at bounding box center [912, 490] width 20 height 20
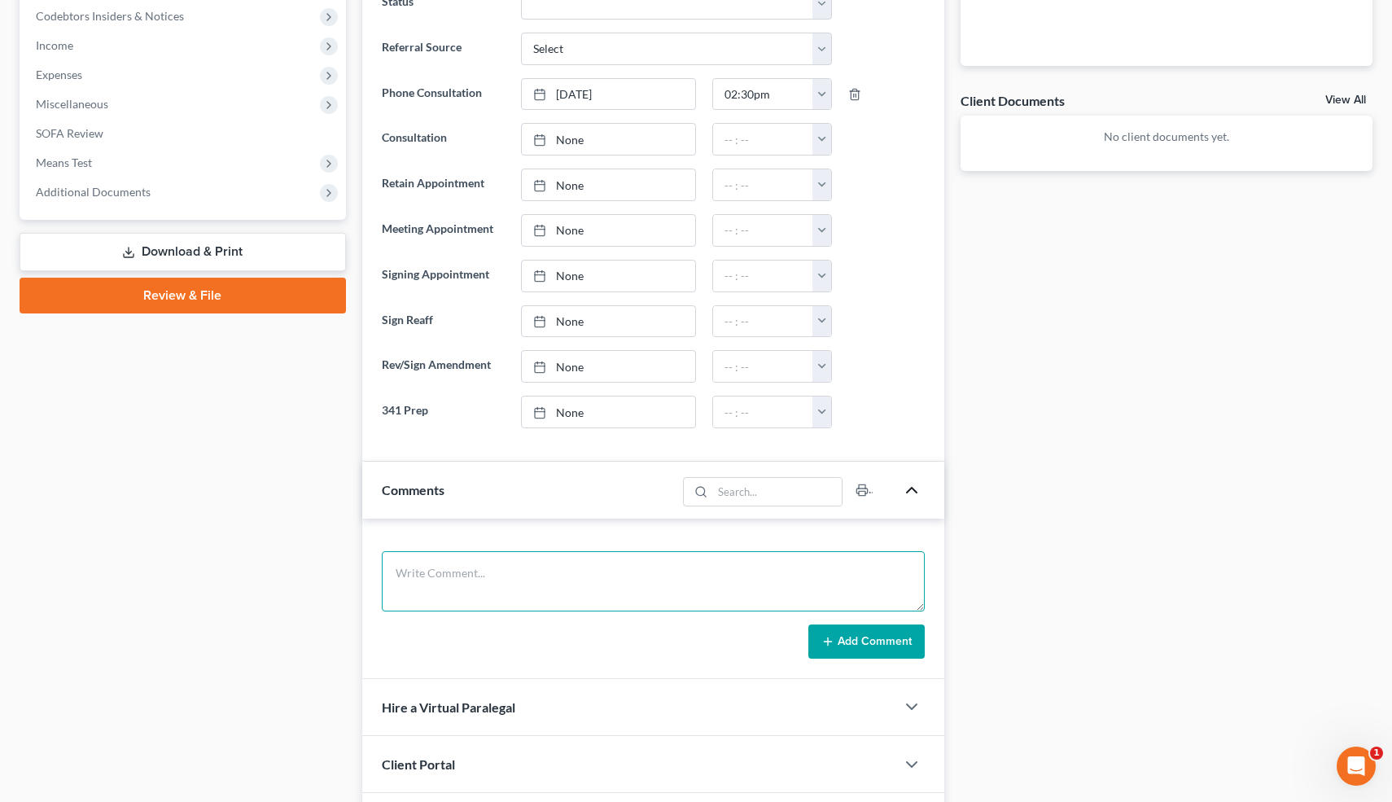
click at [498, 576] on textarea at bounding box center [654, 581] width 544 height 60
paste textarea "He wasn't sure about his phone number but he called from [PERSON_NAME] current …"
type textarea "He wasn't sure about his phone number but he called from [PERSON_NAME] current …"
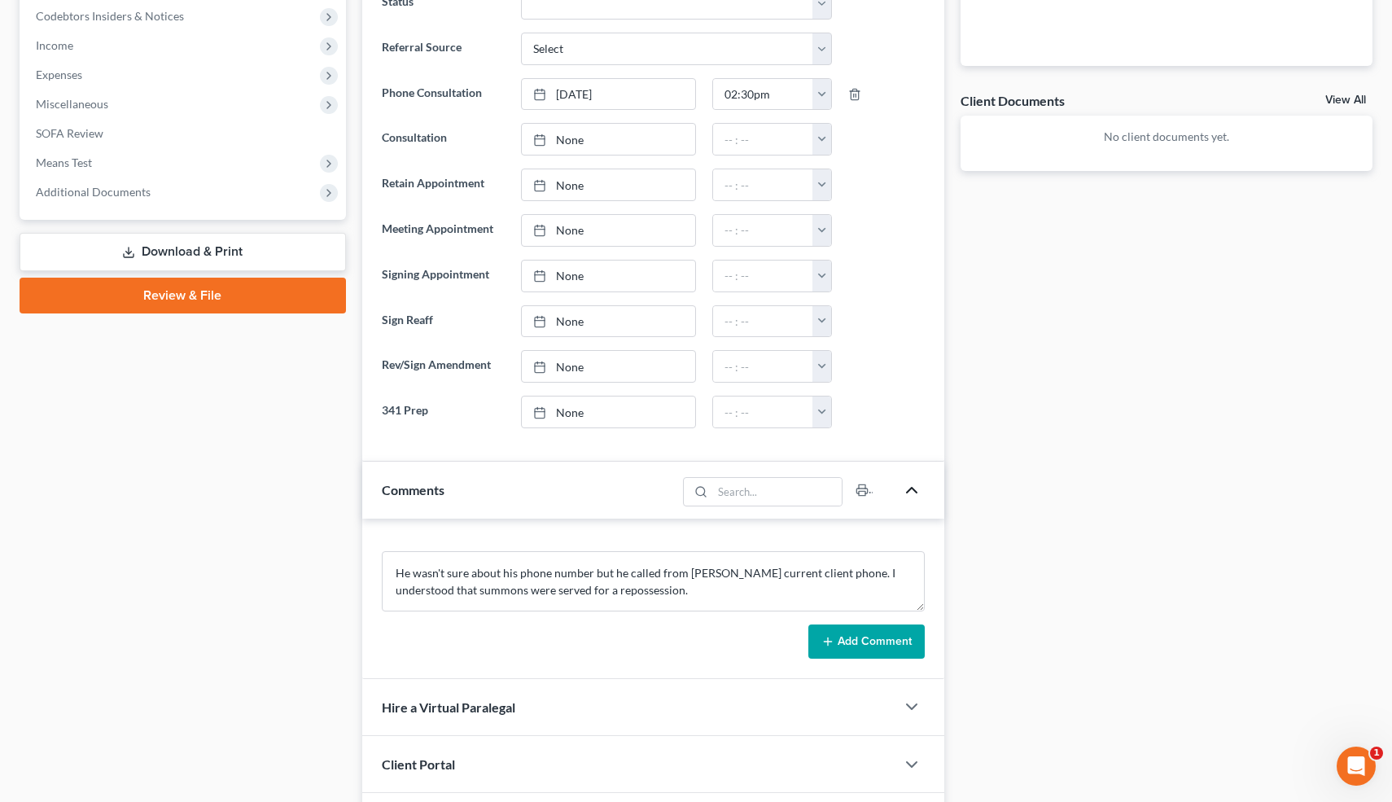
click at [836, 643] on button "Add Comment" at bounding box center [866, 641] width 116 height 34
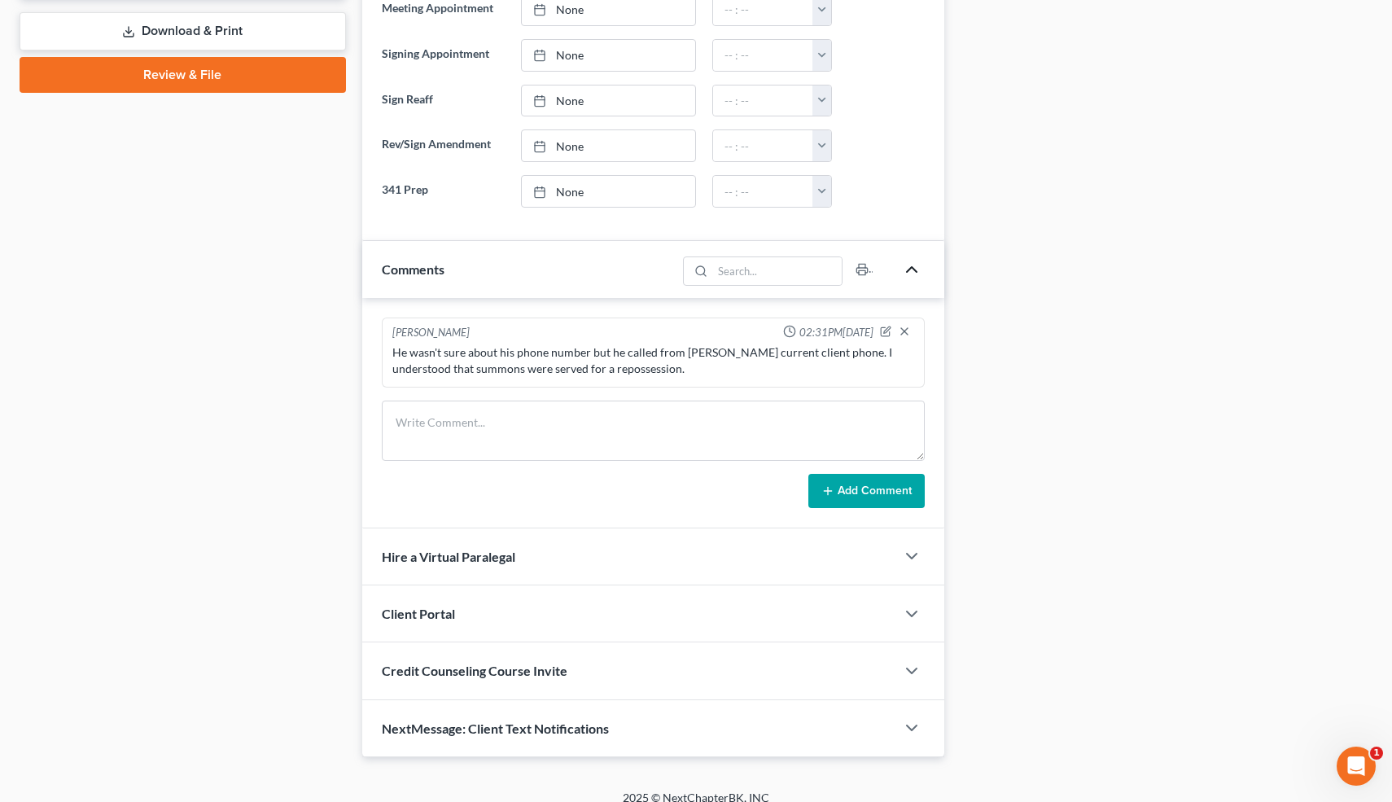
scroll to position [742, 0]
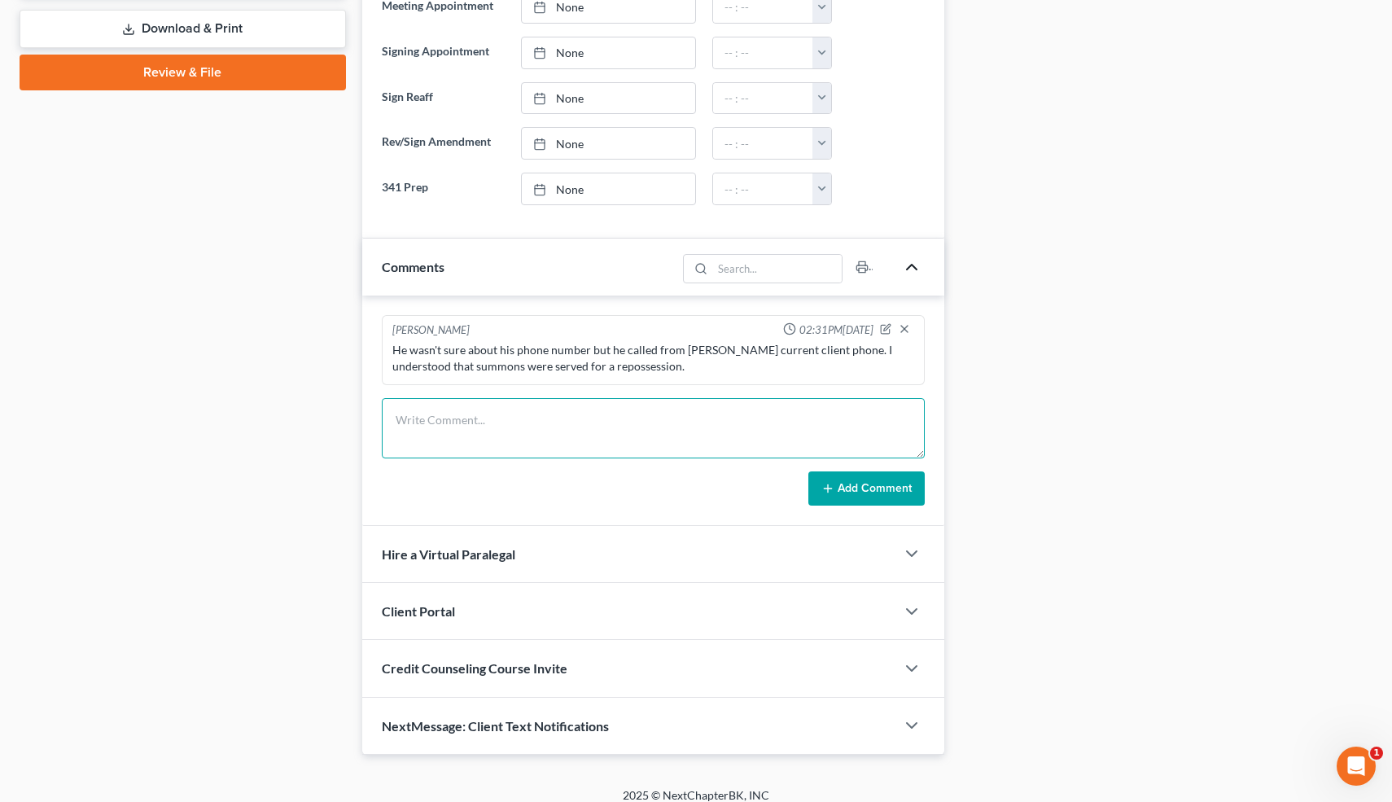
click at [523, 418] on textarea at bounding box center [654, 428] width 544 height 60
type textarea "Got served."
click at [541, 418] on textarea "Got served." at bounding box center [654, 428] width 544 height 60
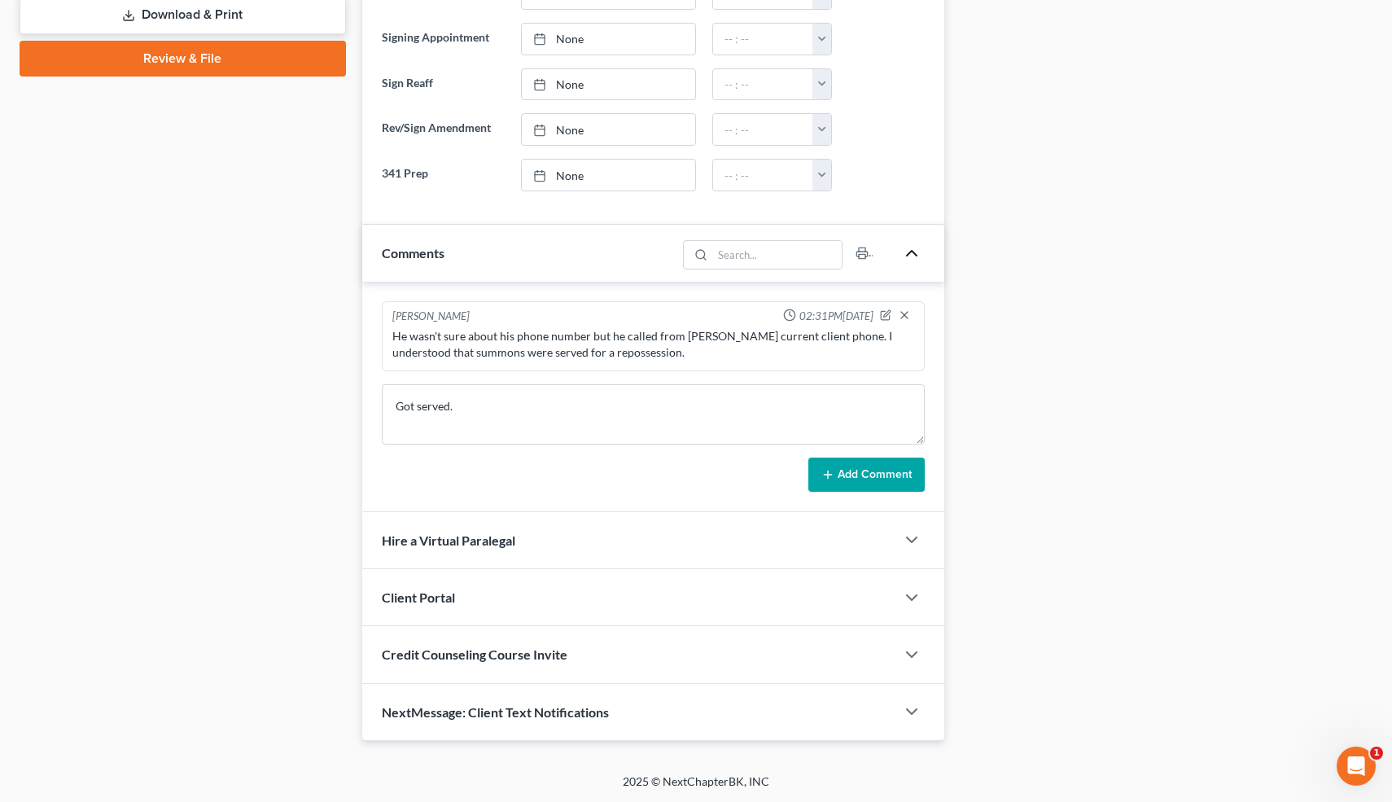
drag, startPoint x: 907, startPoint y: 476, endPoint x: 980, endPoint y: 496, distance: 75.8
click at [907, 476] on button "Add Comment" at bounding box center [866, 474] width 116 height 34
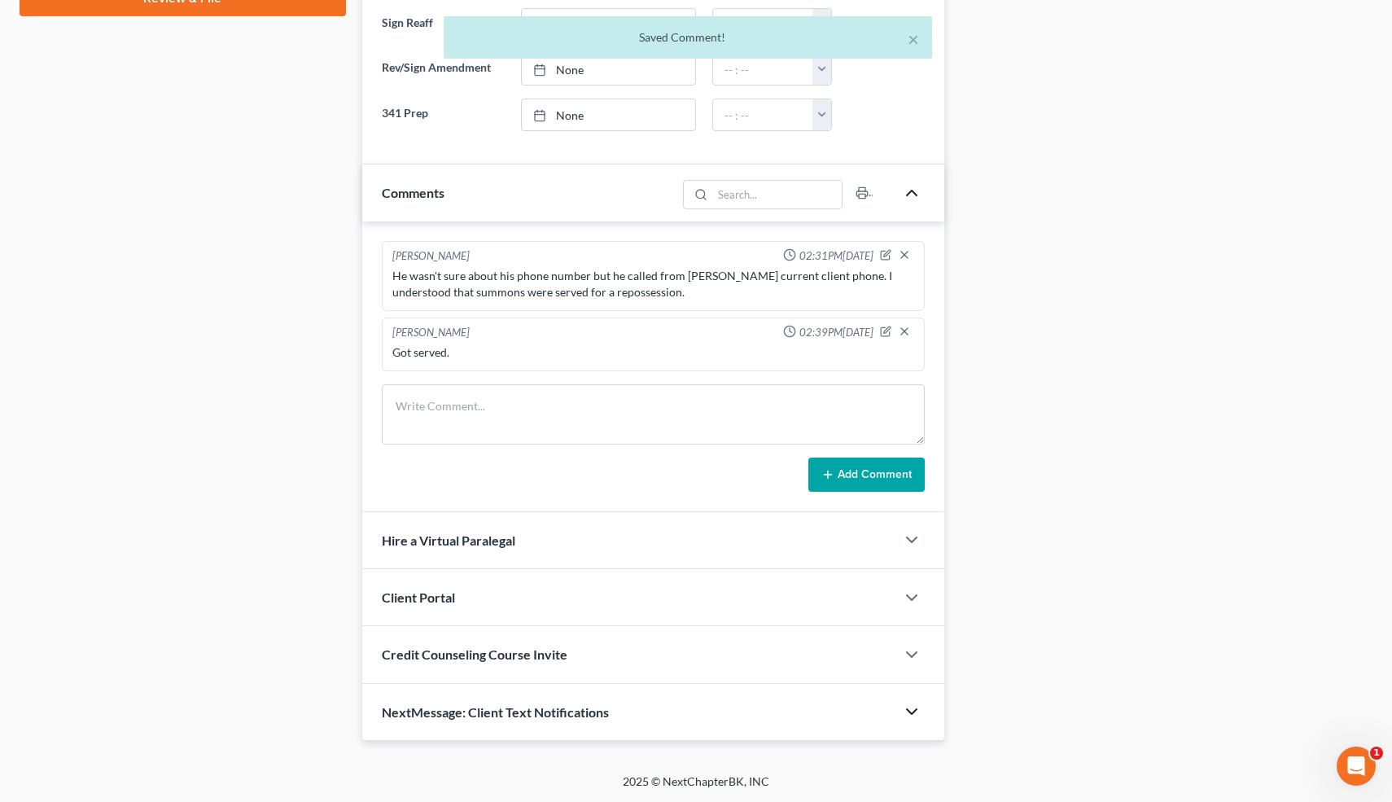
click at [911, 708] on icon "button" at bounding box center [912, 712] width 20 height 20
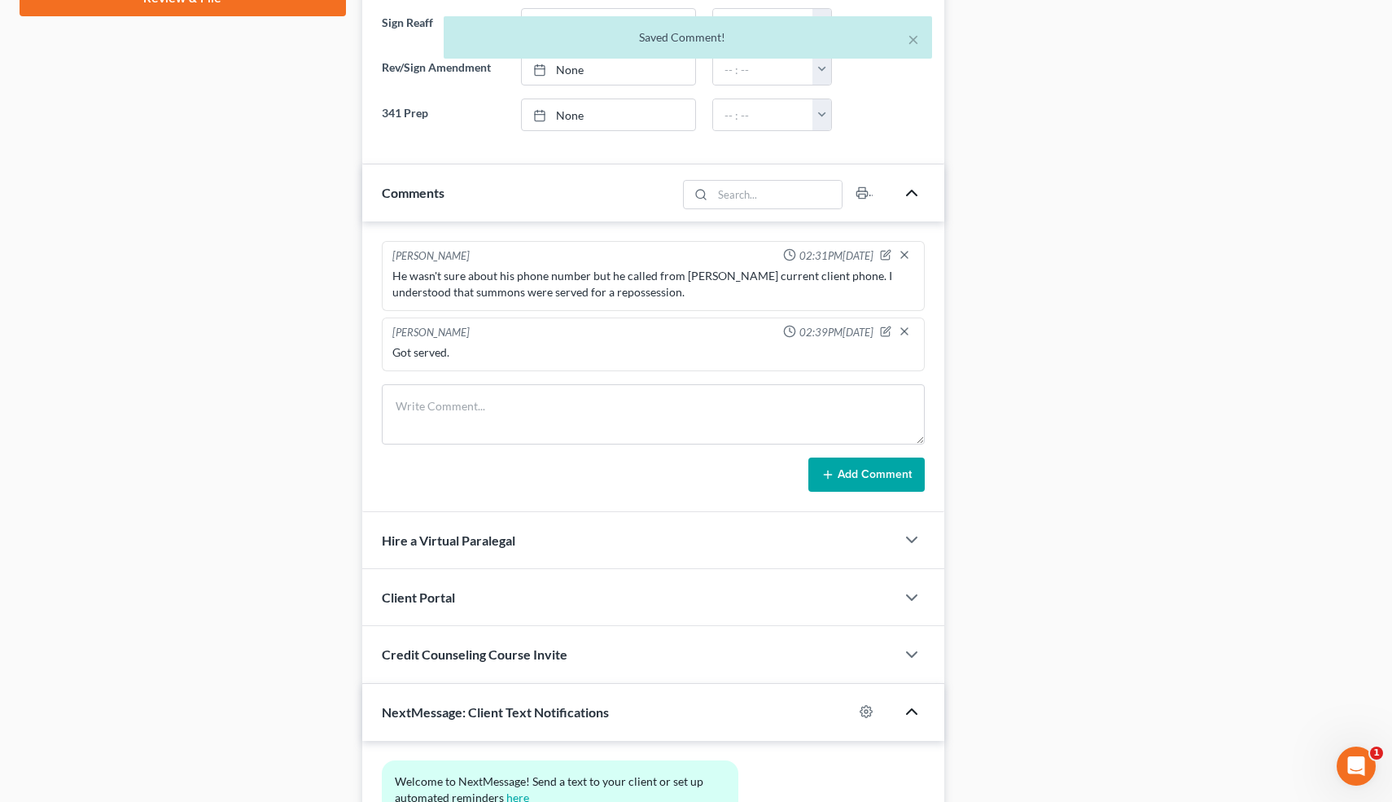
scroll to position [966, 0]
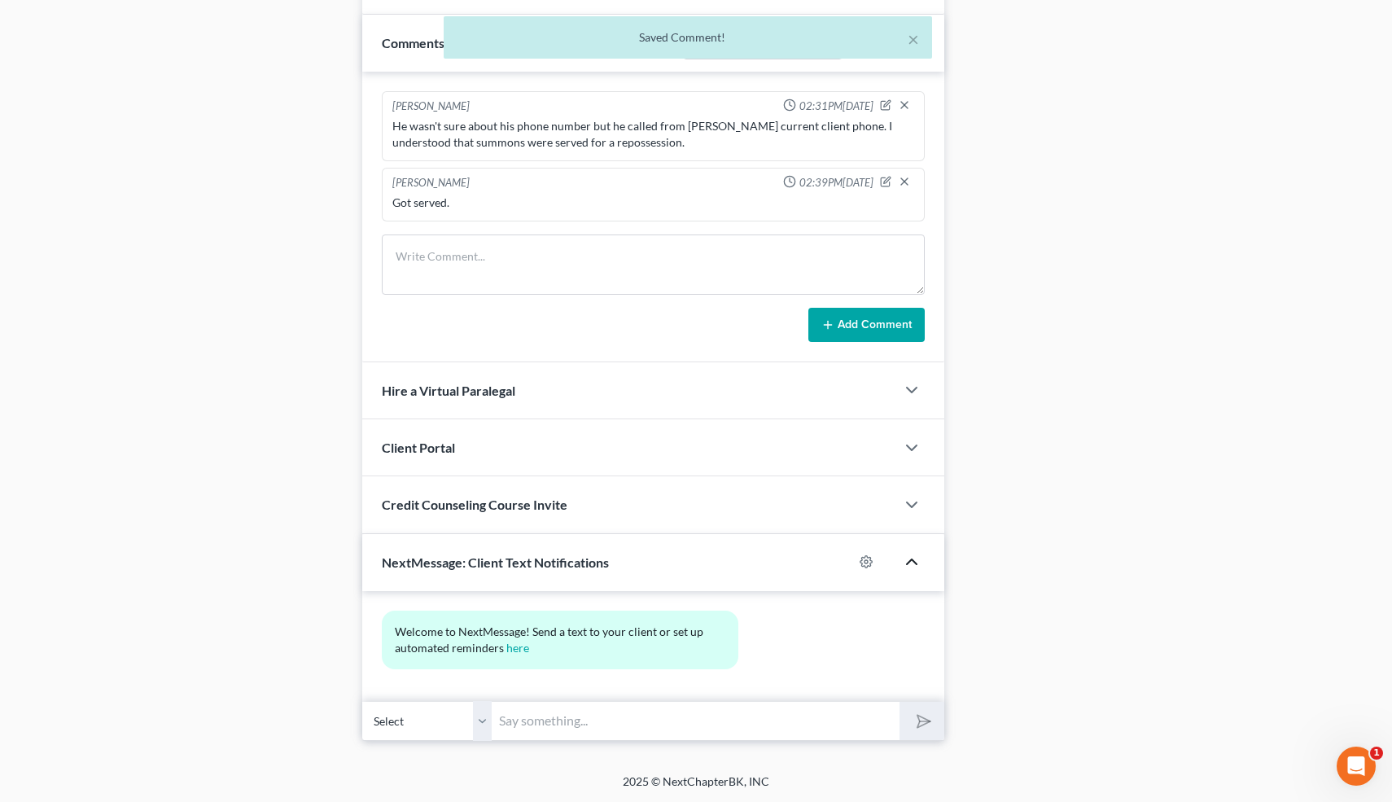
click at [536, 729] on input "text" at bounding box center [696, 721] width 408 height 40
type input "Here"
click at [899, 702] on button "submit" at bounding box center [921, 721] width 45 height 38
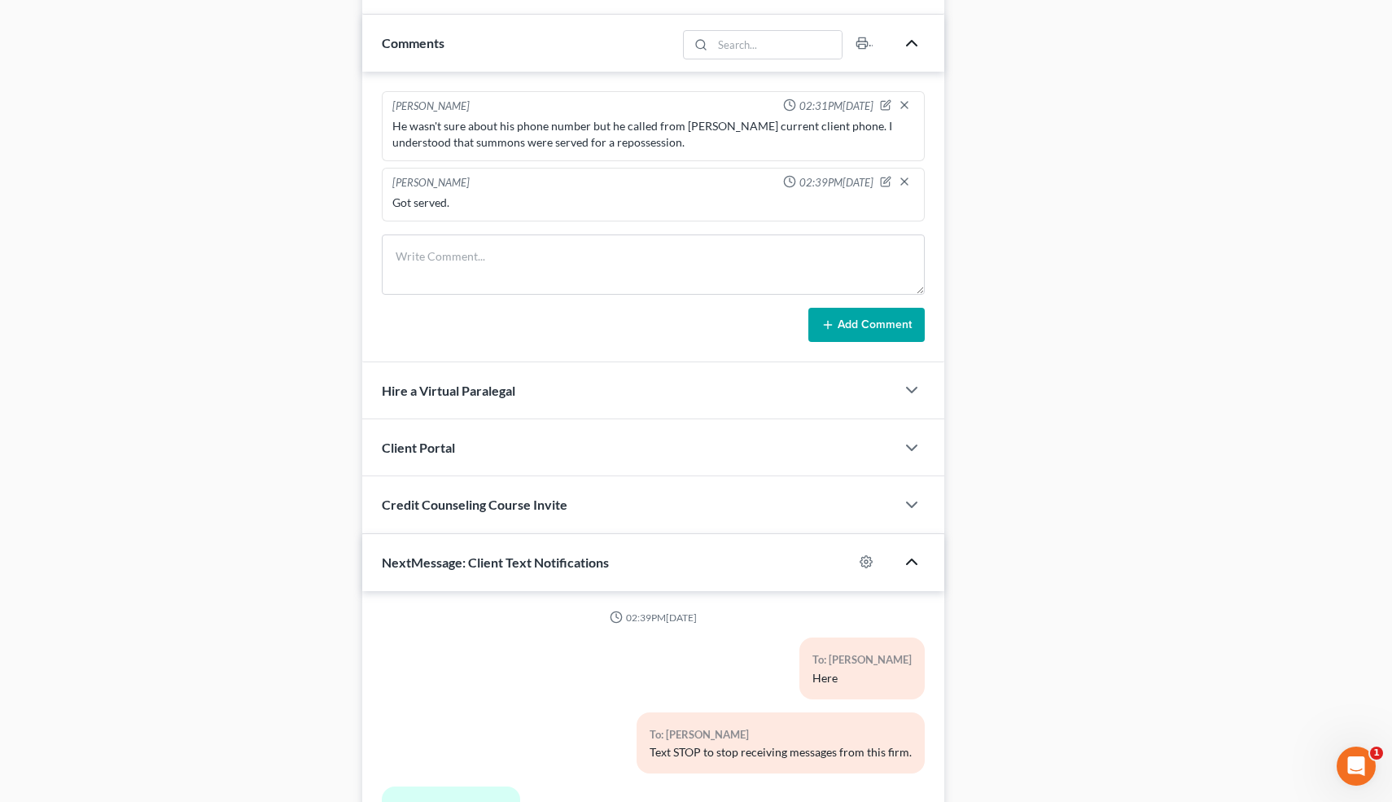
click at [256, 573] on div "Case Dashboard Payments Invoices Payments Payments Credit Report Client Profile" at bounding box center [182, 55] width 343 height 1730
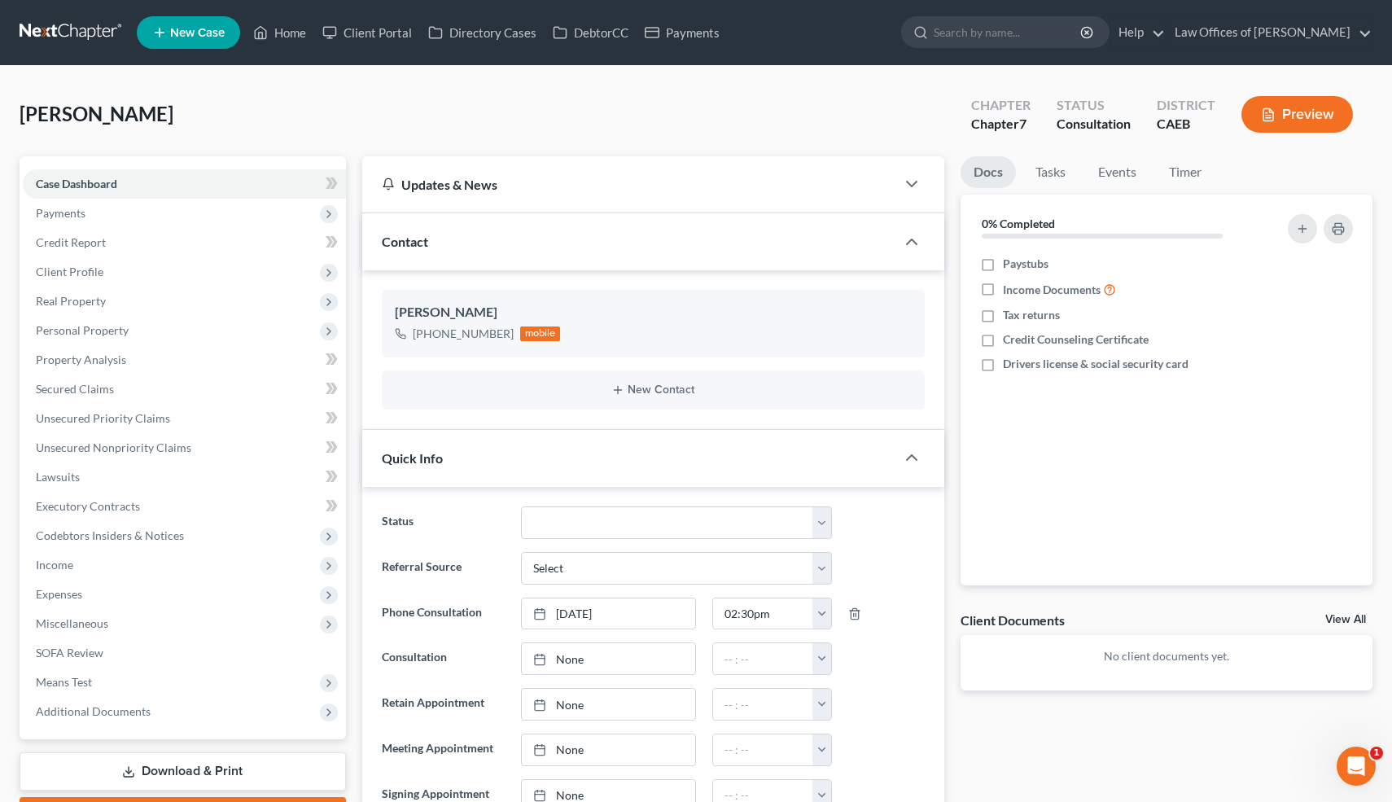
scroll to position [259, 0]
click at [853, 444] on div "Quick Info" at bounding box center [629, 458] width 534 height 56
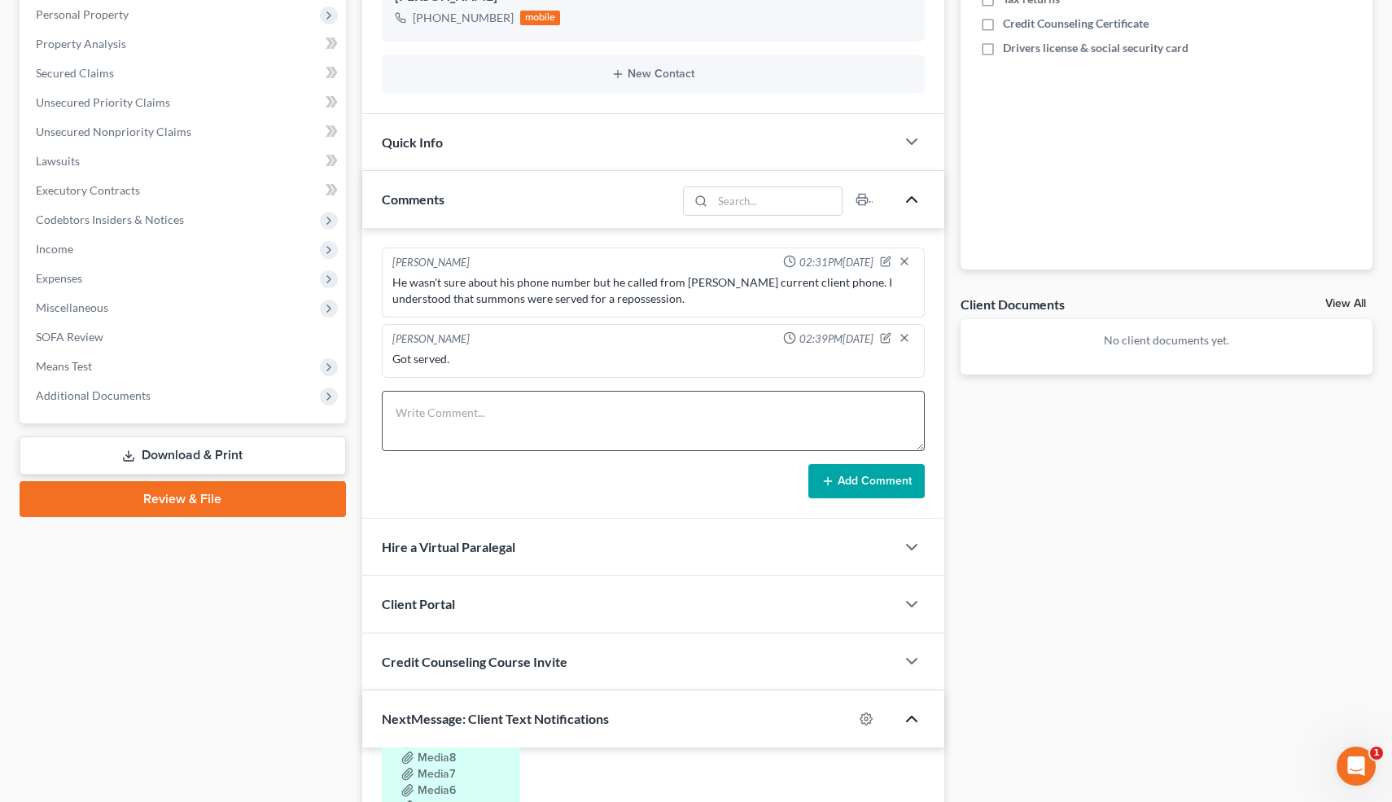
scroll to position [319, 0]
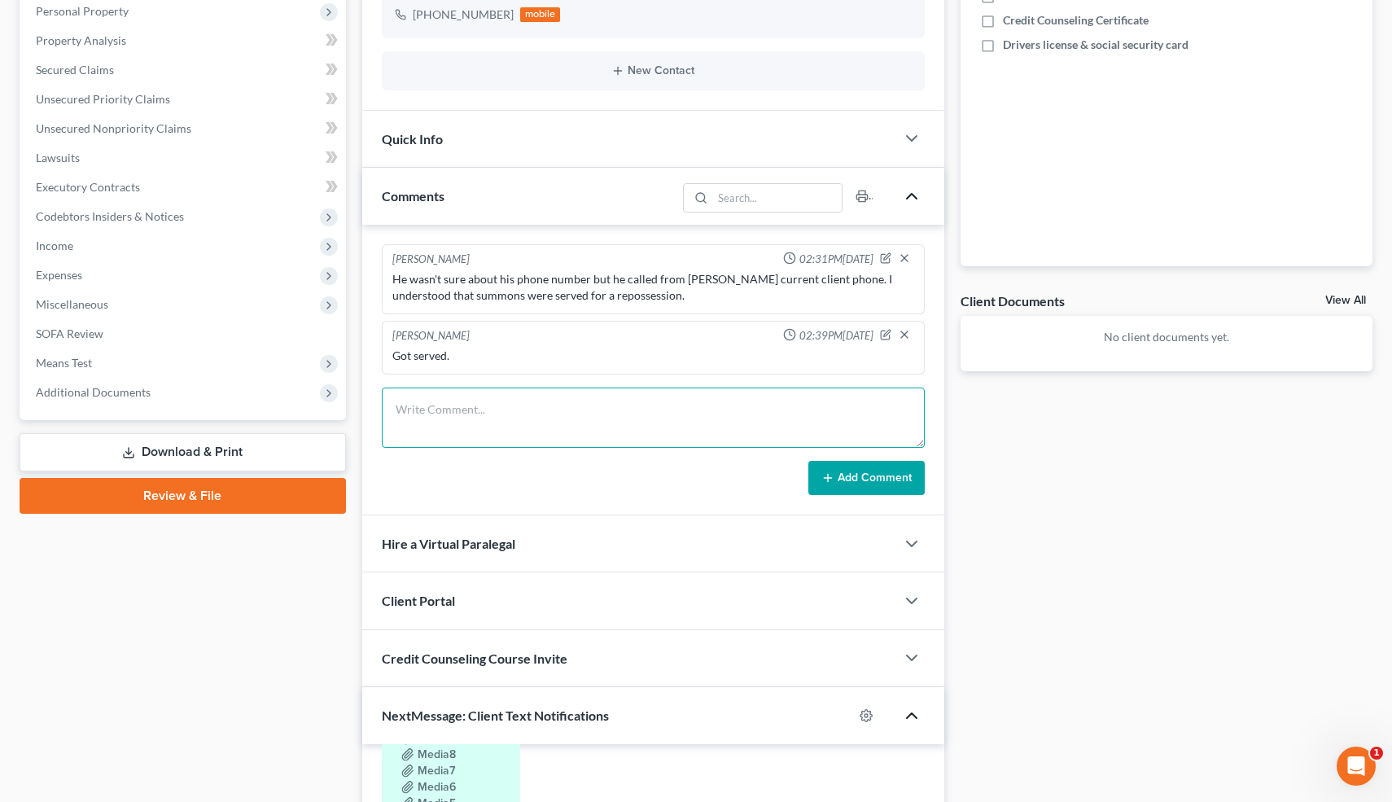
click at [569, 415] on textarea at bounding box center [654, 417] width 544 height 60
type textarea "Was buying a business (trucking company), gave the truck back this month. Will …"
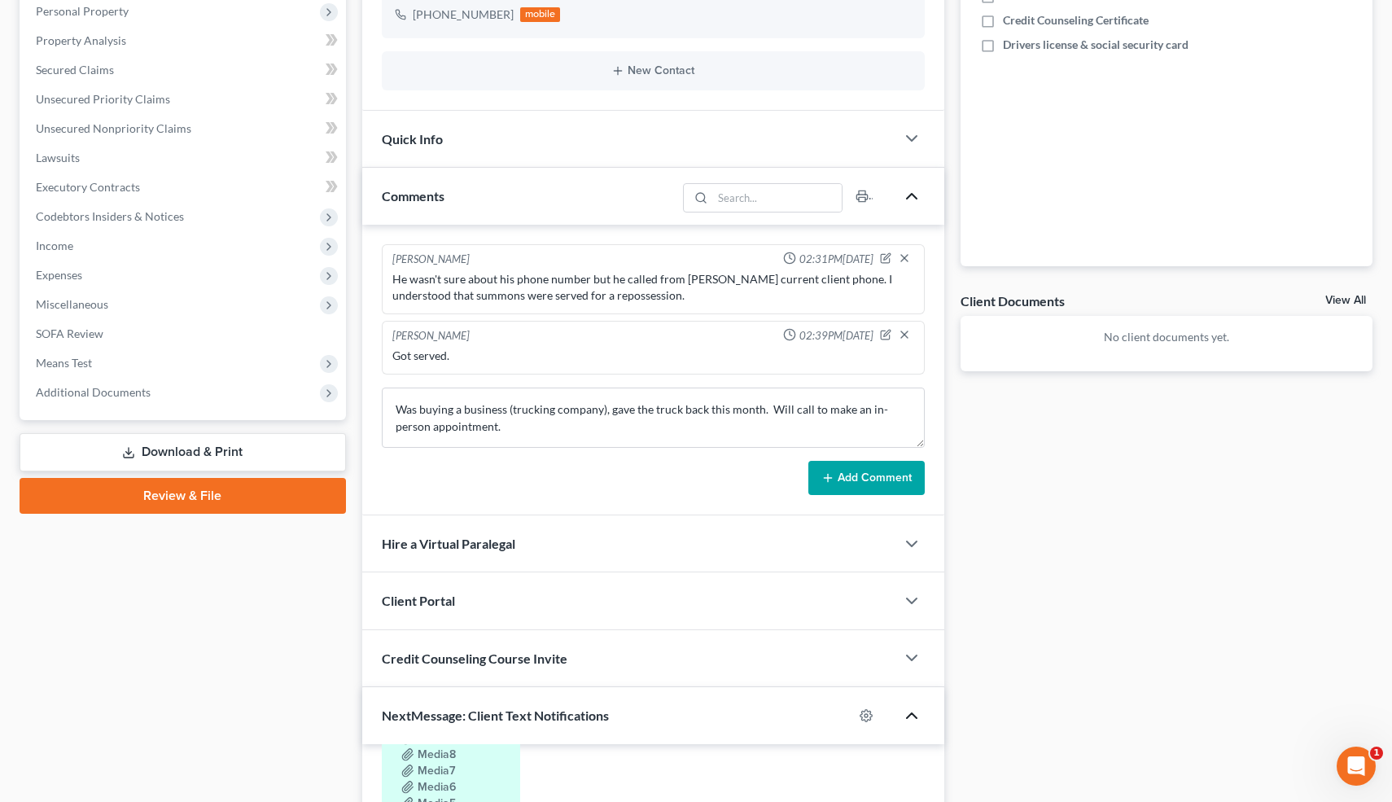
click at [884, 466] on button "Add Comment" at bounding box center [866, 478] width 116 height 34
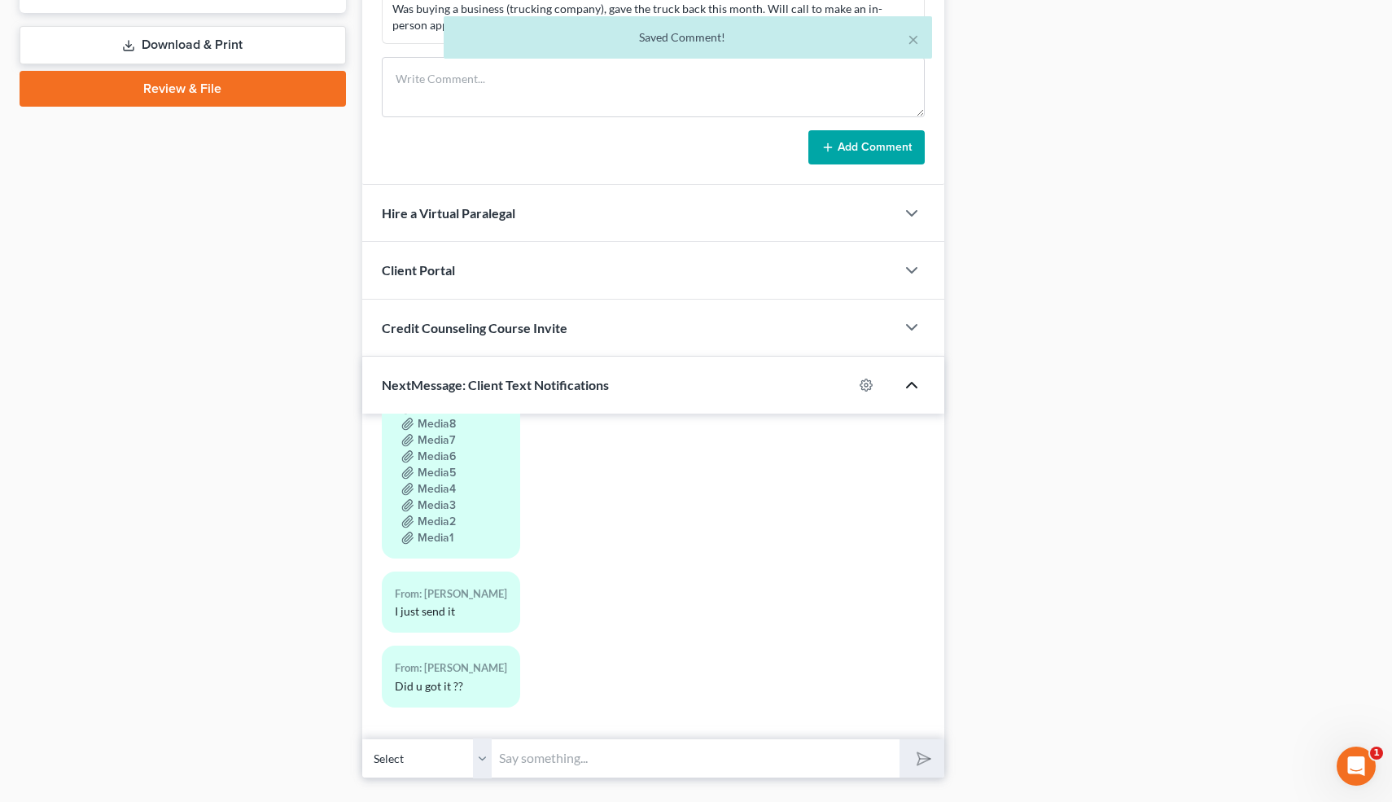
scroll to position [764, 0]
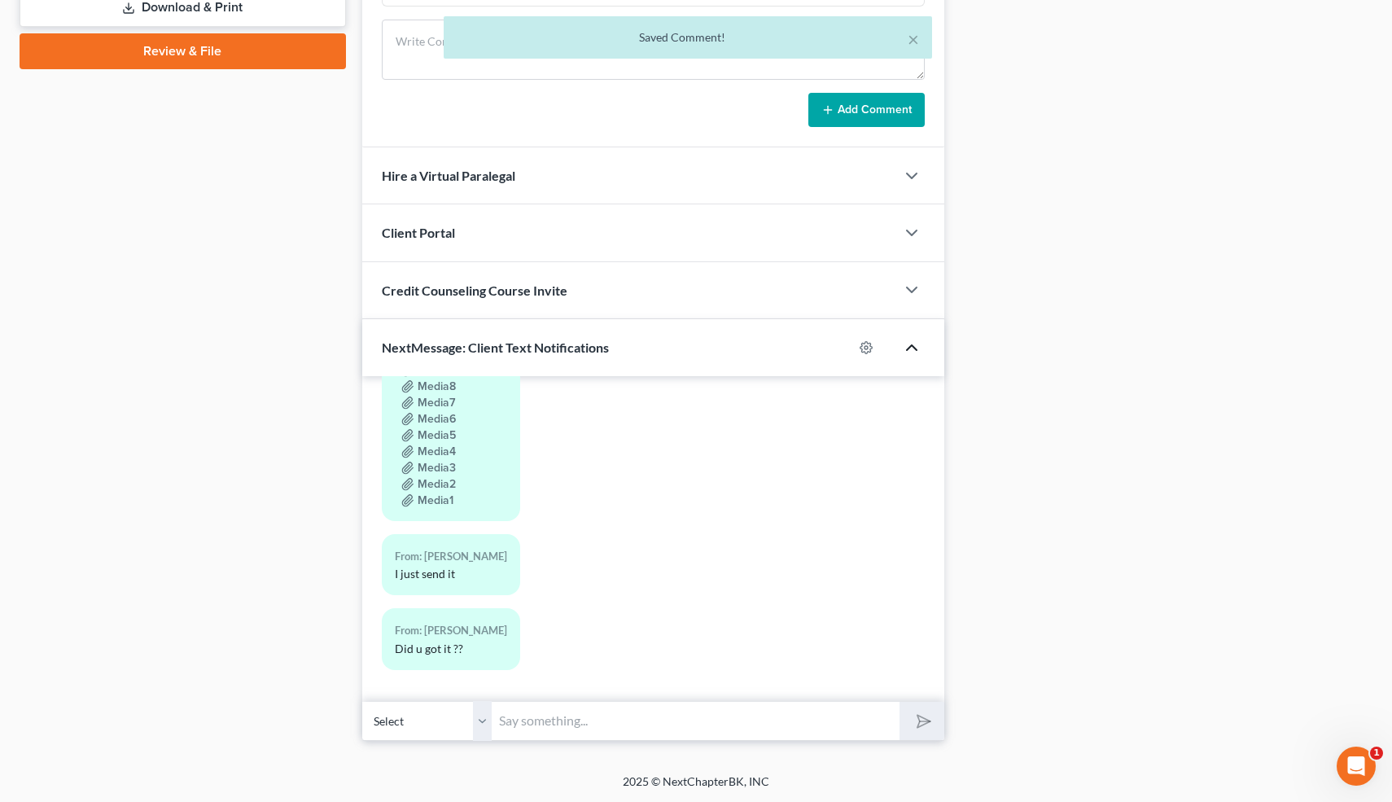
click at [575, 716] on input "text" at bounding box center [696, 721] width 408 height 40
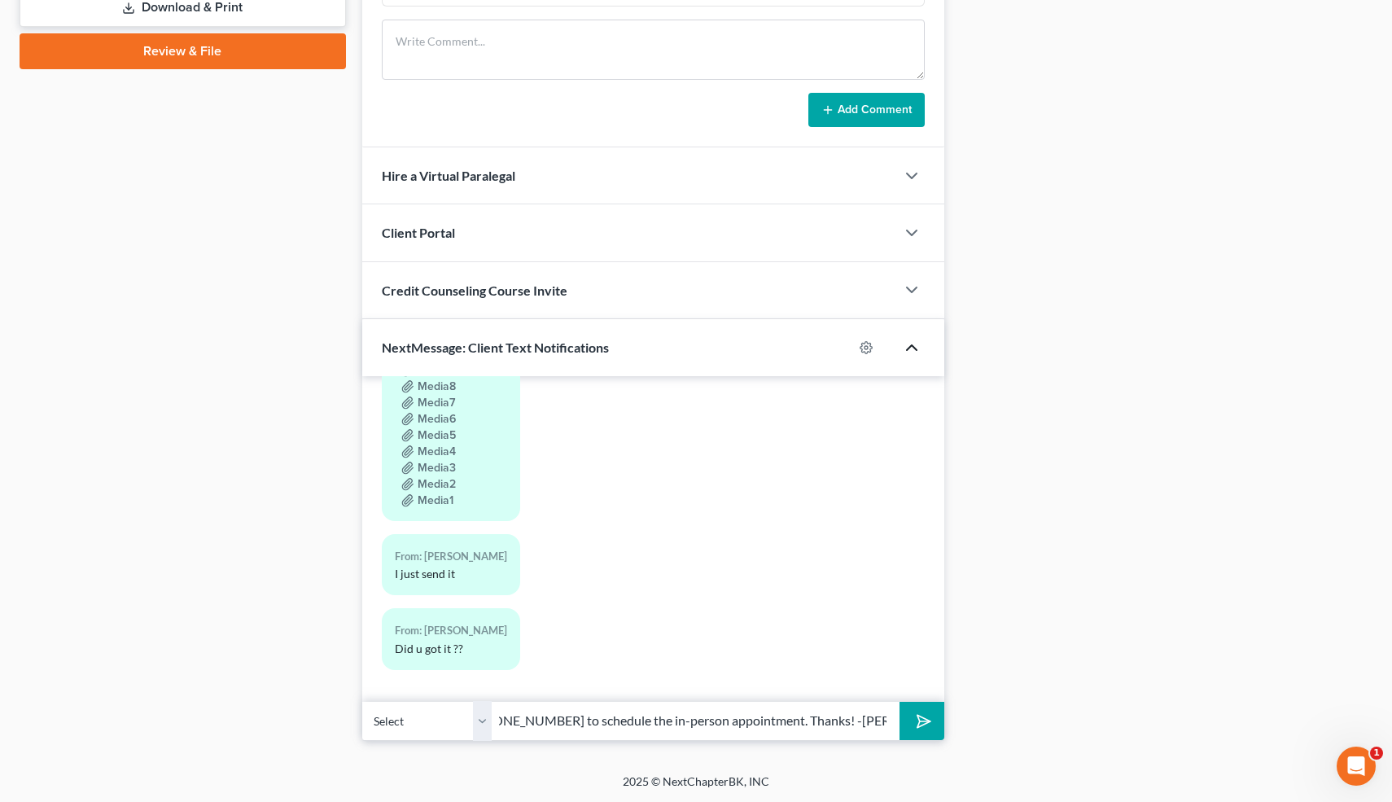
scroll to position [0, 108]
type input "Ok-call me at [PHONE_NUMBER] to schedule the in-person appointment. Thanks! -[P…"
click at [899, 702] on button "submit" at bounding box center [921, 721] width 45 height 38
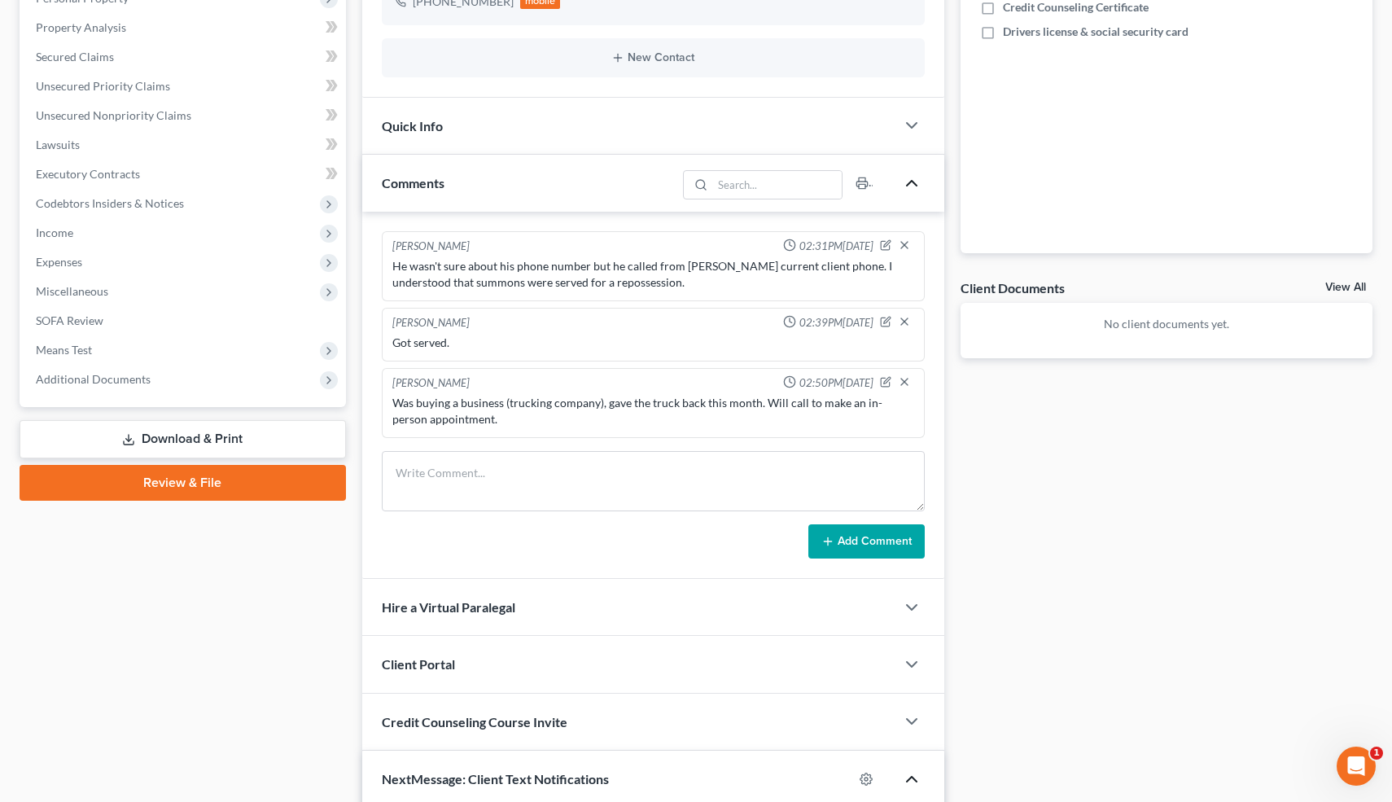
scroll to position [0, 0]
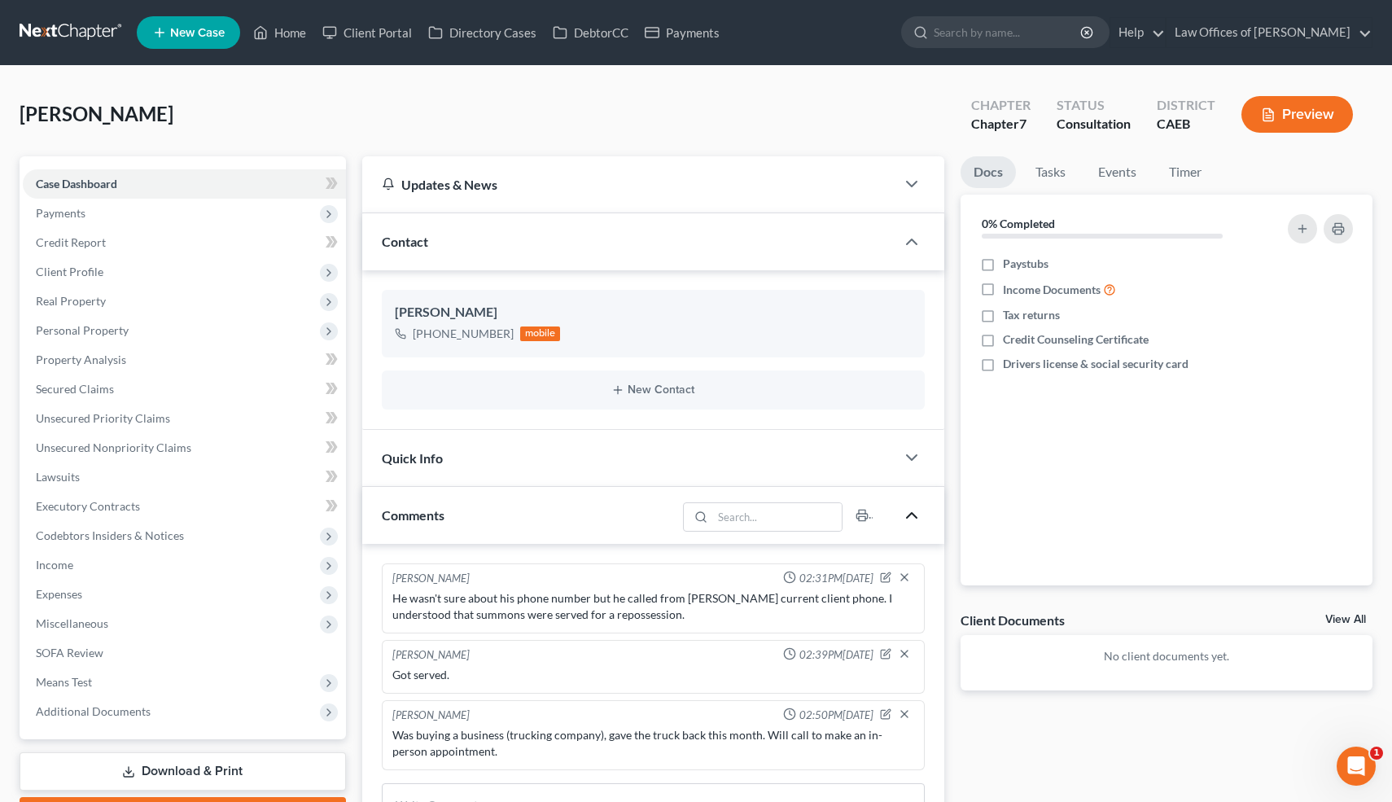
click at [624, 468] on div "Quick Info" at bounding box center [629, 458] width 534 height 56
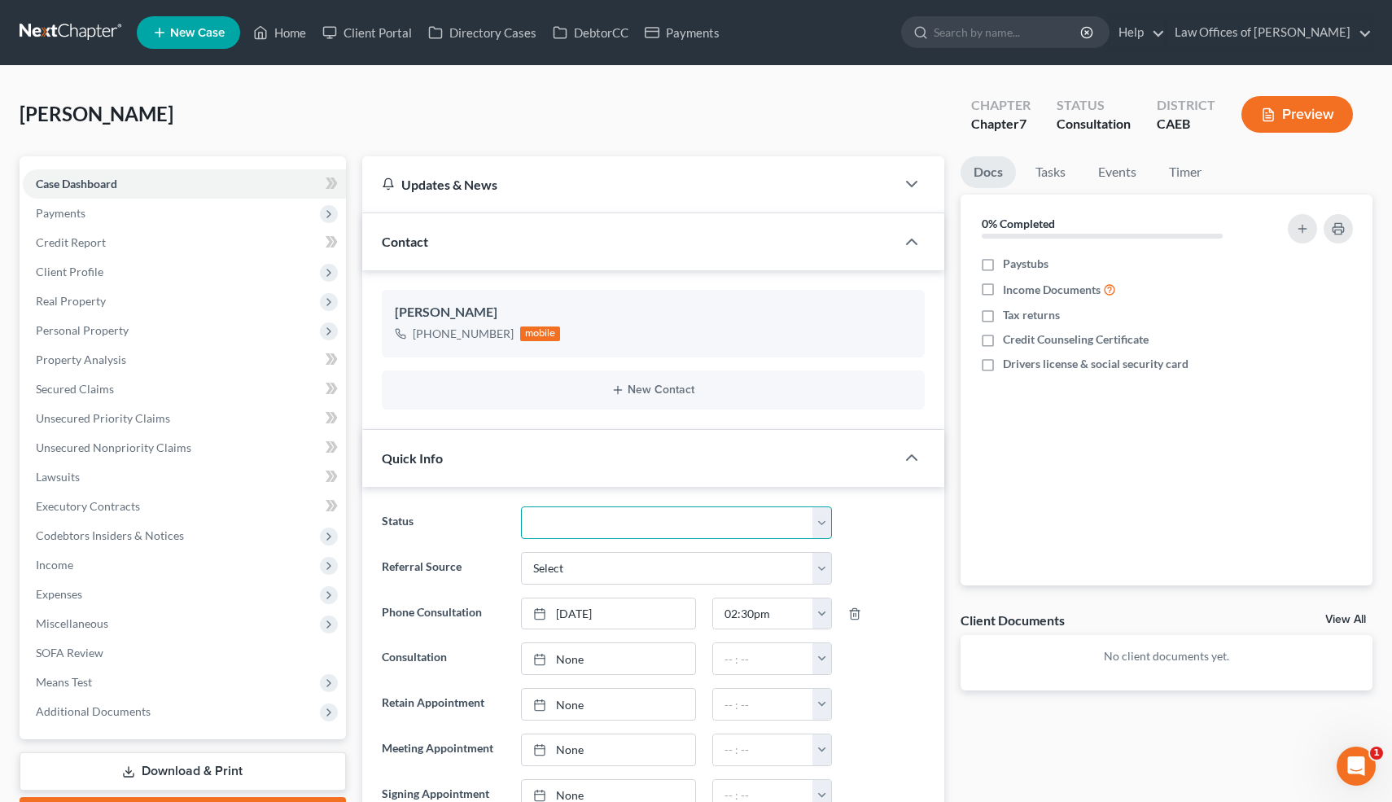
click at [584, 519] on select "Cancelled/Refund Closed Consultation Declined Discharged Filed Income Check In …" at bounding box center [676, 522] width 310 height 33
select select "10"
click at [521, 506] on select "Cancelled/Refund Closed Consultation Declined Discharged Filed Income Check In …" at bounding box center [676, 522] width 310 height 33
click at [290, 36] on link "Home" at bounding box center [279, 32] width 69 height 29
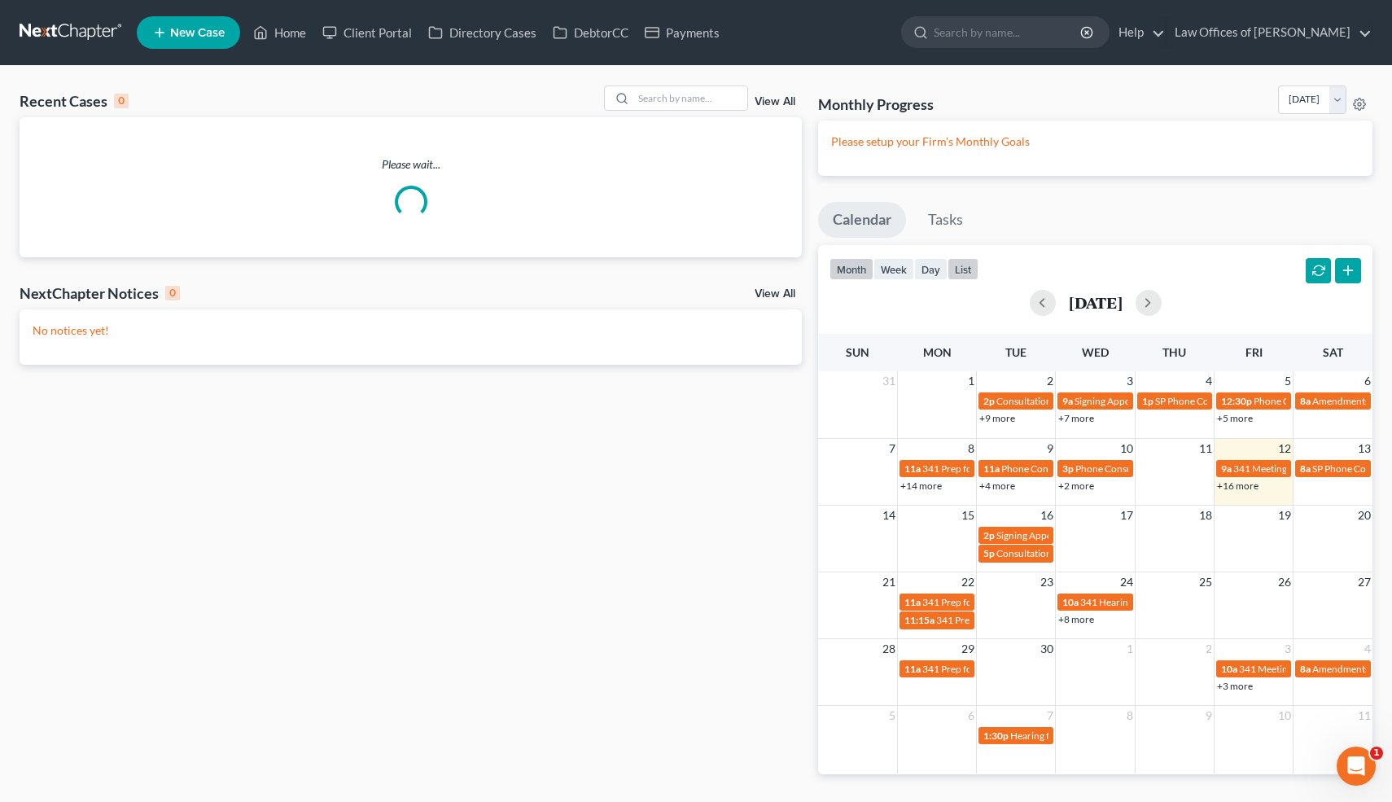
click at [961, 269] on button "list" at bounding box center [963, 269] width 31 height 22
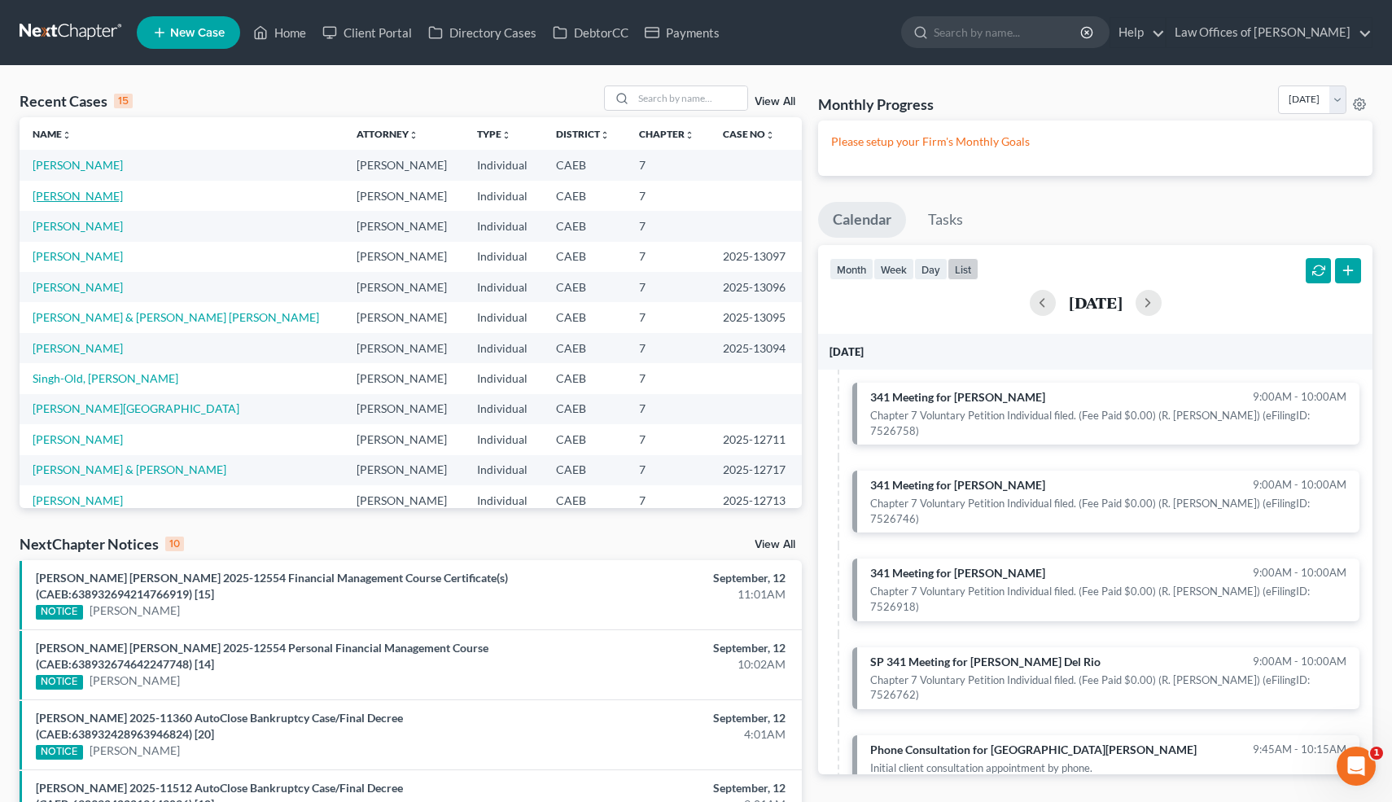
click at [88, 195] on link "[PERSON_NAME]" at bounding box center [78, 196] width 90 height 14
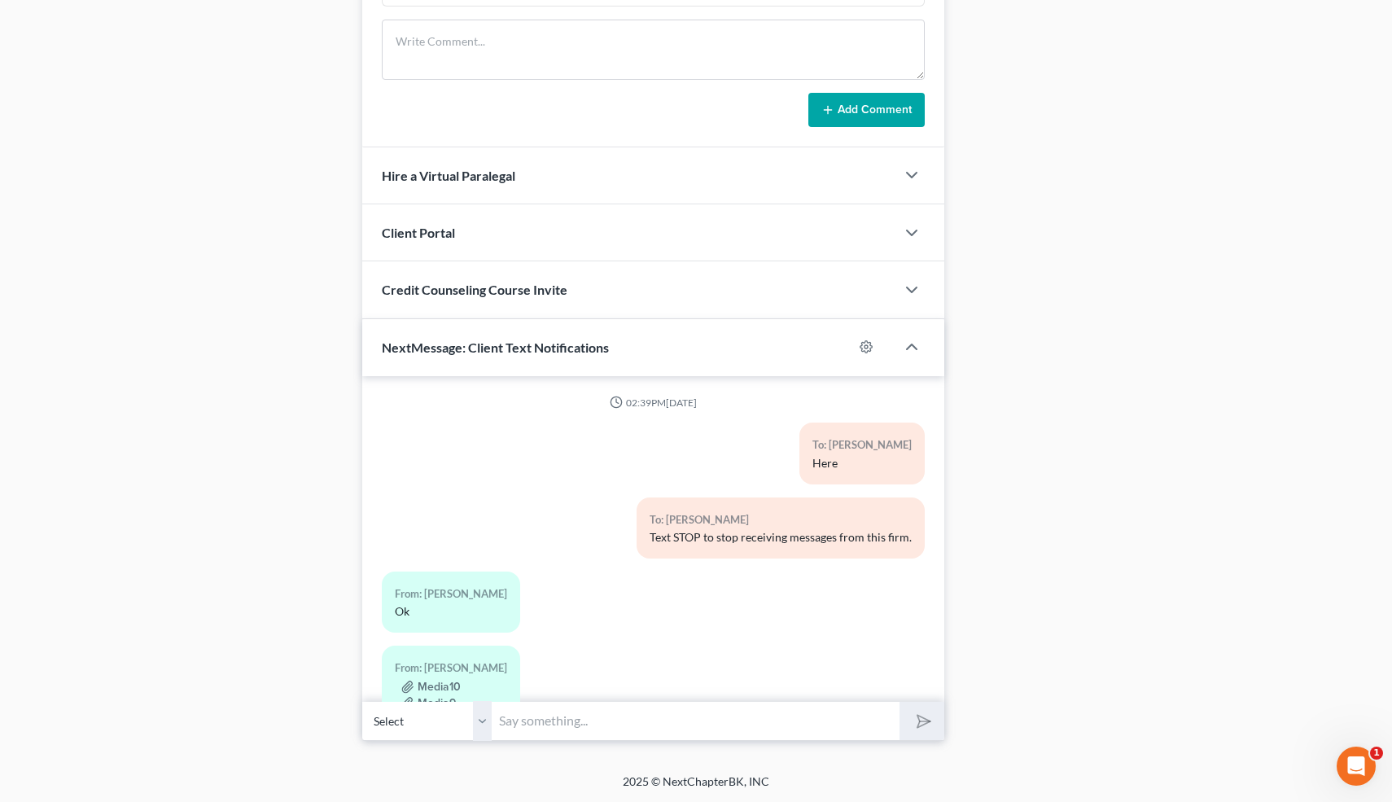
scroll to position [572, 0]
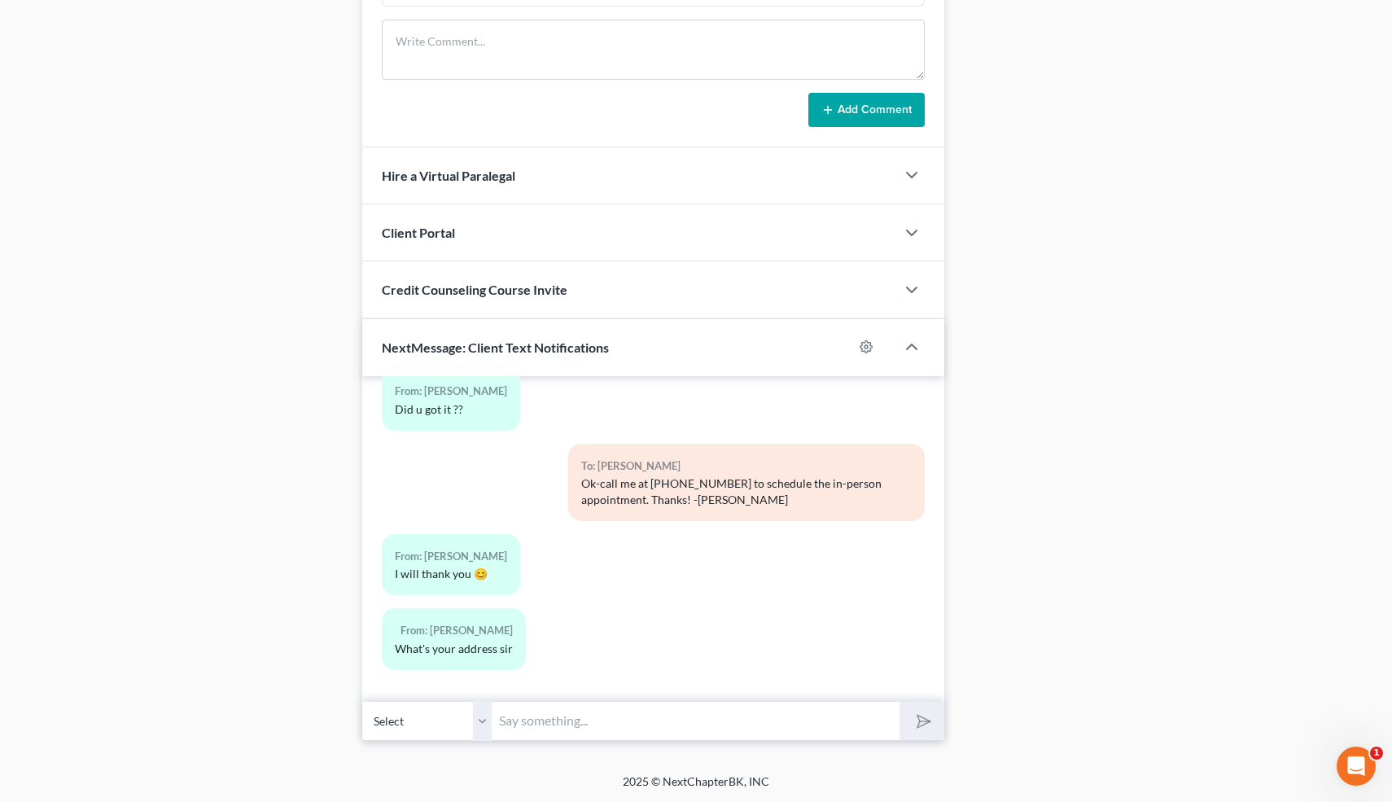
click at [571, 728] on input "text" at bounding box center [696, 721] width 408 height 40
type input "[STREET_ADDRESS], Corner of 14th and L St.. Entrance is on 14th St."
click at [899, 702] on button "submit" at bounding box center [921, 721] width 45 height 38
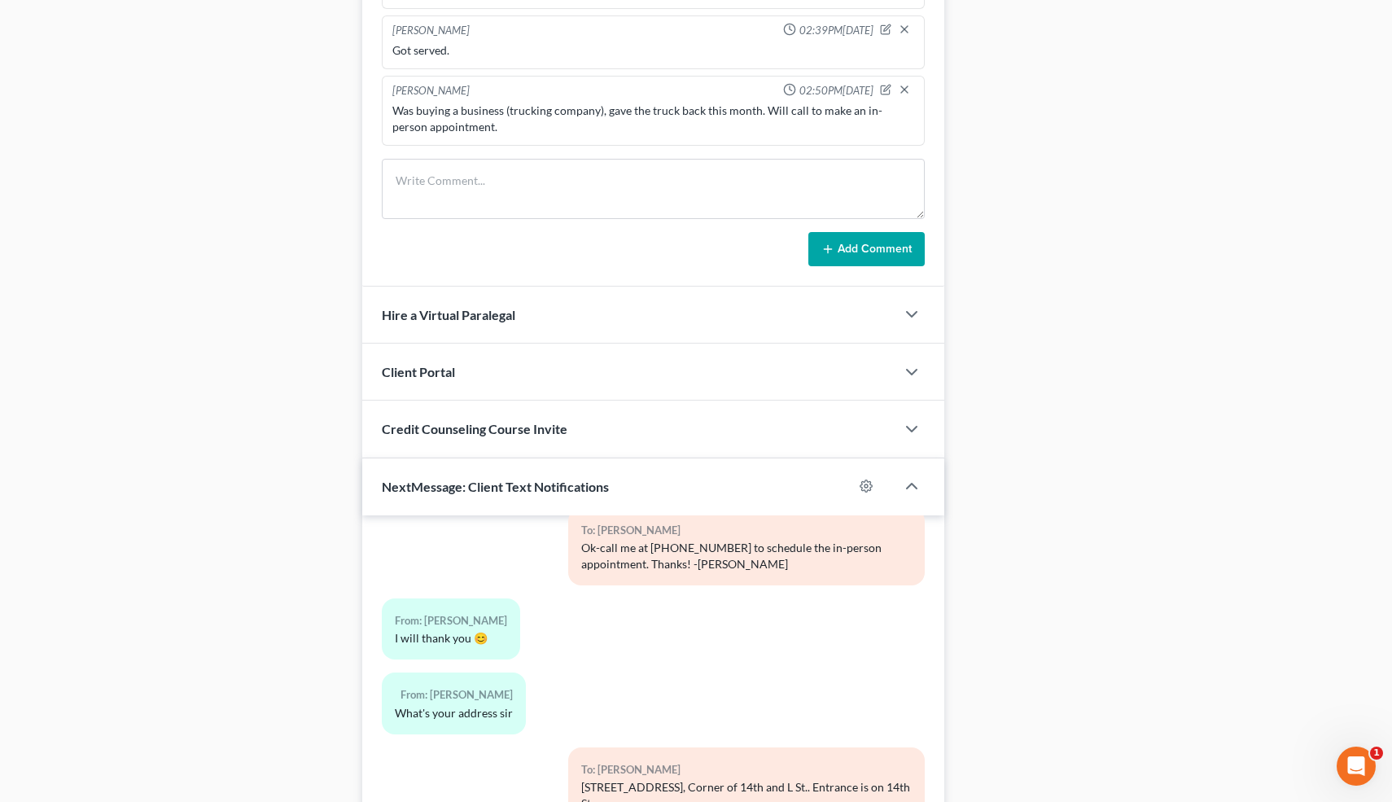
scroll to position [1258, 0]
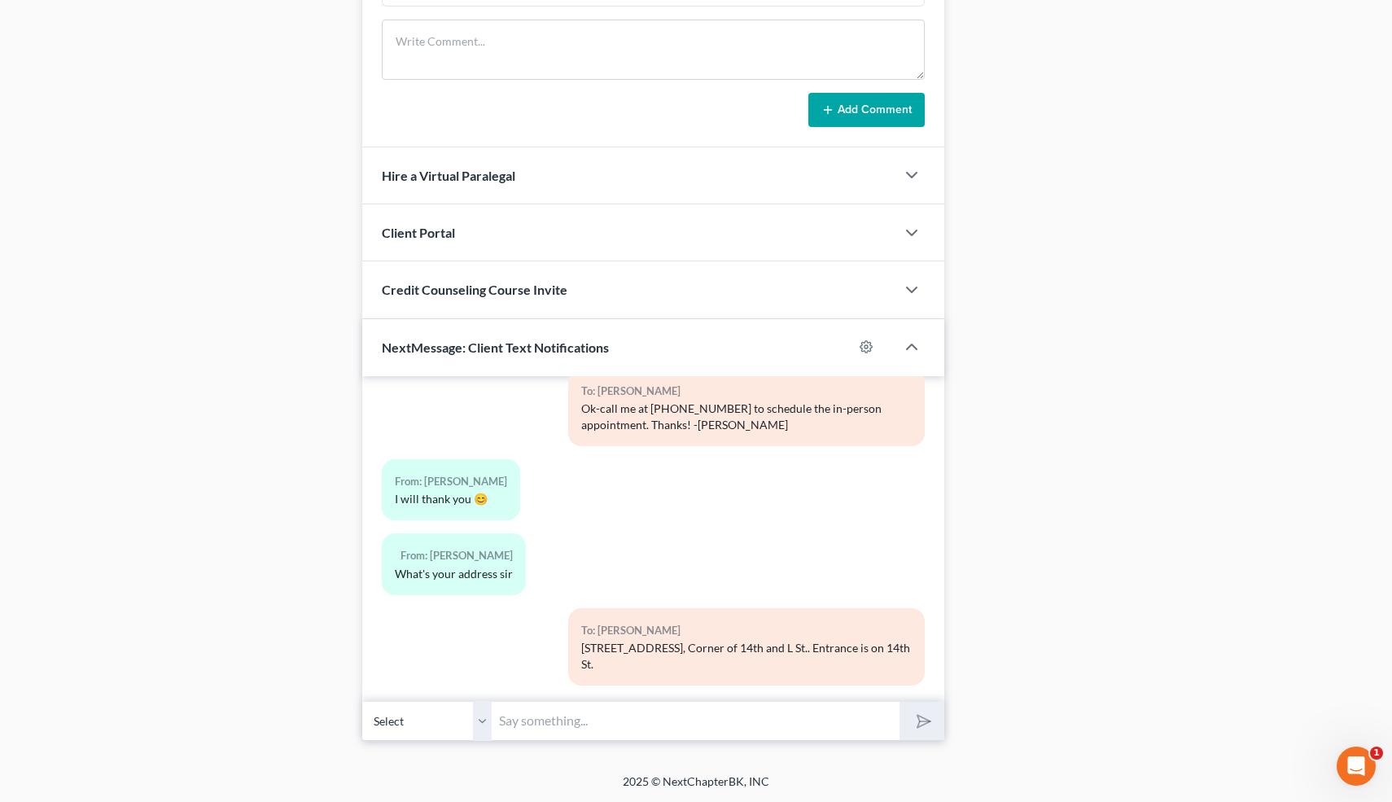
click at [370, 322] on div "NextMessage: Client Text Notifications" at bounding box center [608, 347] width 492 height 56
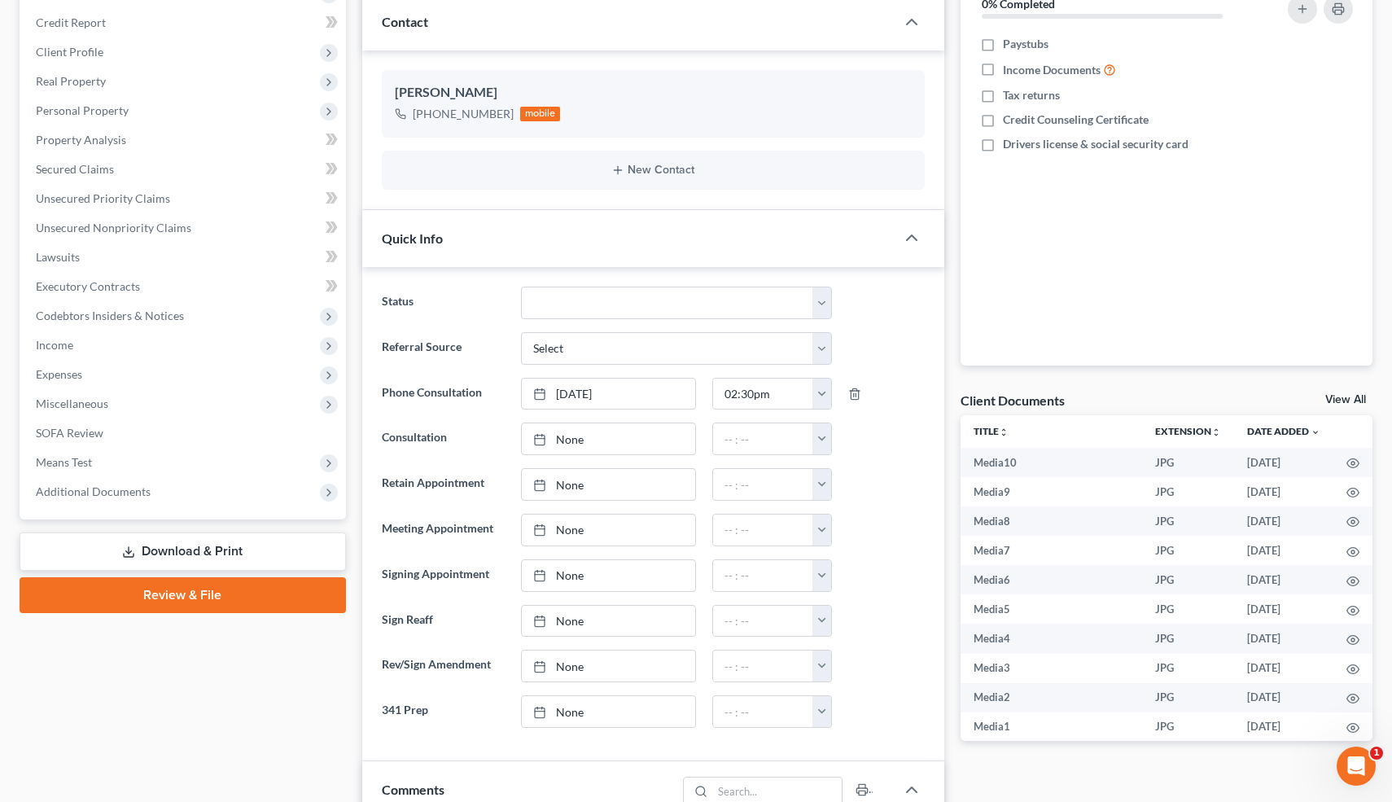
scroll to position [0, 0]
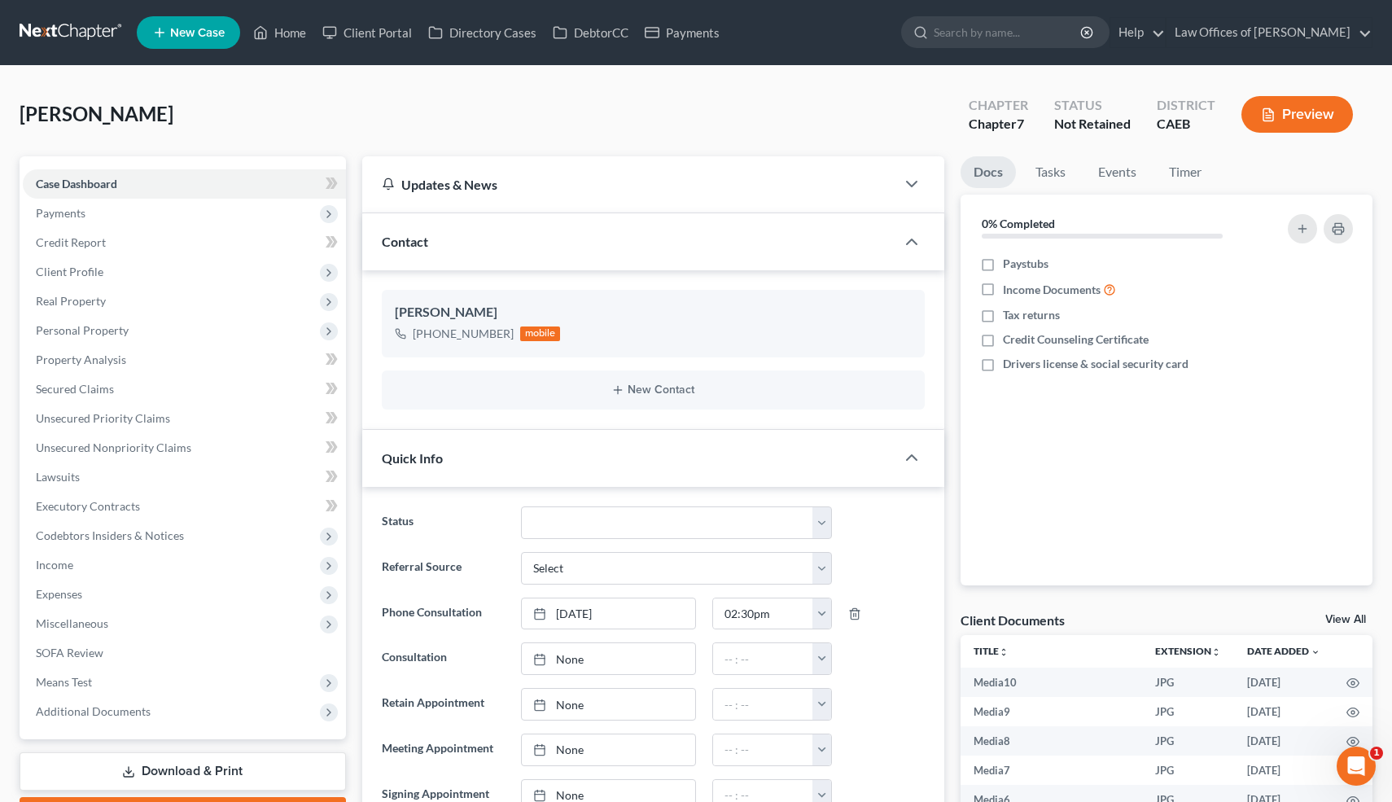
click at [293, 30] on link "Home" at bounding box center [279, 32] width 69 height 29
